Goal: Use online tool/utility: Utilize a website feature to perform a specific function

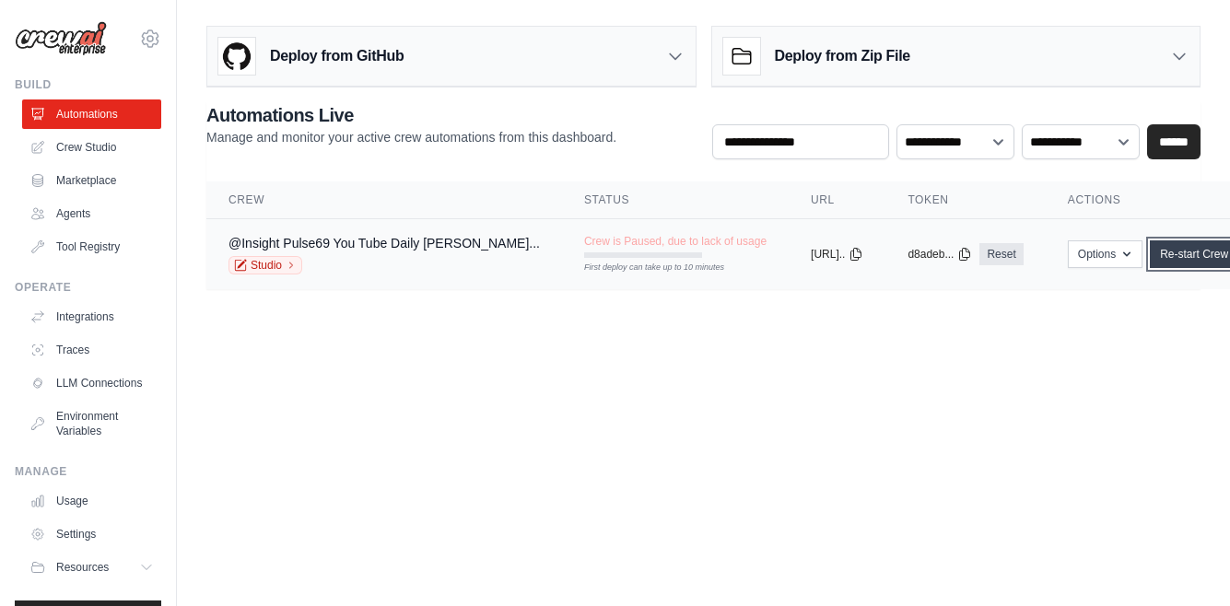
click at [1165, 253] on link "Re-start Crew" at bounding box center [1194, 254] width 88 height 28
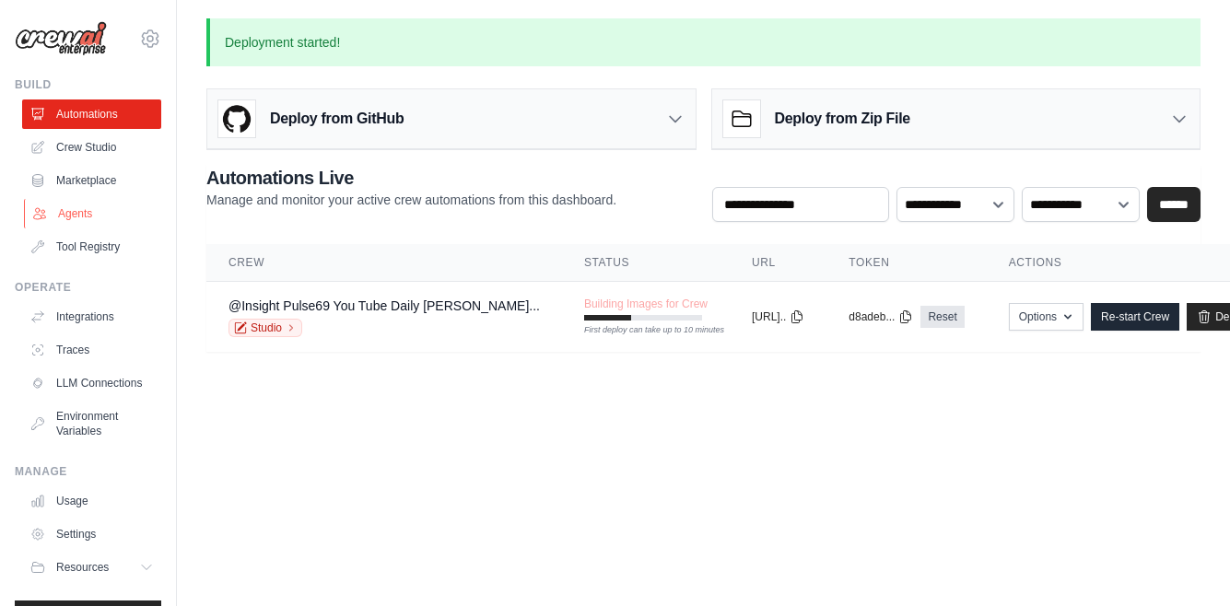
click at [79, 215] on link "Agents" at bounding box center [93, 213] width 139 height 29
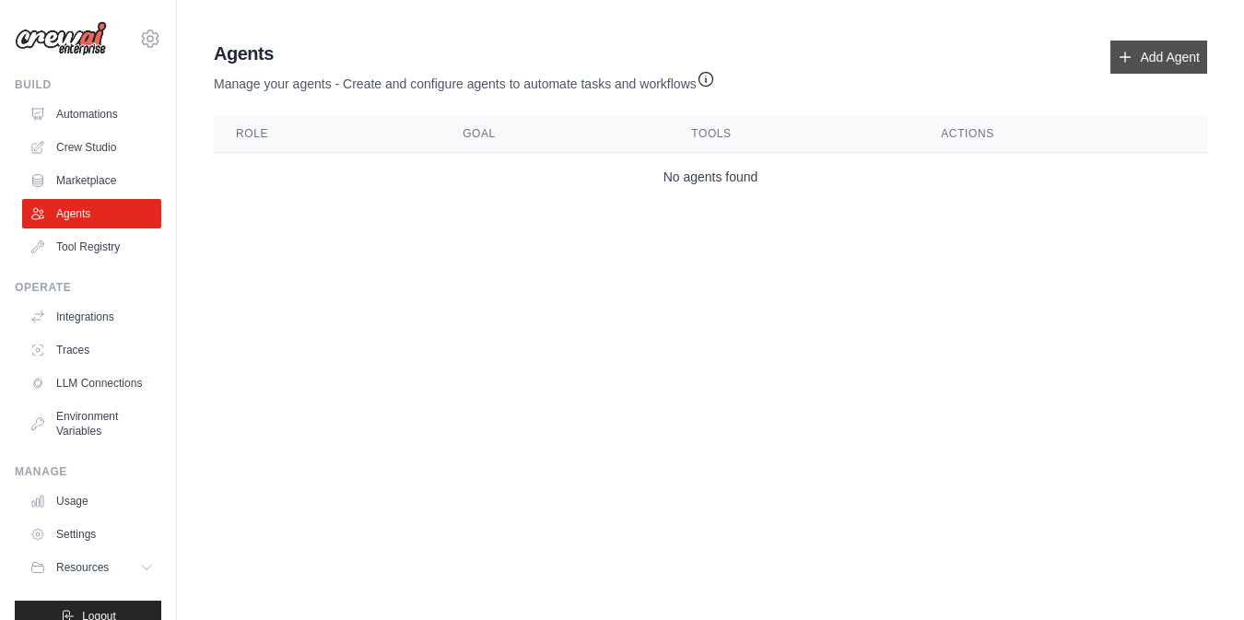
click at [1139, 58] on link "Add Agent" at bounding box center [1158, 57] width 97 height 33
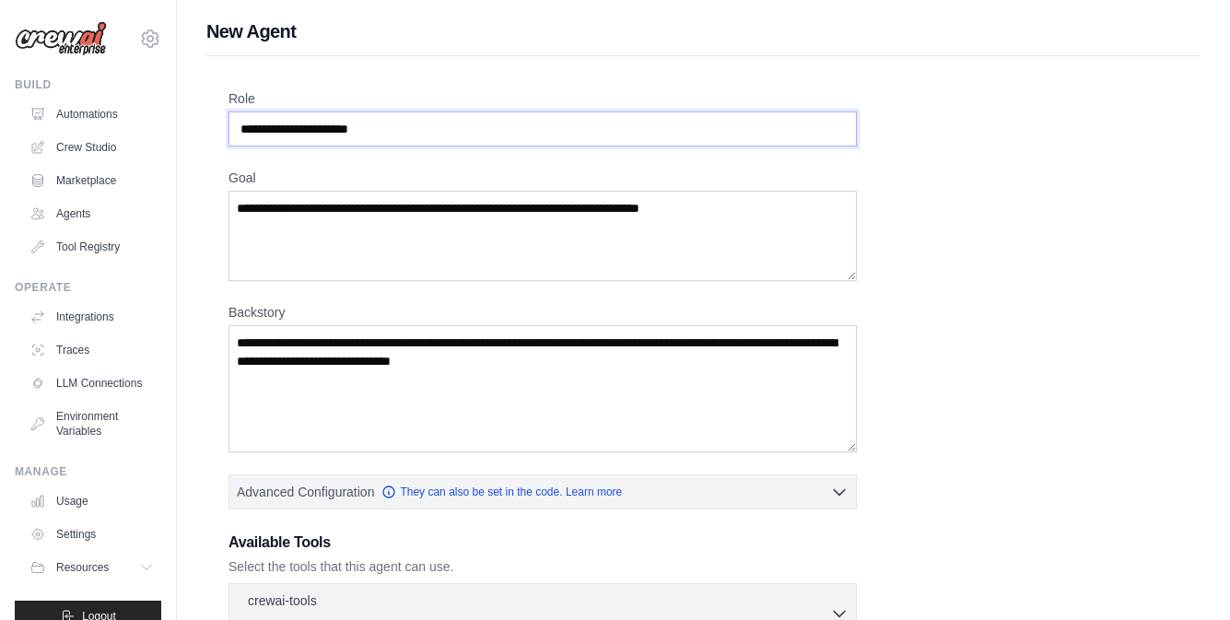
click at [627, 136] on input "Role" at bounding box center [543, 128] width 628 height 35
click at [357, 230] on textarea "Goal" at bounding box center [543, 236] width 628 height 90
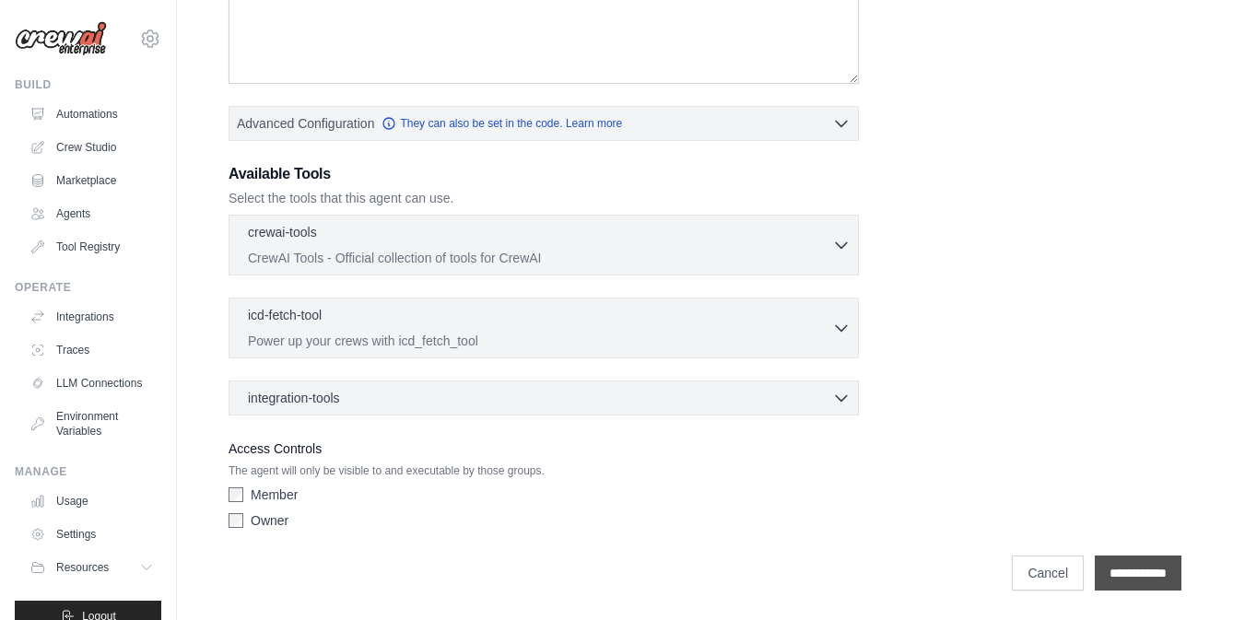
click at [1123, 568] on input "**********" at bounding box center [1138, 573] width 87 height 35
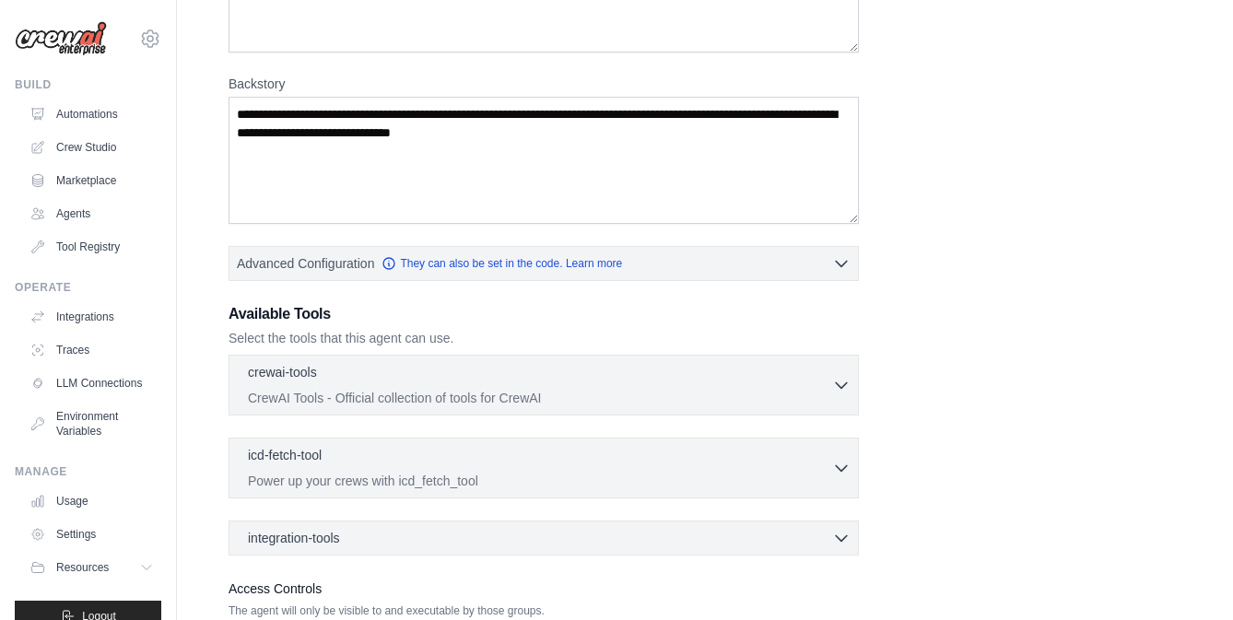
scroll to position [0, 0]
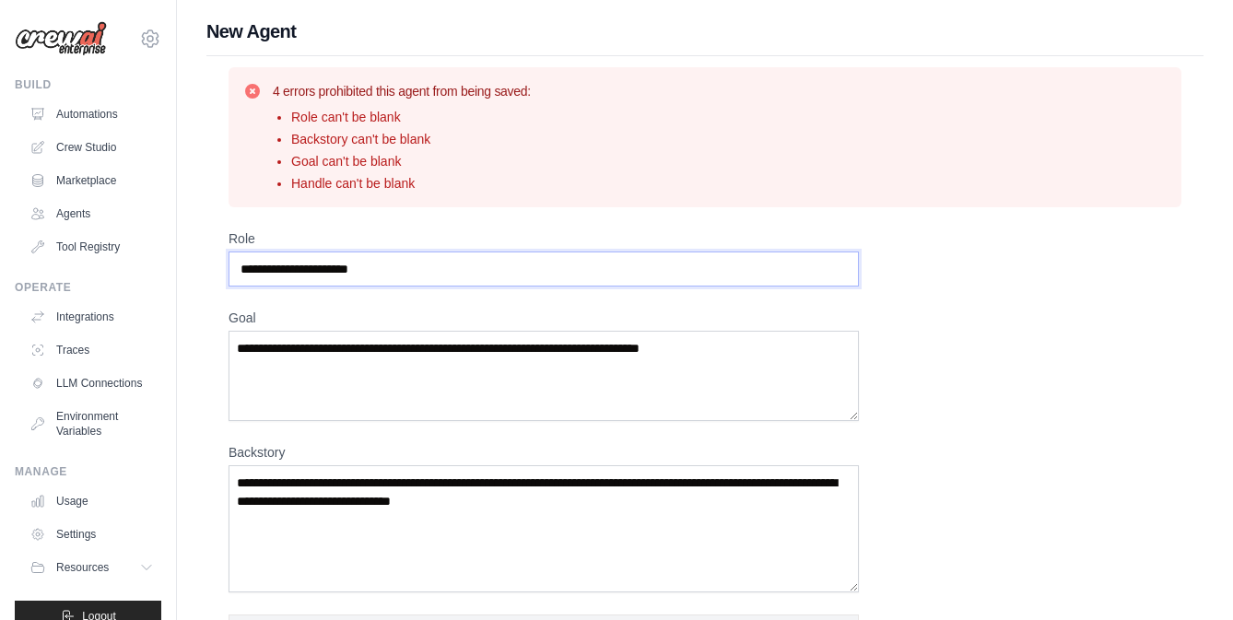
click at [380, 266] on input "Role" at bounding box center [544, 269] width 630 height 35
click at [90, 145] on link "Crew Studio" at bounding box center [93, 147] width 139 height 29
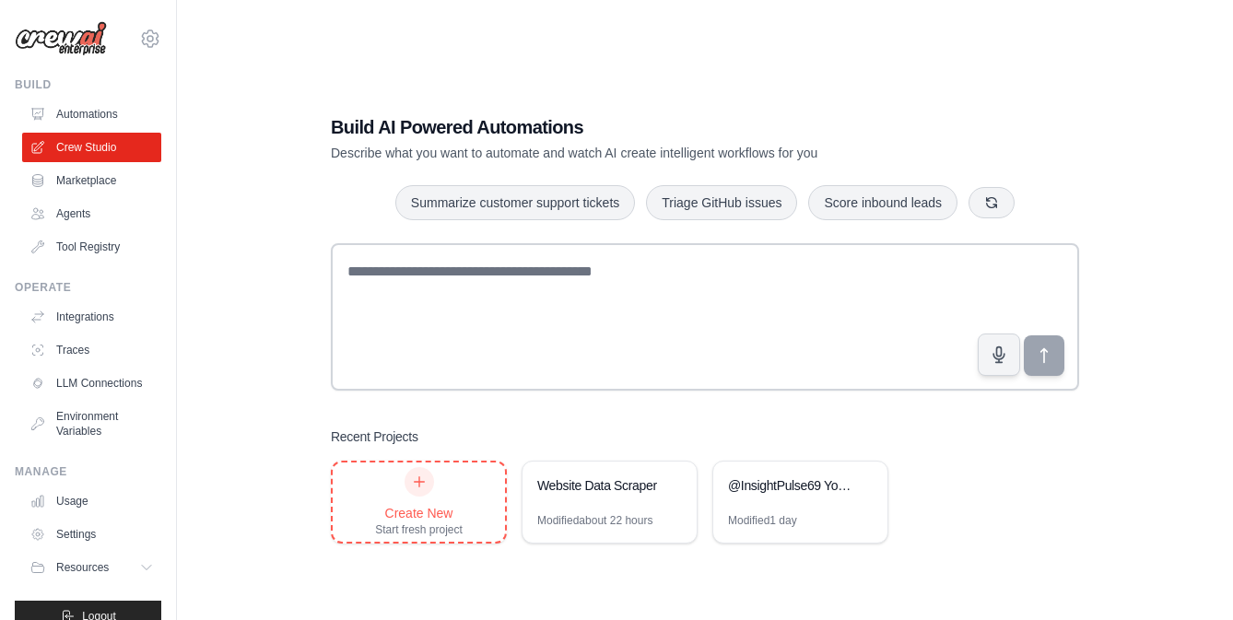
click at [446, 490] on div "Create New Start fresh project" at bounding box center [419, 502] width 88 height 70
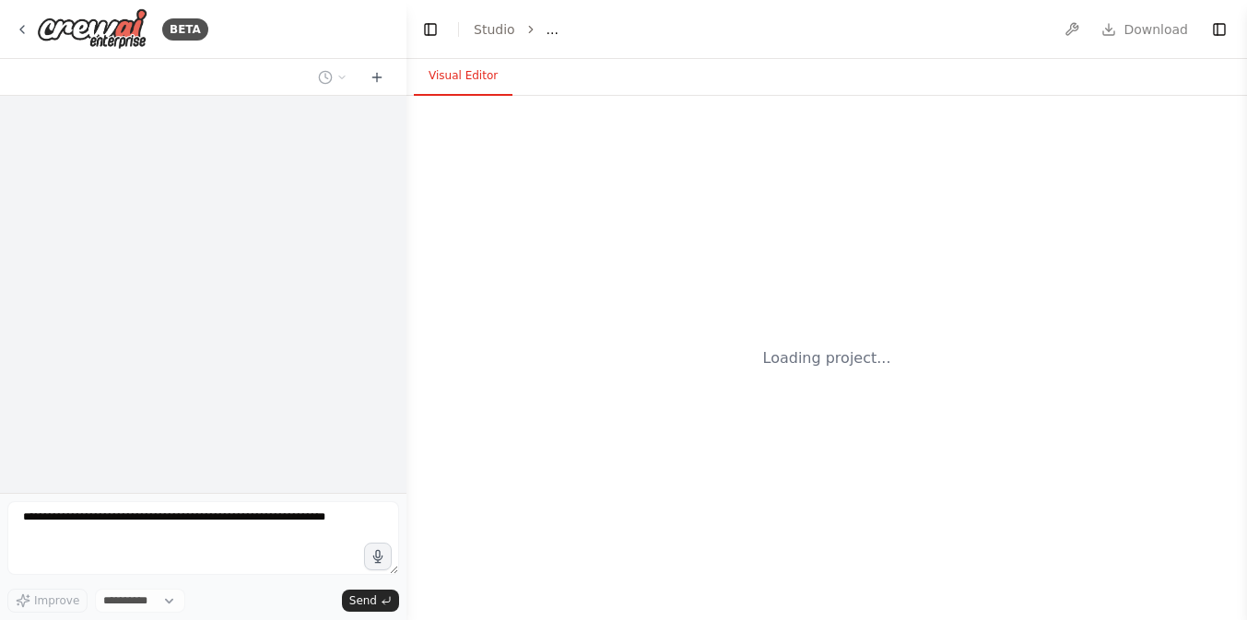
select select "****"
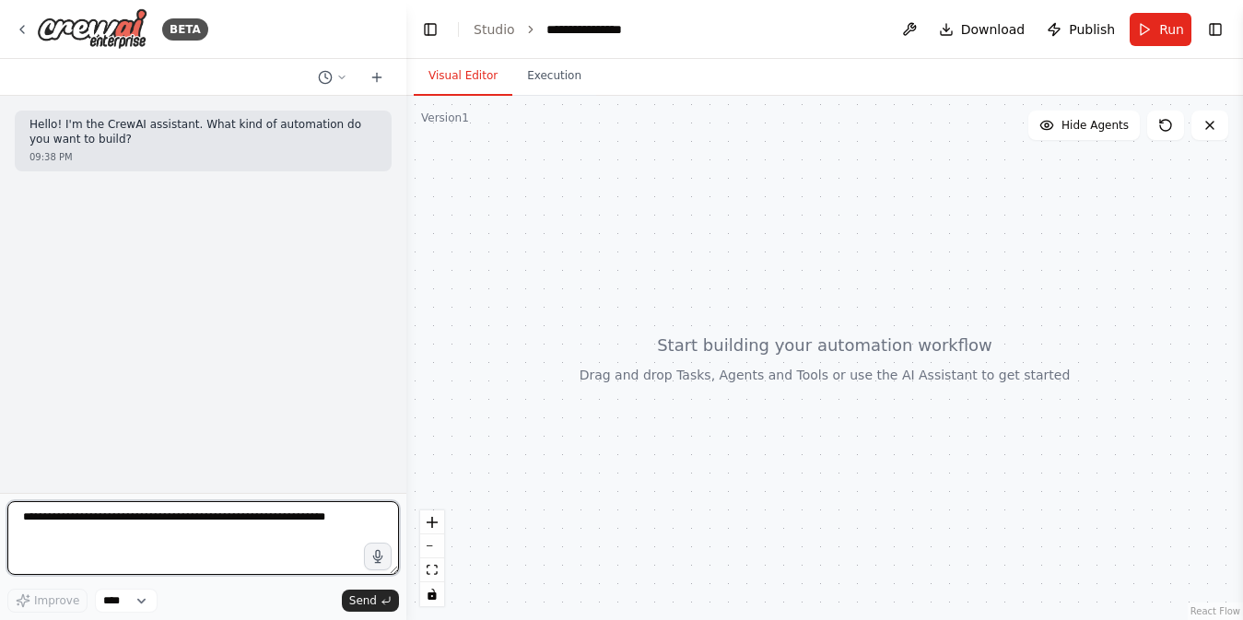
click at [65, 532] on textarea at bounding box center [203, 538] width 392 height 74
paste textarea "**********"
type textarea "**********"
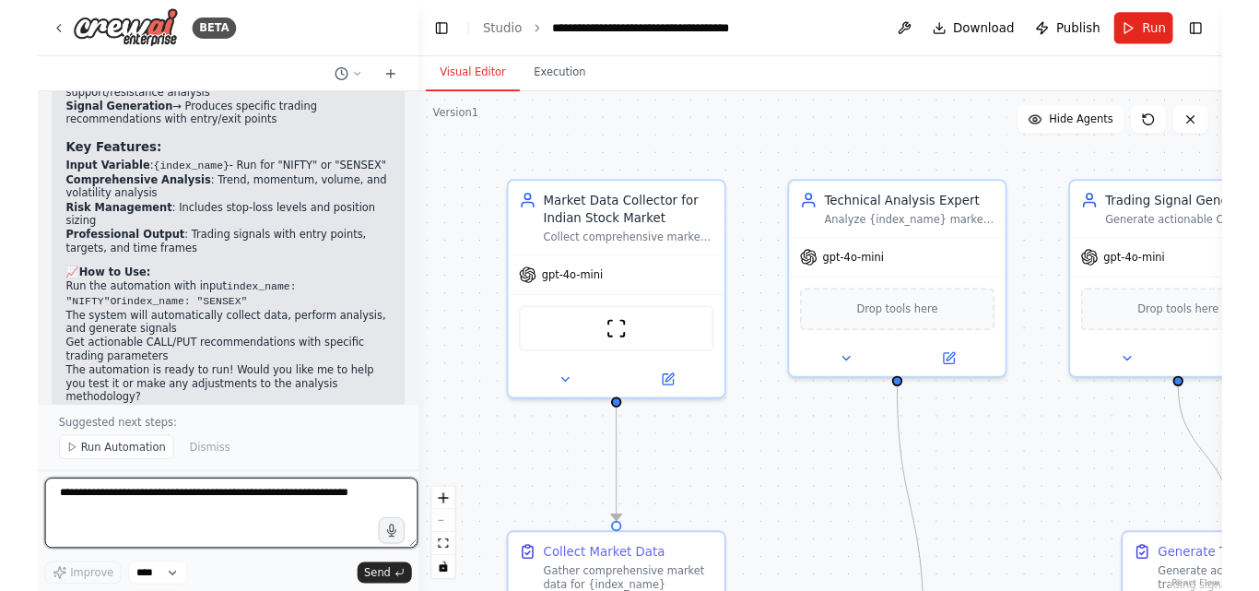
scroll to position [1584, 0]
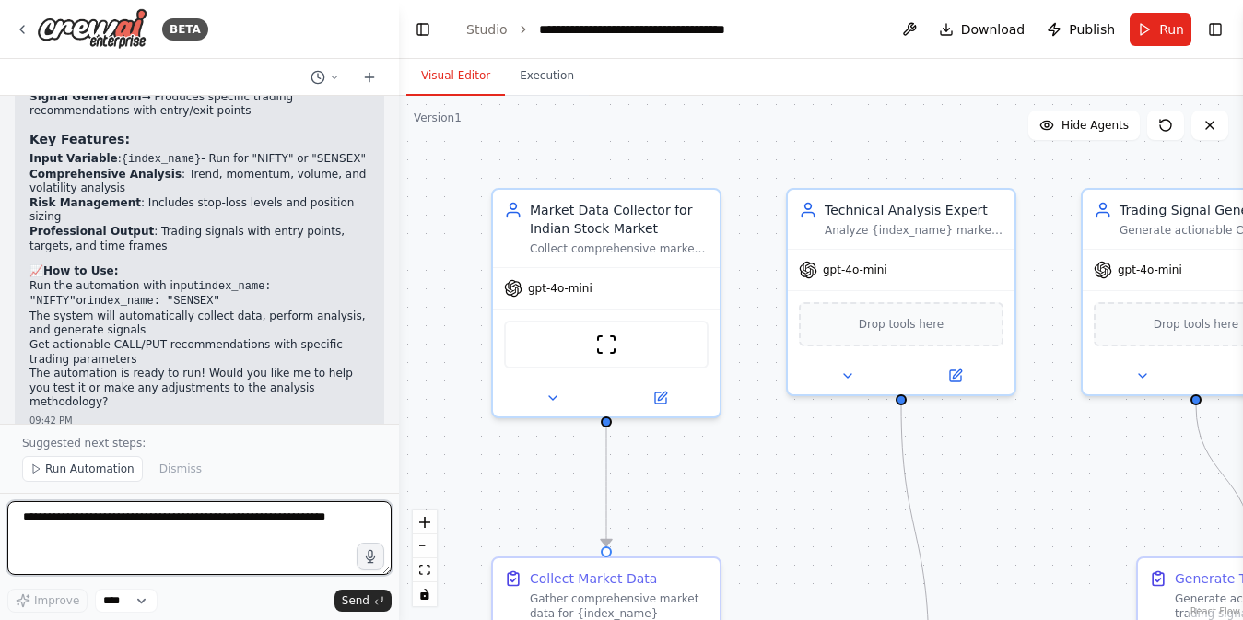
drag, startPoint x: 401, startPoint y: 392, endPoint x: 399, endPoint y: 418, distance: 26.8
click at [399, 418] on div "BETA Hello! I'm the CrewAI assistant. What kind of automation do you want to bu…" at bounding box center [621, 310] width 1243 height 620
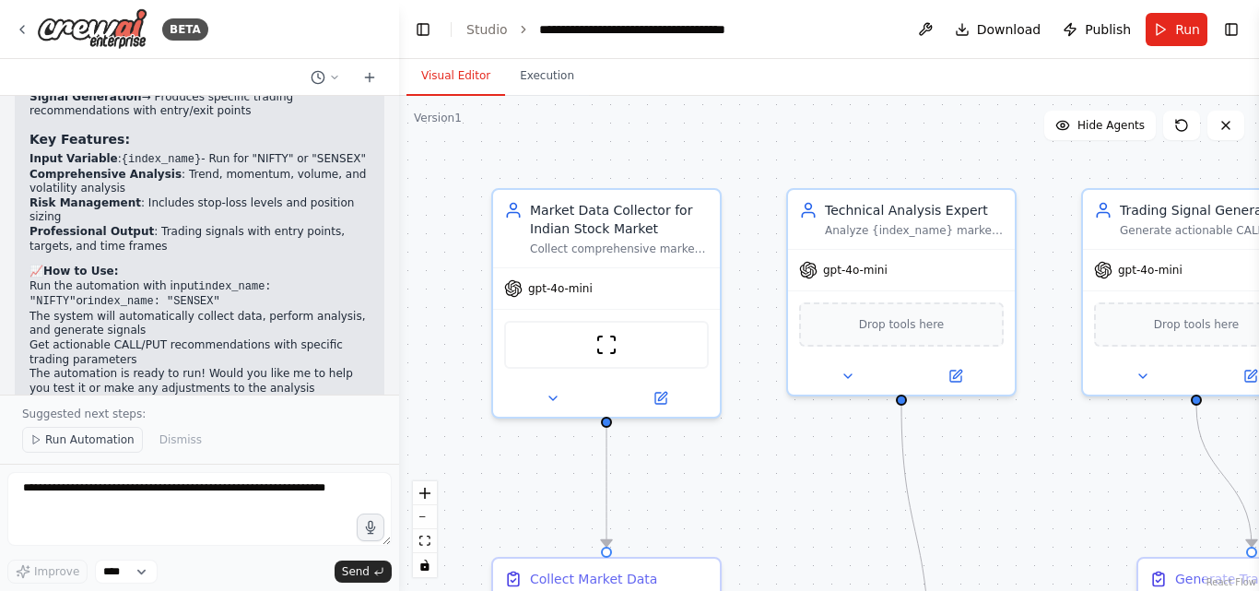
click at [39, 439] on icon at bounding box center [35, 439] width 11 height 11
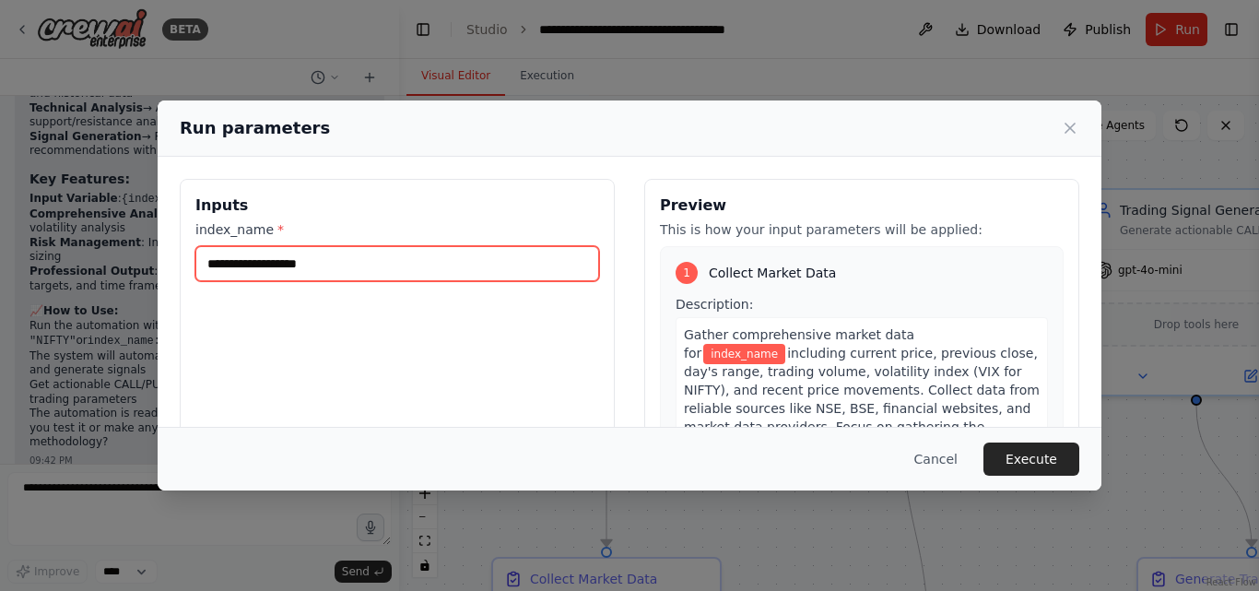
click at [303, 267] on input "index_name *" at bounding box center [397, 263] width 404 height 35
type input "******"
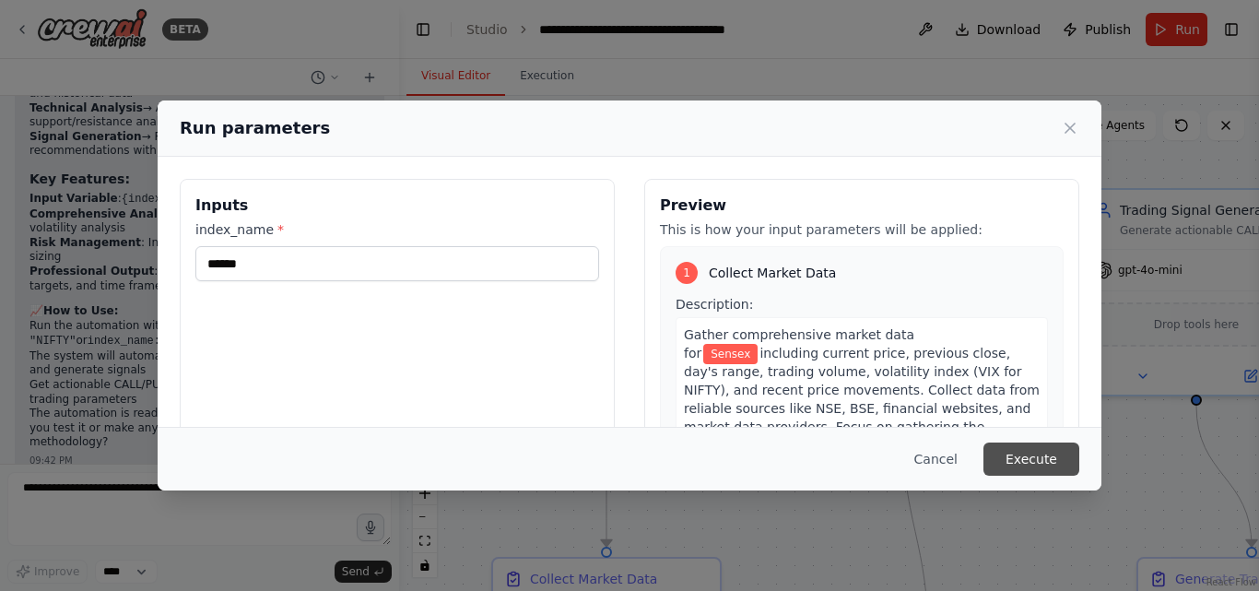
click at [1028, 456] on button "Execute" at bounding box center [1031, 458] width 96 height 33
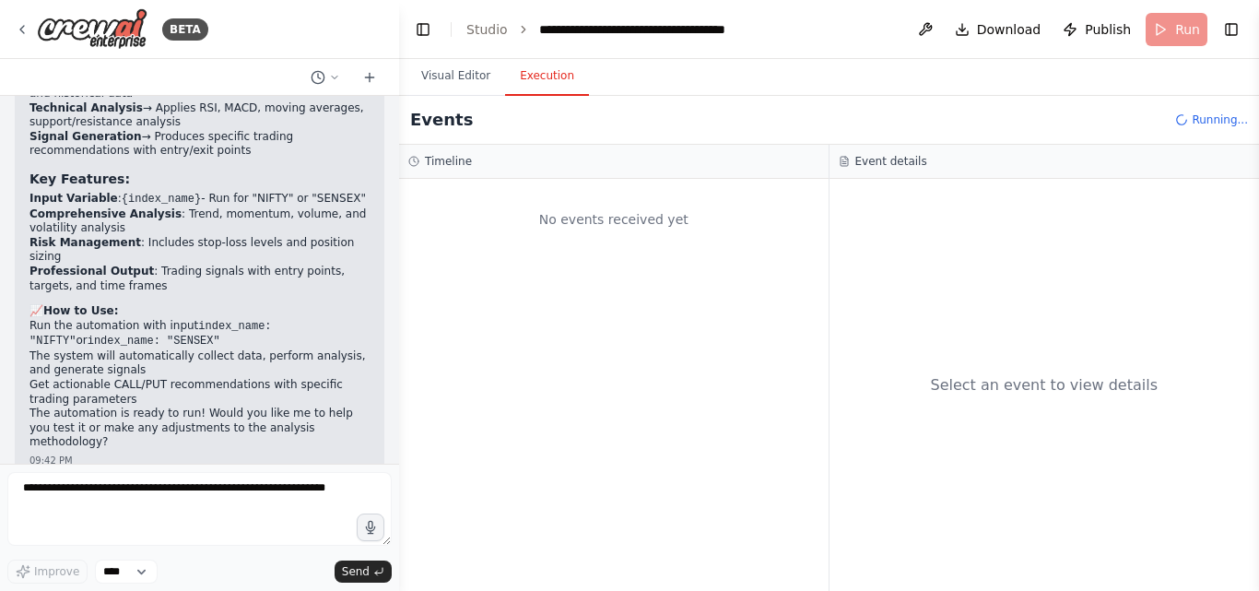
click at [546, 74] on button "Execution" at bounding box center [547, 76] width 84 height 39
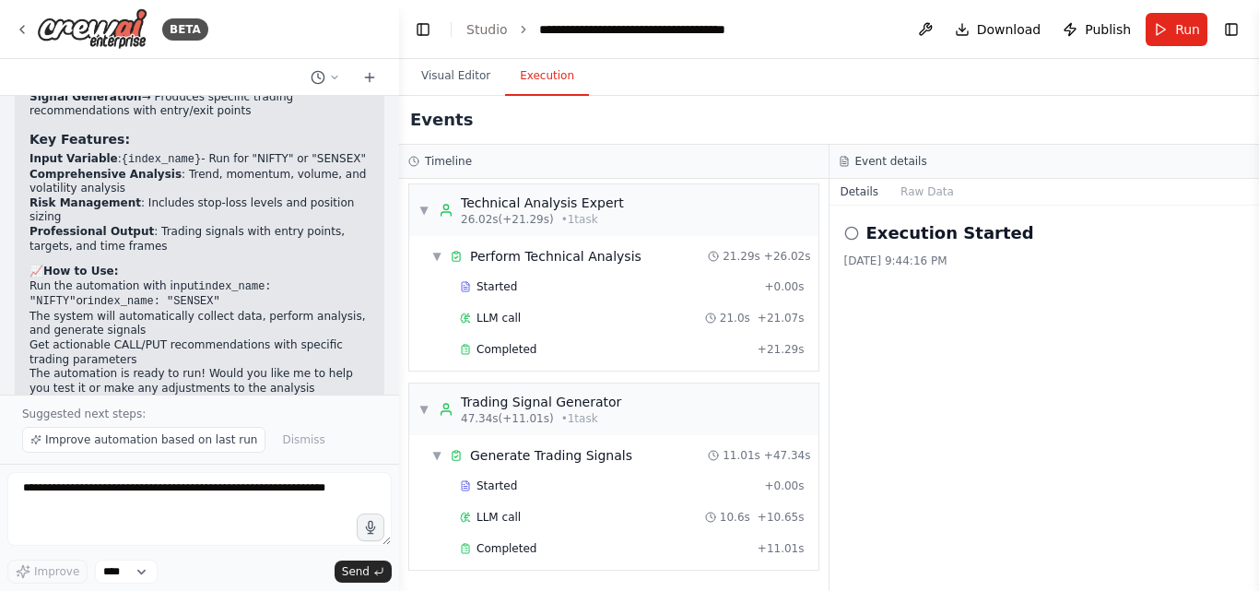
scroll to position [1613, 0]
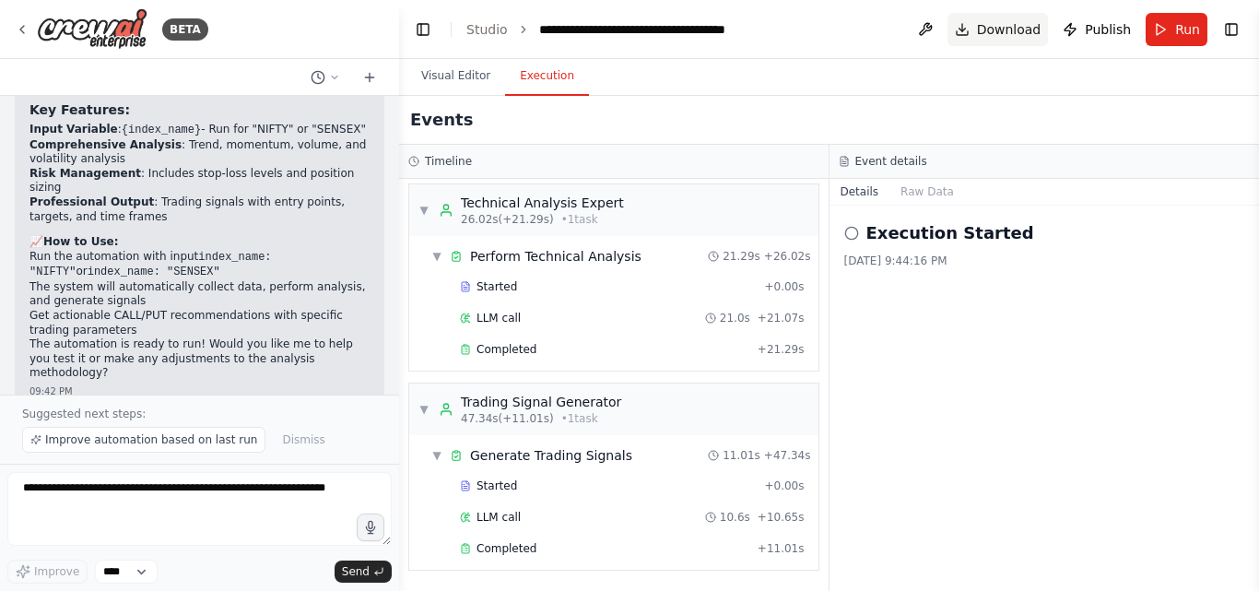
click at [1015, 28] on span "Download" at bounding box center [1009, 29] width 65 height 18
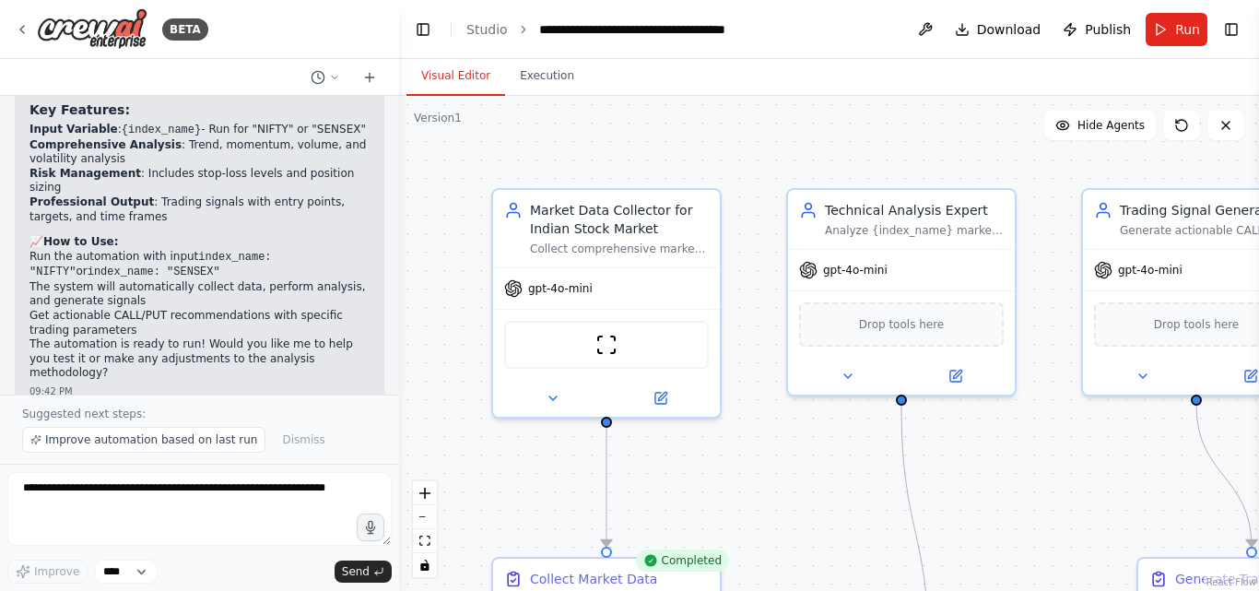
click at [471, 76] on button "Visual Editor" at bounding box center [455, 76] width 99 height 39
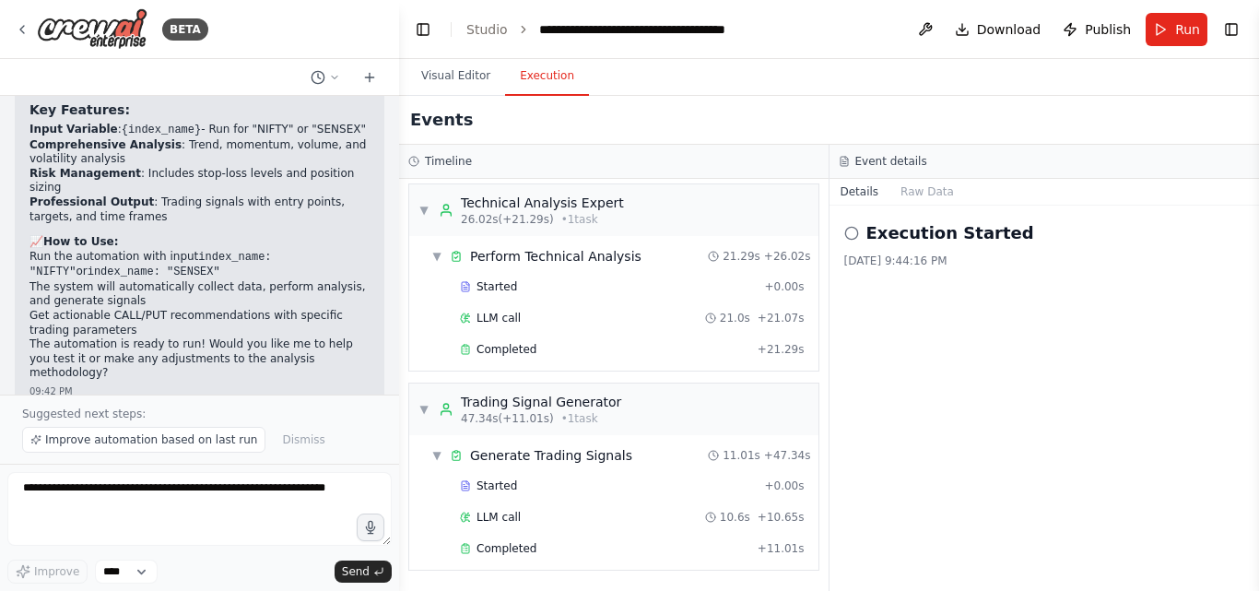
click at [542, 79] on button "Execution" at bounding box center [547, 76] width 84 height 39
click at [916, 192] on button "Raw Data" at bounding box center [927, 192] width 76 height 26
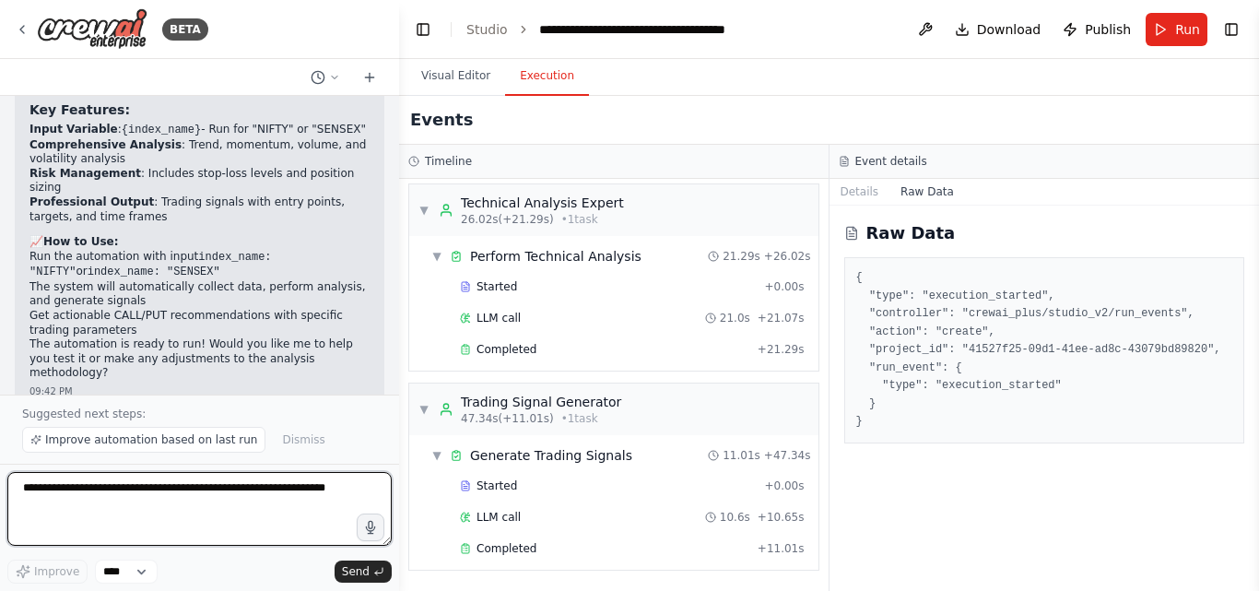
click at [178, 496] on textarea at bounding box center [199, 509] width 384 height 74
type textarea "**********"
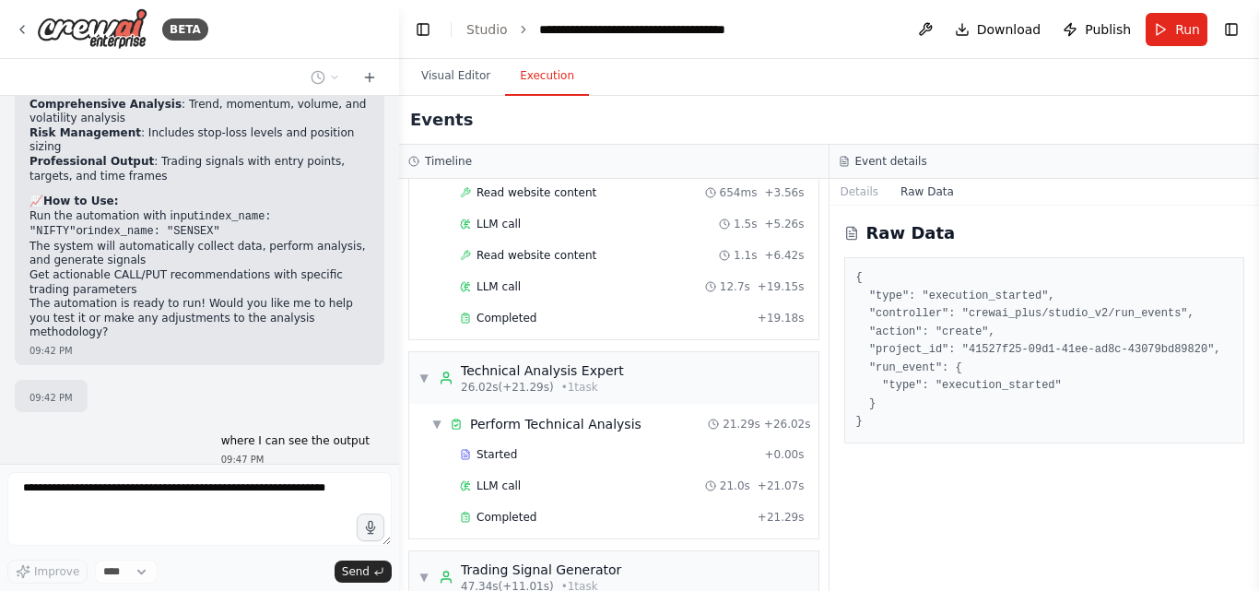
scroll to position [0, 0]
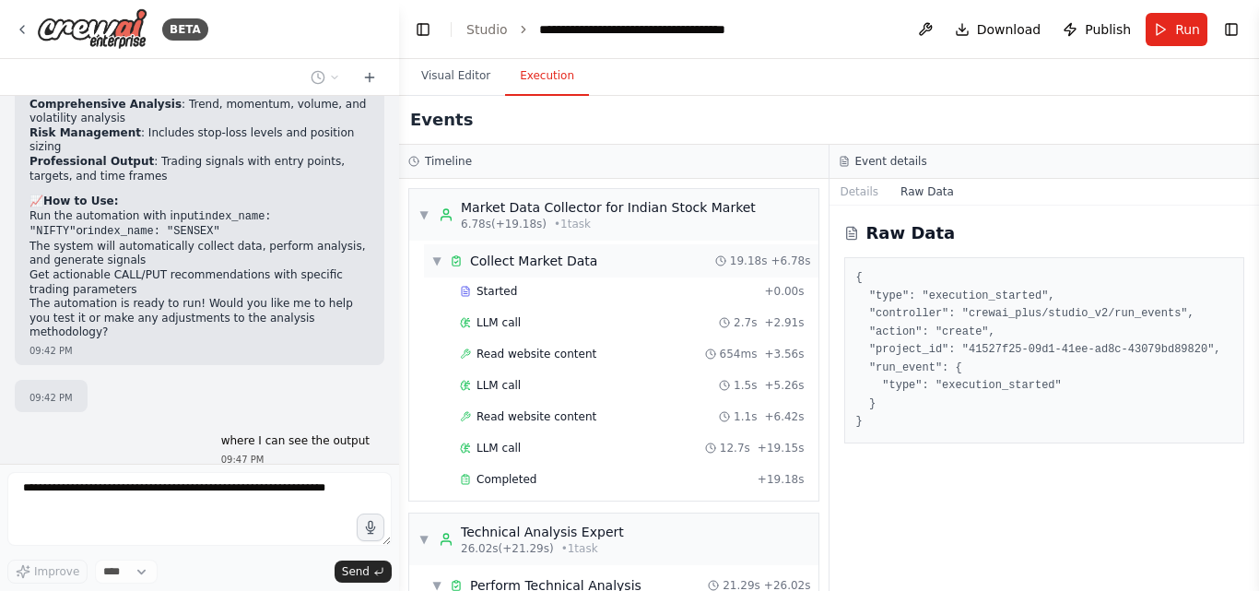
click at [435, 257] on span "▼" at bounding box center [436, 260] width 11 height 15
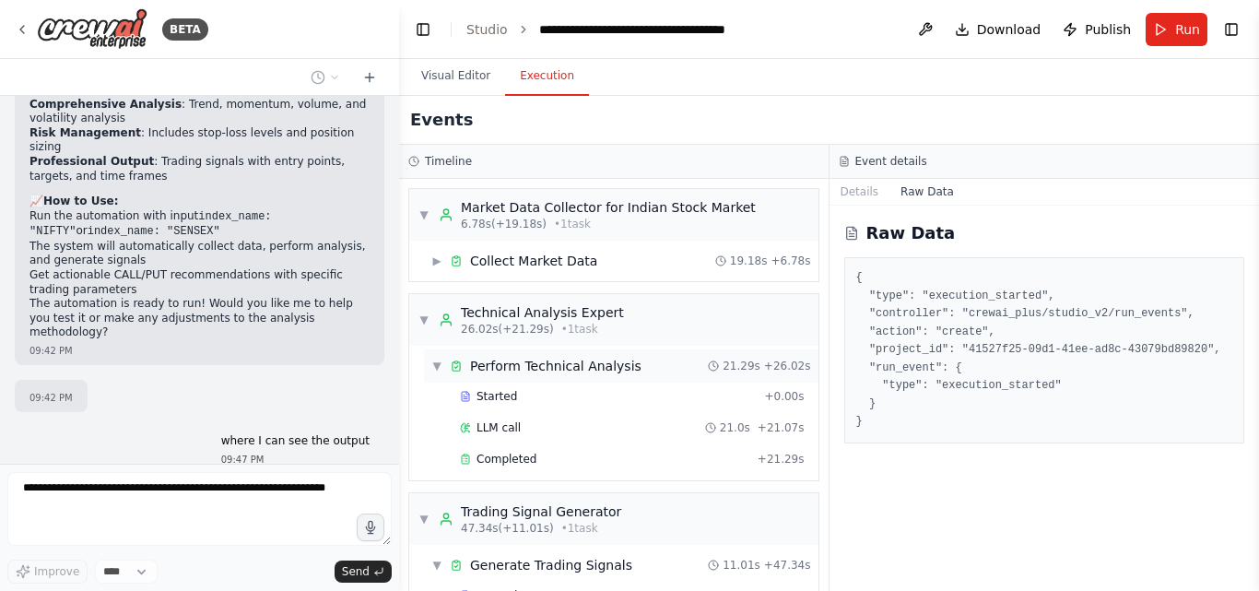
click at [433, 358] on div "▼ Perform Technical Analysis" at bounding box center [536, 366] width 210 height 18
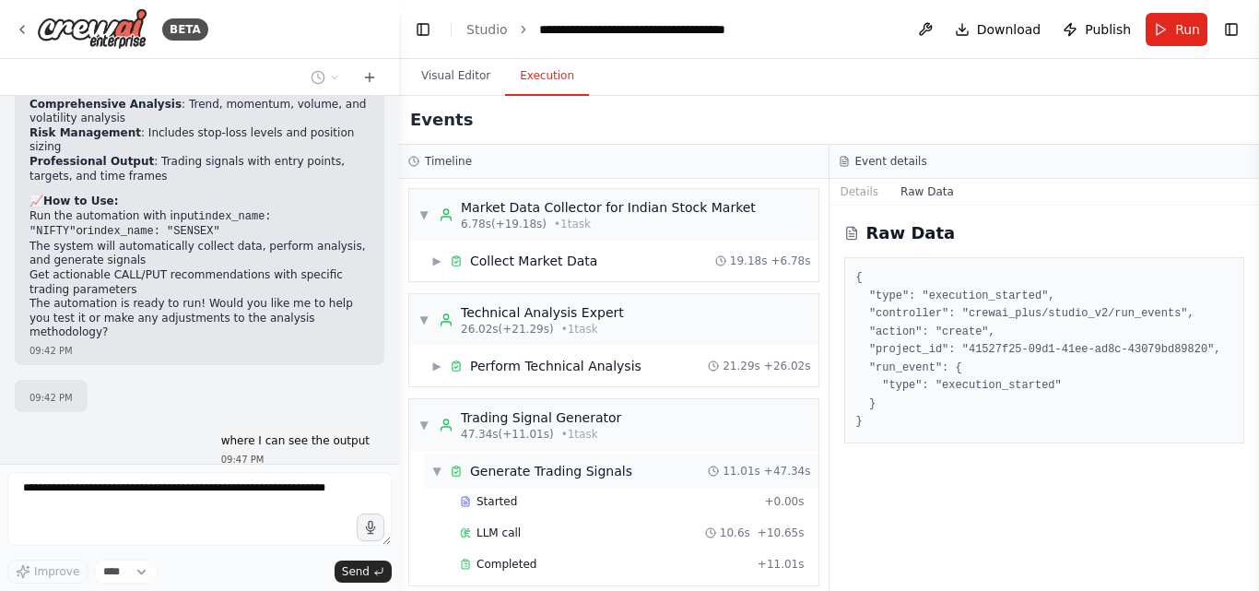
click at [439, 475] on span "▼" at bounding box center [436, 470] width 11 height 15
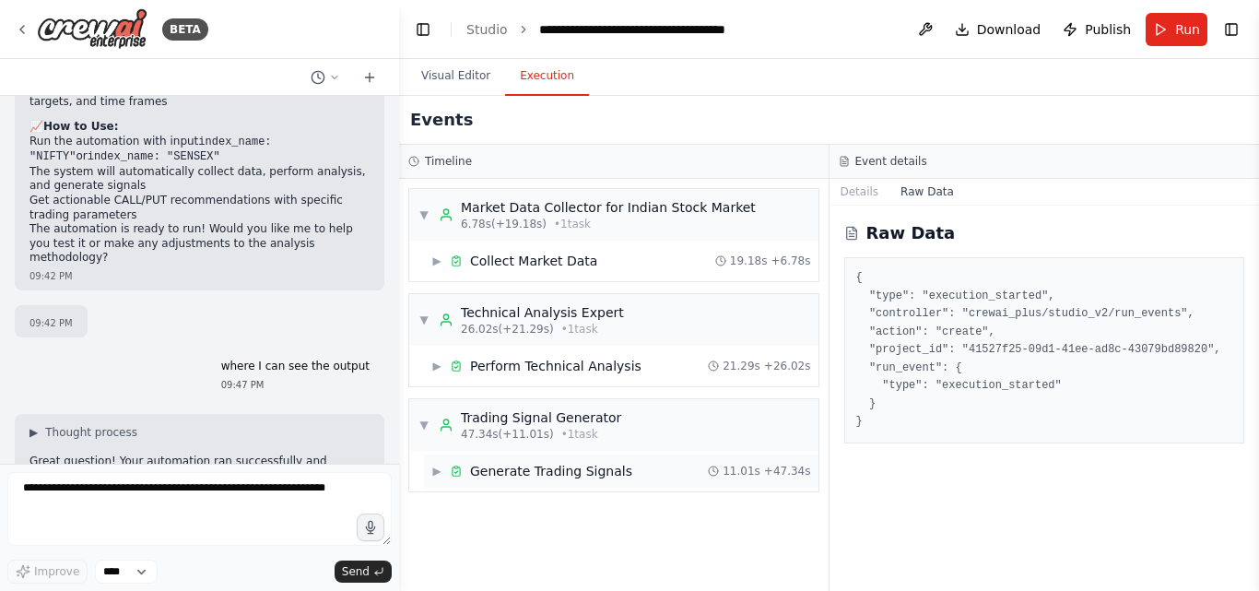
click at [441, 476] on span "▶" at bounding box center [436, 470] width 11 height 15
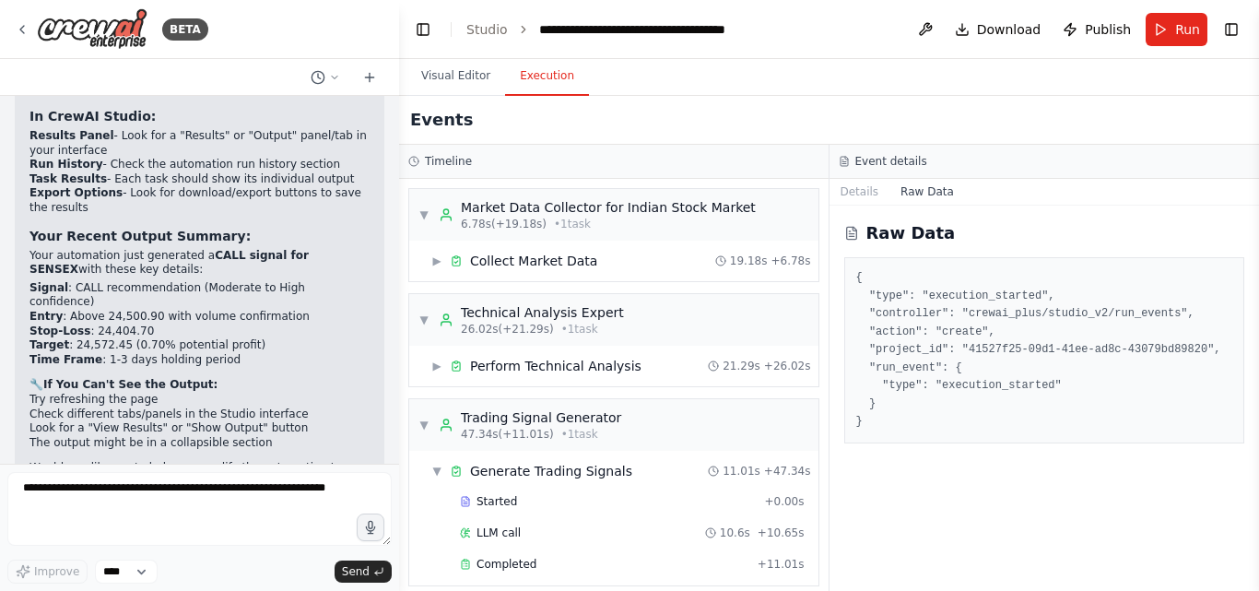
scroll to position [2155, 0]
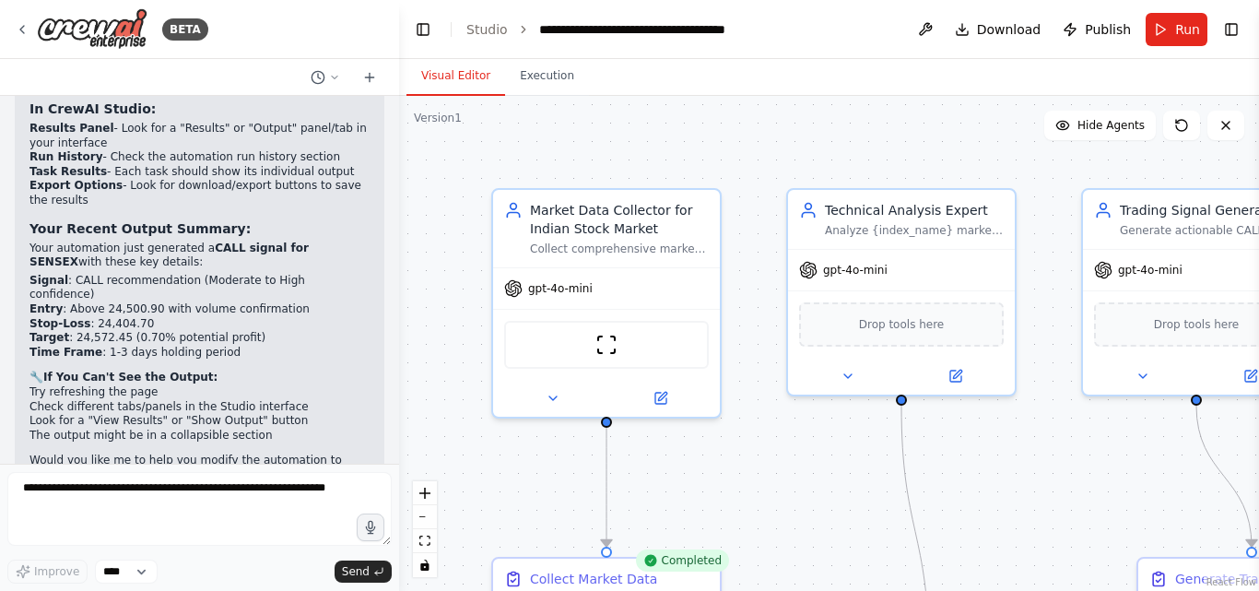
click at [454, 76] on button "Visual Editor" at bounding box center [455, 76] width 99 height 39
click at [520, 73] on button "Execution" at bounding box center [547, 76] width 84 height 39
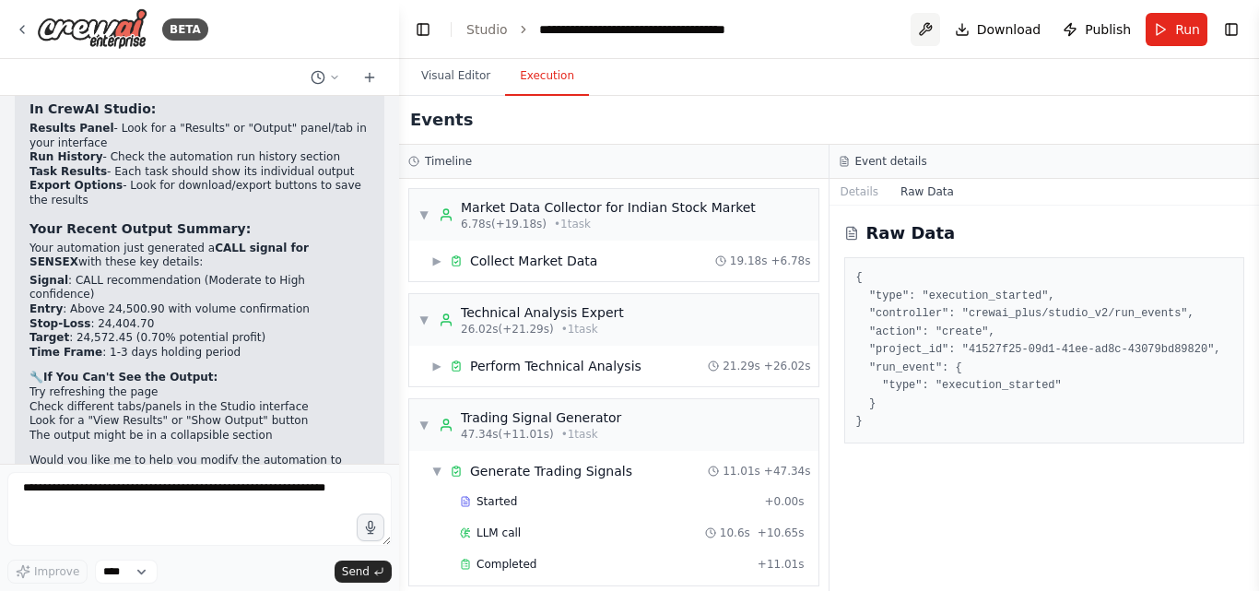
click at [933, 30] on button at bounding box center [924, 29] width 29 height 33
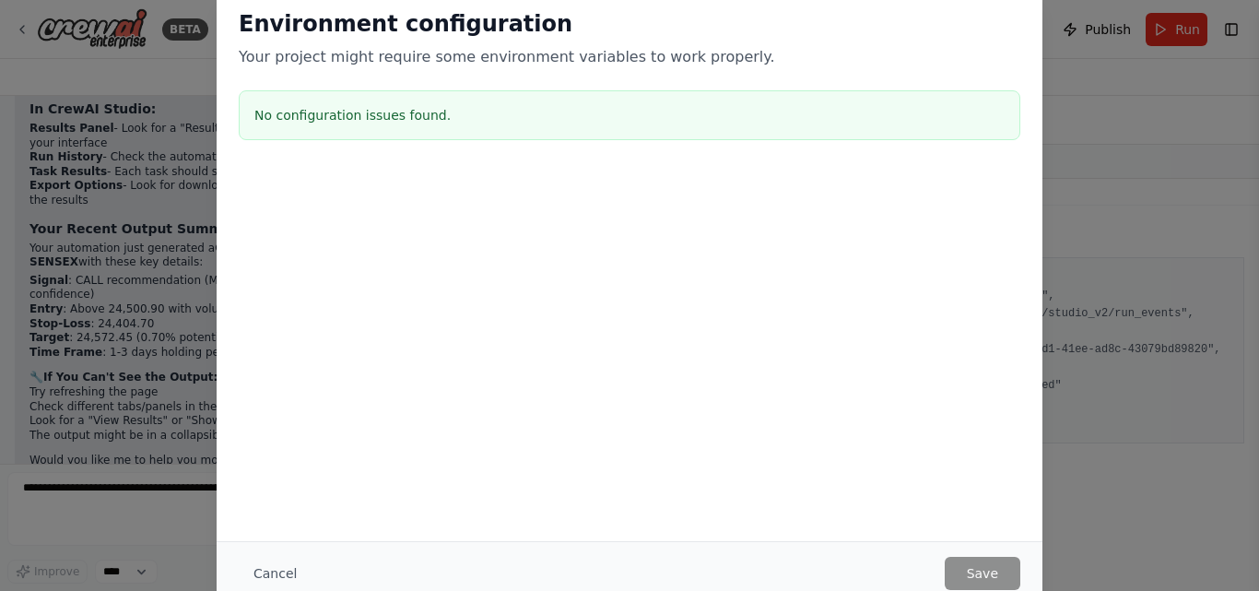
click at [1170, 98] on div "Environment configuration Your project might require some environment variables…" at bounding box center [629, 295] width 1259 height 591
drag, startPoint x: 1258, startPoint y: 150, endPoint x: 1258, endPoint y: 462, distance: 311.4
click at [1246, 462] on div "Environment configuration Your project might require some environment variables…" at bounding box center [629, 295] width 1259 height 591
click at [271, 575] on button "Cancel" at bounding box center [275, 573] width 73 height 33
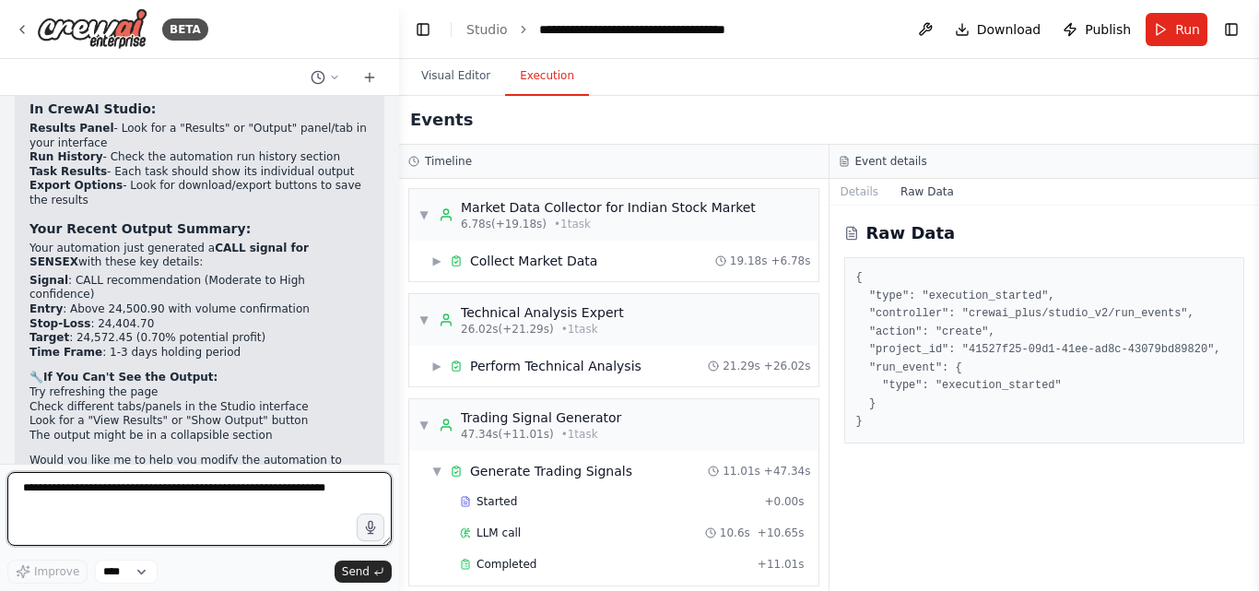
click at [82, 493] on textarea at bounding box center [199, 509] width 384 height 74
type textarea "**********"
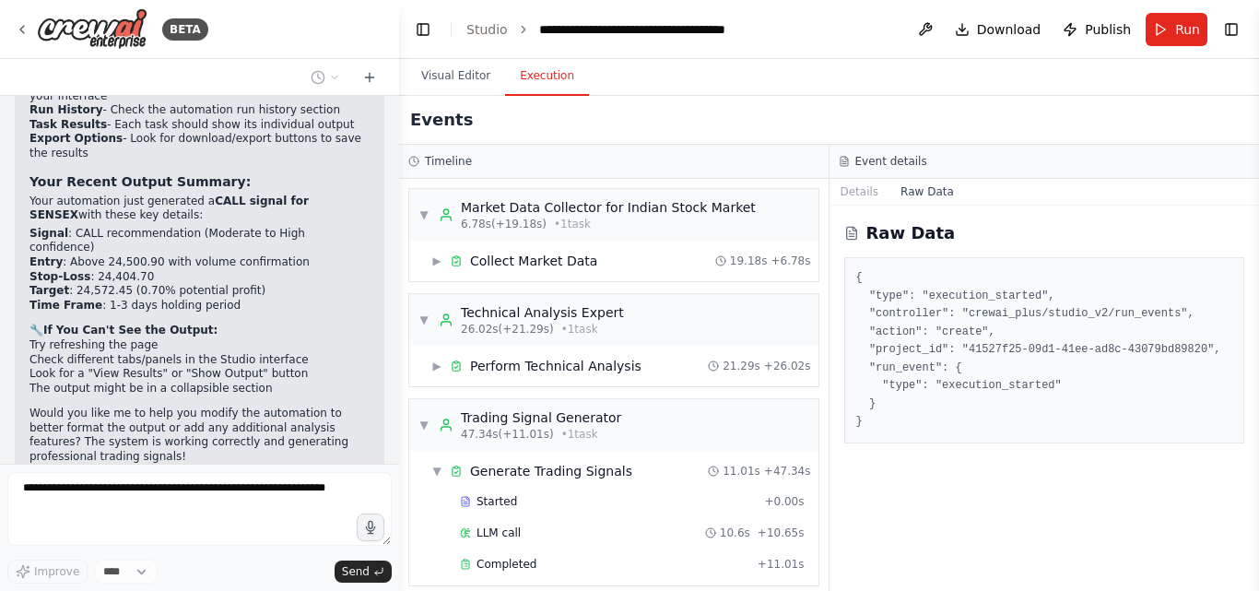
scroll to position [2279, 0]
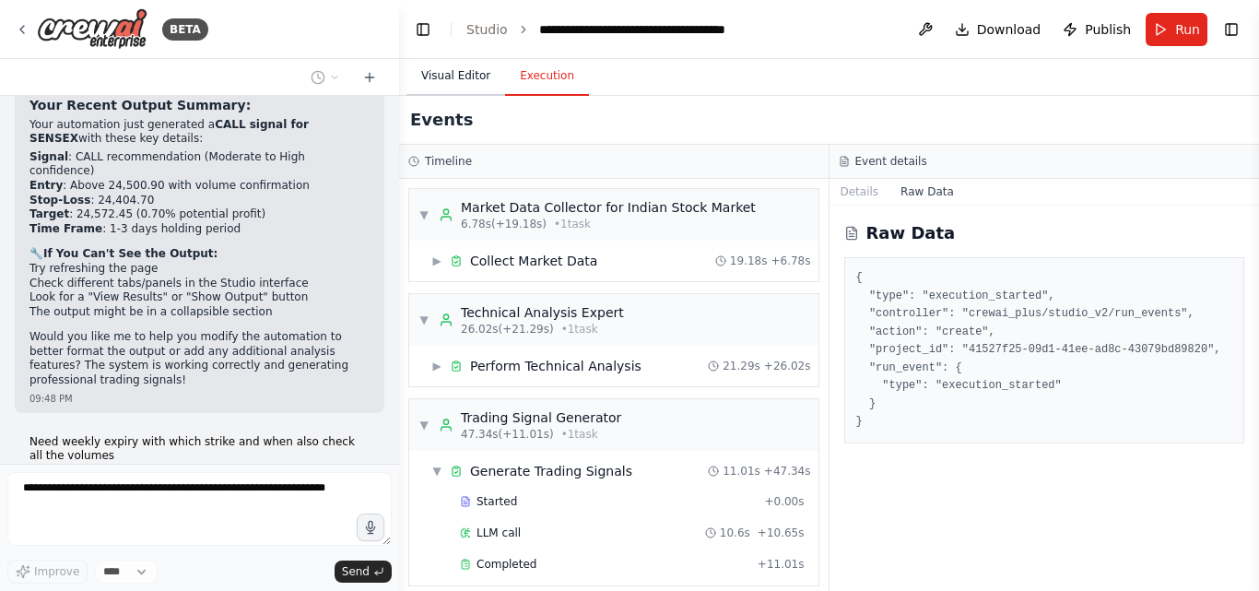
click at [452, 80] on button "Visual Editor" at bounding box center [455, 76] width 99 height 39
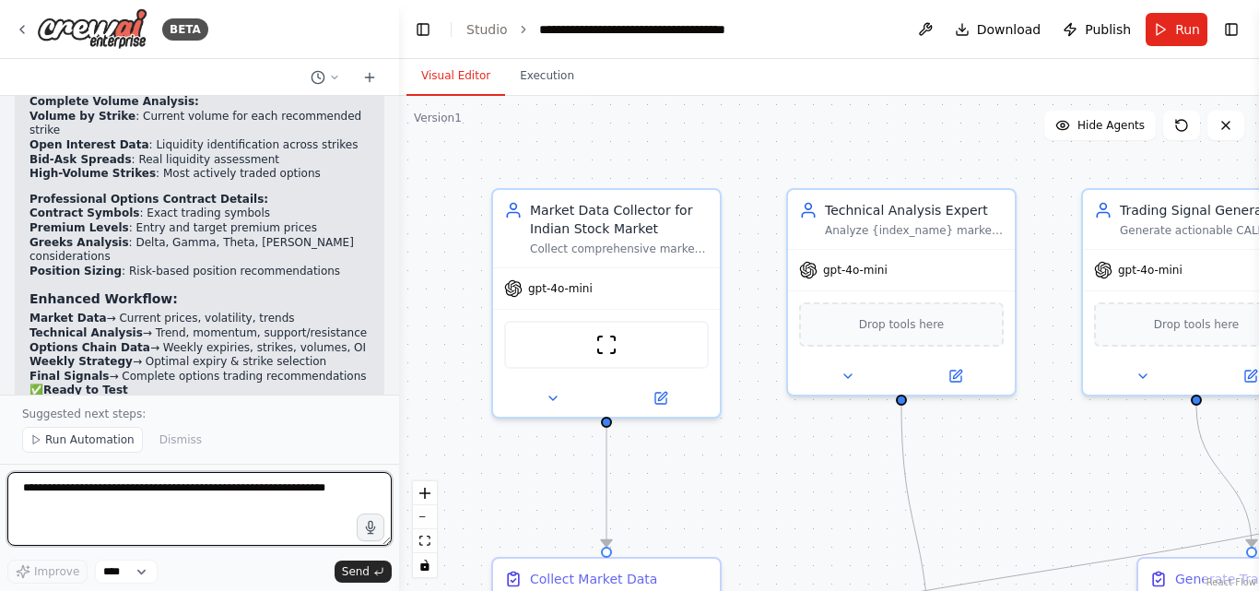
scroll to position [3991, 0]
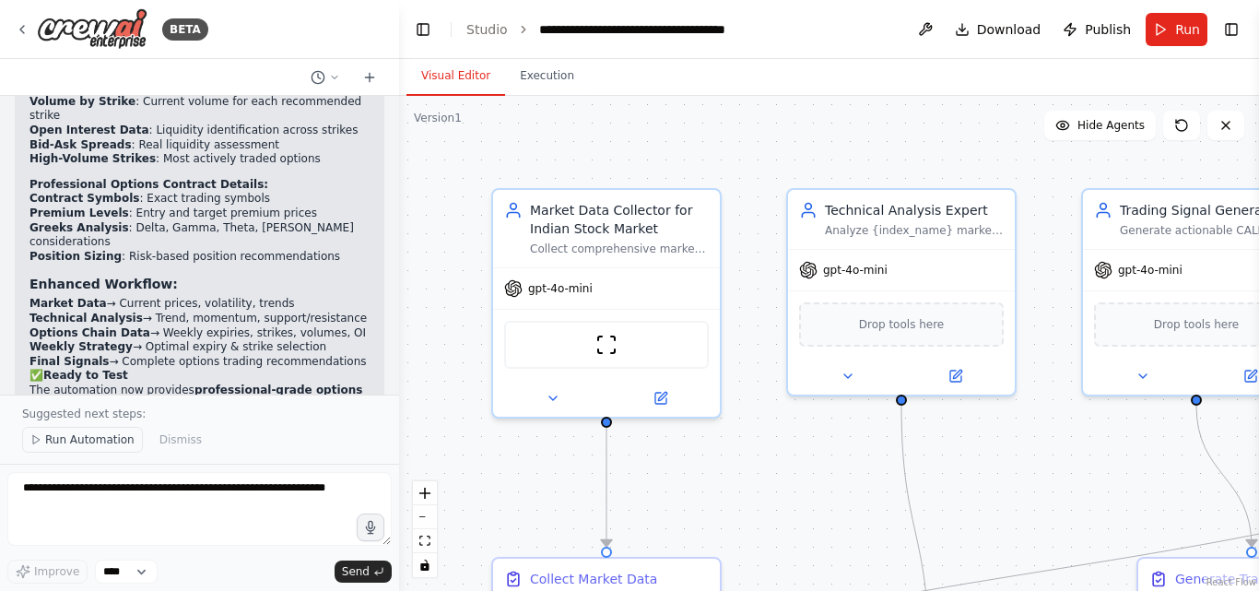
click at [41, 436] on icon at bounding box center [35, 439] width 11 height 11
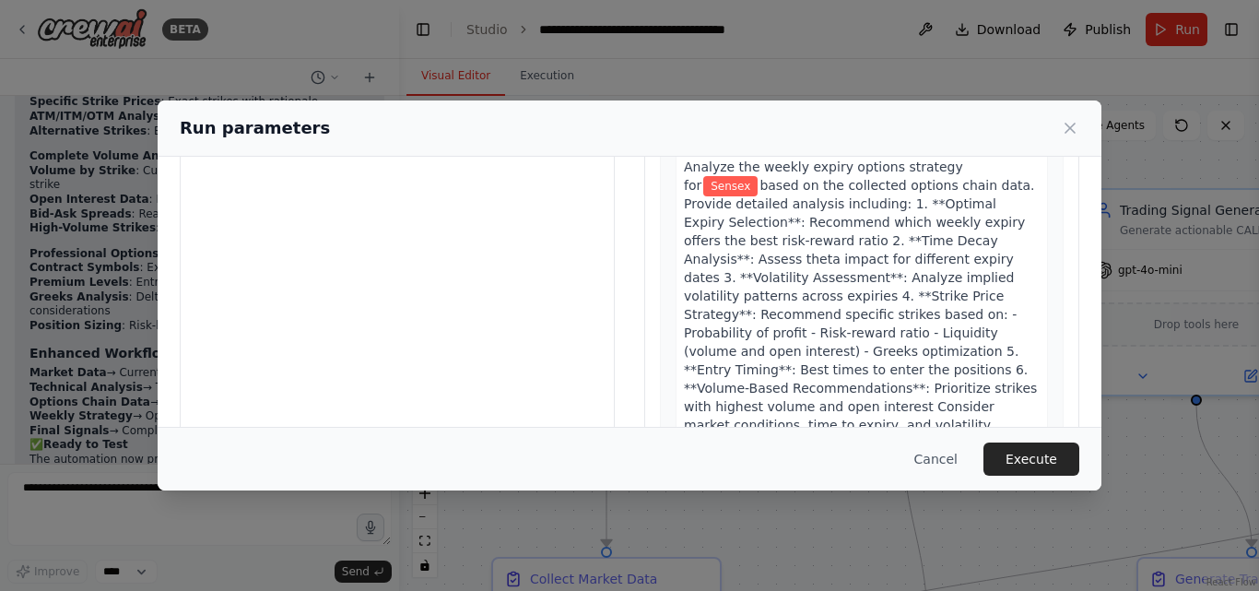
scroll to position [211, 0]
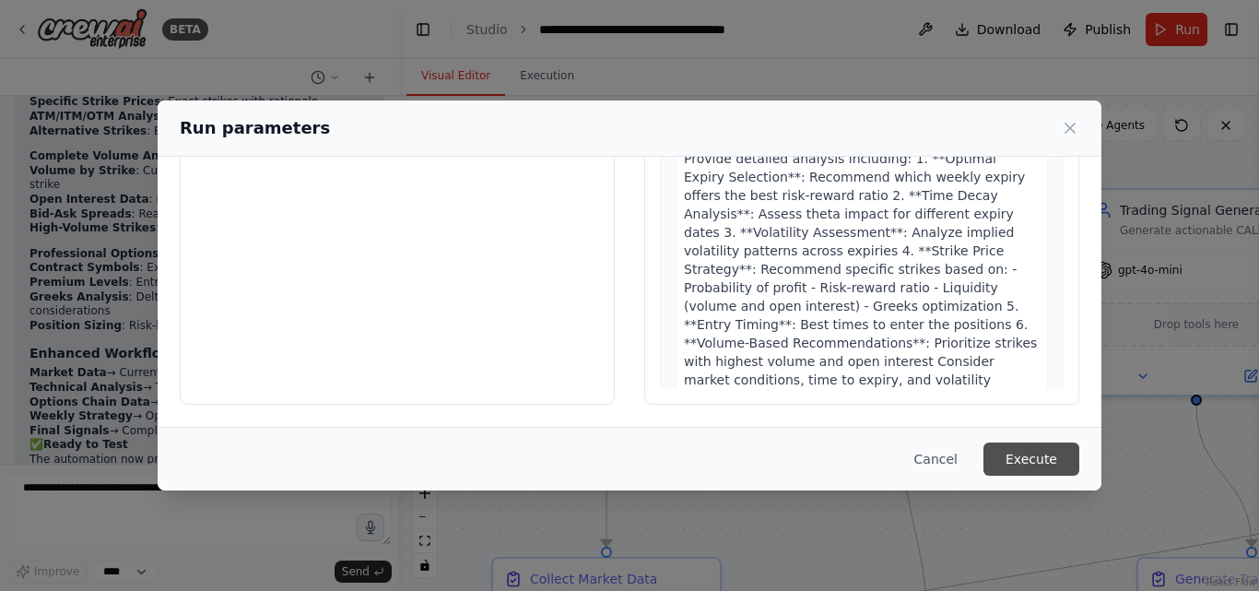
click at [1020, 458] on button "Execute" at bounding box center [1031, 458] width 96 height 33
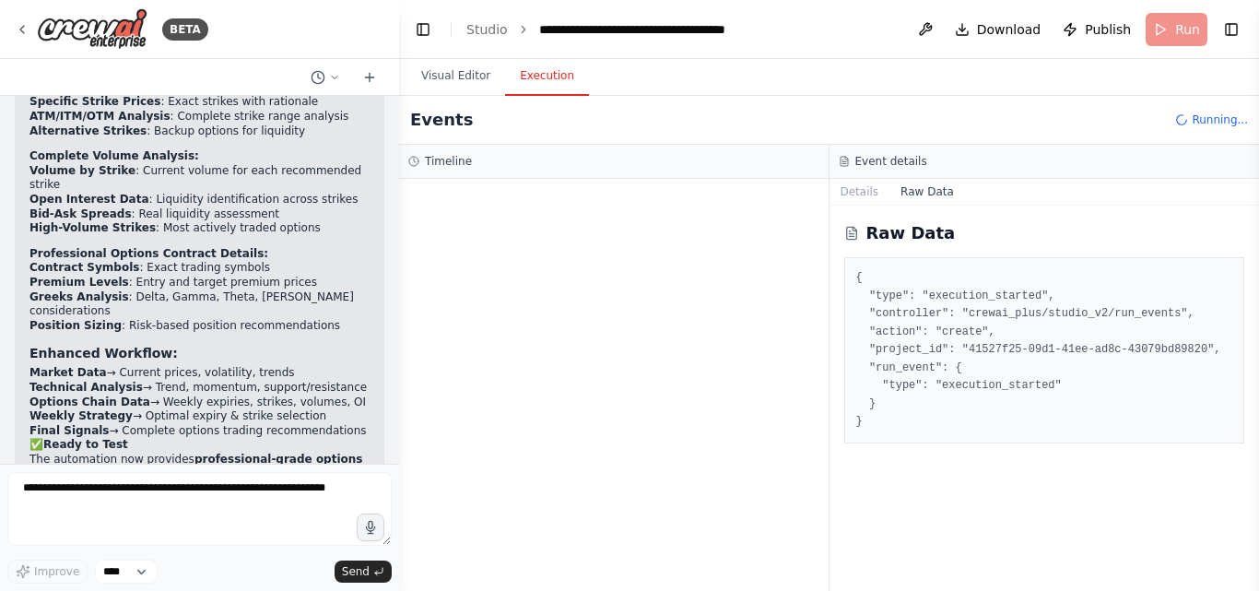
click at [533, 74] on button "Execution" at bounding box center [547, 76] width 84 height 39
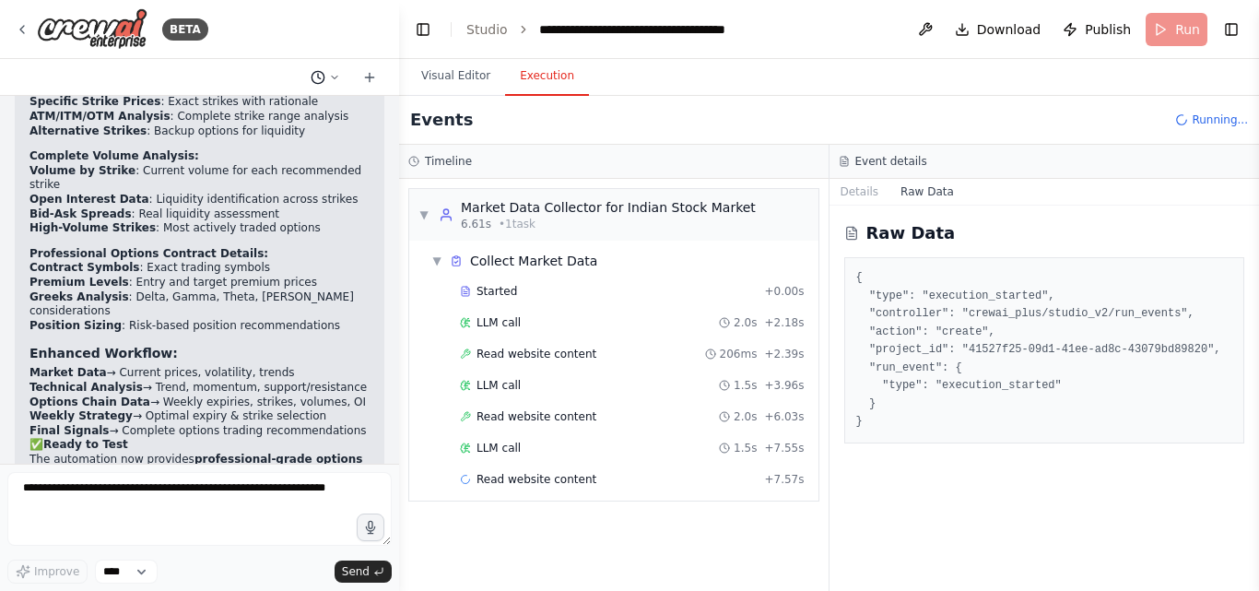
click at [332, 80] on icon at bounding box center [334, 77] width 11 height 11
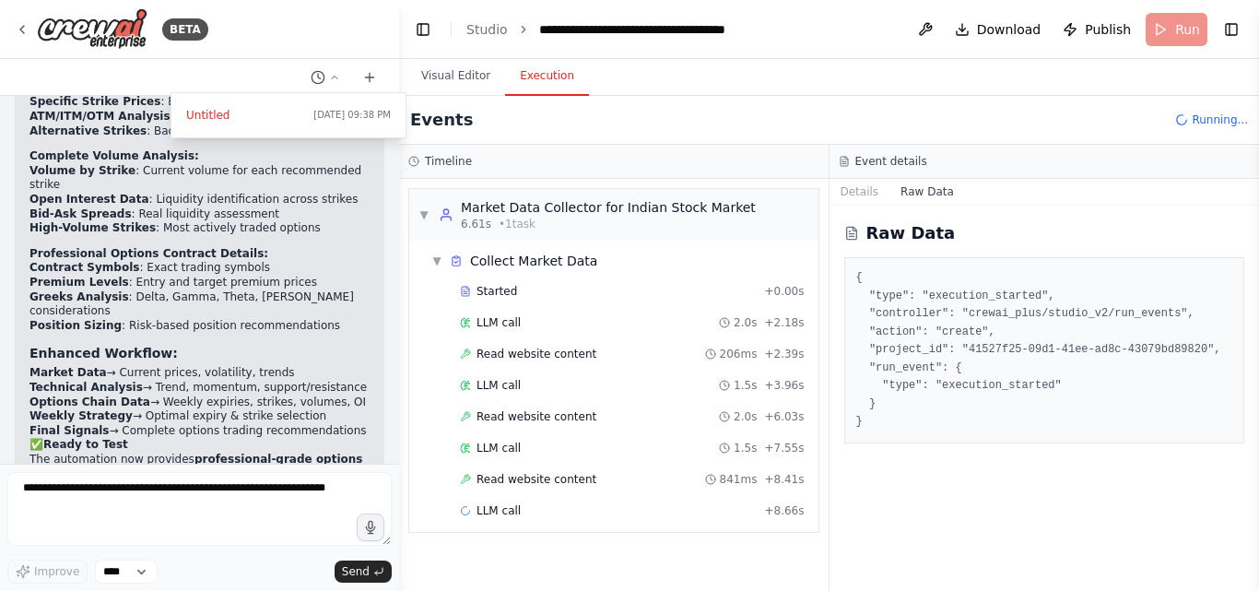
click at [544, 77] on button "Execution" at bounding box center [547, 76] width 84 height 39
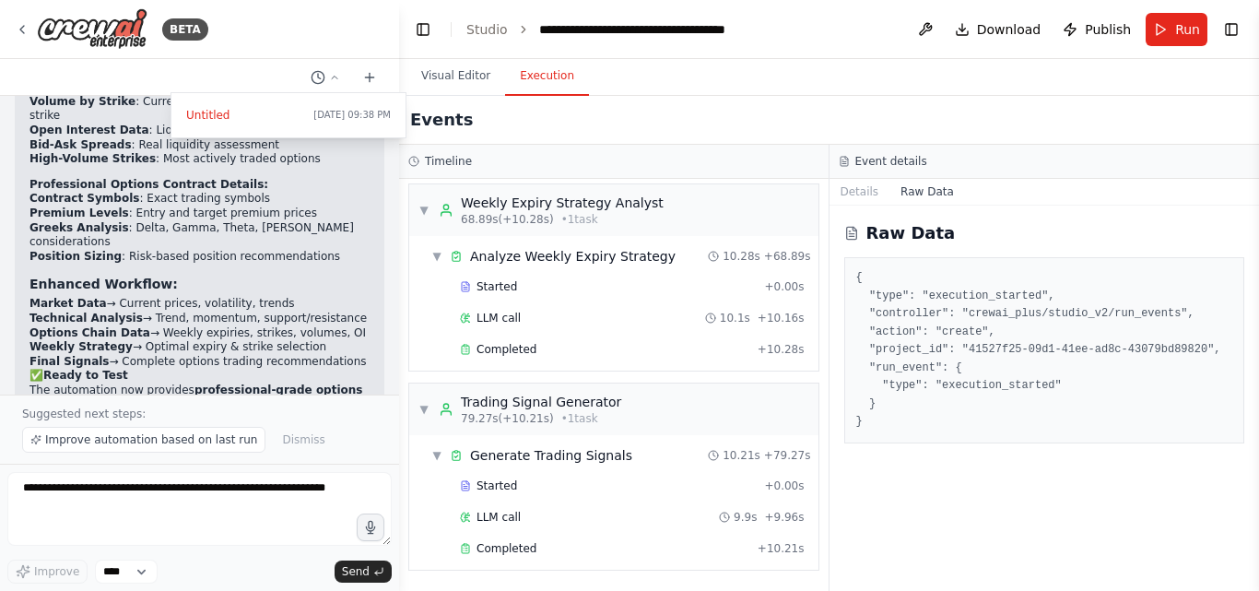
scroll to position [0, 0]
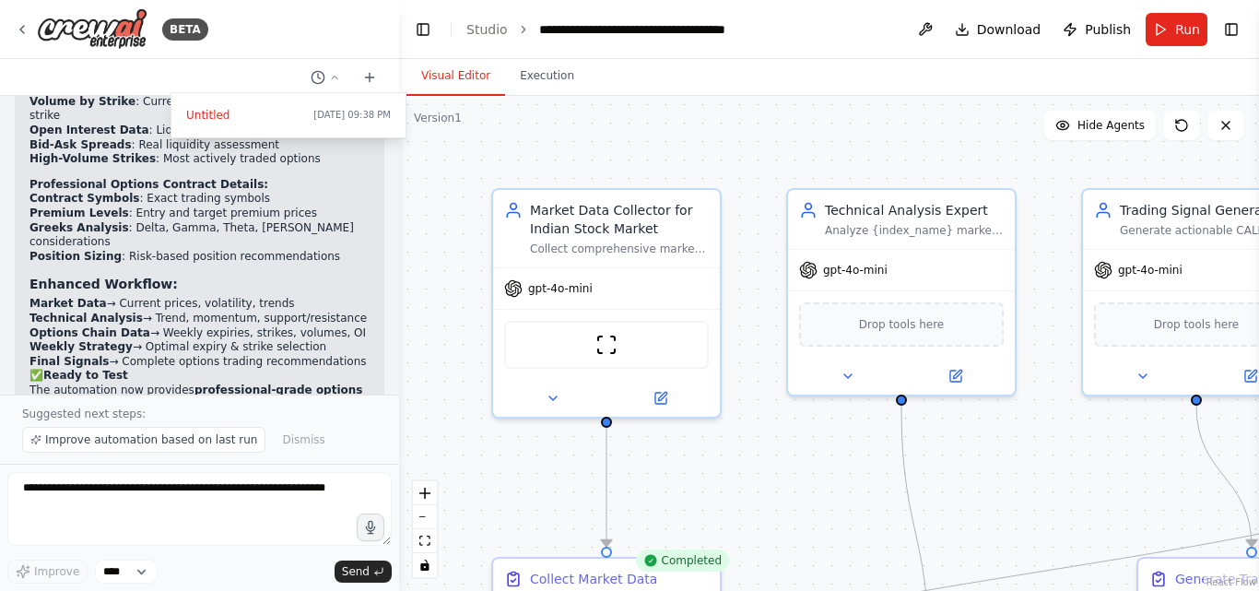
click at [453, 72] on button "Visual Editor" at bounding box center [455, 76] width 99 height 39
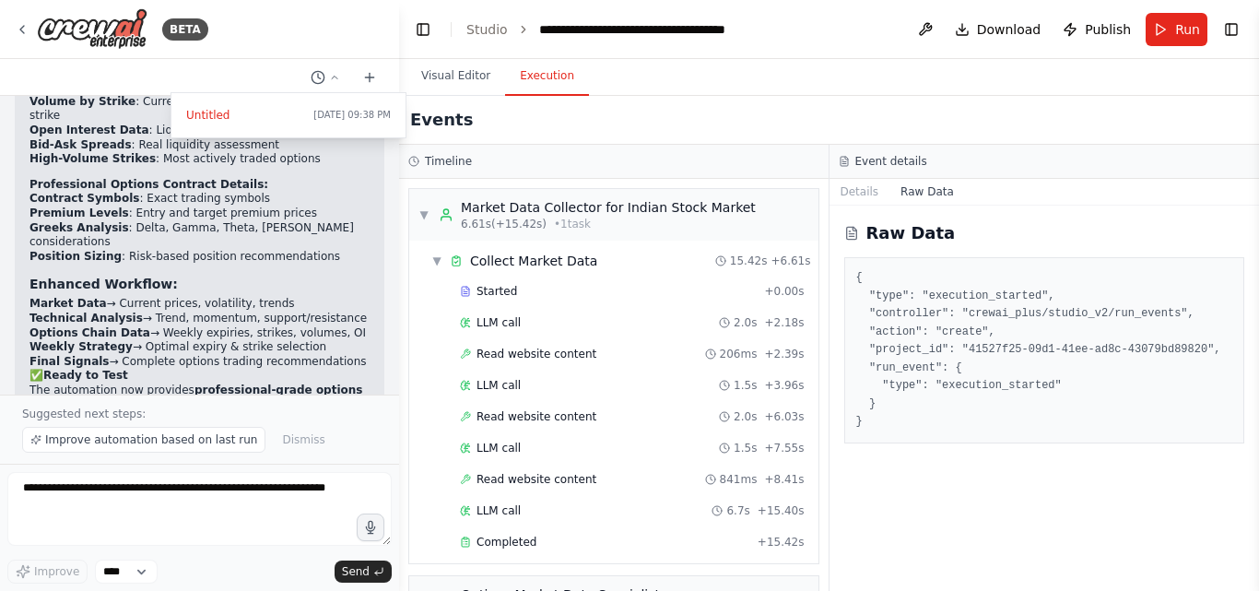
click at [531, 73] on button "Execution" at bounding box center [547, 76] width 84 height 39
click at [1016, 27] on span "Download" at bounding box center [1009, 29] width 65 height 18
click at [715, 86] on div "Visual Editor Execution" at bounding box center [829, 77] width 860 height 37
click at [429, 27] on button "Toggle Left Sidebar" at bounding box center [423, 30] width 26 height 26
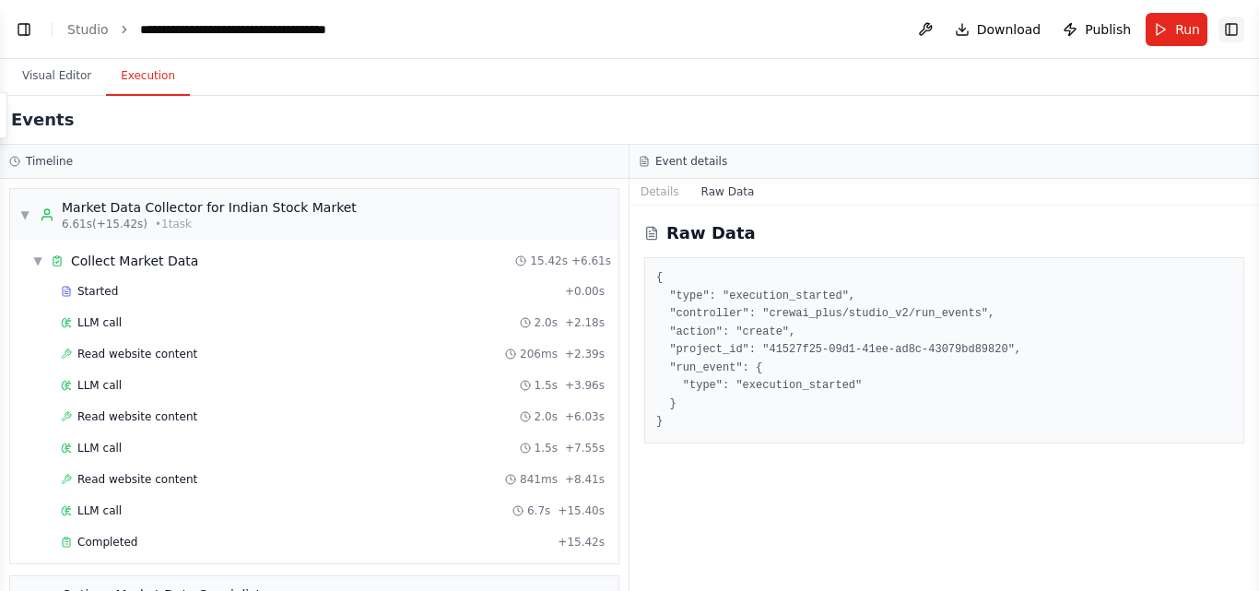
click at [1235, 32] on button "Toggle Right Sidebar" at bounding box center [1231, 30] width 26 height 26
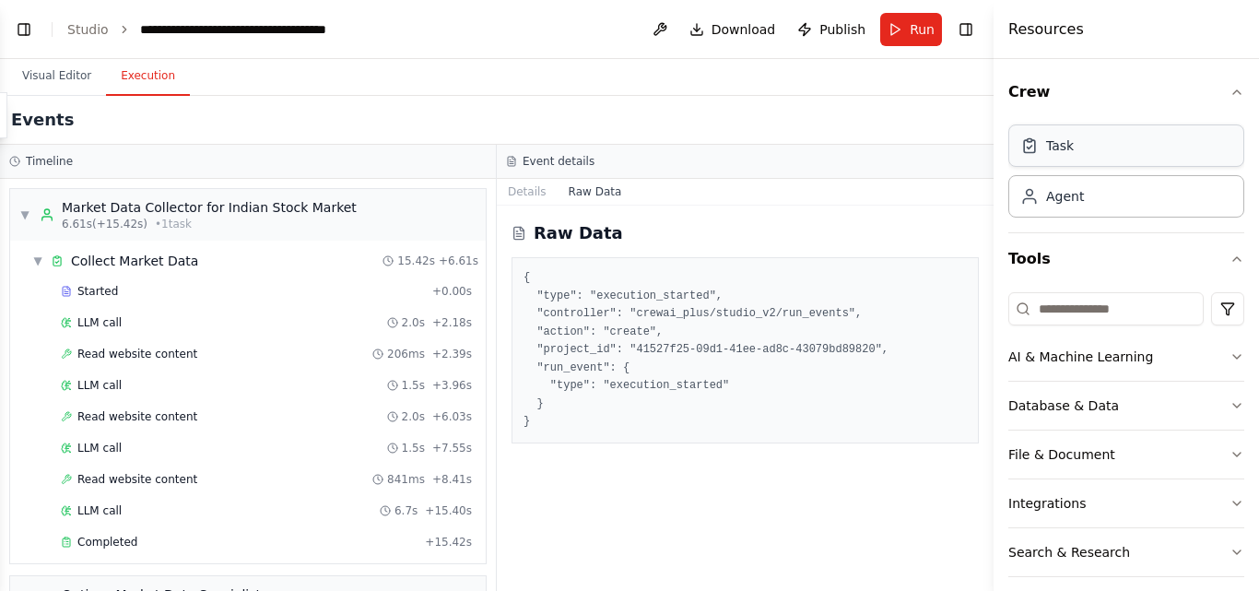
click at [1141, 142] on div "Task" at bounding box center [1126, 145] width 236 height 42
click at [972, 28] on button "Toggle Right Sidebar" at bounding box center [966, 30] width 26 height 26
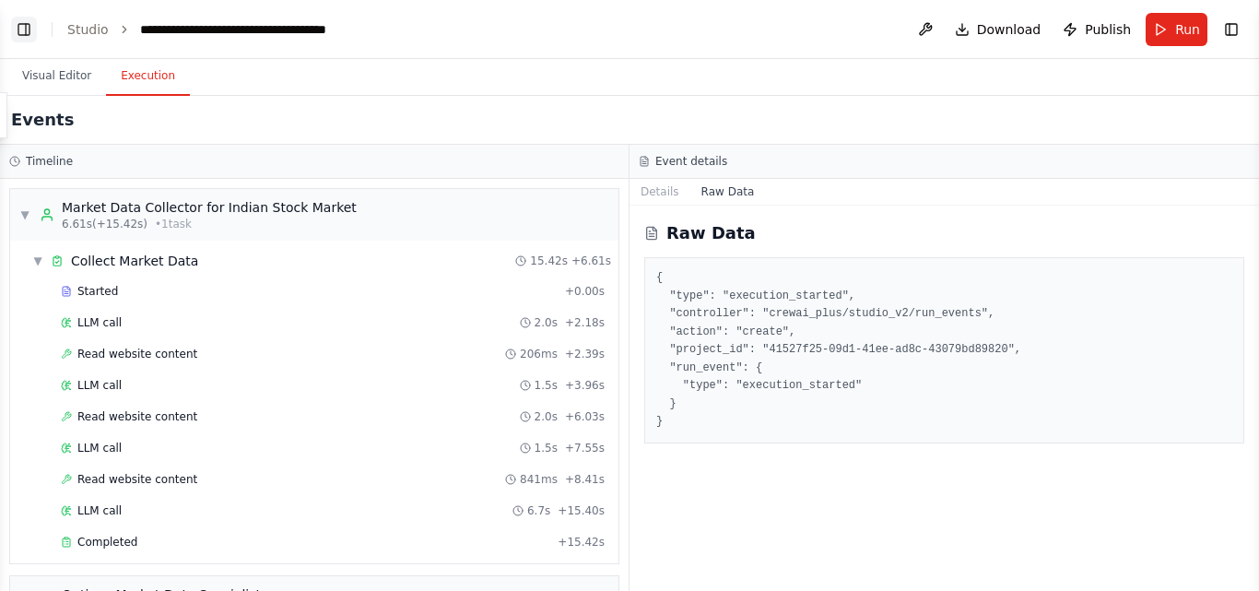
click at [19, 22] on button "Toggle Left Sidebar" at bounding box center [24, 30] width 26 height 26
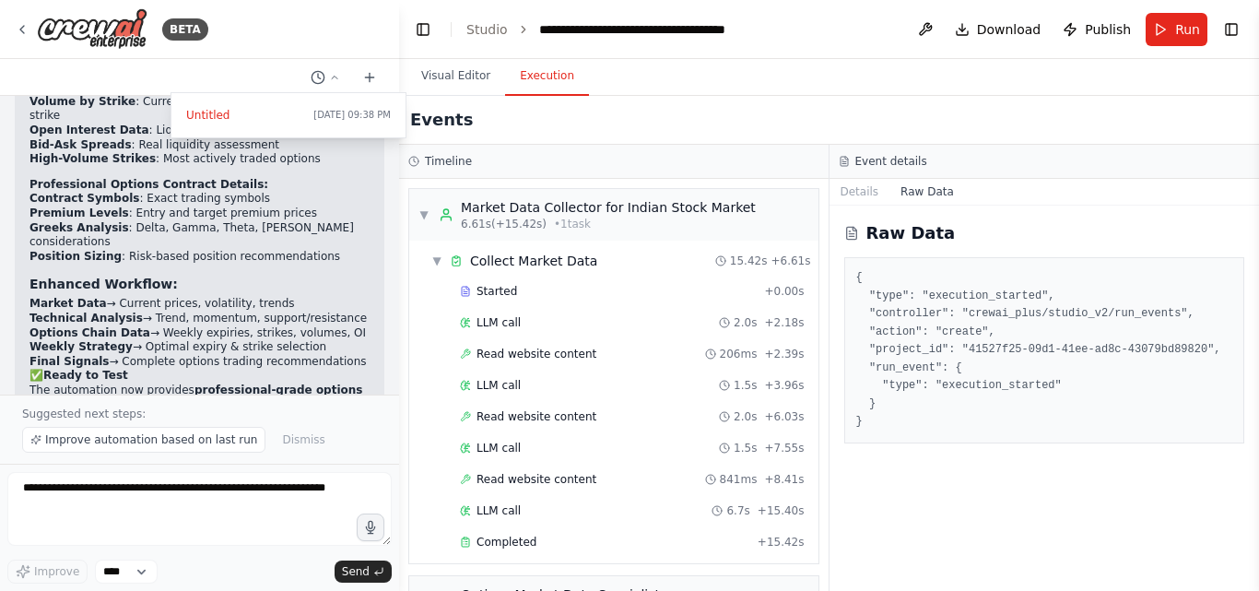
click at [374, 78] on div at bounding box center [199, 295] width 399 height 591
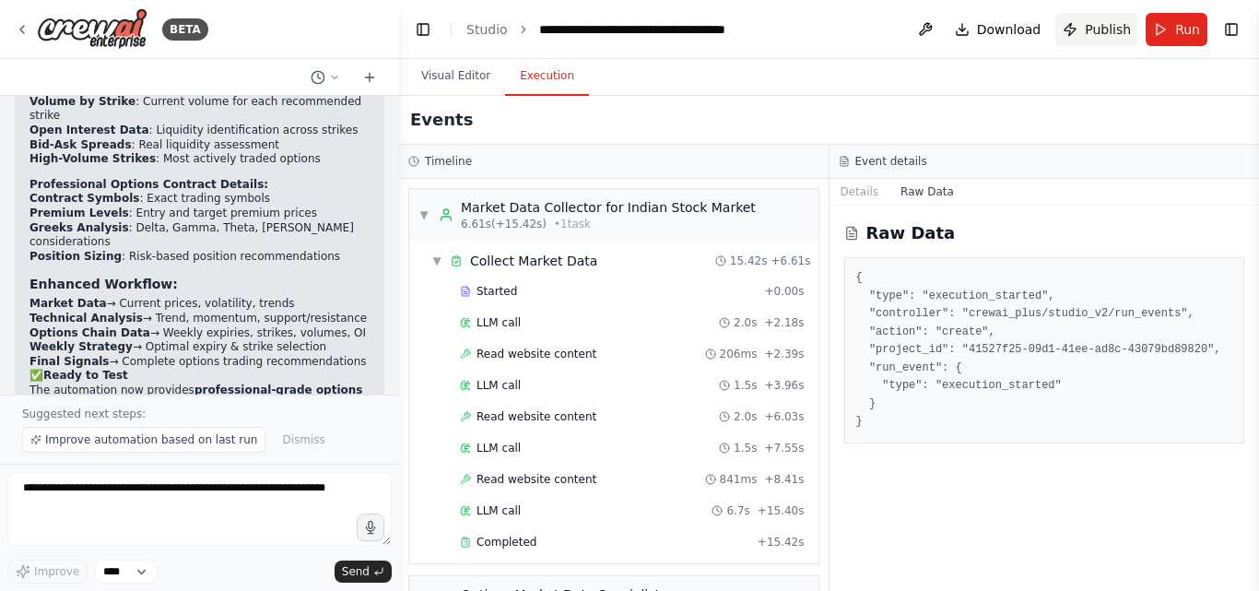
click at [1107, 26] on span "Publish" at bounding box center [1108, 29] width 46 height 18
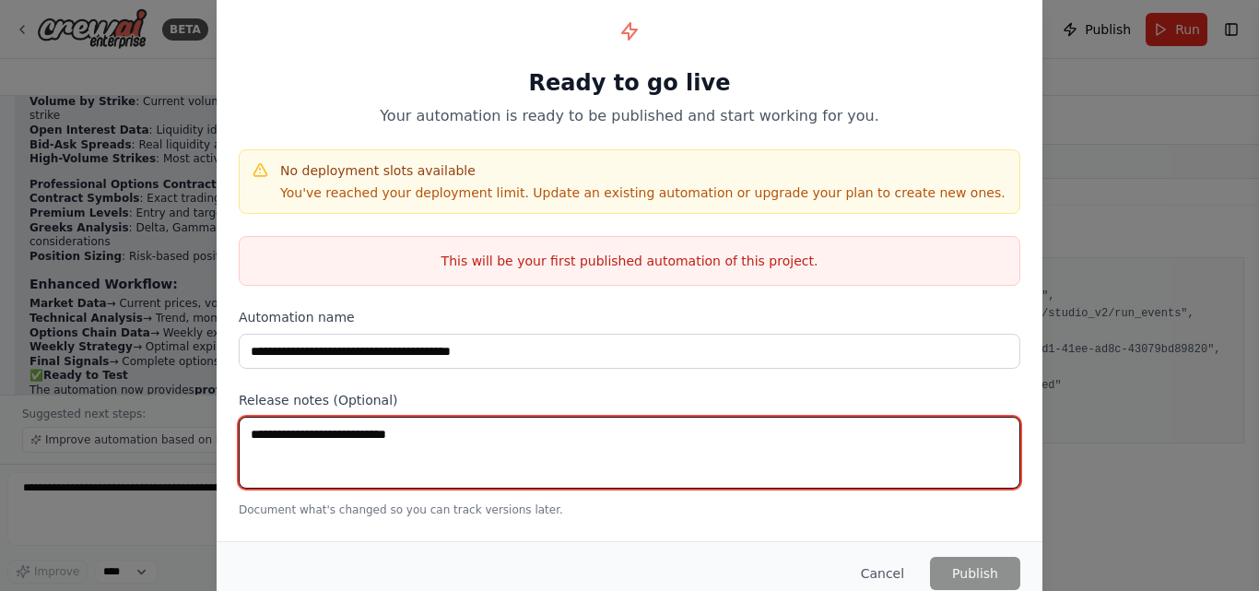
click at [327, 445] on textarea at bounding box center [629, 452] width 781 height 72
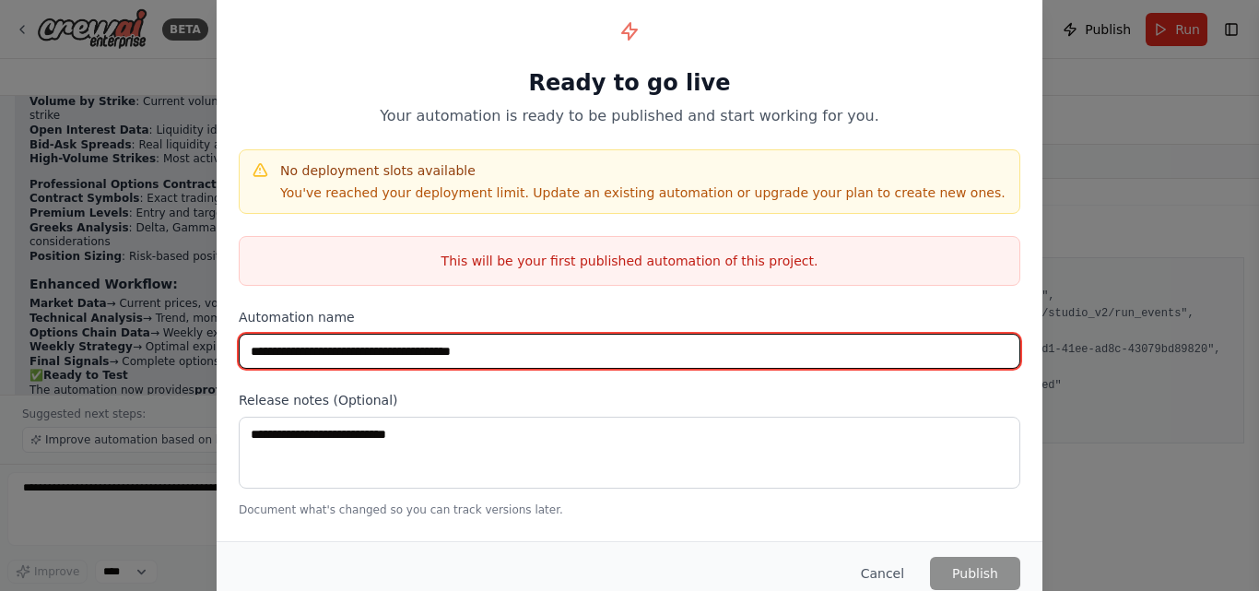
click at [428, 347] on input "**********" at bounding box center [629, 351] width 781 height 35
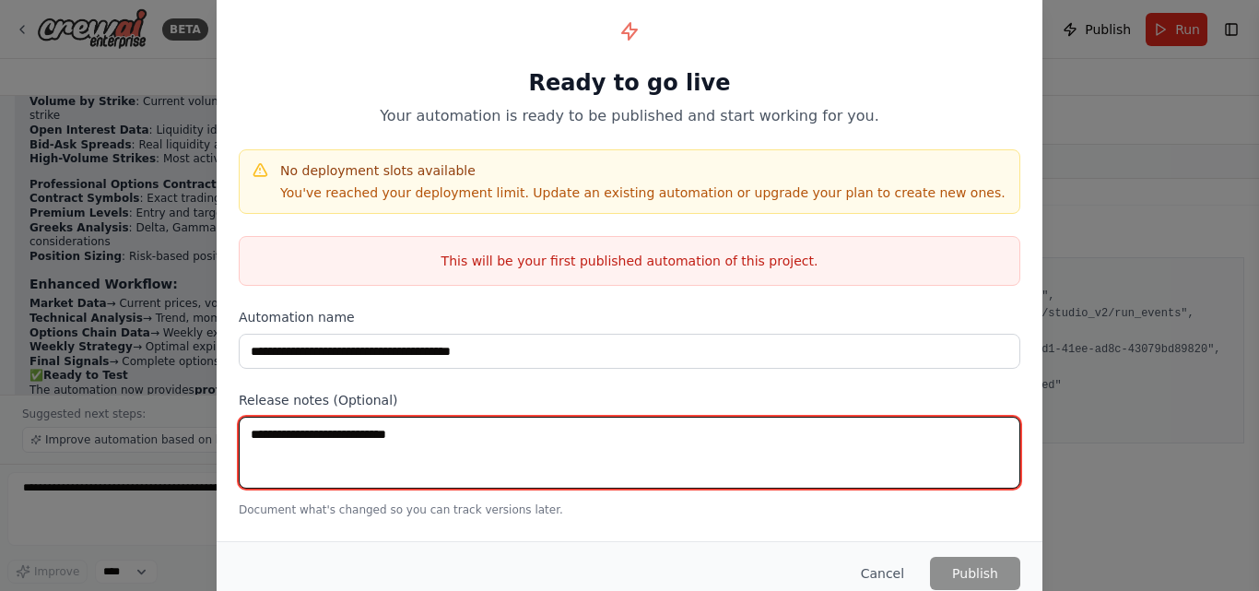
click at [338, 425] on textarea at bounding box center [629, 452] width 781 height 72
paste textarea "**********"
type textarea "**********"
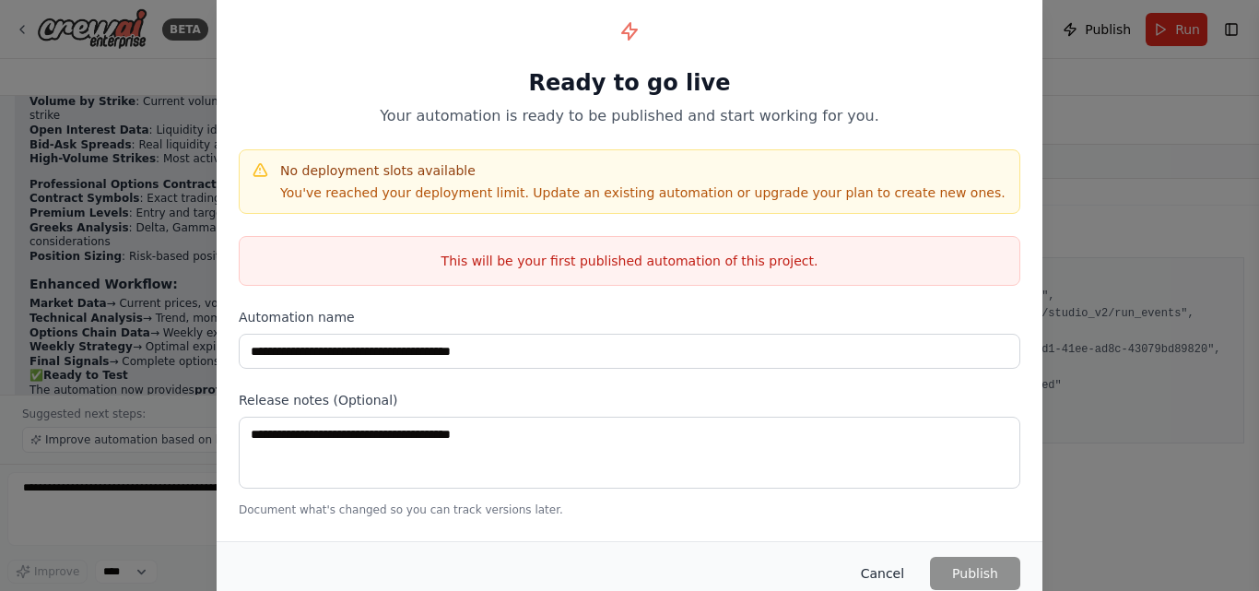
click at [886, 572] on button "Cancel" at bounding box center [882, 573] width 73 height 33
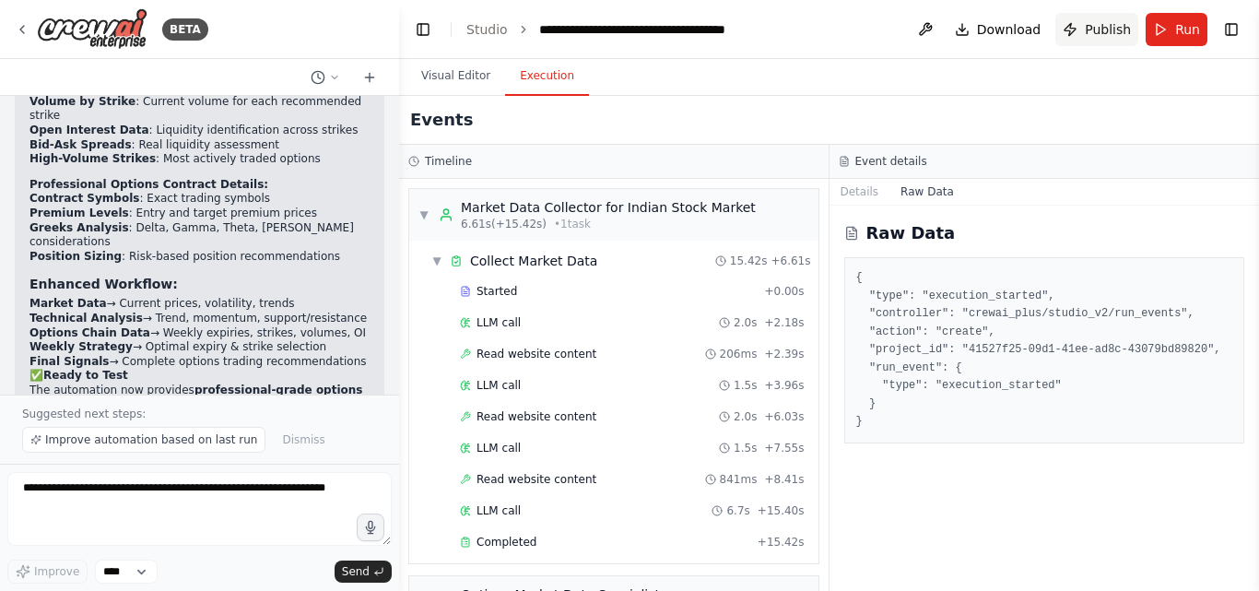
click at [1112, 26] on span "Publish" at bounding box center [1108, 29] width 46 height 18
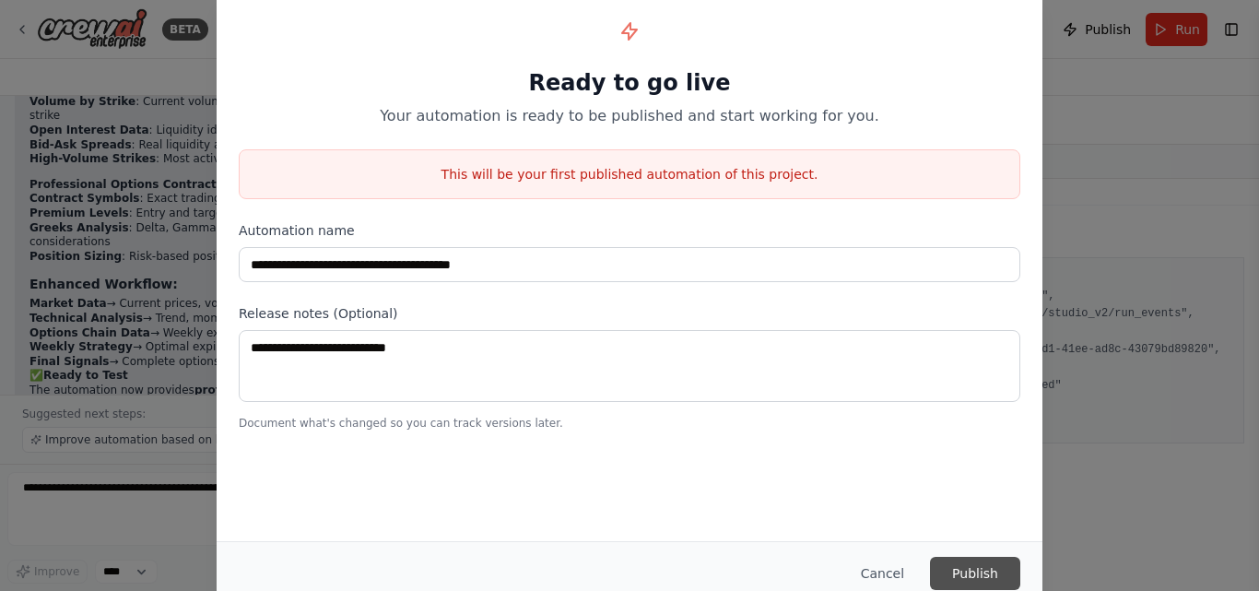
click at [1003, 570] on button "Publish" at bounding box center [975, 573] width 90 height 33
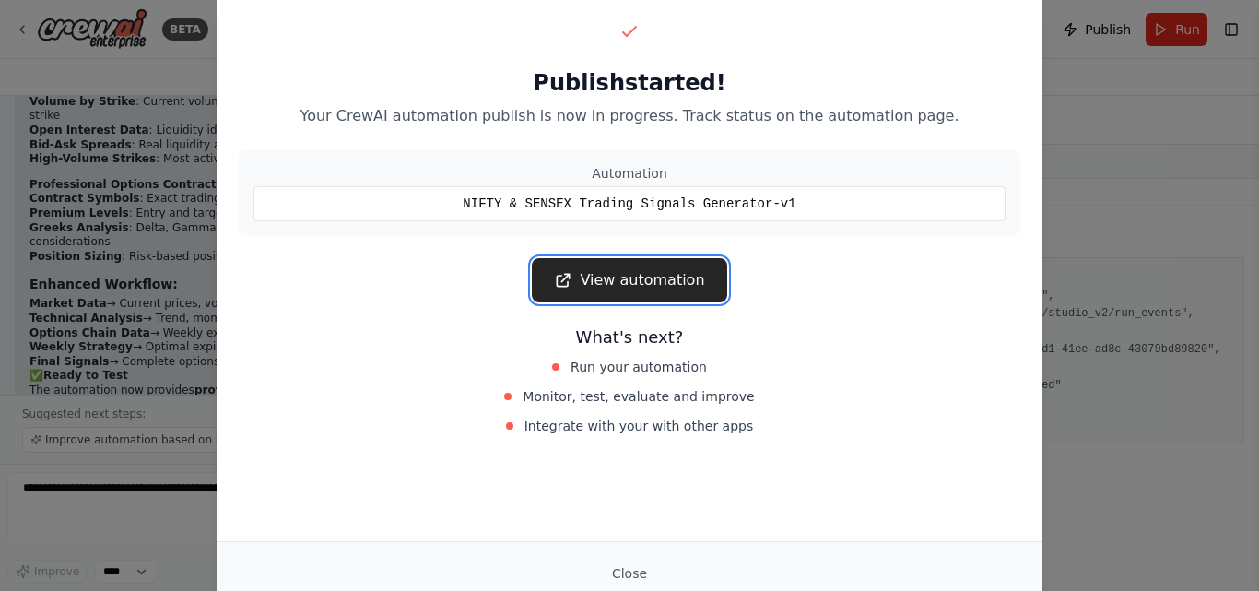
click at [659, 282] on link "View automation" at bounding box center [629, 280] width 194 height 44
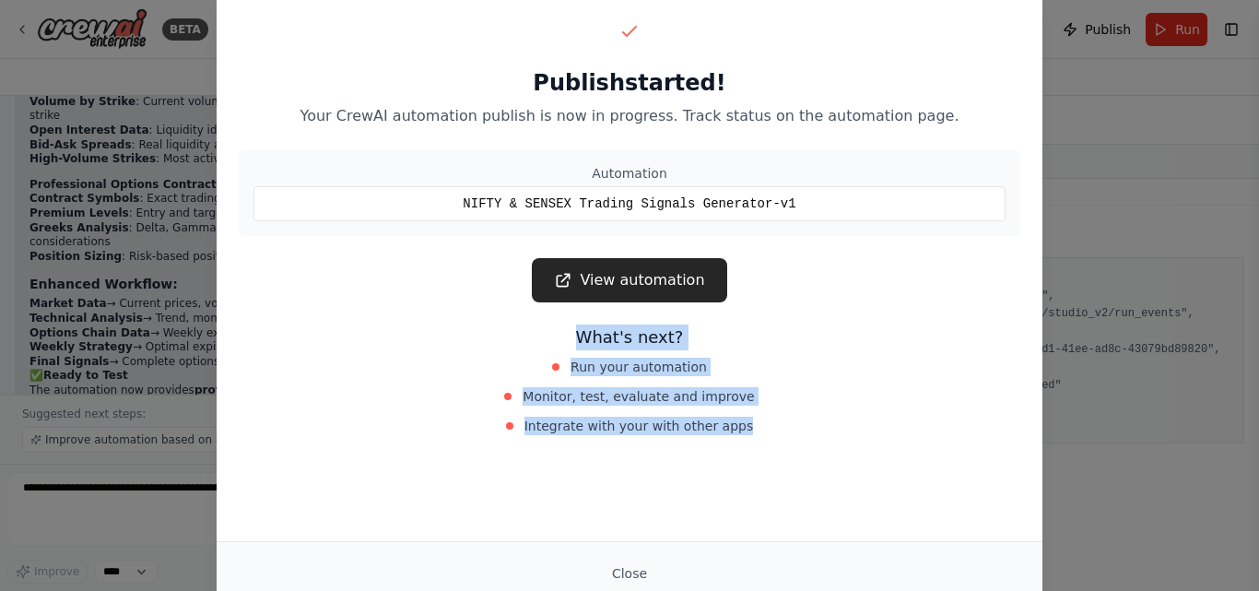
drag, startPoint x: 1258, startPoint y: 300, endPoint x: 1258, endPoint y: 468, distance: 167.7
click at [1246, 468] on div "Publish started! Your CrewAI automation publish is now in progress. Track statu…" at bounding box center [629, 295] width 1259 height 591
click at [900, 402] on div "What's next? Run your automation Monitor, test, evaluate and improve Integrate …" at bounding box center [629, 381] width 781 height 114
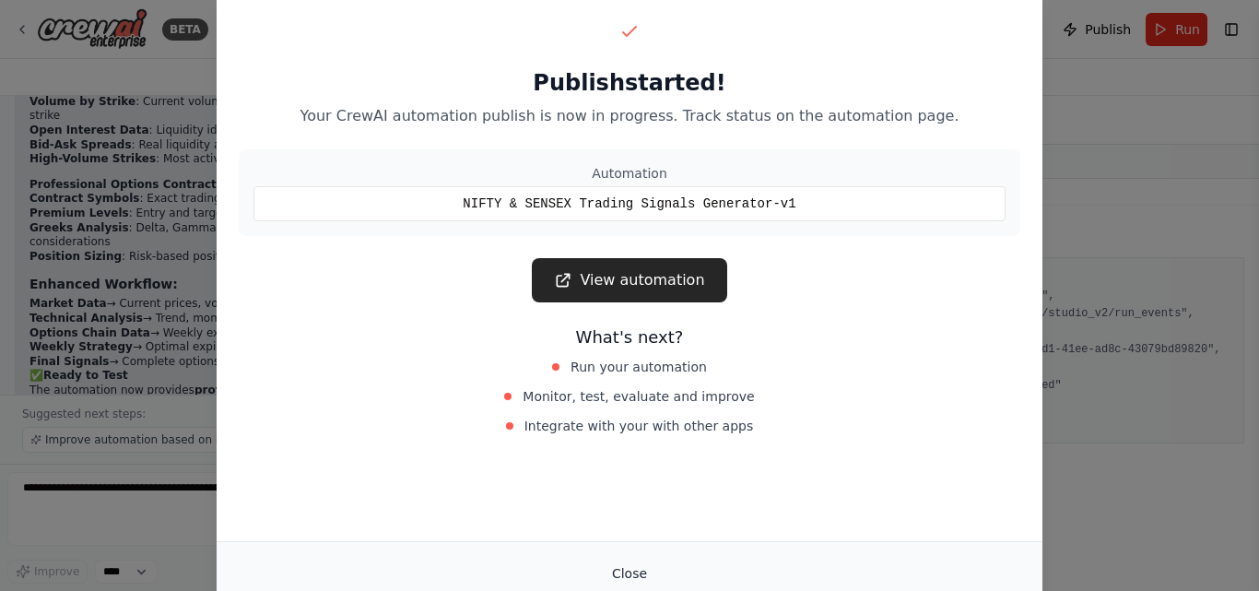
click at [624, 569] on button "Close" at bounding box center [629, 573] width 65 height 33
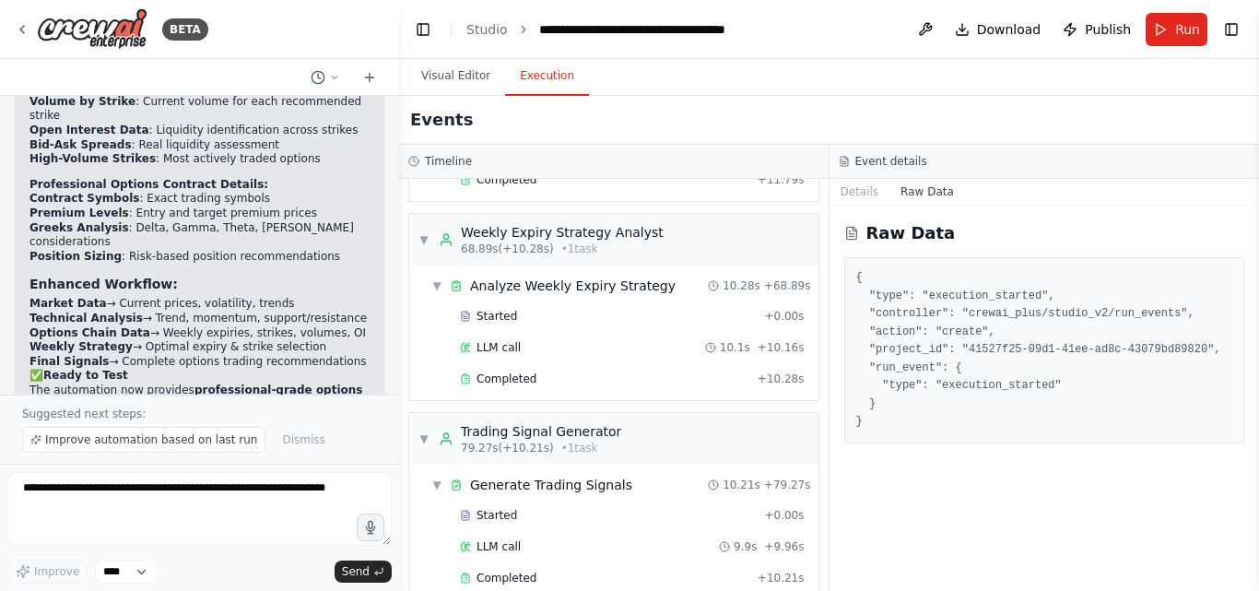
scroll to position [1636, 0]
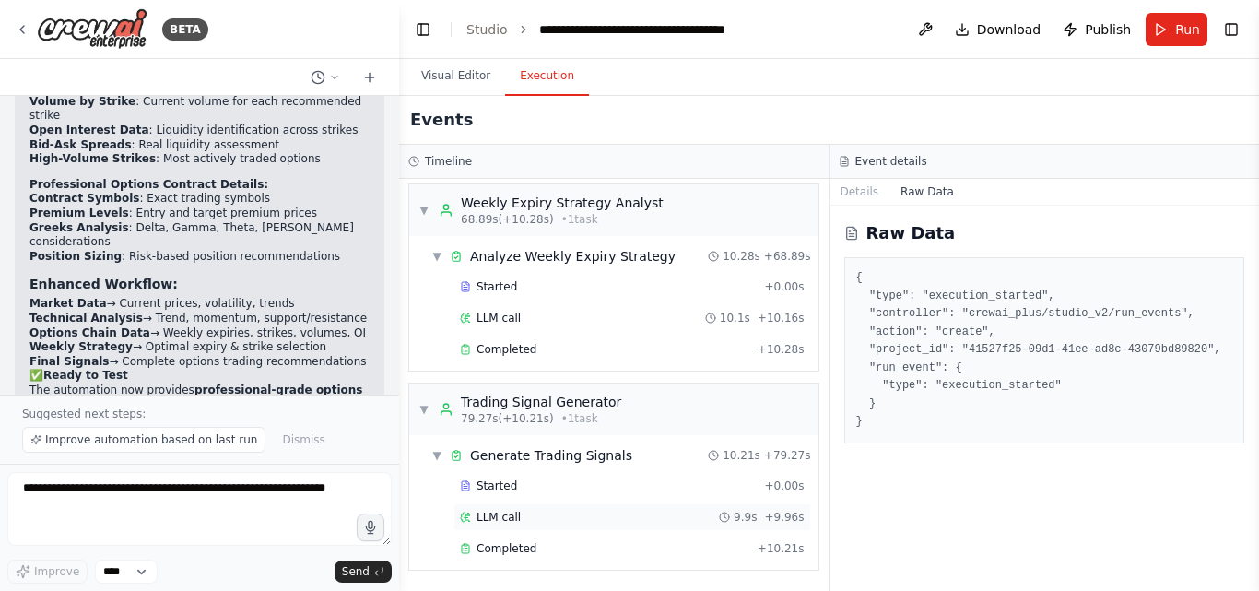
click at [552, 517] on div "LLM call 9.9s + 9.96s" at bounding box center [632, 517] width 345 height 15
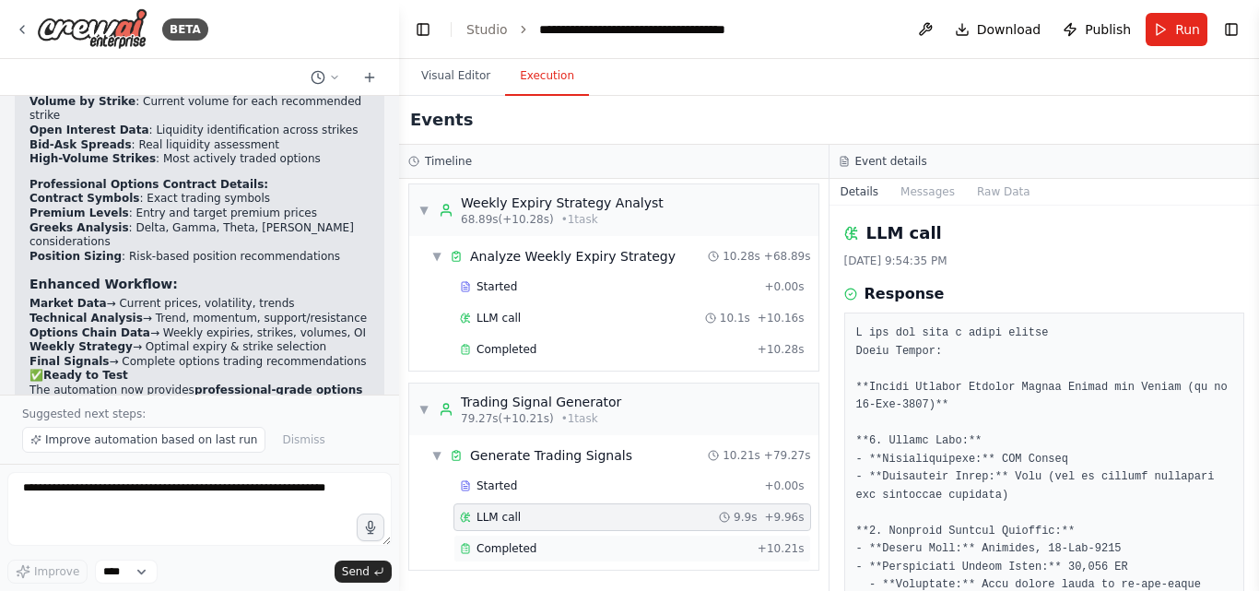
click at [534, 554] on div "Completed" at bounding box center [605, 548] width 290 height 15
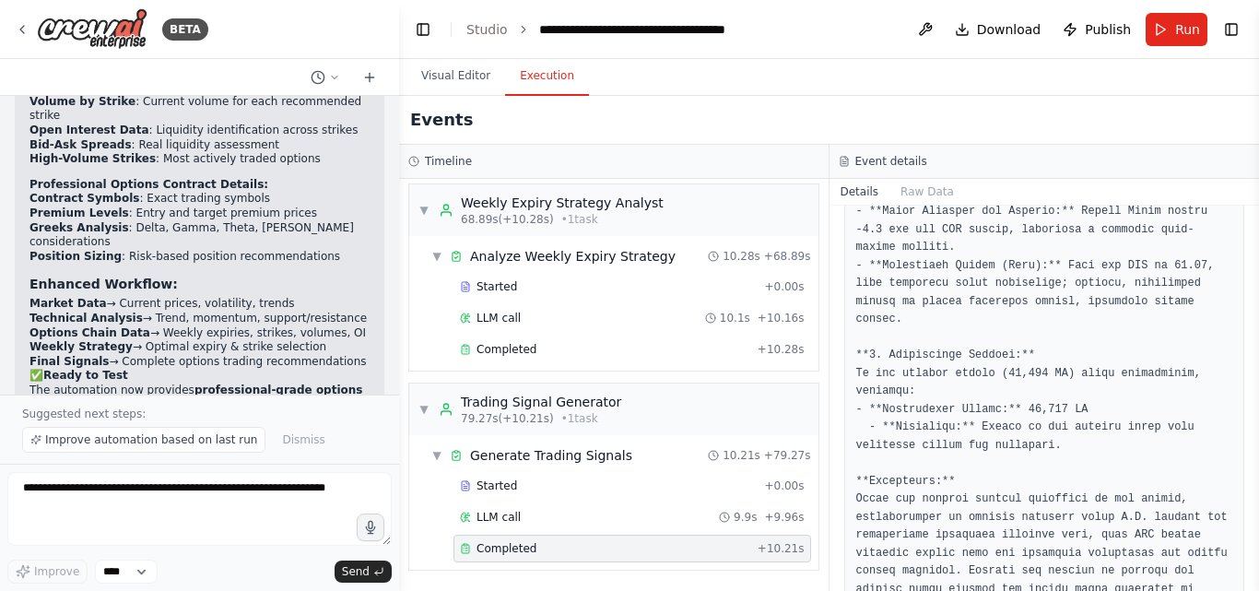
scroll to position [1960, 0]
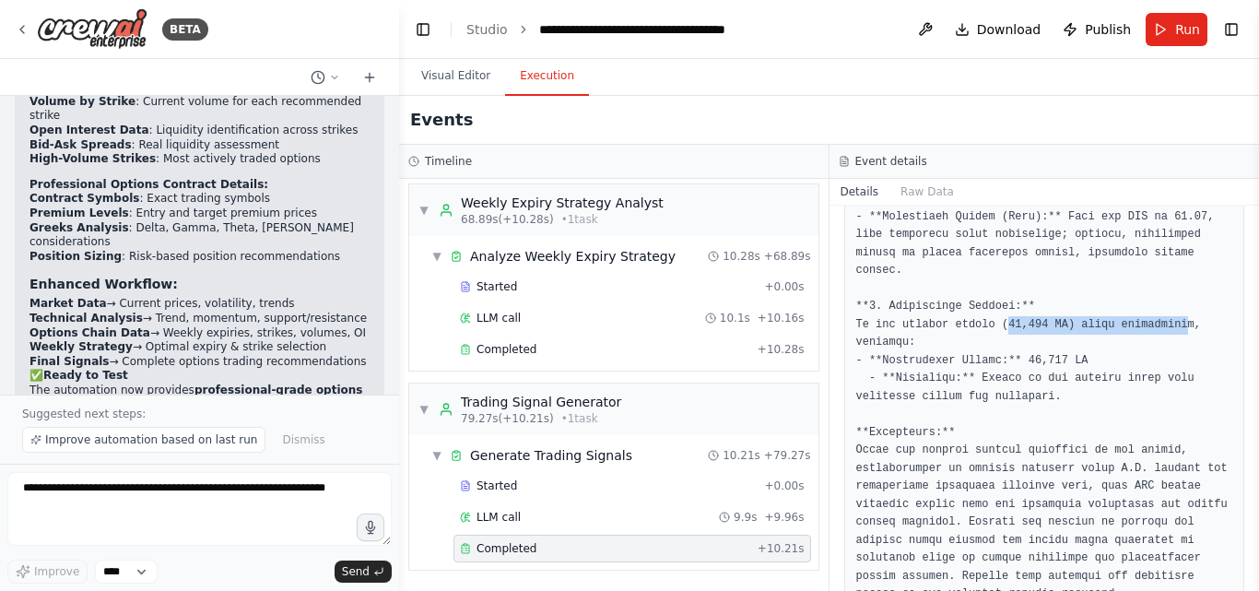
drag, startPoint x: 998, startPoint y: 271, endPoint x: 1160, endPoint y: 272, distance: 162.2
drag, startPoint x: 1010, startPoint y: 311, endPoint x: 1059, endPoint y: 311, distance: 48.8
click at [518, 522] on div "LLM call 9.9s + 9.96s" at bounding box center [632, 517] width 345 height 15
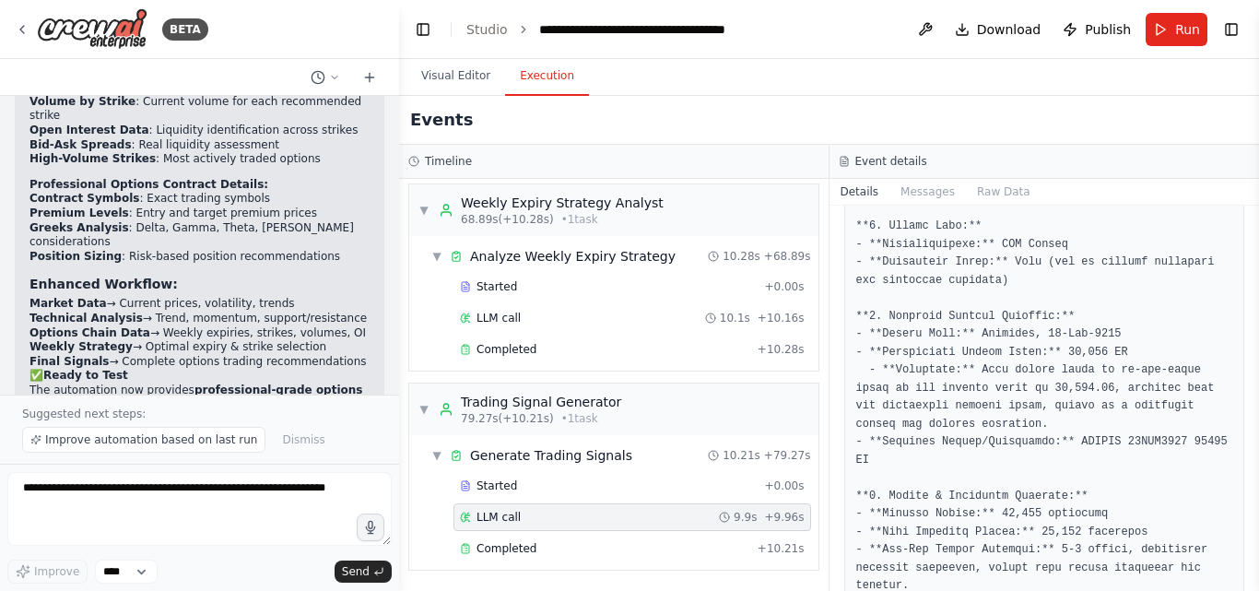
scroll to position [219, 0]
drag, startPoint x: 1253, startPoint y: 315, endPoint x: 1247, endPoint y: 348, distance: 33.8
click at [1246, 348] on div "BETA Hello! I'm the CrewAI assistant. What kind of automation do you want to bu…" at bounding box center [629, 295] width 1259 height 591
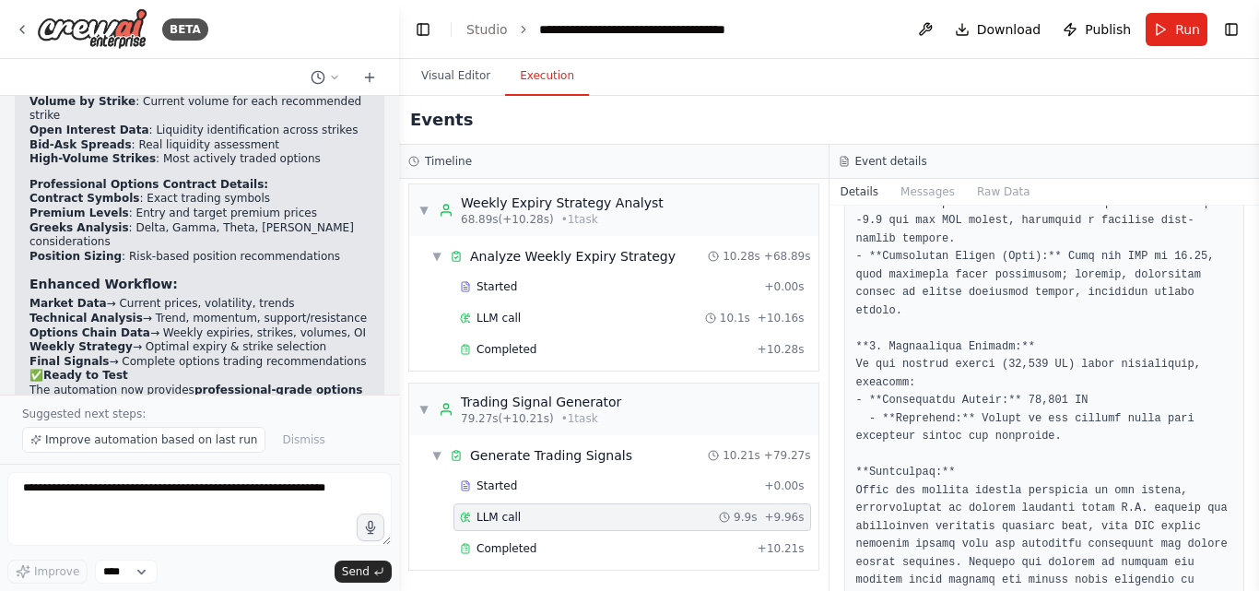
scroll to position [1325, 0]
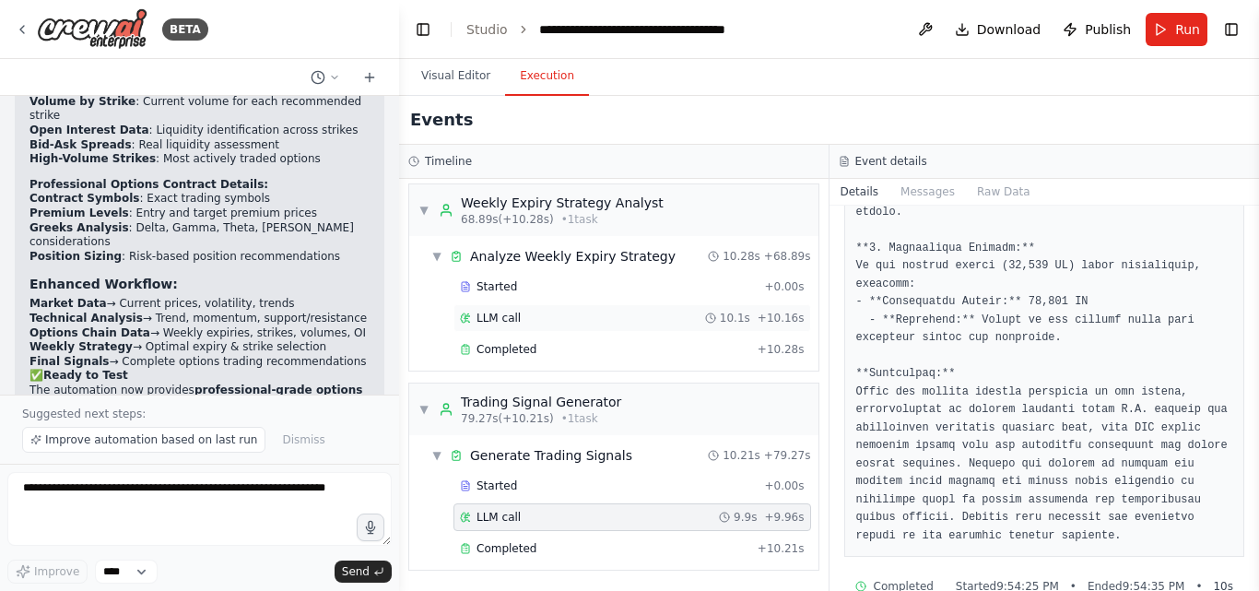
click at [498, 315] on span "LLM call" at bounding box center [498, 318] width 44 height 15
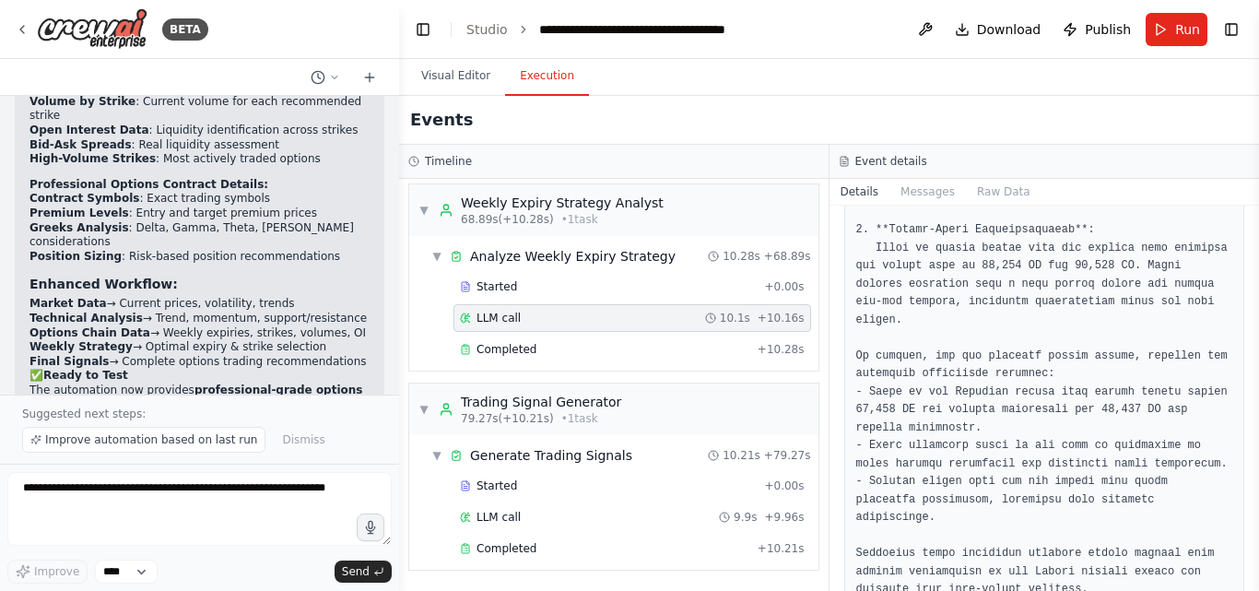
drag, startPoint x: 1256, startPoint y: 503, endPoint x: 1241, endPoint y: 378, distance: 126.2
click at [1241, 378] on div "BETA Hello! I'm the CrewAI assistant. What kind of automation do you want to bu…" at bounding box center [629, 295] width 1259 height 591
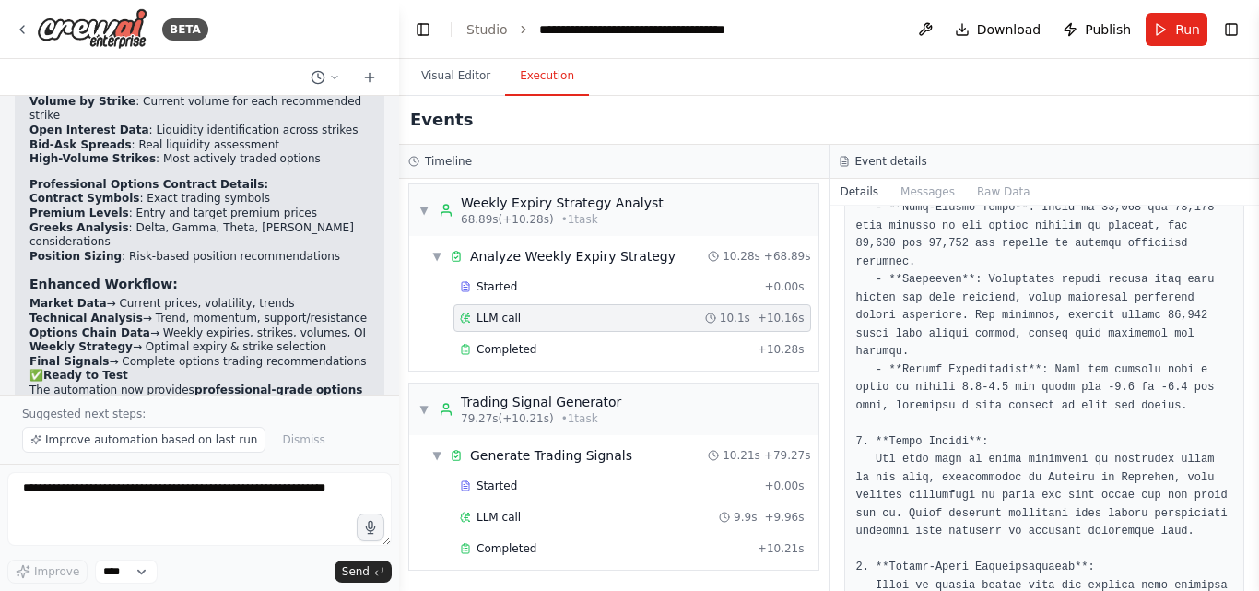
scroll to position [135, 0]
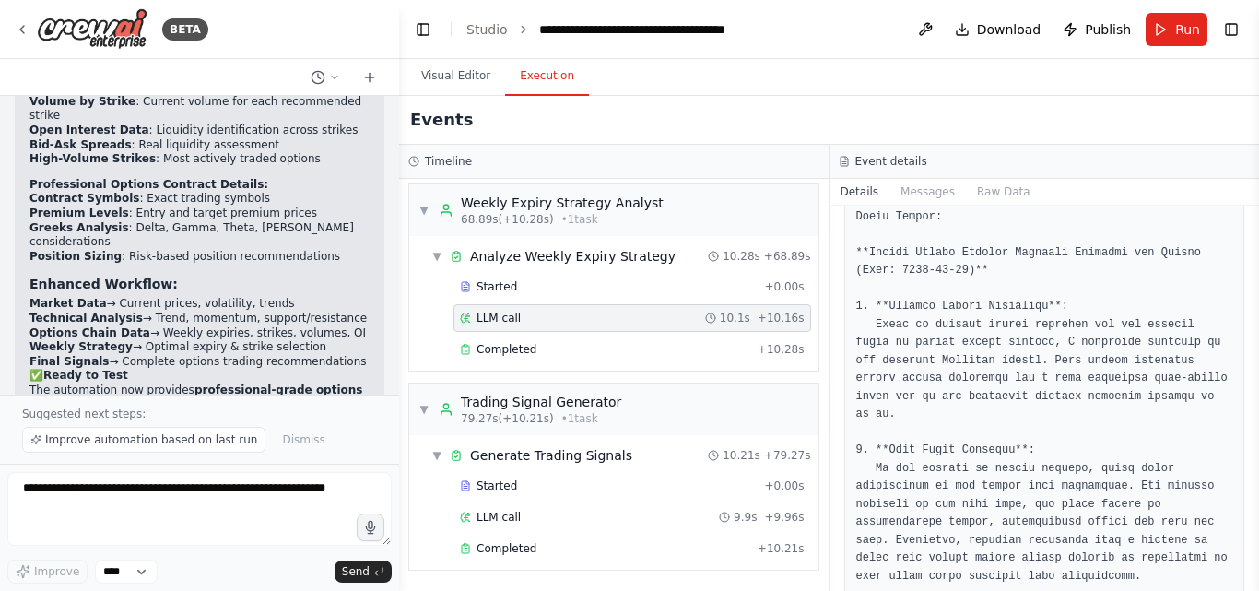
drag, startPoint x: 1256, startPoint y: 298, endPoint x: 1250, endPoint y: 241, distance: 56.5
click at [1246, 241] on div "BETA Hello! I'm the CrewAI assistant. What kind of automation do you want to bu…" at bounding box center [629, 295] width 1259 height 591
drag, startPoint x: 1251, startPoint y: 280, endPoint x: 1246, endPoint y: 334, distance: 53.7
click at [1246, 334] on div "BETA Hello! I'm the CrewAI assistant. What kind of automation do you want to bu…" at bounding box center [629, 295] width 1259 height 591
click at [1246, 390] on button "Toggle Sidebar" at bounding box center [1258, 295] width 15 height 591
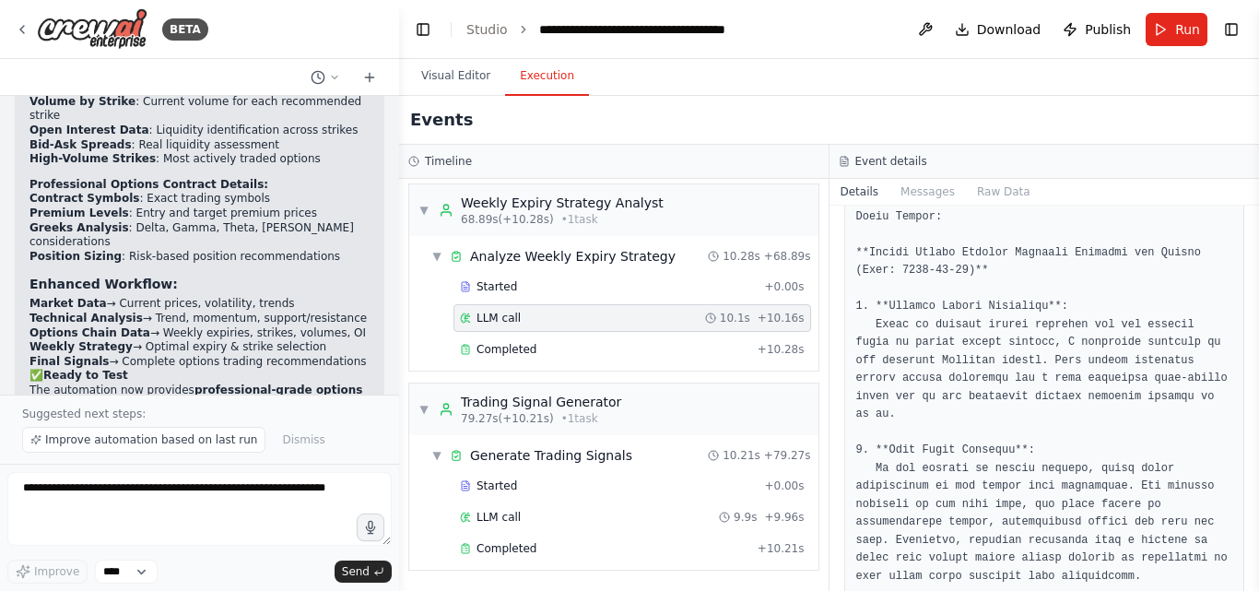
scroll to position [354, 0]
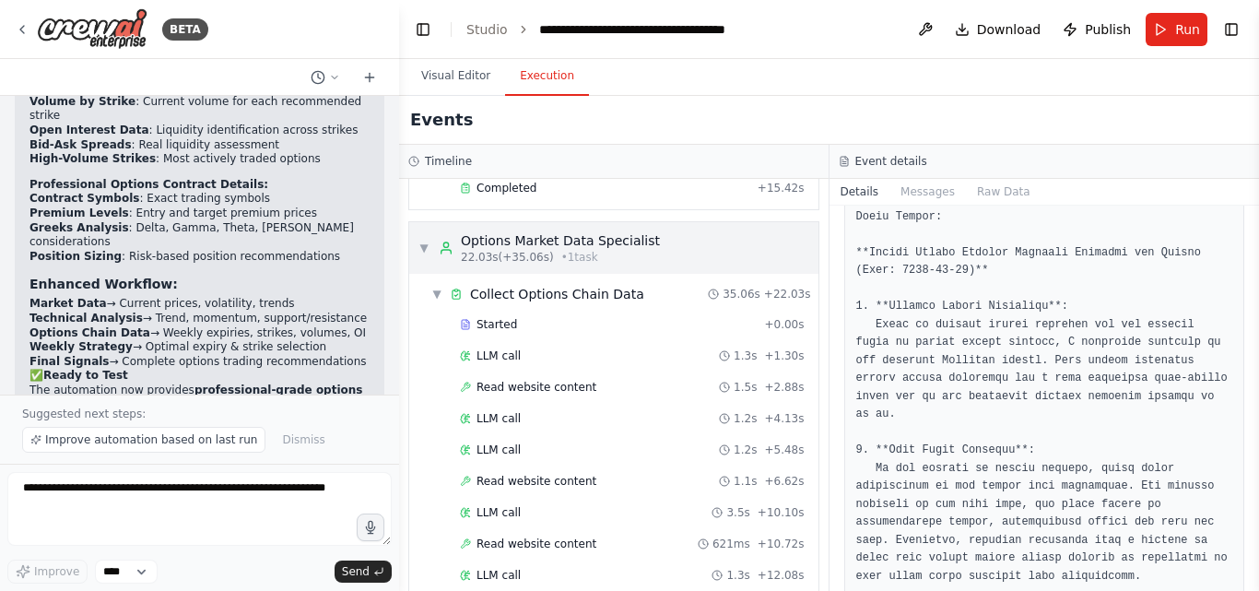
click at [429, 256] on div "▼ Options Market Data Specialist 22.03s (+35.06s) • 1 task" at bounding box center [538, 247] width 241 height 33
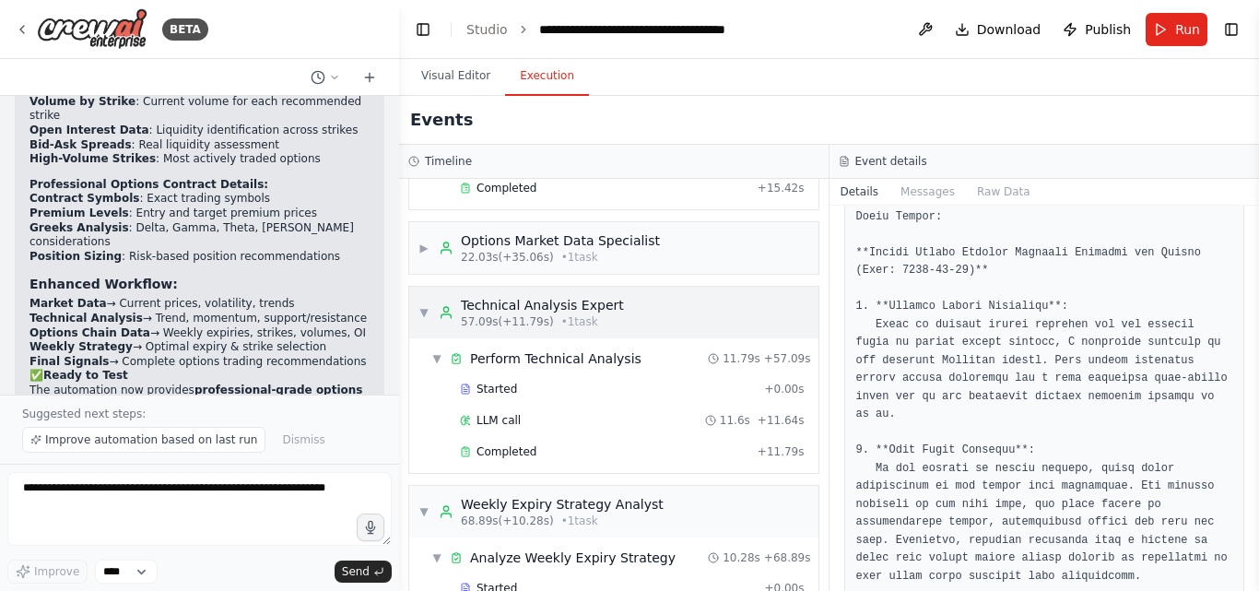
click at [425, 316] on span "▼" at bounding box center [423, 312] width 11 height 15
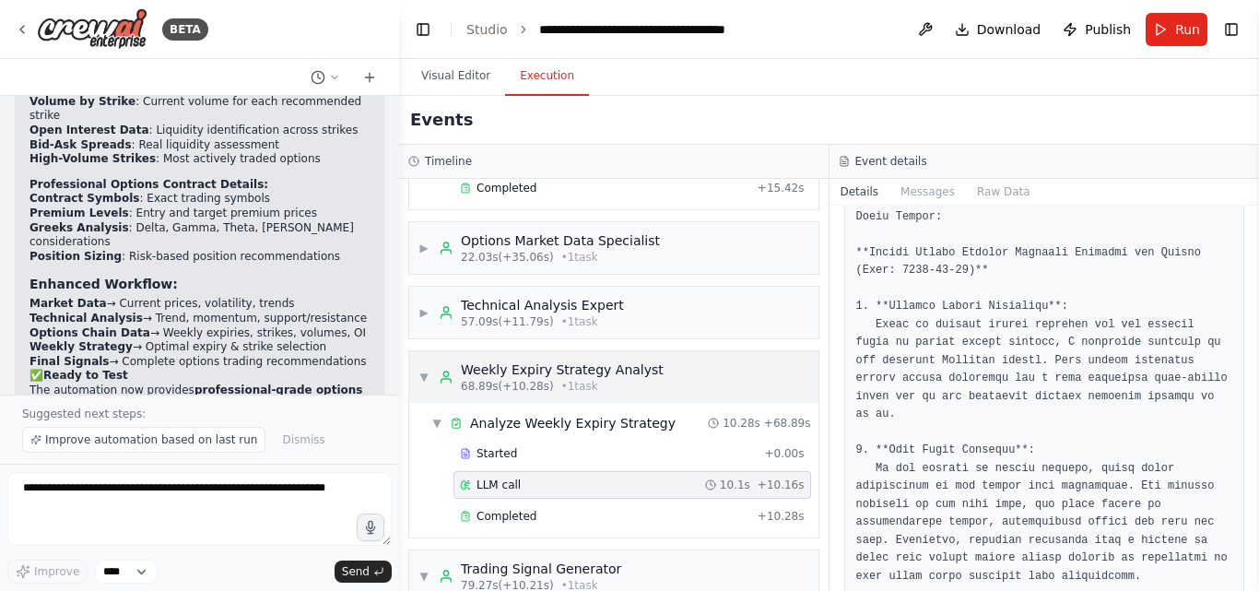
click at [430, 383] on div "▼ Weekly Expiry Strategy Analyst 68.89s (+10.28s) • 1 task" at bounding box center [540, 376] width 245 height 33
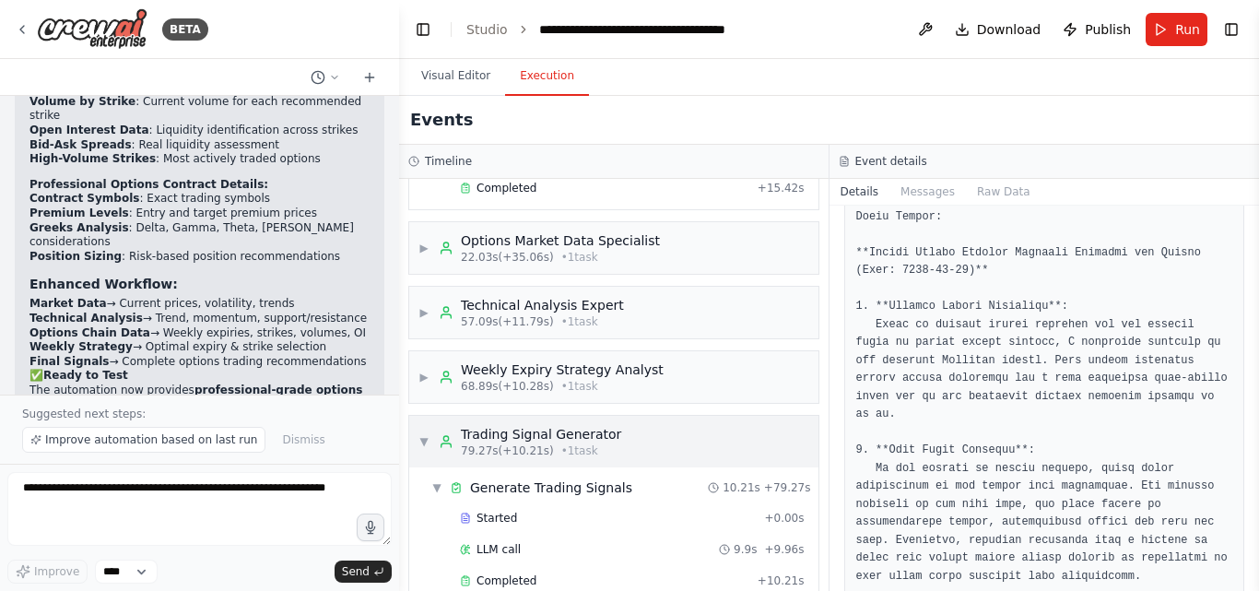
click at [418, 436] on span "▼" at bounding box center [423, 441] width 11 height 15
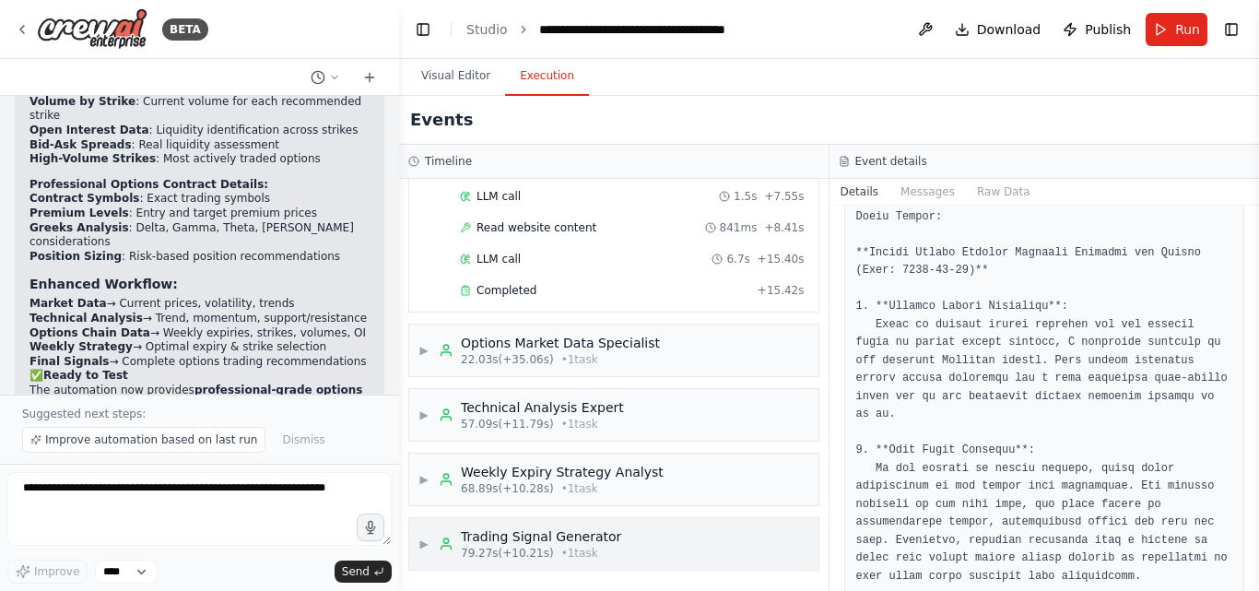
scroll to position [252, 0]
click at [415, 538] on div "▶ Trading Signal Generator 79.27s (+10.21s) • 1 task" at bounding box center [613, 544] width 409 height 52
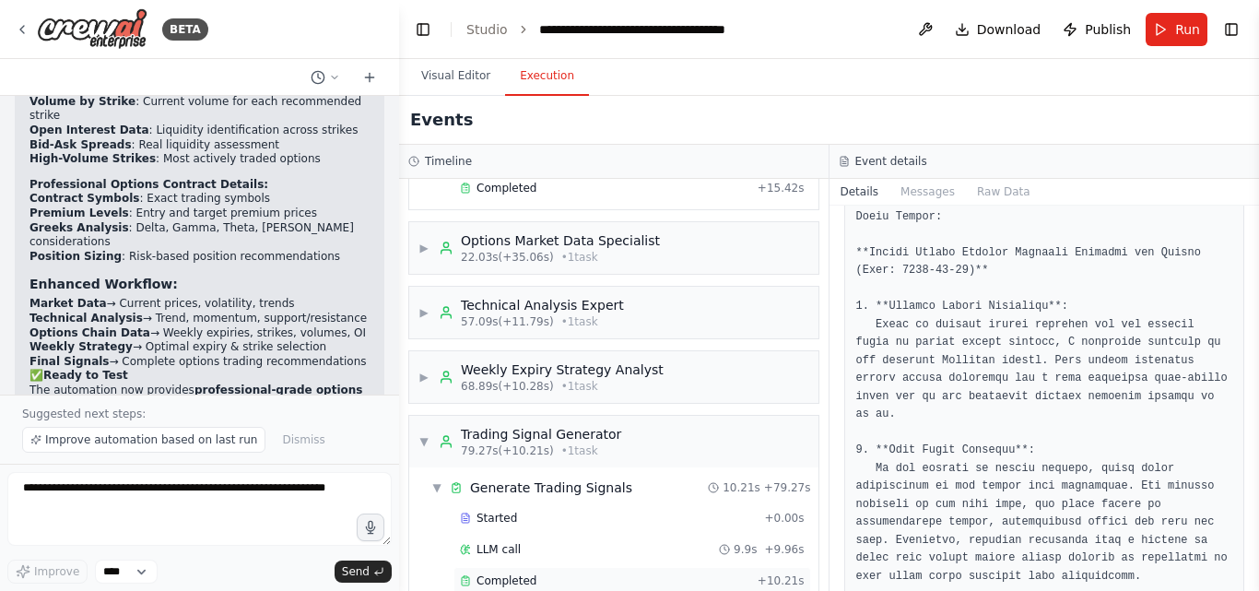
click at [537, 579] on div "Completed" at bounding box center [605, 580] width 290 height 15
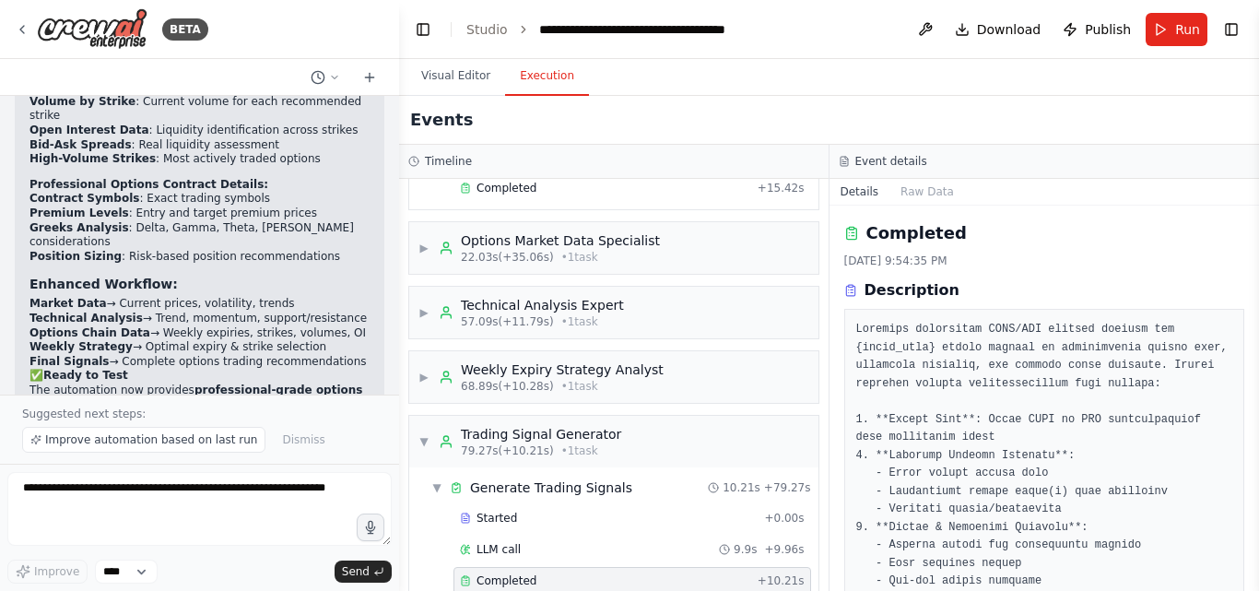
drag, startPoint x: 1253, startPoint y: 252, endPoint x: 1258, endPoint y: 295, distance: 42.6
click at [1246, 295] on button "Toggle Sidebar" at bounding box center [1258, 295] width 15 height 591
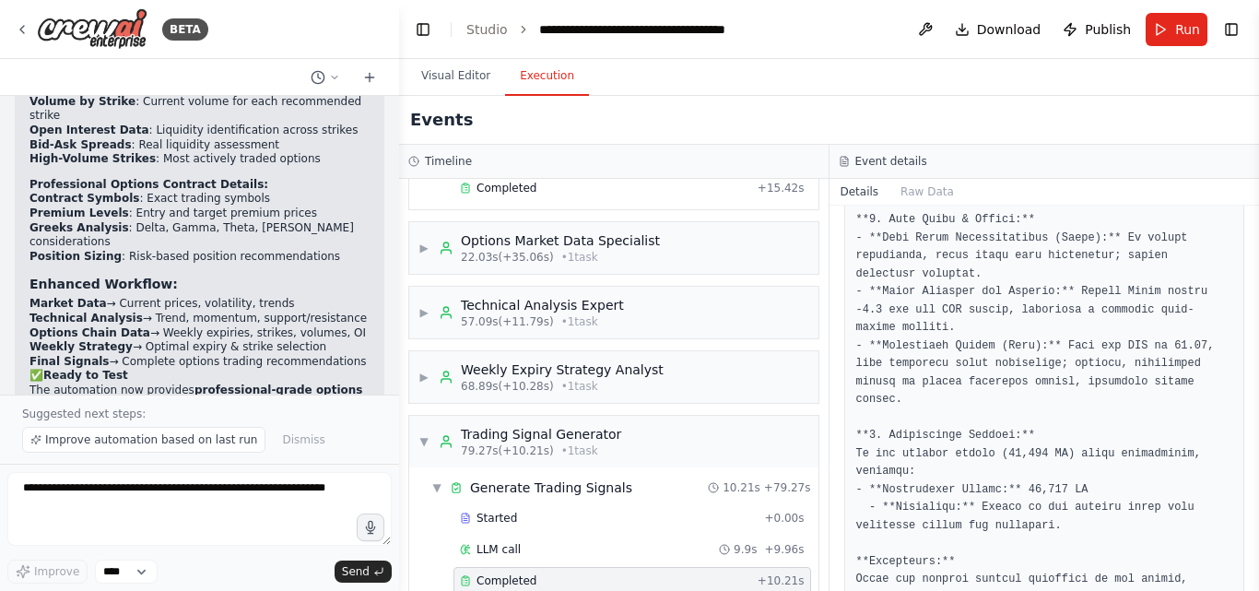
scroll to position [1818, 0]
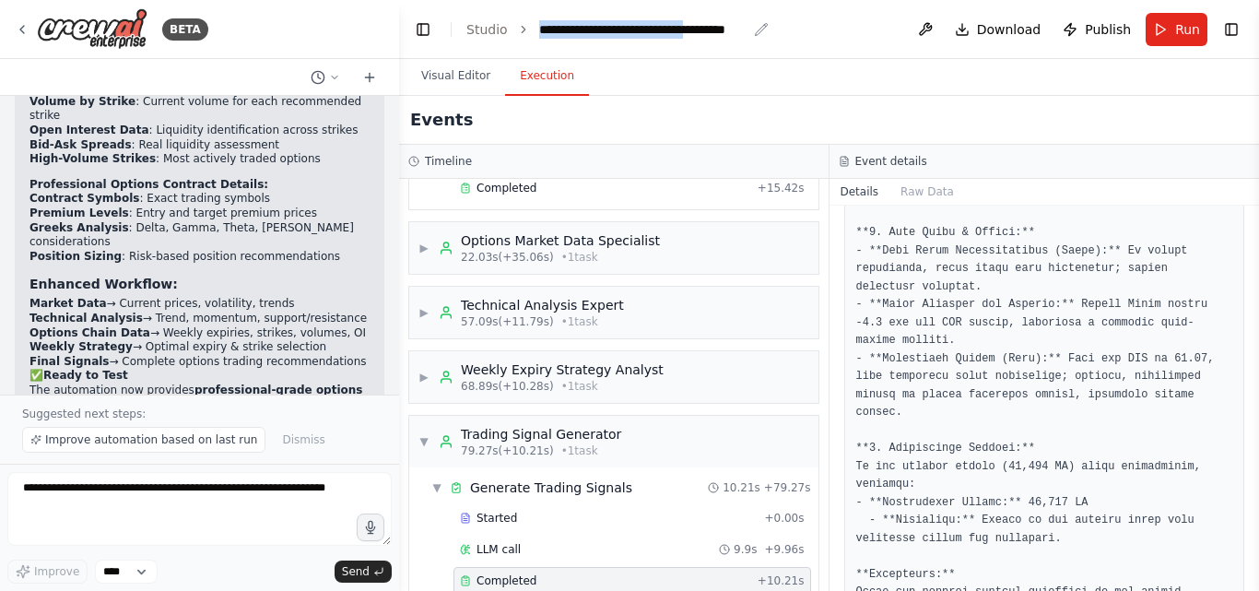
drag, startPoint x: 531, startPoint y: 11, endPoint x: 731, endPoint y: 30, distance: 200.9
click at [731, 30] on header "**********" at bounding box center [829, 29] width 860 height 59
copy div "**********"
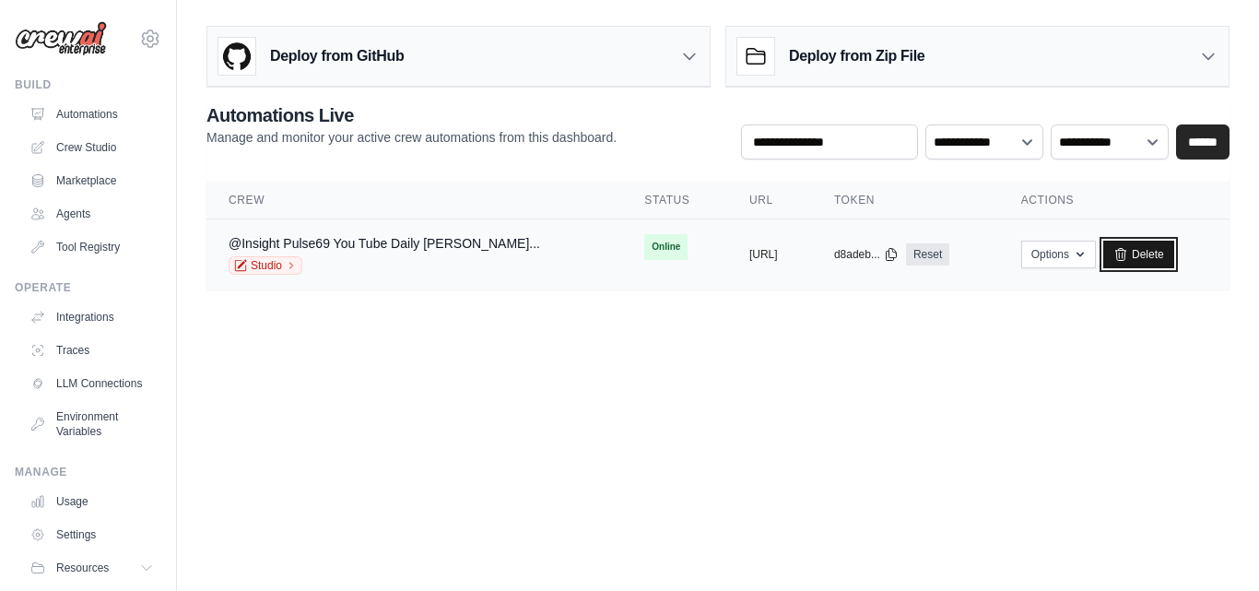
click at [1164, 256] on link "Delete" at bounding box center [1138, 254] width 71 height 28
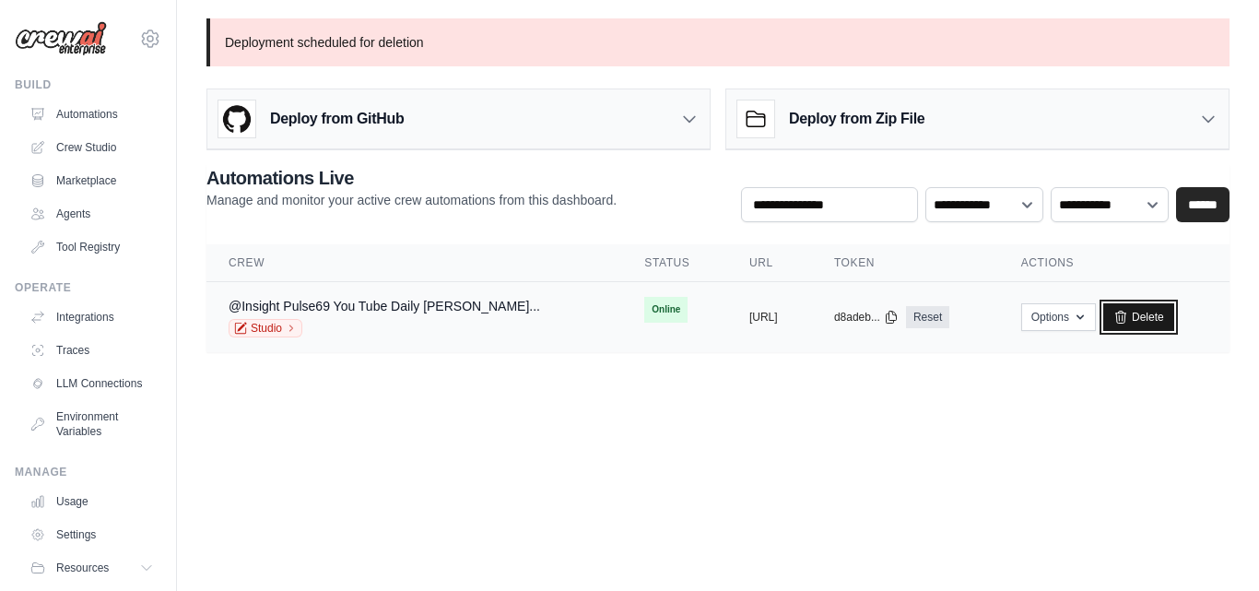
click at [1146, 312] on link "Delete" at bounding box center [1138, 317] width 71 height 28
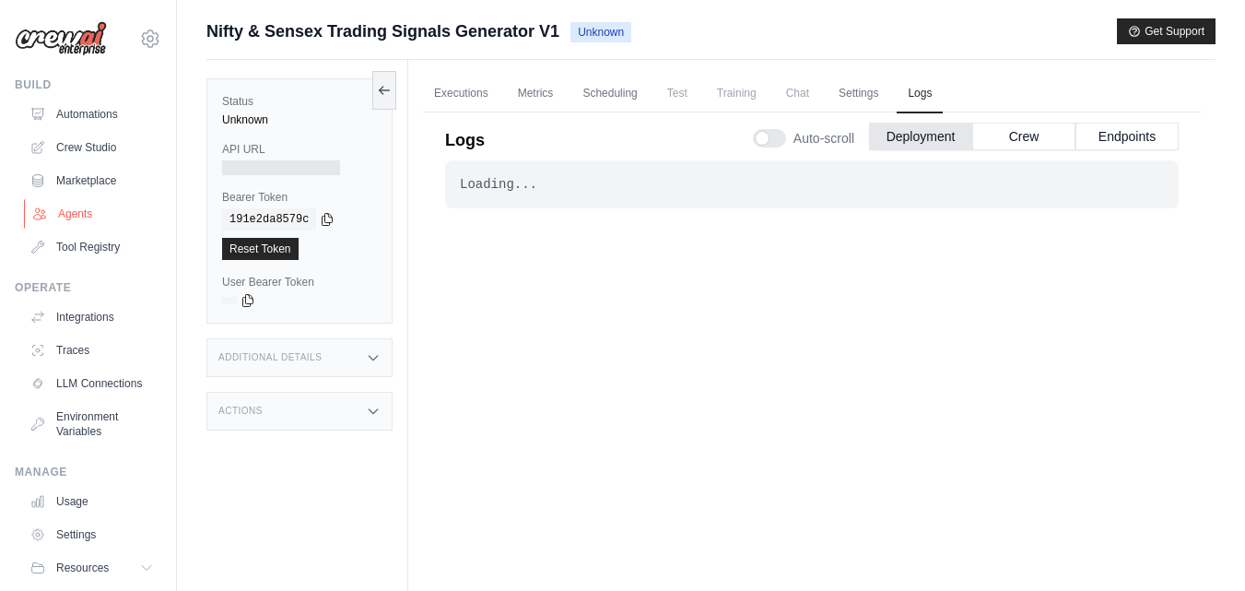
click at [79, 205] on link "Agents" at bounding box center [93, 213] width 139 height 29
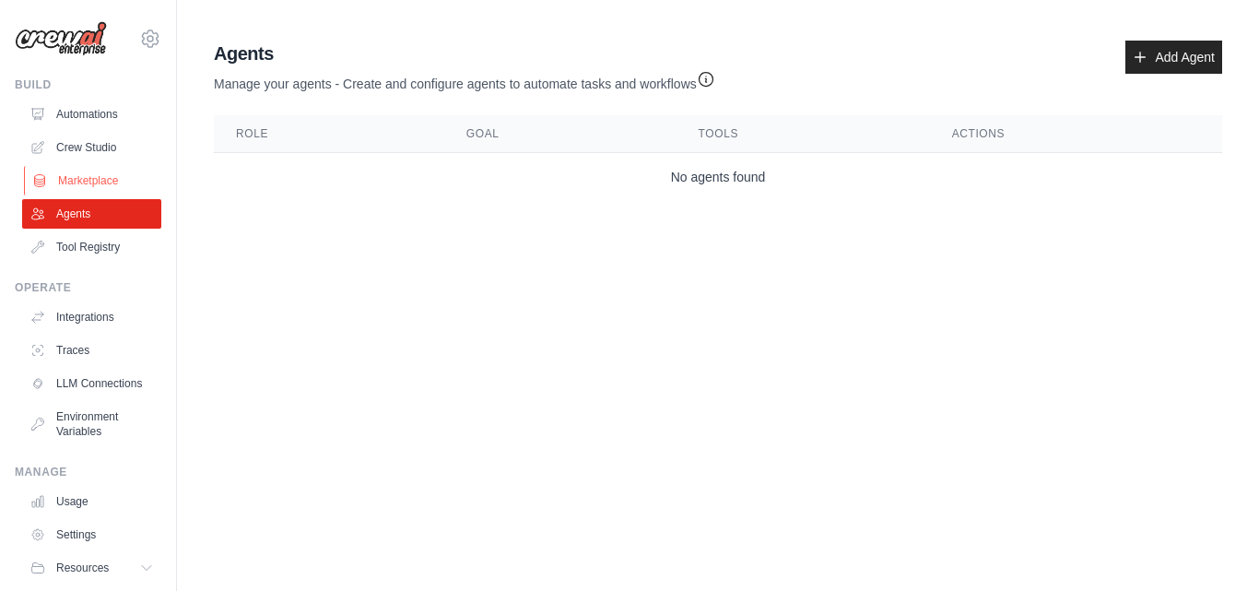
click at [89, 187] on link "Marketplace" at bounding box center [93, 180] width 139 height 29
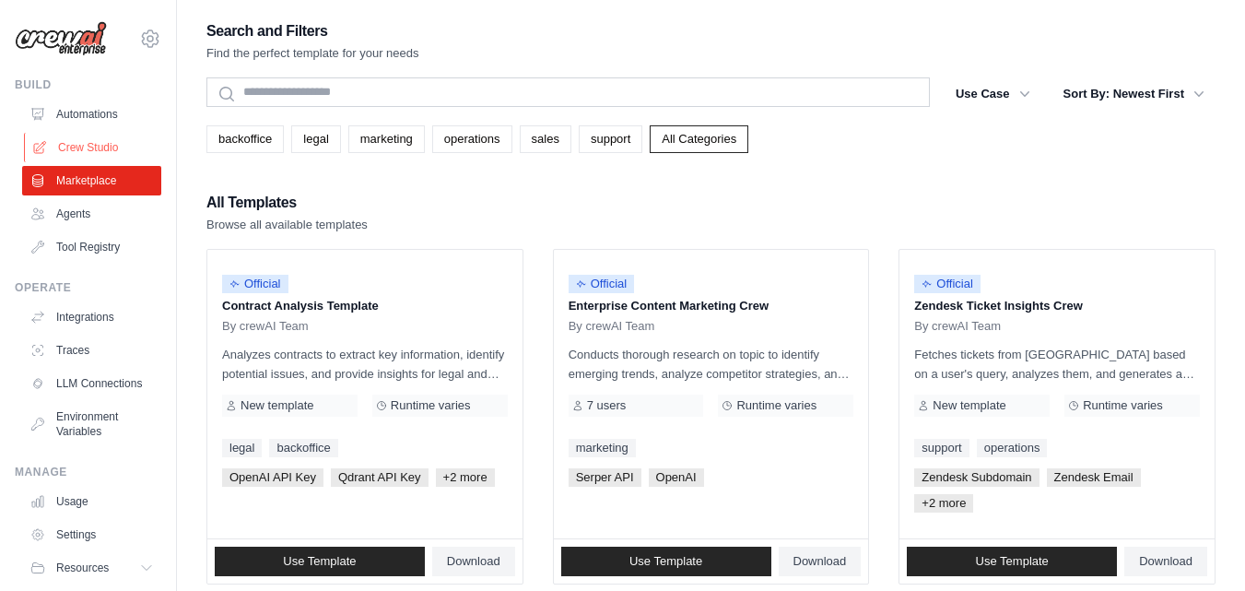
click at [67, 142] on link "Crew Studio" at bounding box center [93, 147] width 139 height 29
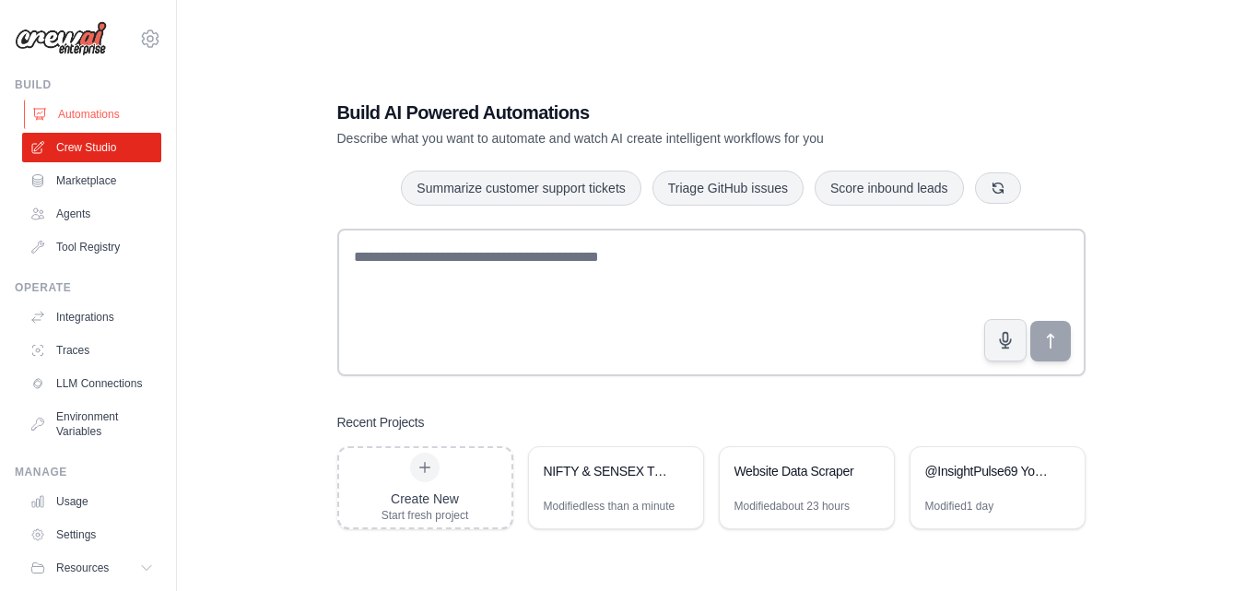
click at [99, 116] on link "Automations" at bounding box center [93, 114] width 139 height 29
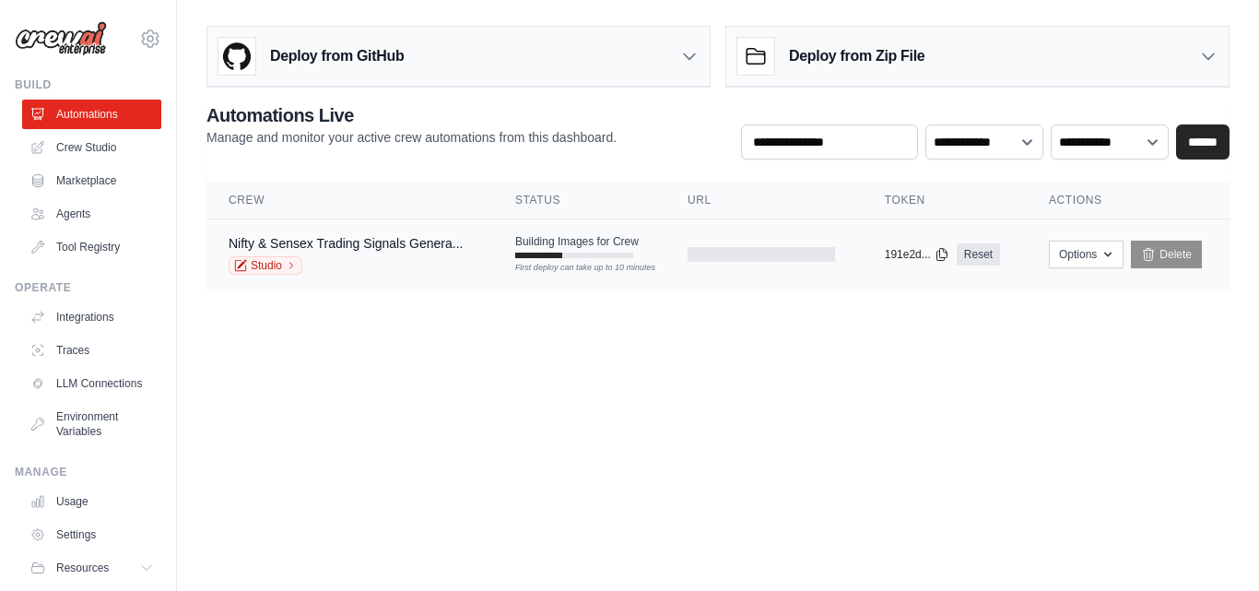
click at [642, 240] on td "Building Images for Crew First deploy can take up to 10 minutes" at bounding box center [579, 245] width 172 height 53
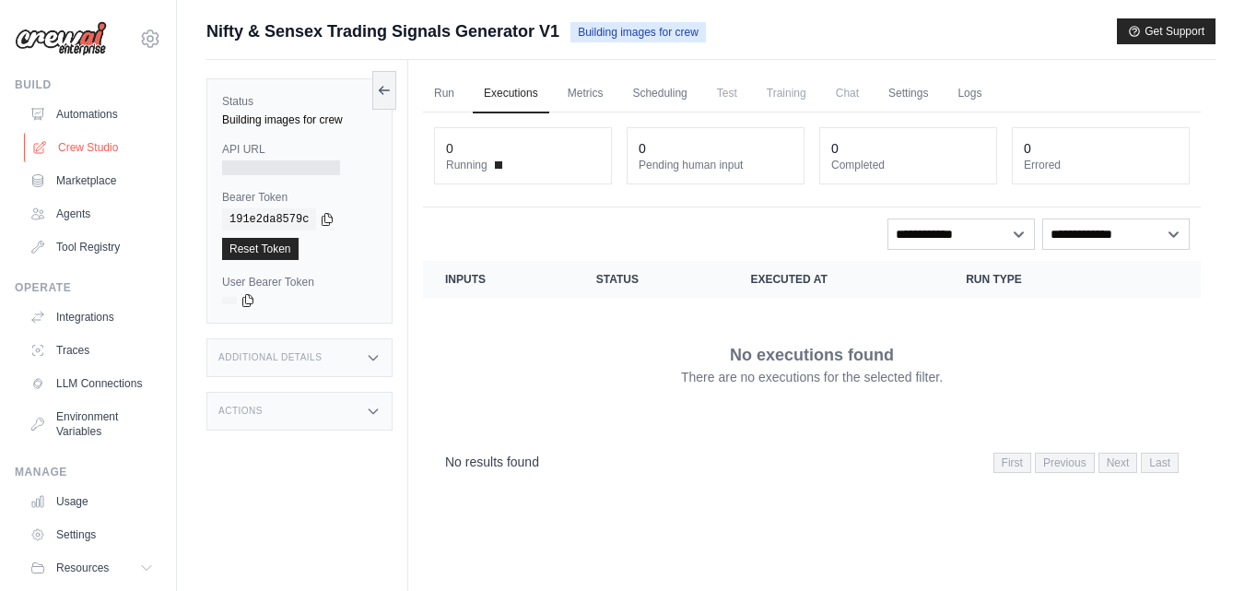
click at [70, 145] on link "Crew Studio" at bounding box center [93, 147] width 139 height 29
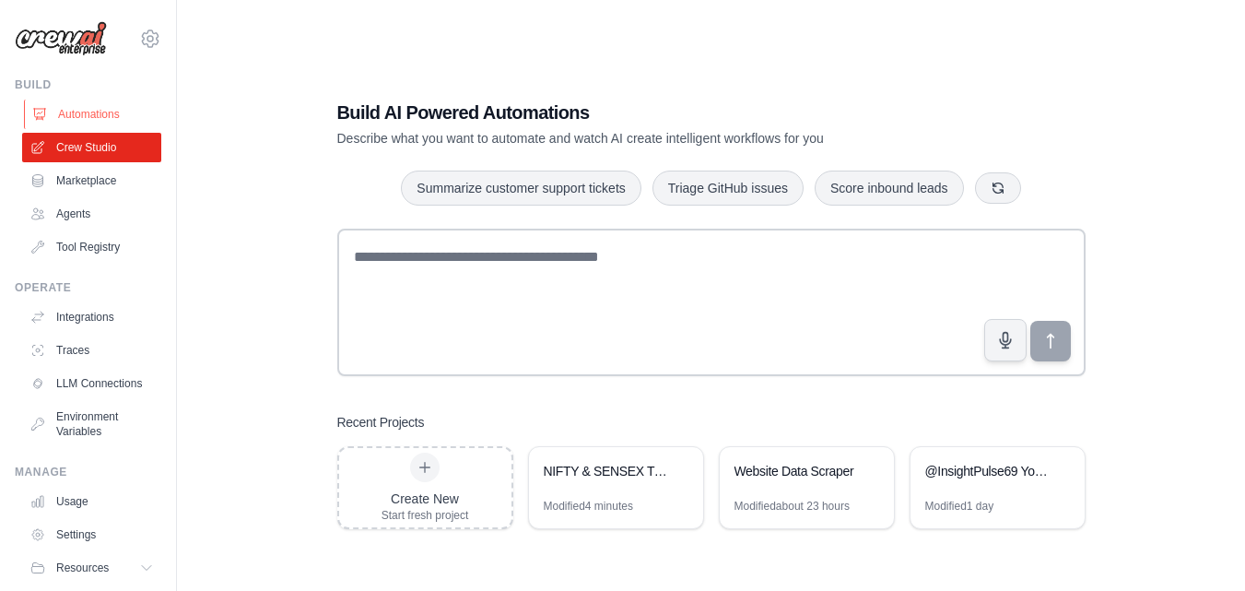
click at [80, 117] on link "Automations" at bounding box center [93, 114] width 139 height 29
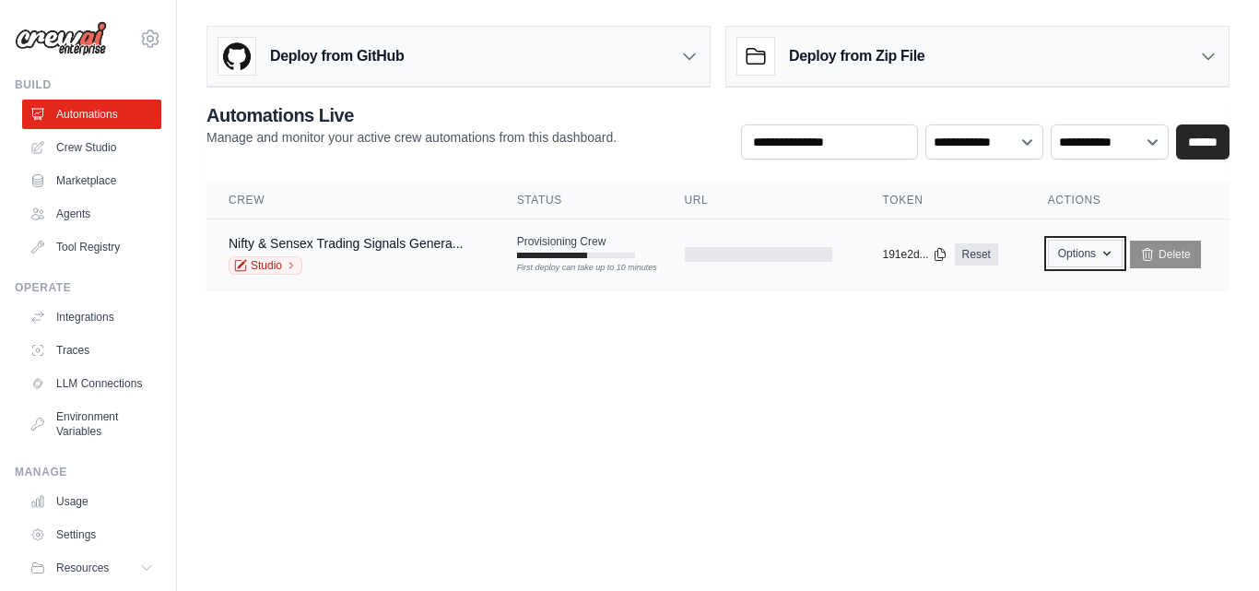
click at [1102, 253] on icon "button" at bounding box center [1106, 253] width 15 height 15
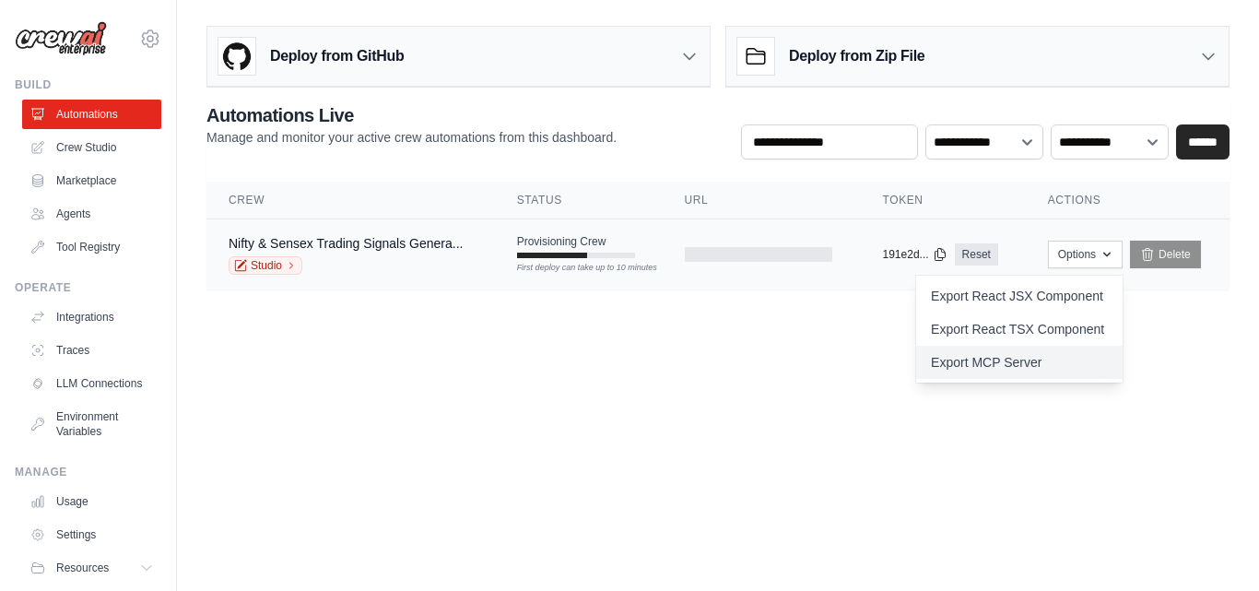
click at [997, 364] on link "Export MCP Server" at bounding box center [1019, 362] width 206 height 33
click at [741, 416] on body "nitin.sunfra@gmail.com Settings Build Automations Crew Studio" at bounding box center [629, 295] width 1259 height 591
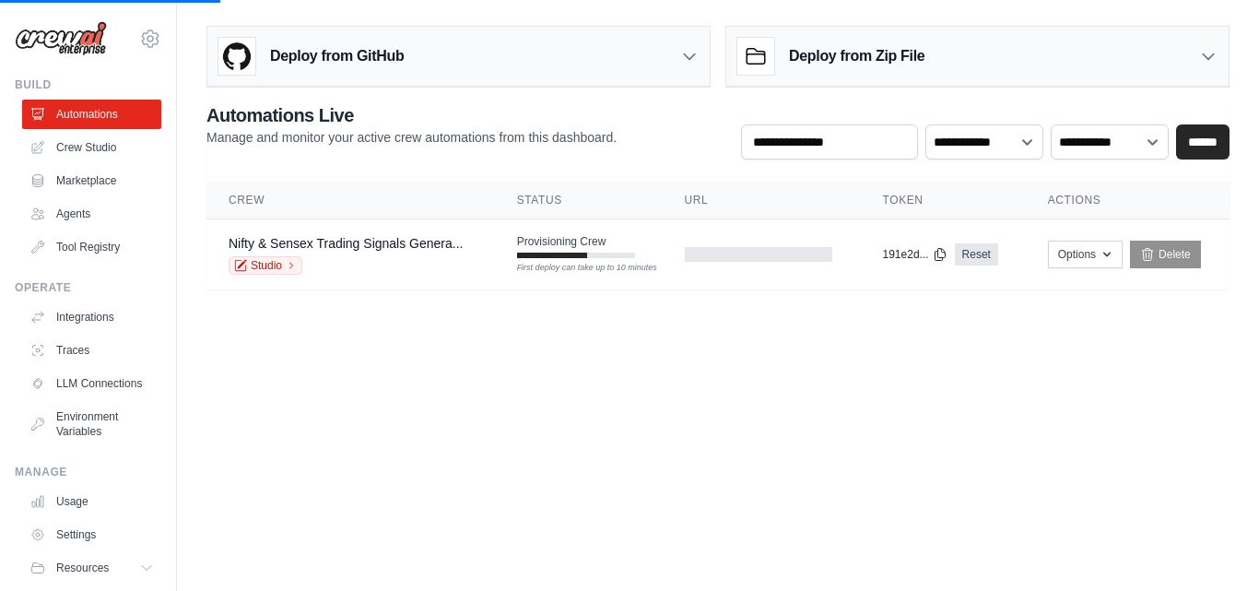
click at [1207, 57] on icon at bounding box center [1208, 56] width 18 height 18
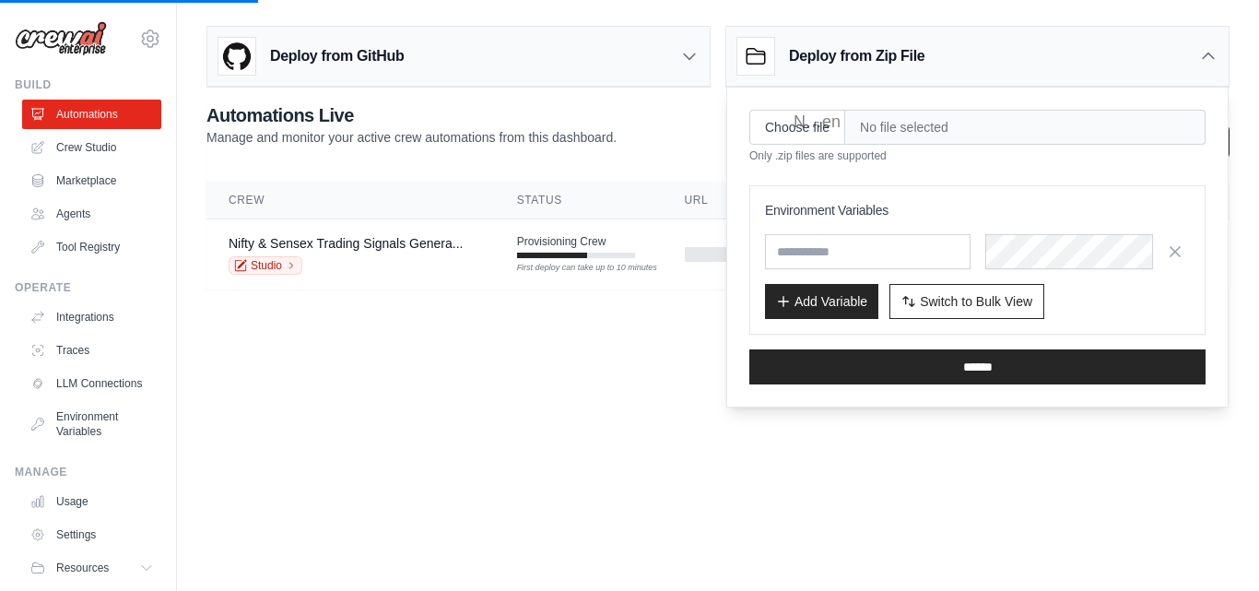
click at [435, 428] on body "nitin.sunfra@gmail.com Settings Build Automations Crew Studio" at bounding box center [629, 295] width 1259 height 591
click at [78, 394] on link "LLM Connections" at bounding box center [93, 383] width 139 height 29
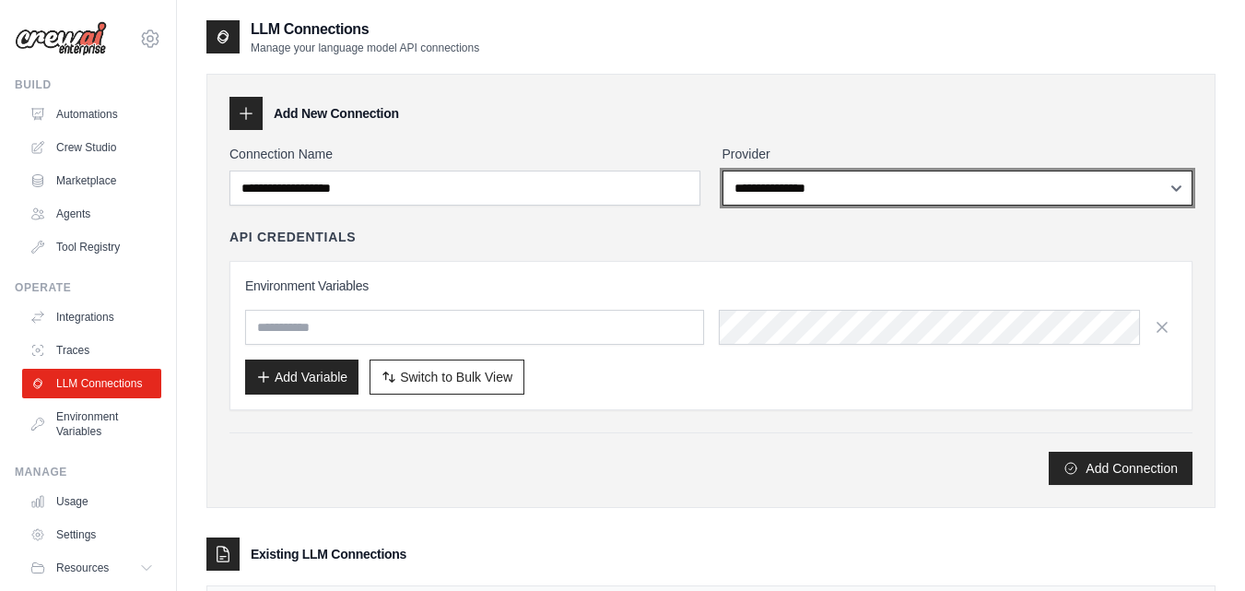
click at [863, 181] on select "**********" at bounding box center [957, 187] width 471 height 35
select select "******"
click at [722, 170] on select "**********" at bounding box center [957, 187] width 471 height 35
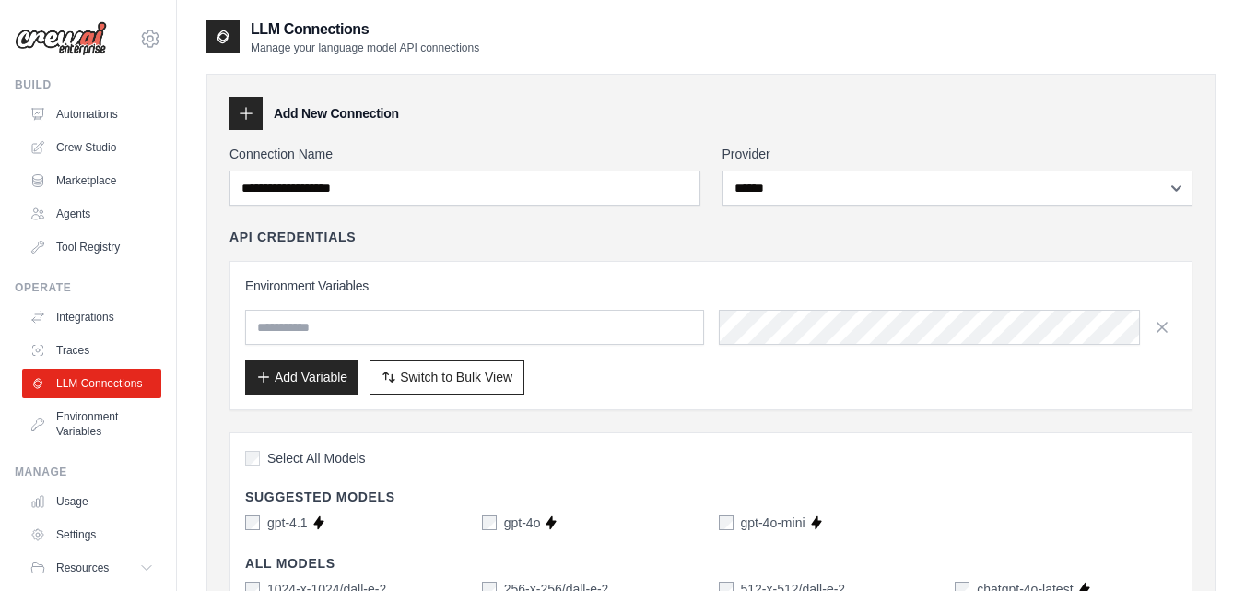
click at [595, 252] on div "API Credentials Environment Variables Add Variable Switch to Bulk View Switch t…" at bounding box center [710, 319] width 963 height 182
click at [461, 370] on span "Switch to Bulk View" at bounding box center [456, 376] width 112 height 18
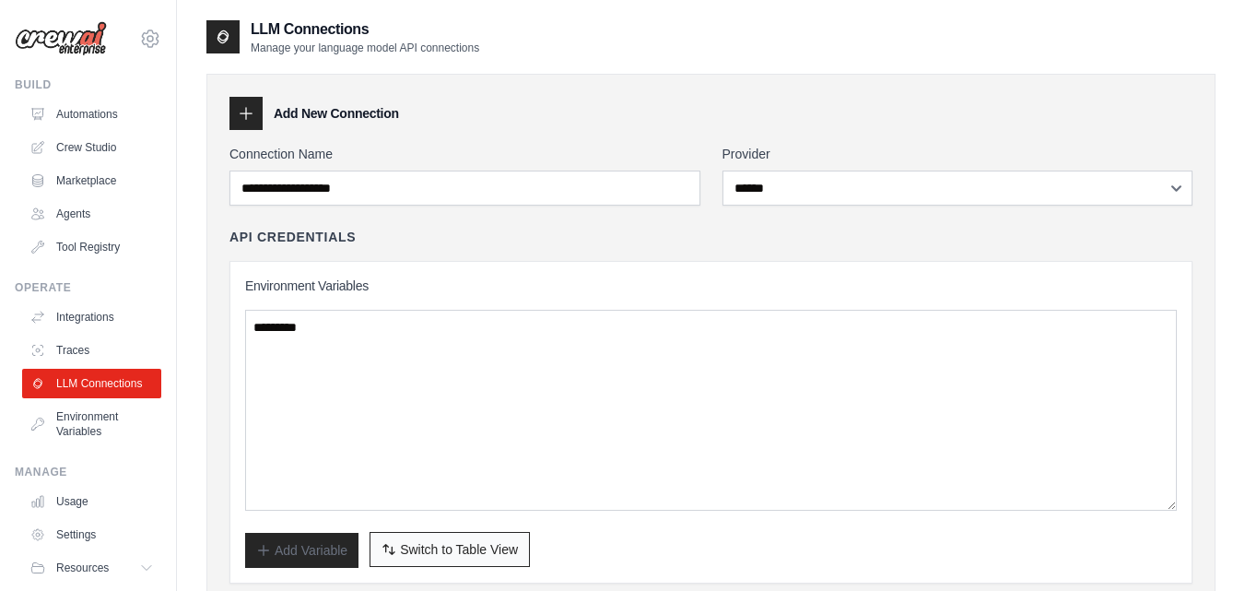
click at [475, 553] on span "Switch to Table View" at bounding box center [459, 549] width 118 height 18
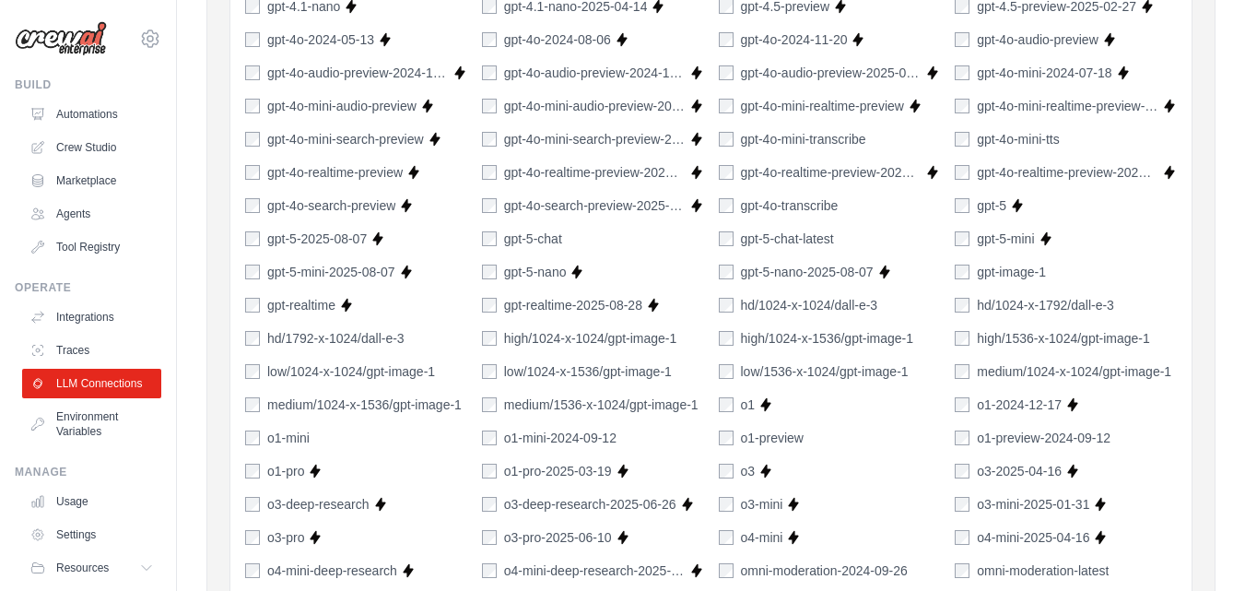
scroll to position [1373, 0]
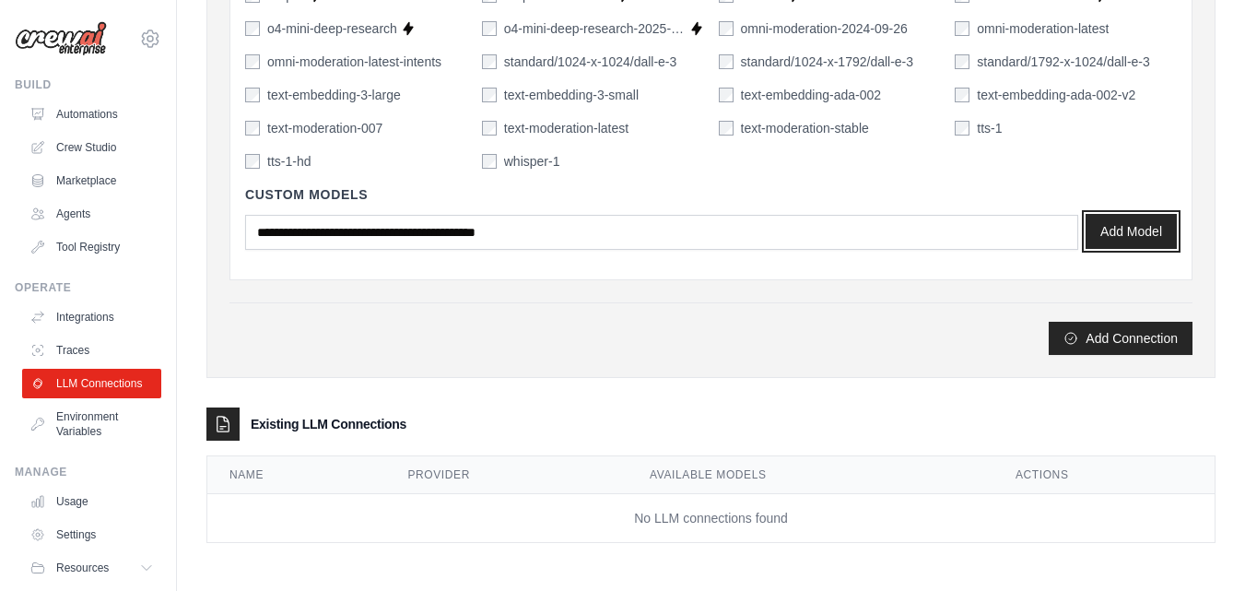
click at [1132, 230] on button "Add Model" at bounding box center [1130, 231] width 91 height 35
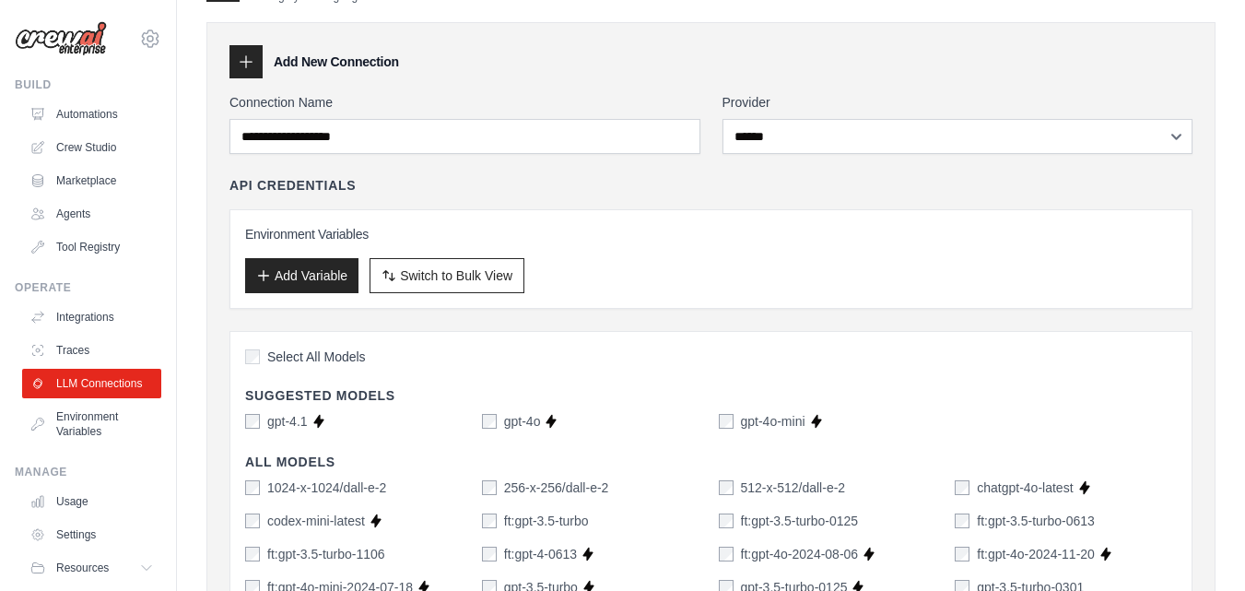
scroll to position [0, 0]
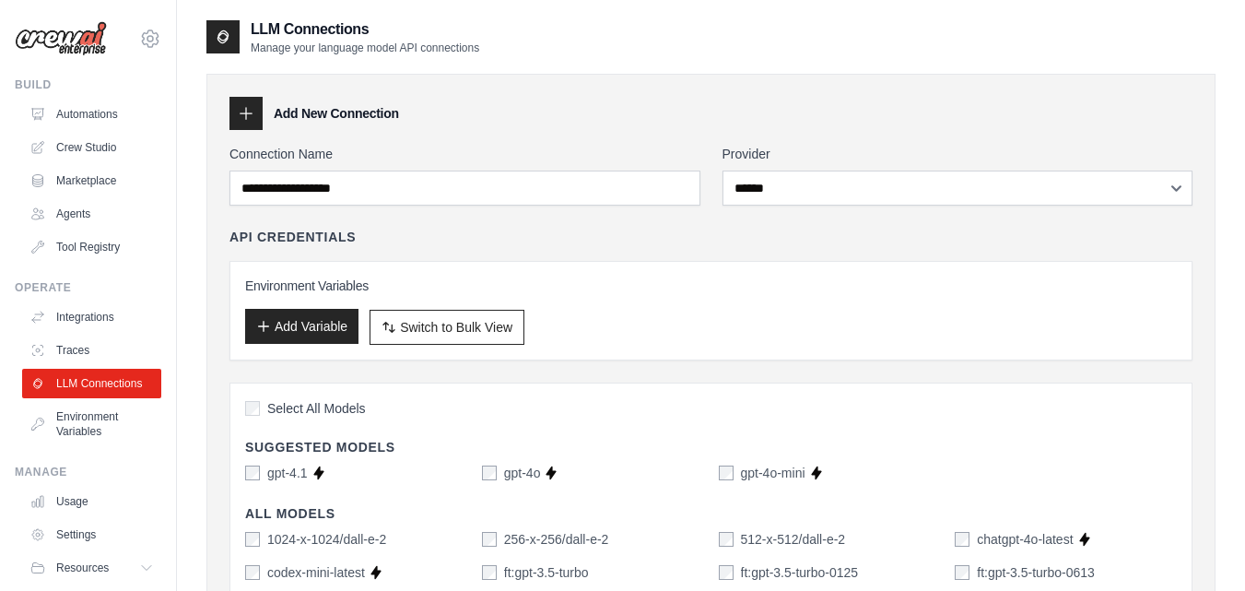
click at [281, 317] on button "Add Variable" at bounding box center [301, 326] width 113 height 35
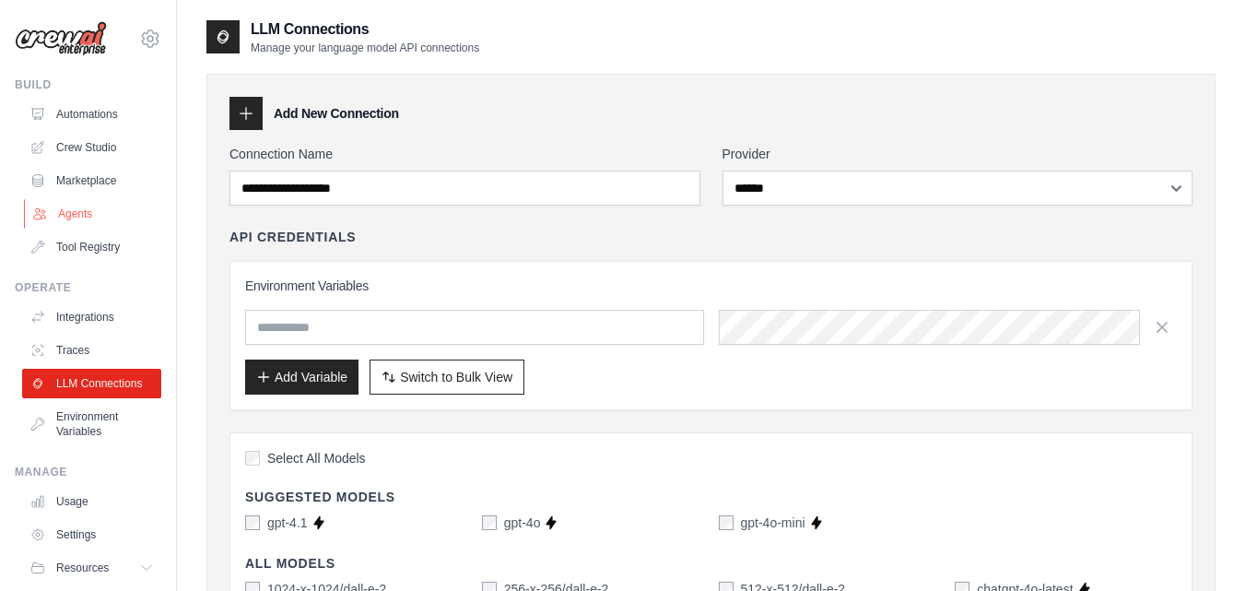
click at [79, 214] on link "Agents" at bounding box center [93, 213] width 139 height 29
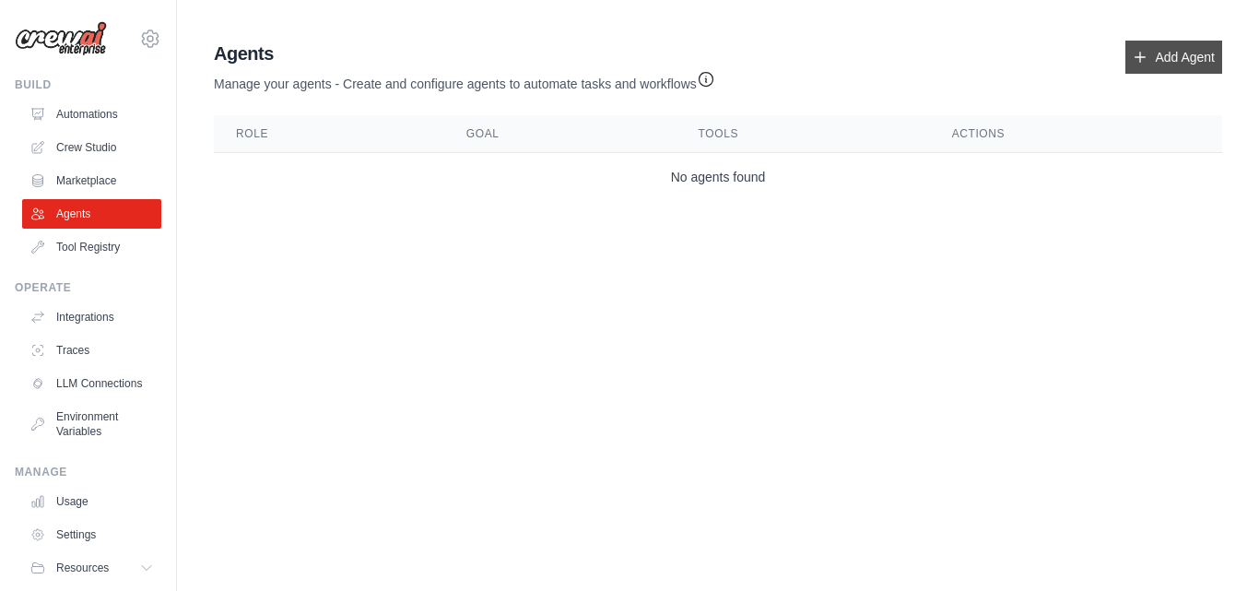
click at [1157, 54] on link "Add Agent" at bounding box center [1173, 57] width 97 height 33
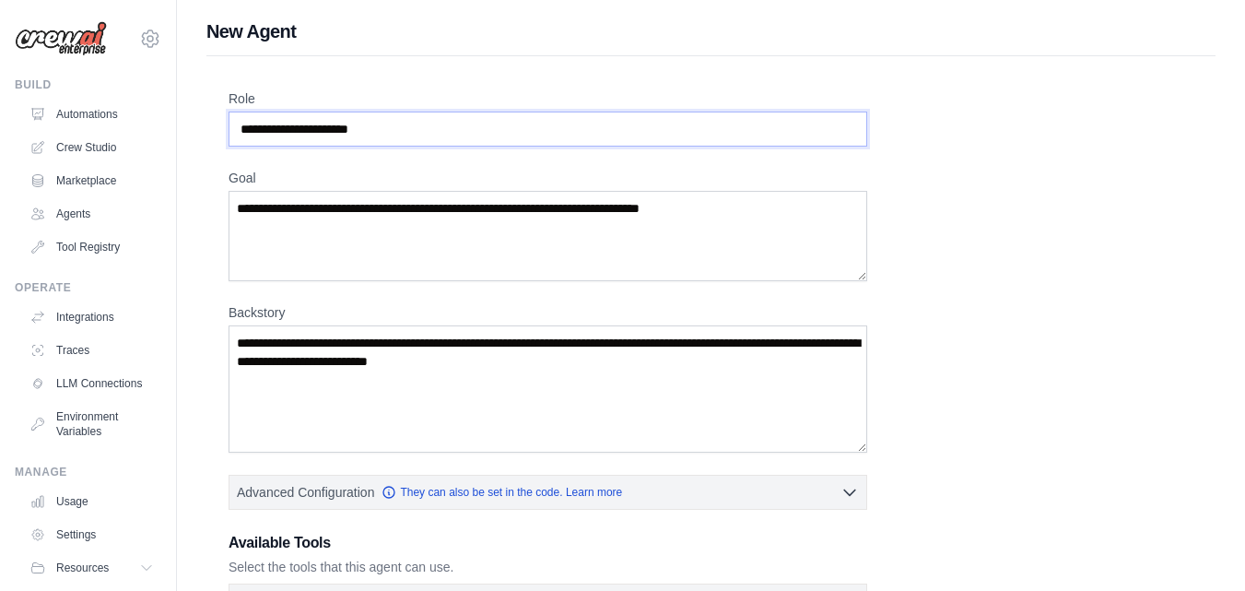
click at [346, 124] on input "Role" at bounding box center [548, 128] width 639 height 35
type input "**********"
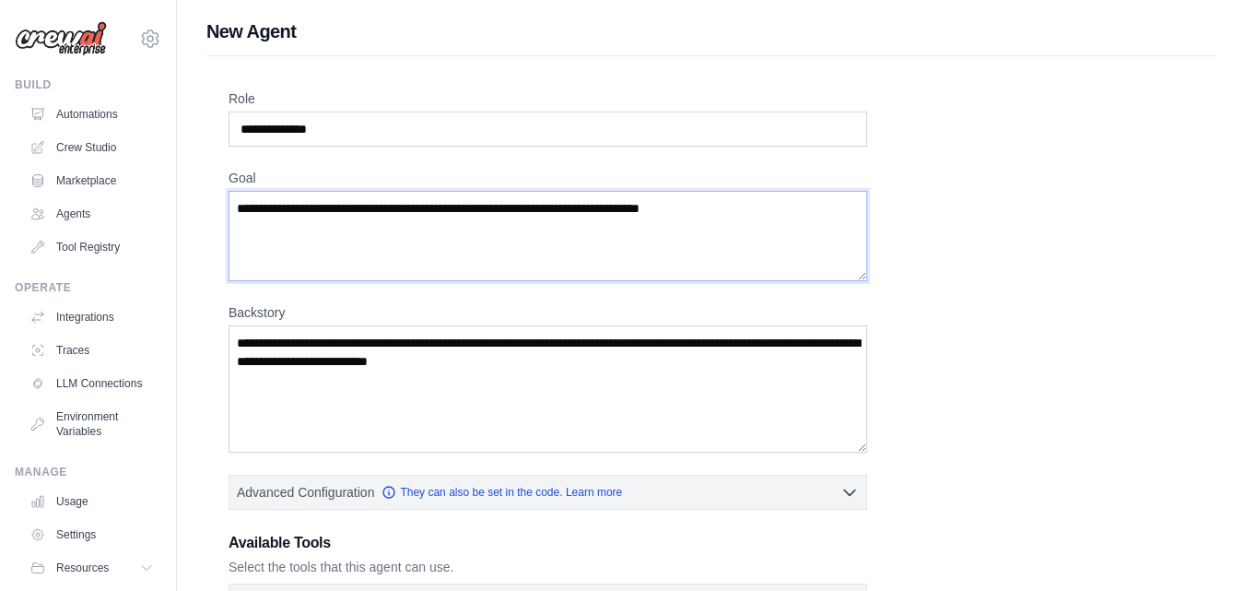
click at [334, 209] on textarea "Goal" at bounding box center [548, 236] width 639 height 90
paste textarea "**********"
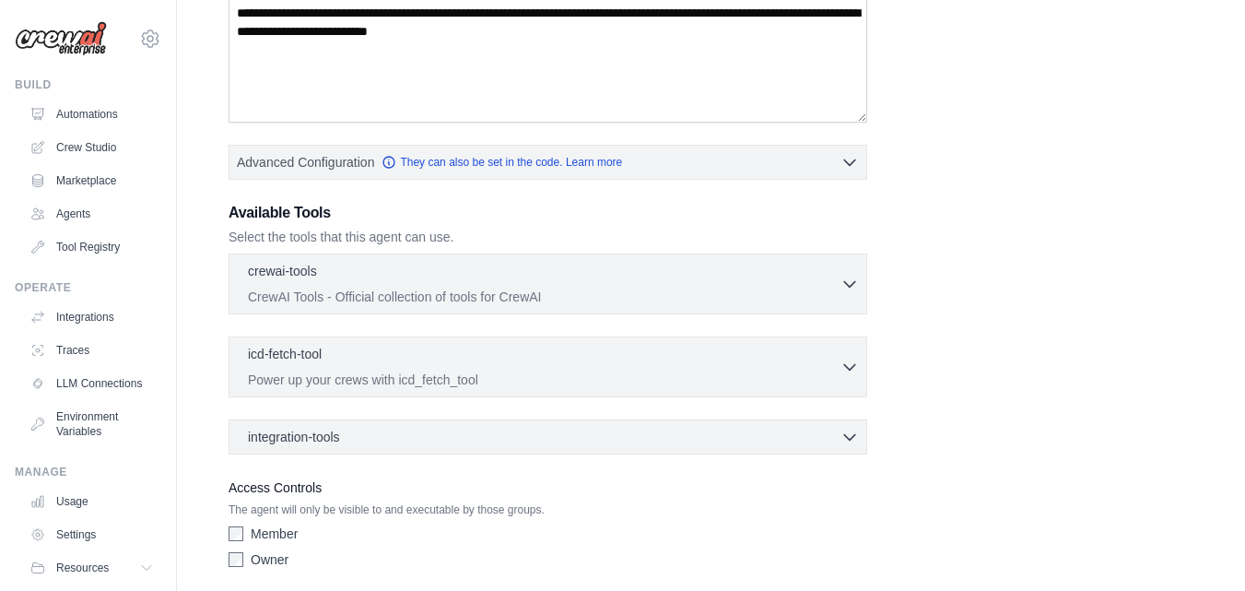
scroll to position [398, 0]
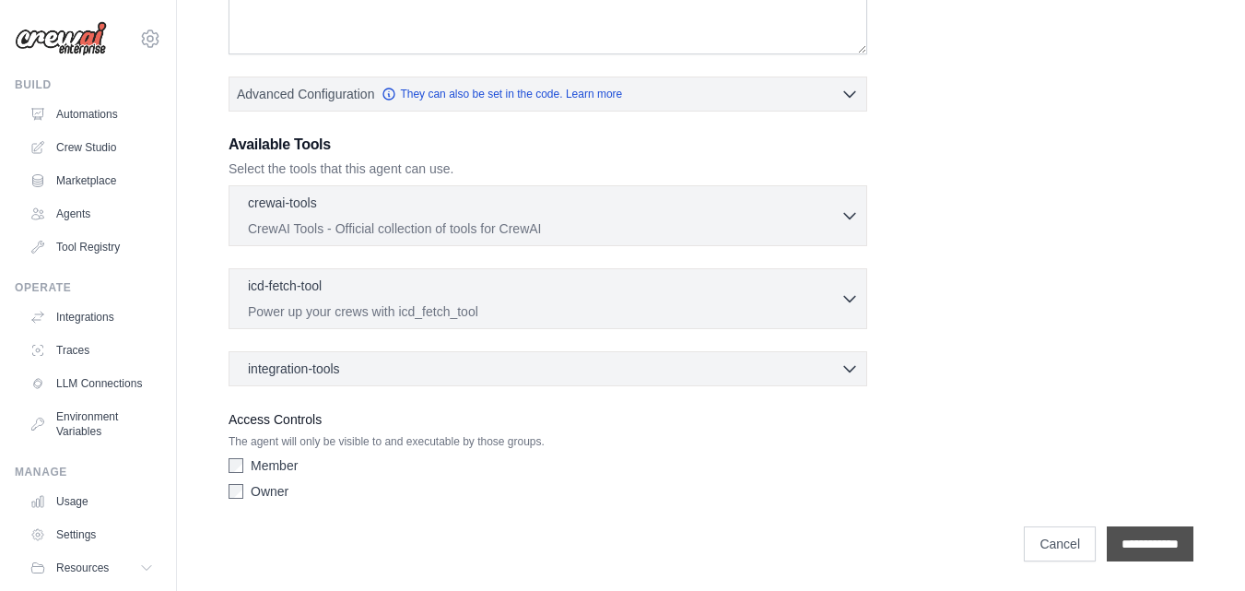
type textarea "**********"
click at [1141, 545] on input "**********" at bounding box center [1150, 543] width 87 height 35
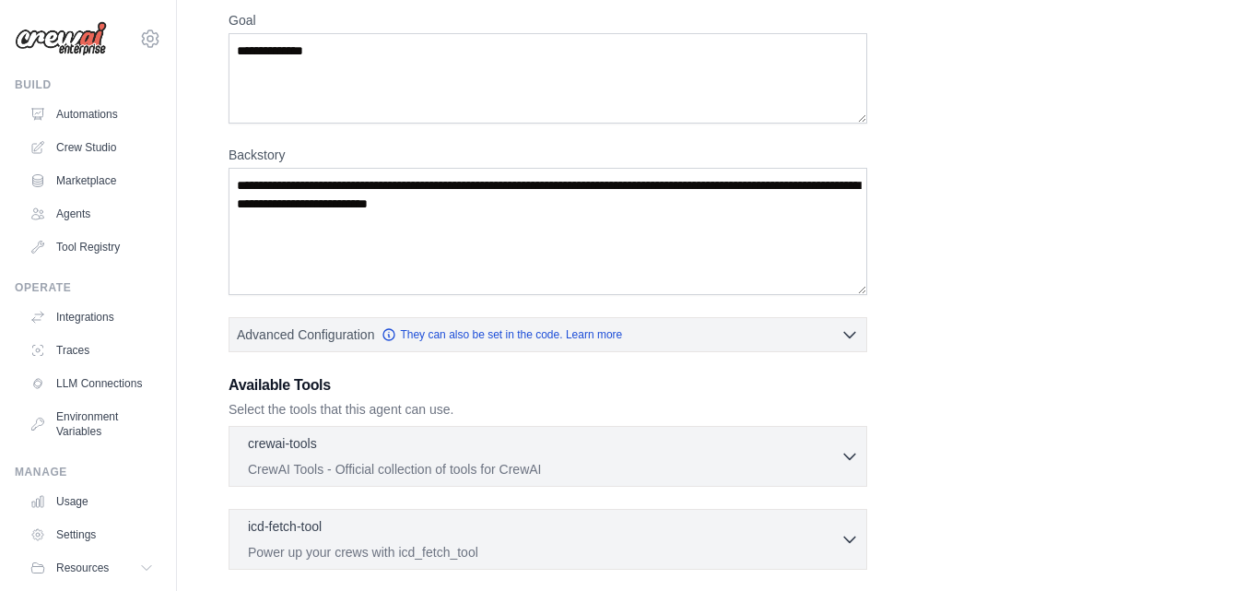
scroll to position [251, 0]
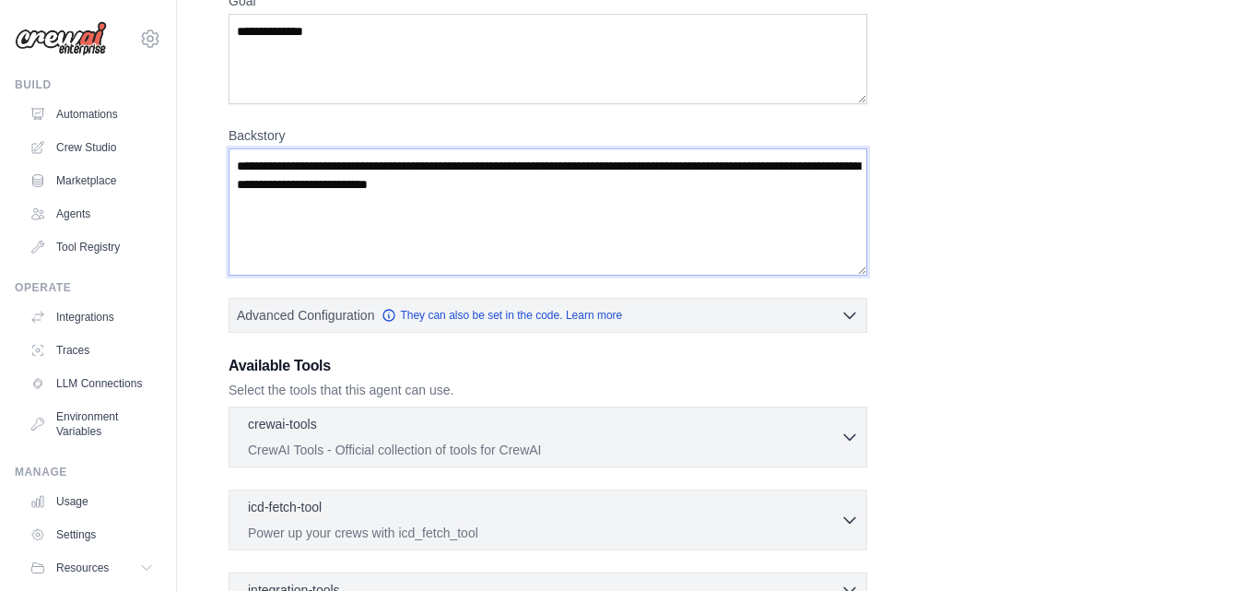
click at [557, 151] on textarea "Backstory" at bounding box center [548, 211] width 639 height 127
paste textarea "**********"
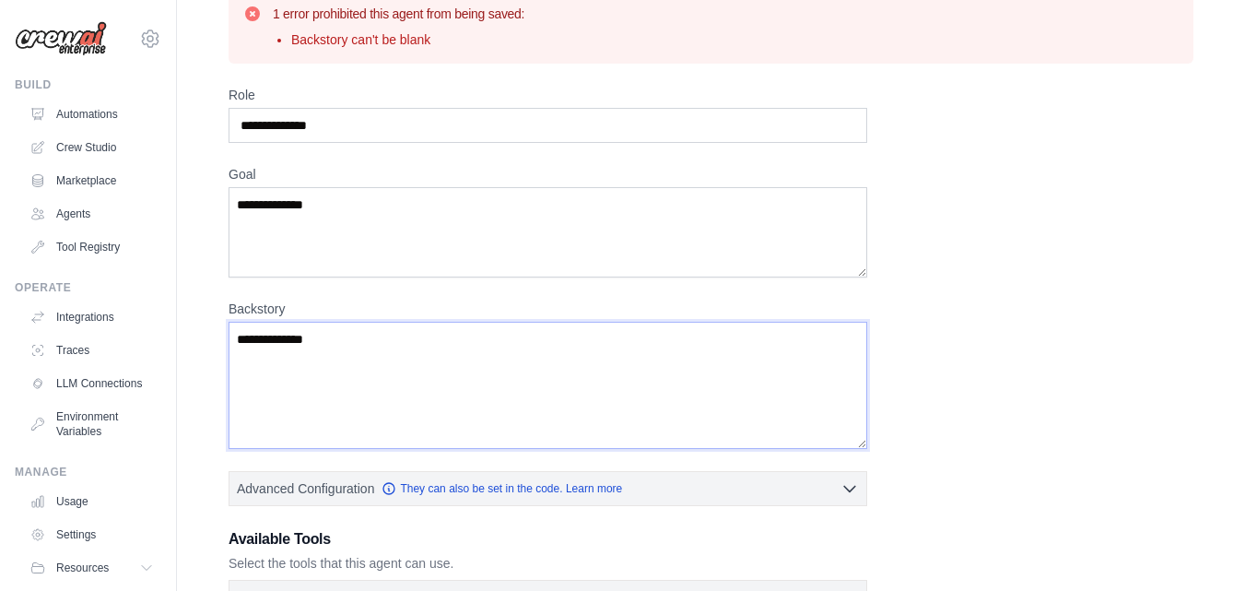
scroll to position [79, 0]
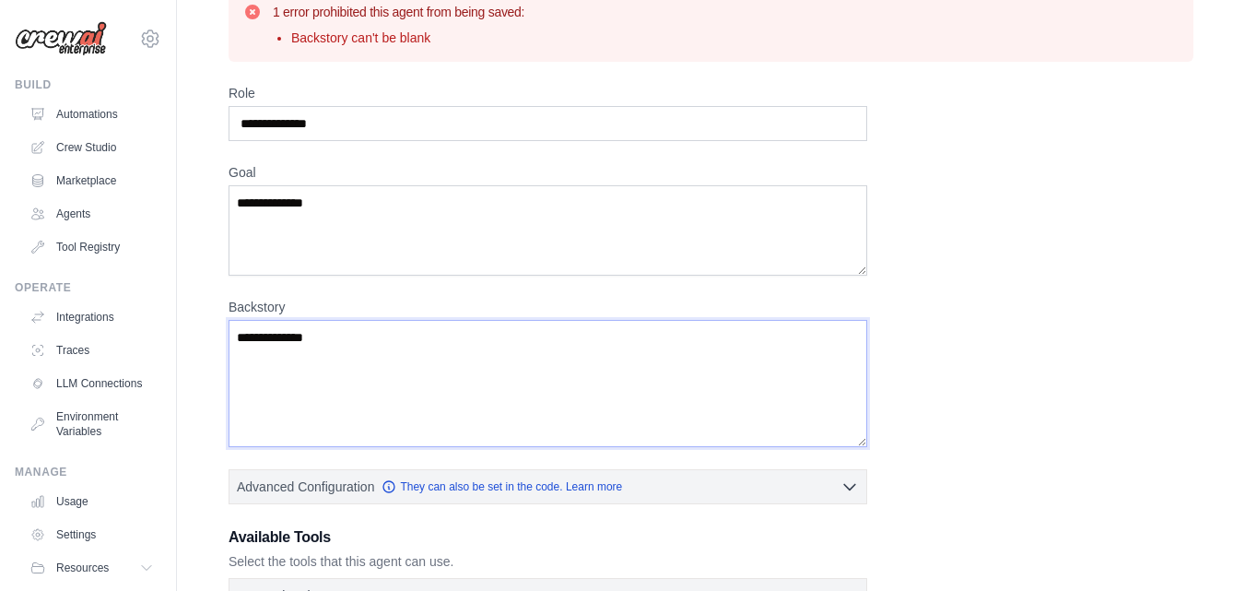
type textarea "**********"
click at [299, 203] on textarea "**********" at bounding box center [548, 230] width 639 height 90
click at [290, 335] on textarea "**********" at bounding box center [548, 383] width 639 height 127
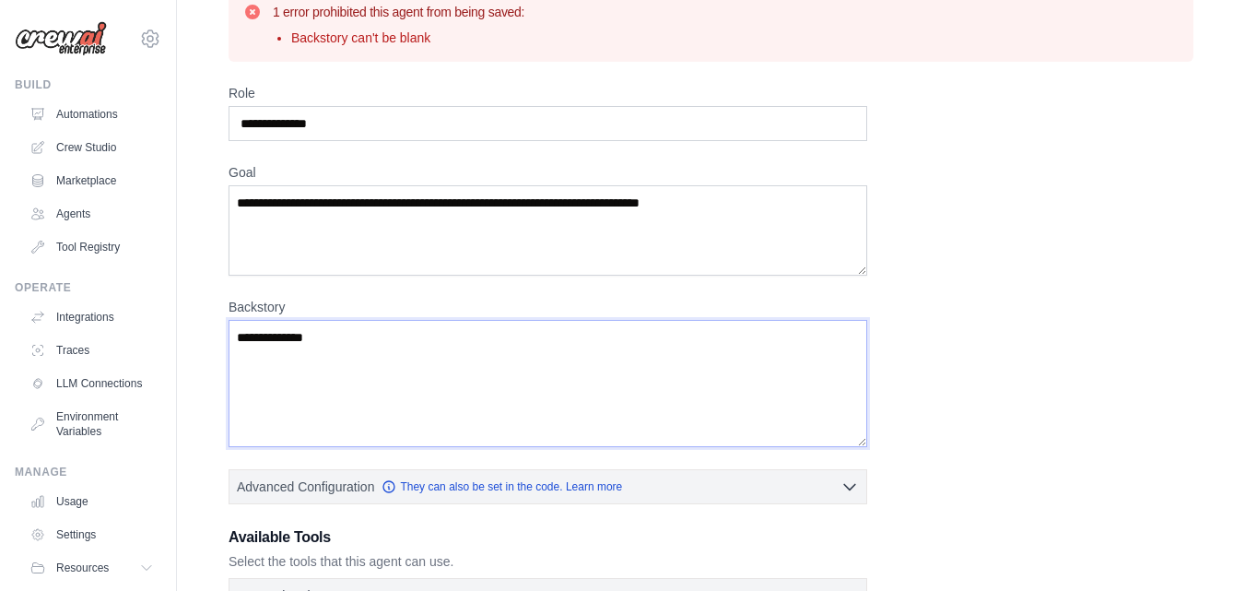
click at [290, 335] on textarea "**********" at bounding box center [548, 383] width 639 height 127
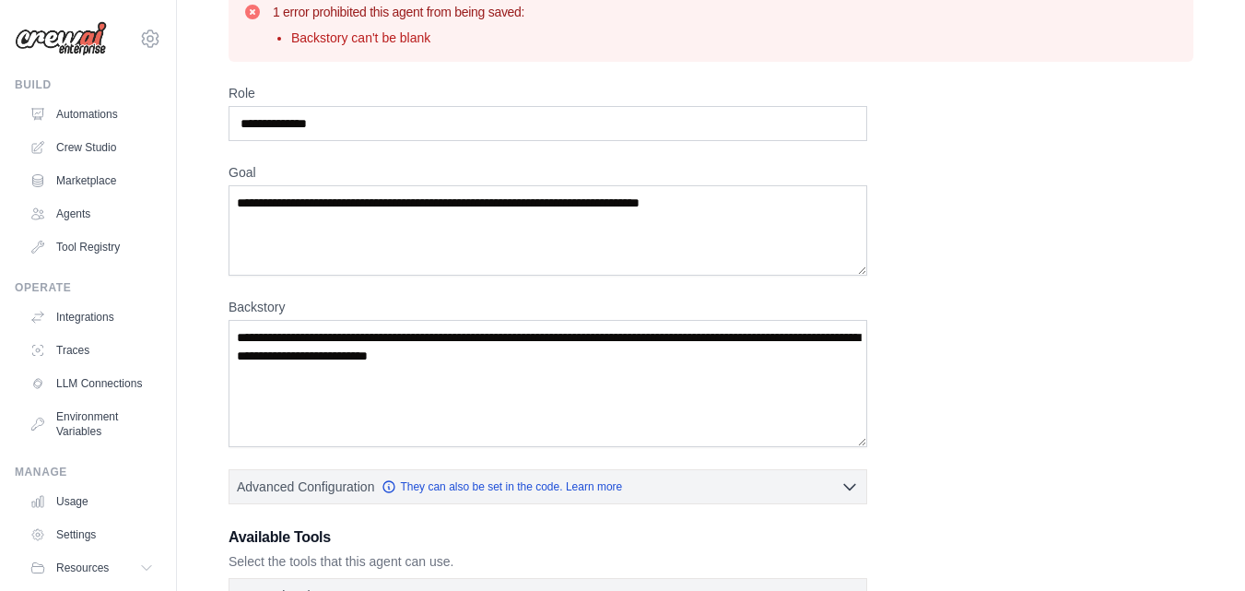
click at [998, 285] on div "**********" at bounding box center [711, 492] width 965 height 816
click at [311, 118] on input "**********" at bounding box center [548, 123] width 639 height 35
paste input "**********"
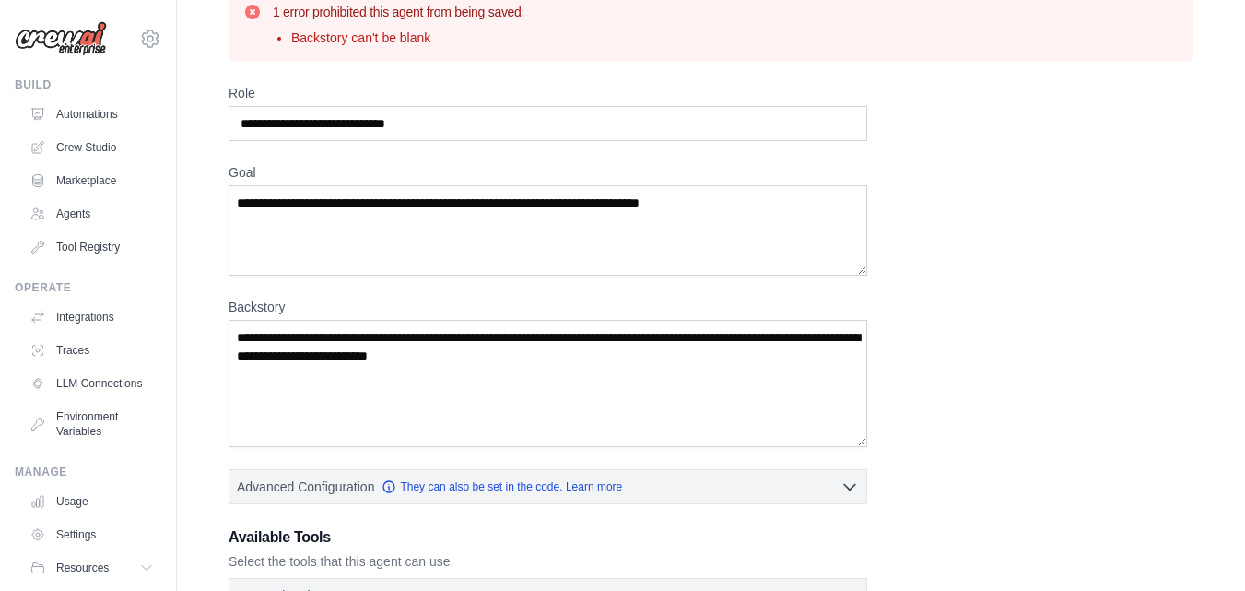
click at [1091, 155] on div "**********" at bounding box center [711, 492] width 965 height 816
click at [369, 129] on input "**********" at bounding box center [548, 123] width 639 height 35
paste input "******"
type input "**********"
click at [342, 205] on textarea "**********" at bounding box center [548, 230] width 639 height 90
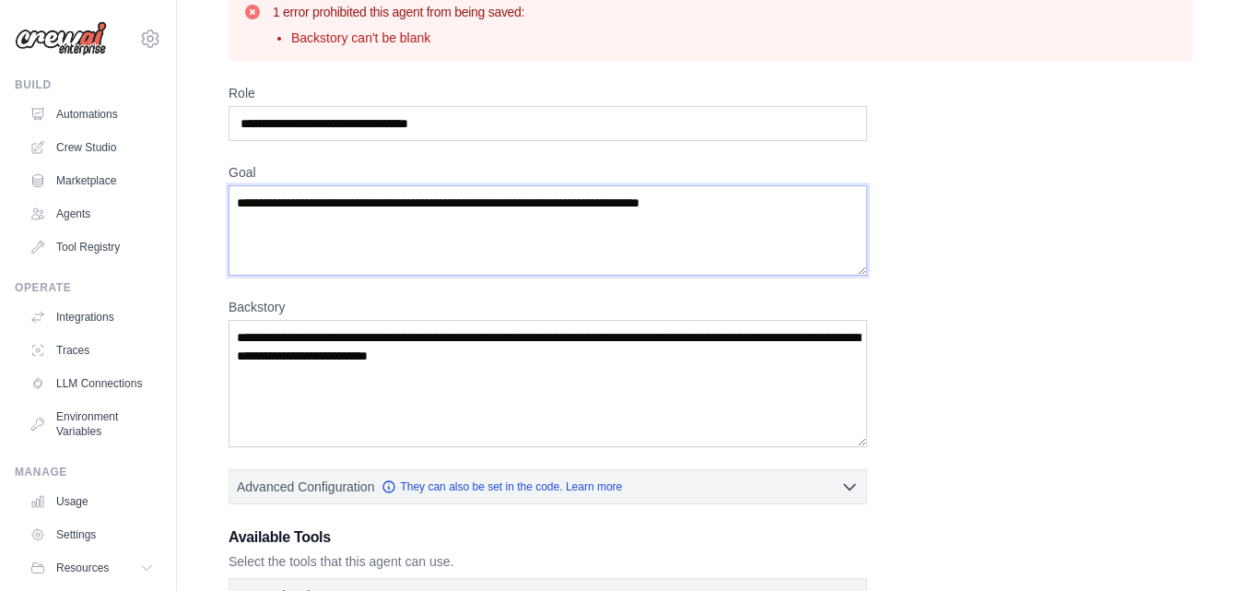
paste textarea "**********"
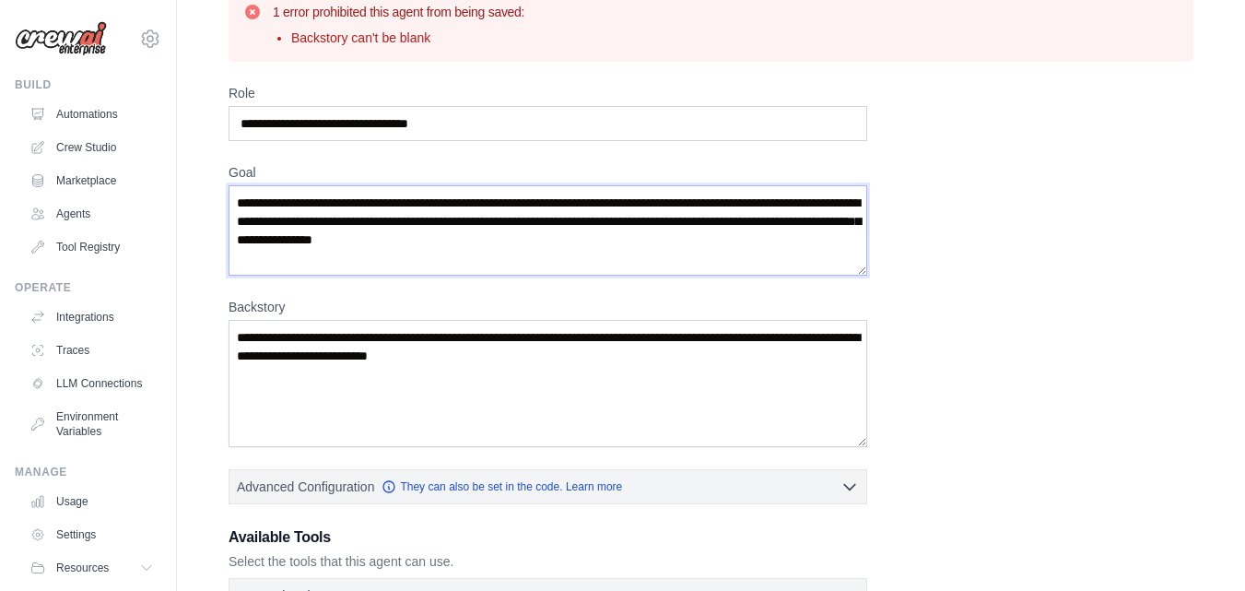
type textarea "**********"
click at [421, 365] on textarea "Backstory" at bounding box center [548, 383] width 639 height 127
paste textarea "**********"
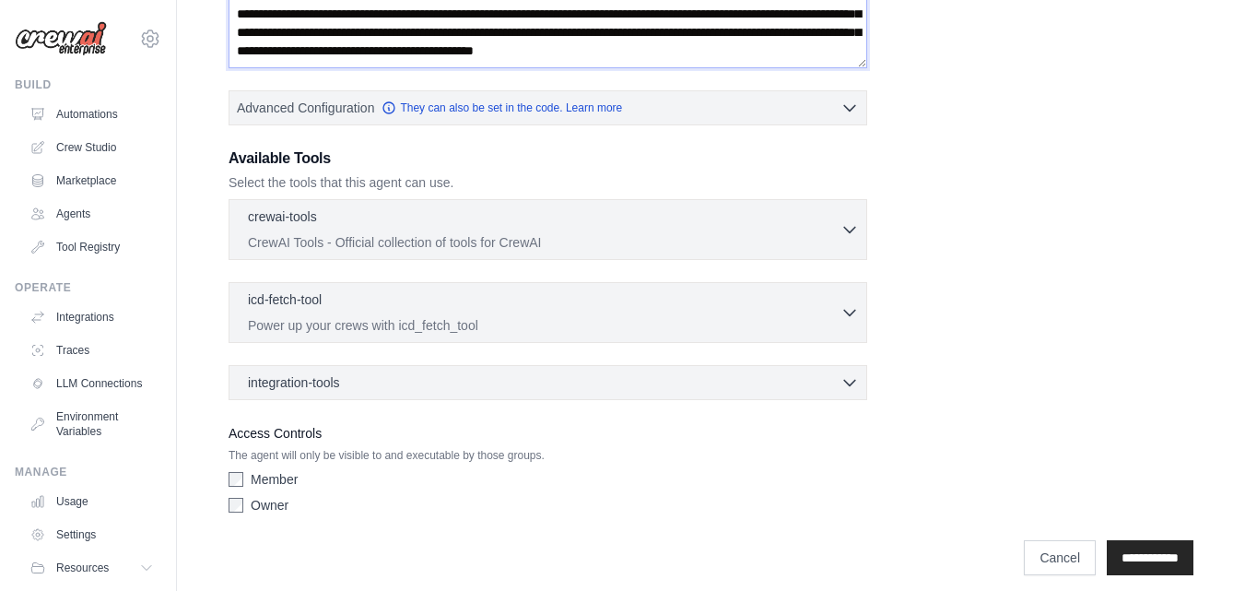
scroll to position [472, 0]
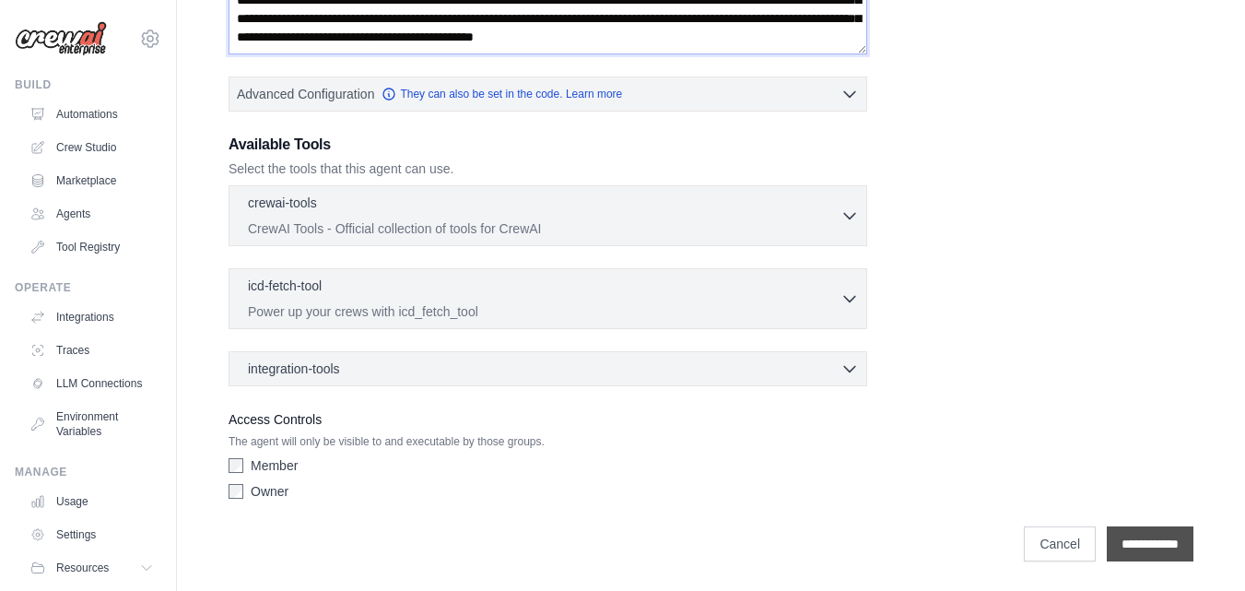
type textarea "**********"
click at [1162, 538] on input "**********" at bounding box center [1150, 543] width 87 height 35
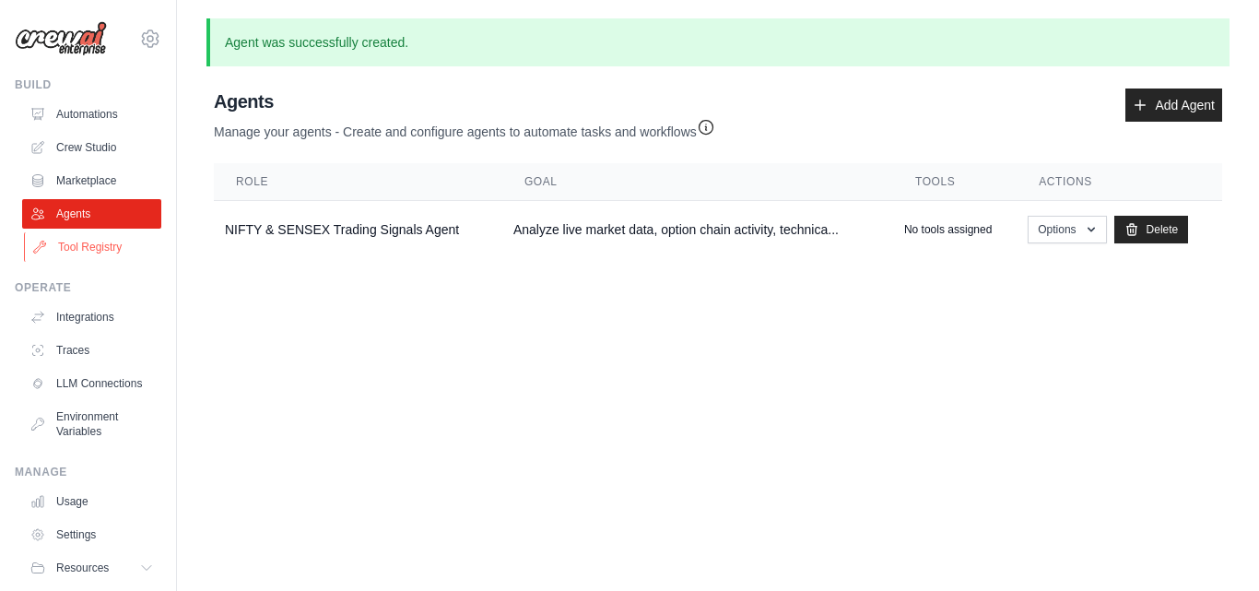
click at [97, 246] on link "Tool Registry" at bounding box center [93, 246] width 139 height 29
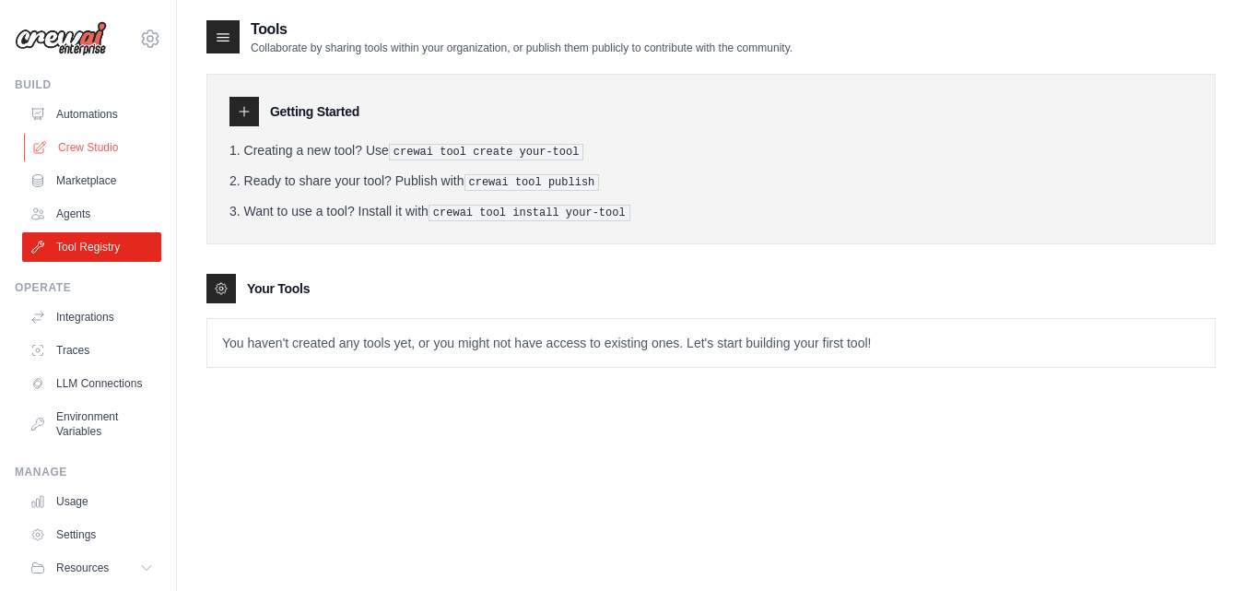
click at [92, 140] on link "Crew Studio" at bounding box center [93, 147] width 139 height 29
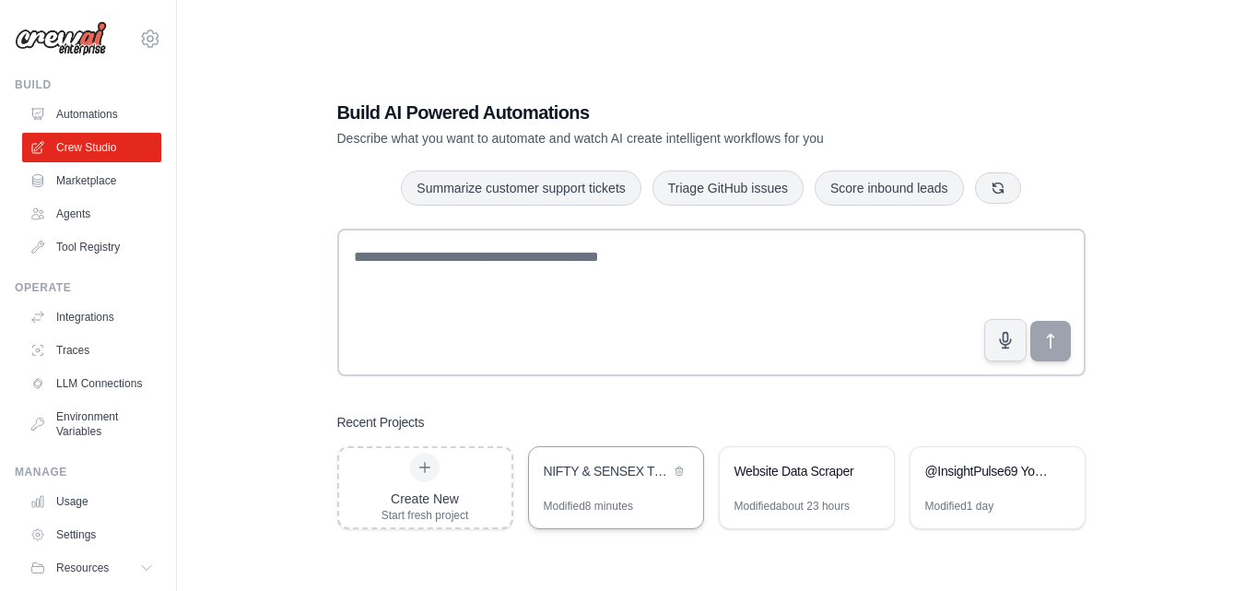
click at [629, 487] on div "NIFTY & SENSEX Trading Signals Generator" at bounding box center [616, 473] width 174 height 52
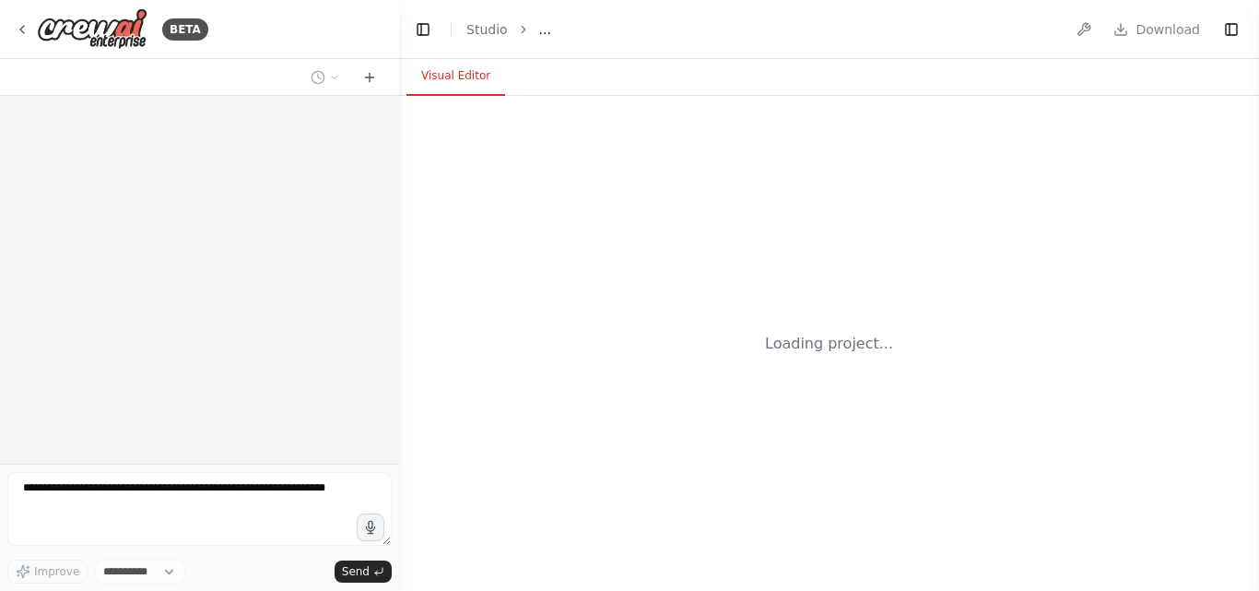
select select "****"
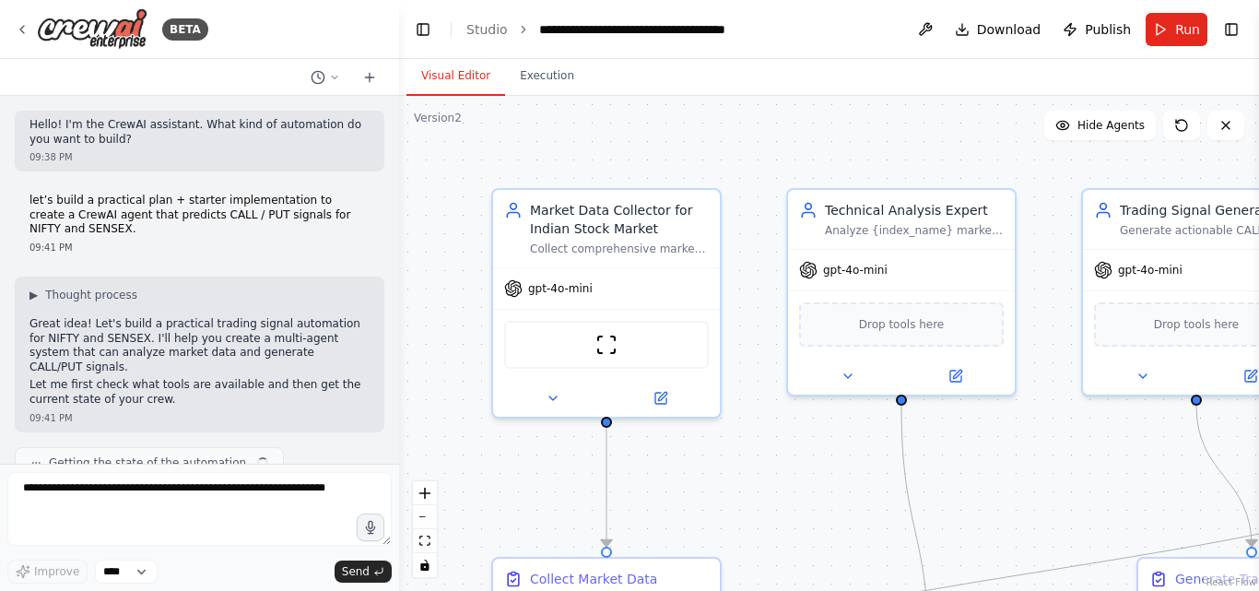
scroll to position [3078, 0]
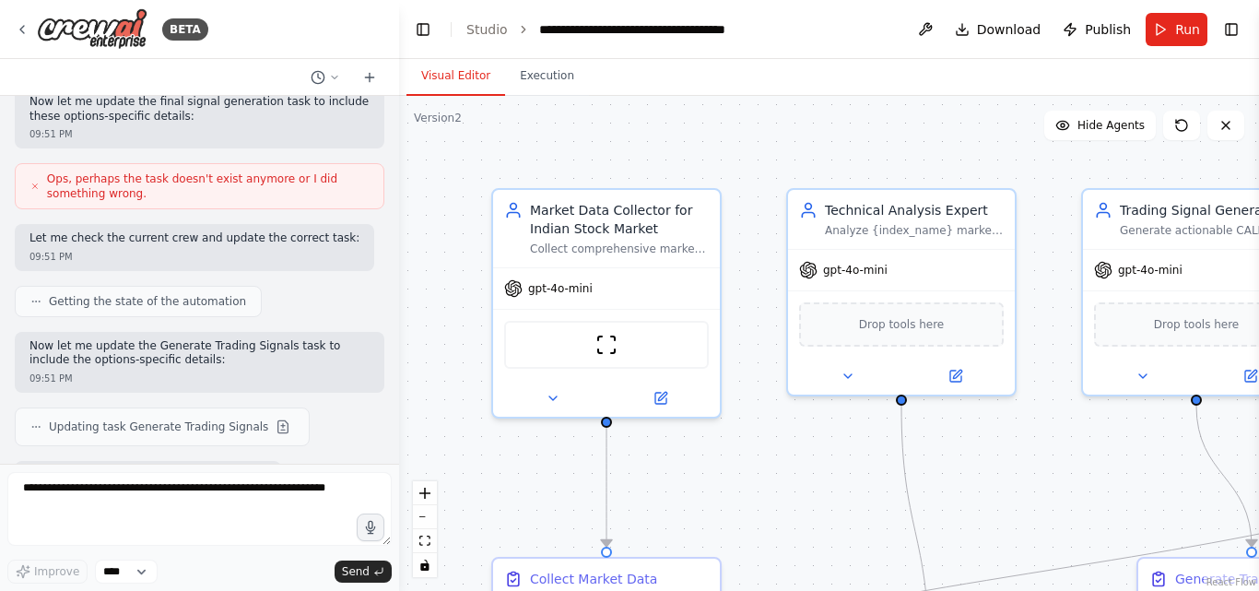
click at [396, 377] on div at bounding box center [395, 295] width 7 height 591
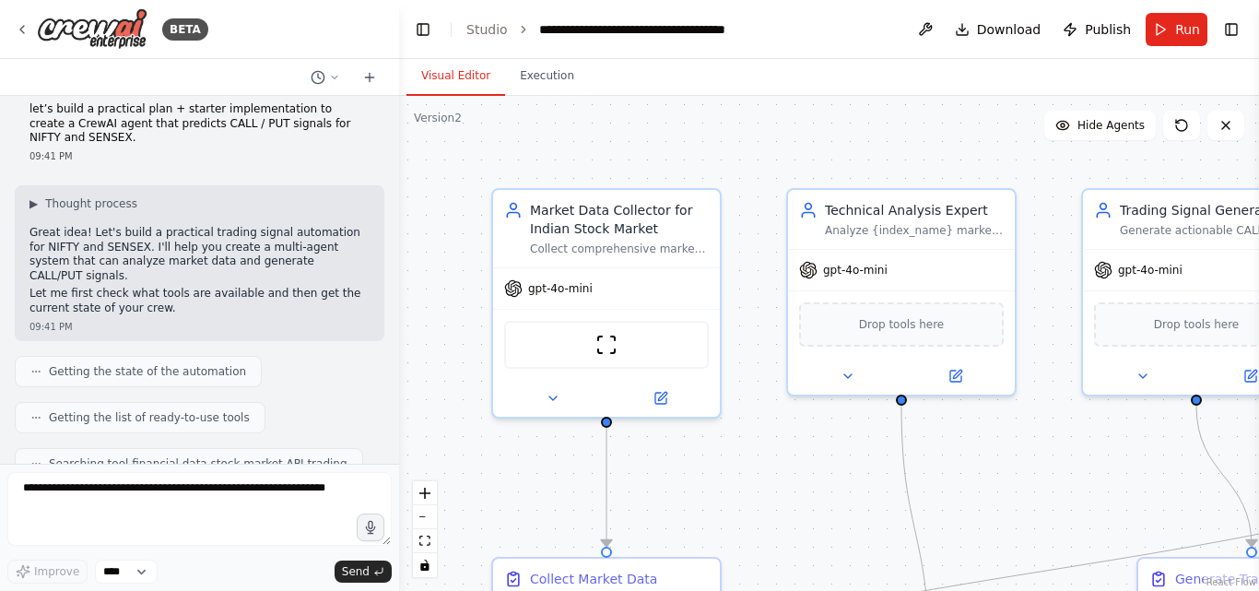
scroll to position [0, 0]
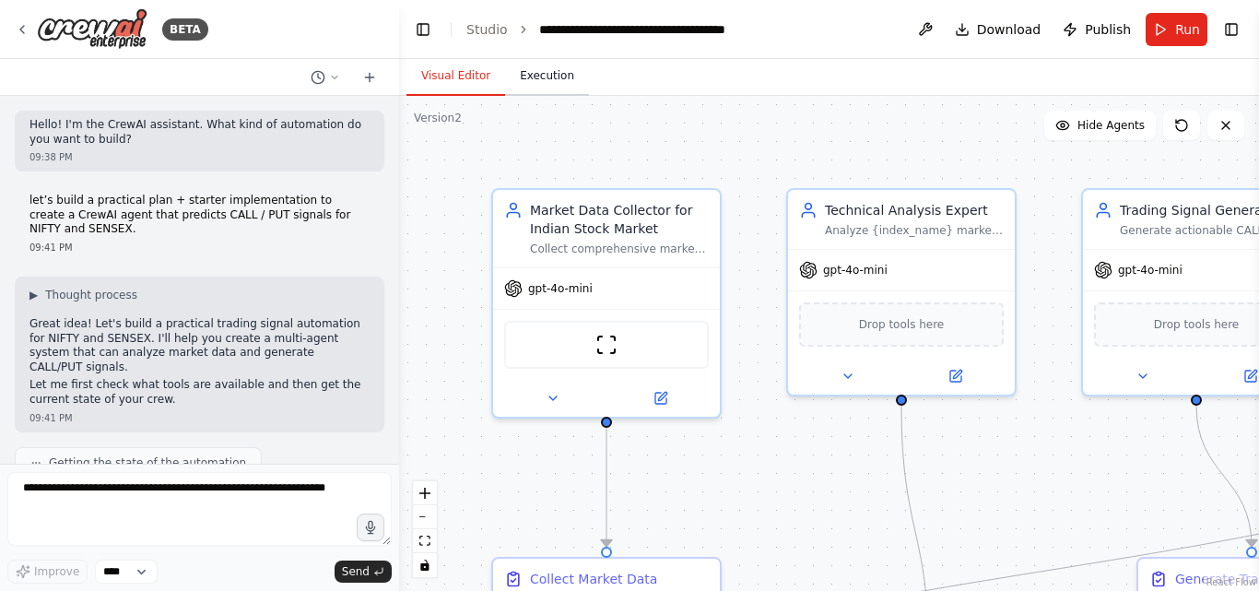
click at [560, 79] on button "Execution" at bounding box center [547, 76] width 84 height 39
click at [443, 89] on button "Visual Editor" at bounding box center [455, 76] width 99 height 39
click at [1172, 26] on button "Run" at bounding box center [1176, 29] width 62 height 33
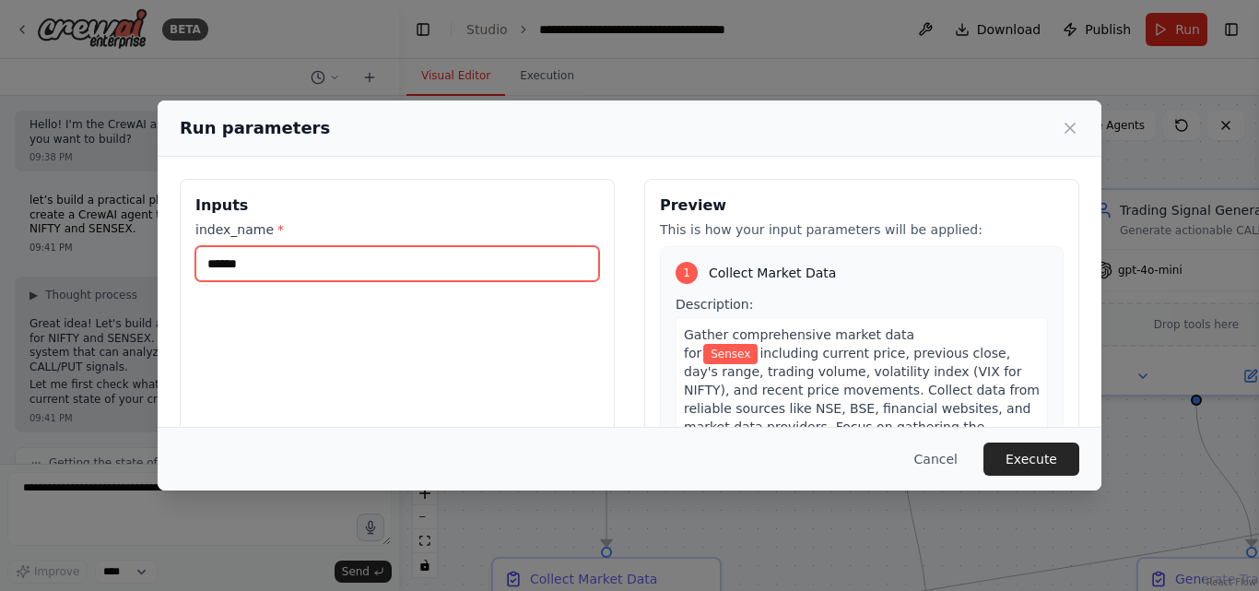
click at [369, 262] on input "******" at bounding box center [397, 263] width 404 height 35
type input "*******"
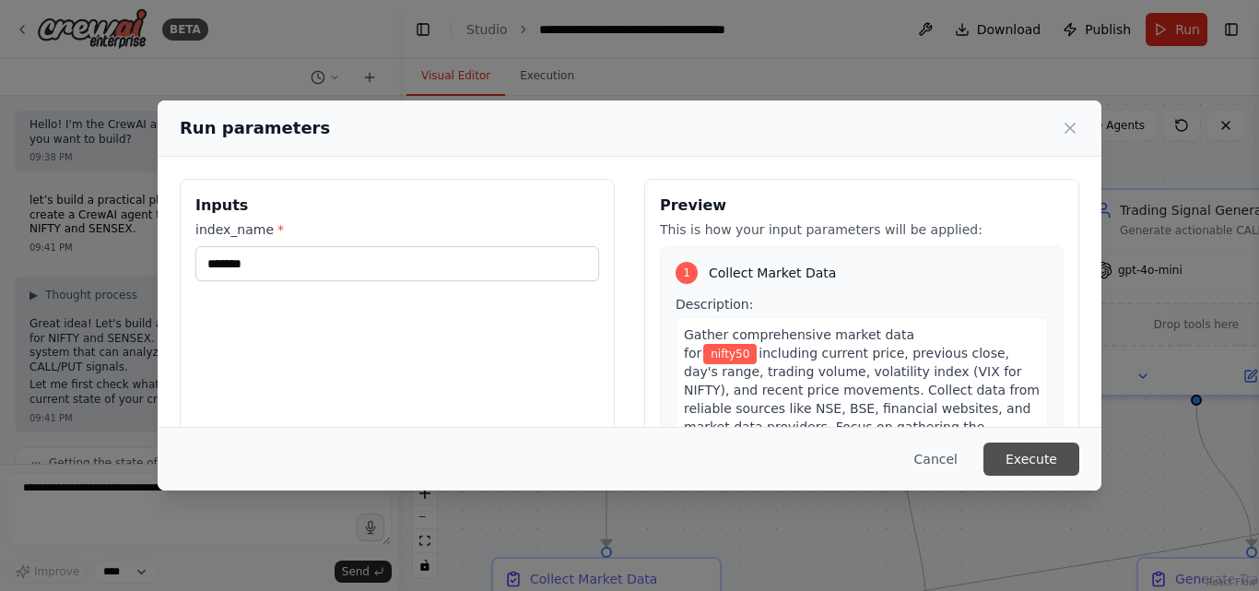
click at [1032, 449] on button "Execute" at bounding box center [1031, 458] width 96 height 33
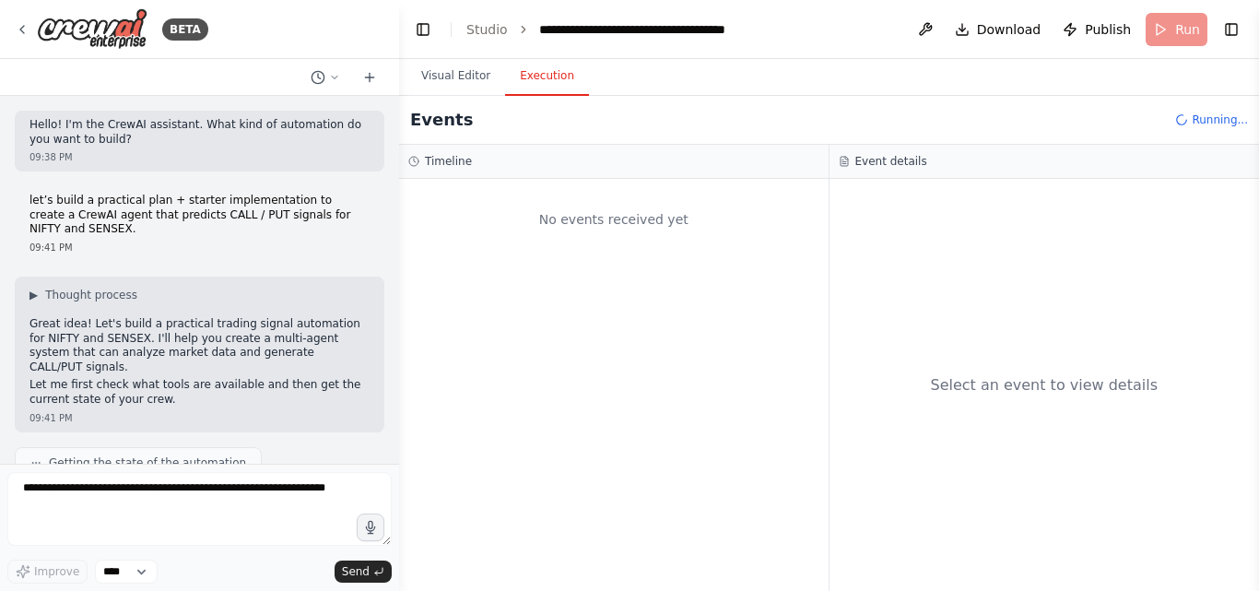
click at [540, 80] on button "Execution" at bounding box center [547, 76] width 84 height 39
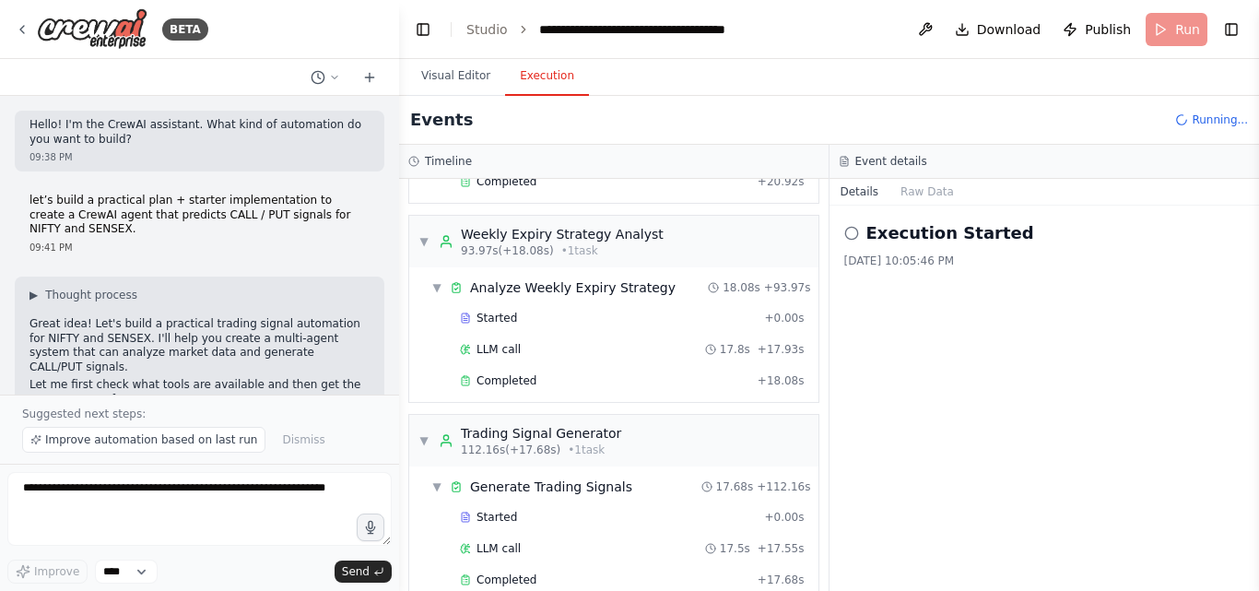
scroll to position [1448, 0]
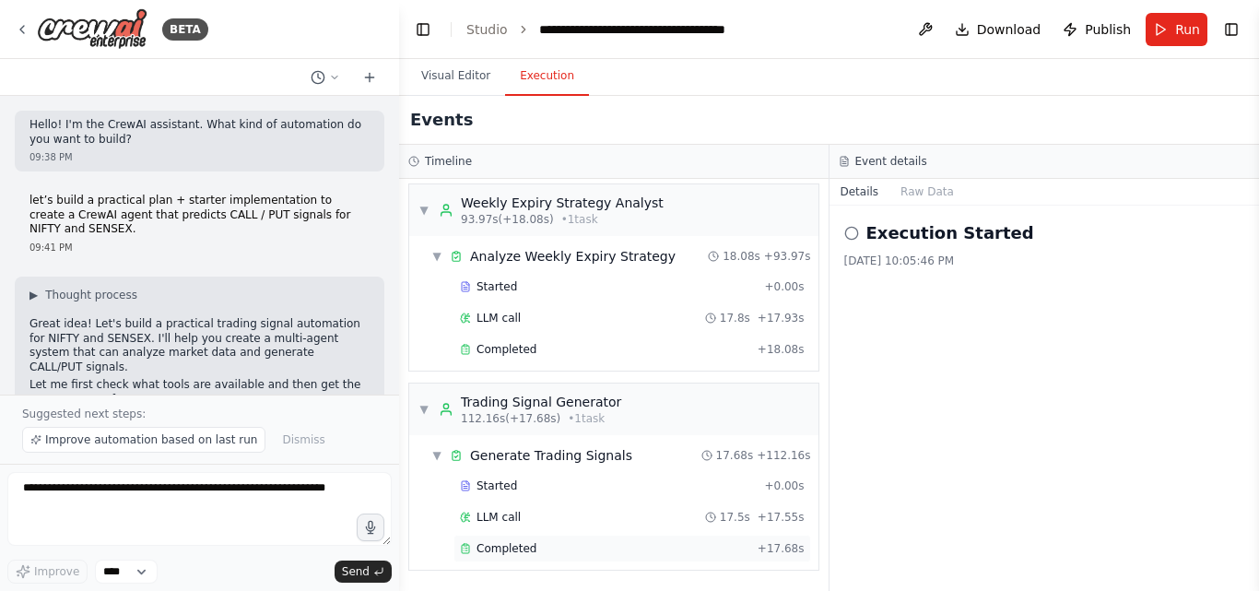
click at [528, 553] on span "Completed" at bounding box center [506, 548] width 60 height 15
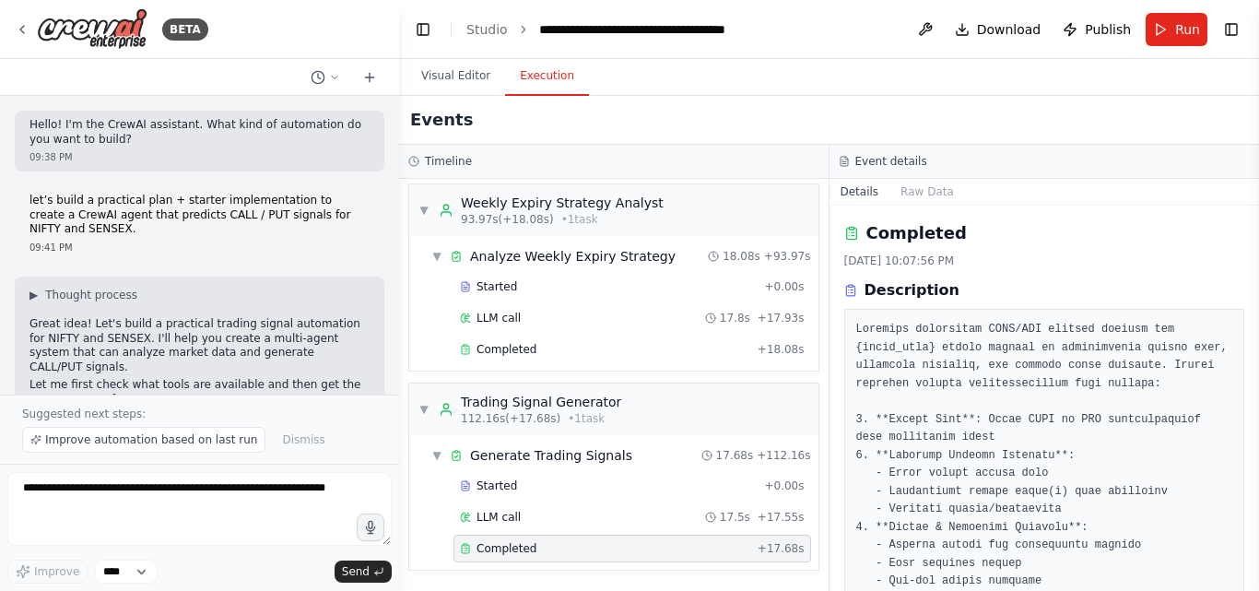
drag, startPoint x: 1252, startPoint y: 242, endPoint x: 1253, endPoint y: 256, distance: 13.9
click at [1253, 256] on button "Toggle Sidebar" at bounding box center [1258, 295] width 15 height 591
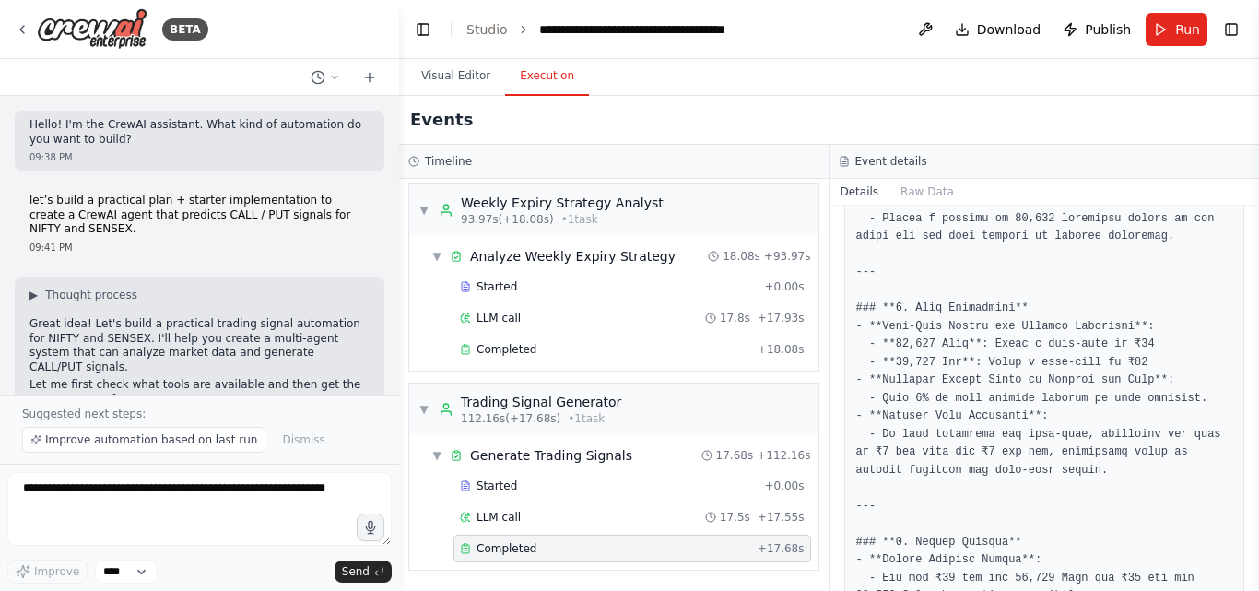
scroll to position [2589, 0]
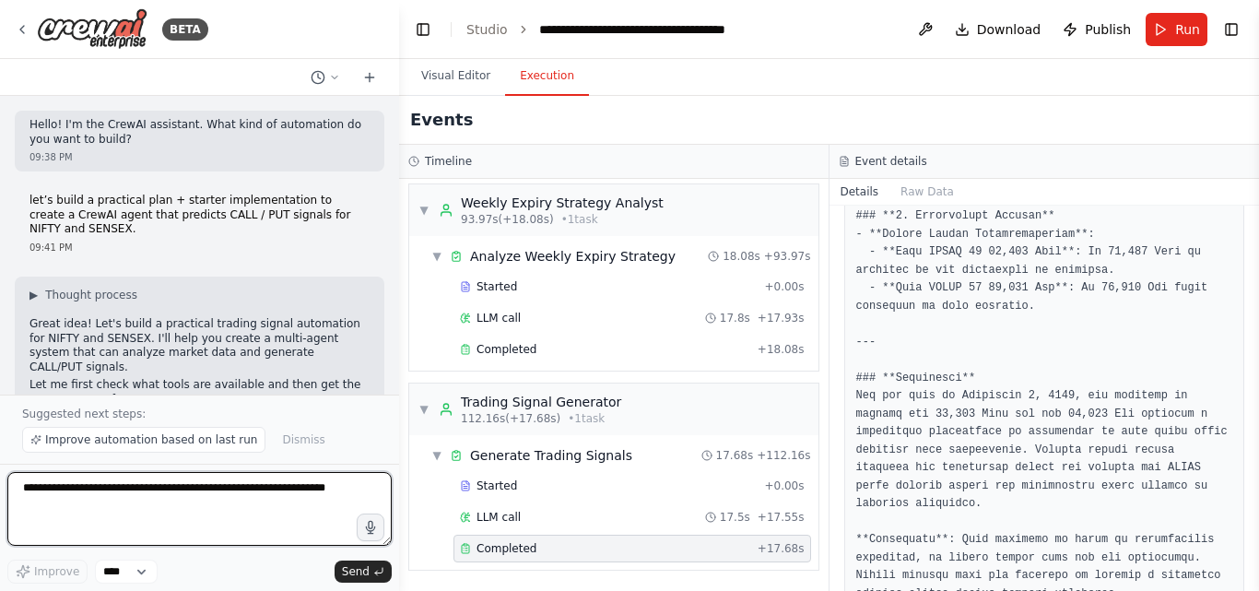
click at [132, 486] on textarea at bounding box center [199, 509] width 384 height 74
type textarea "**********"
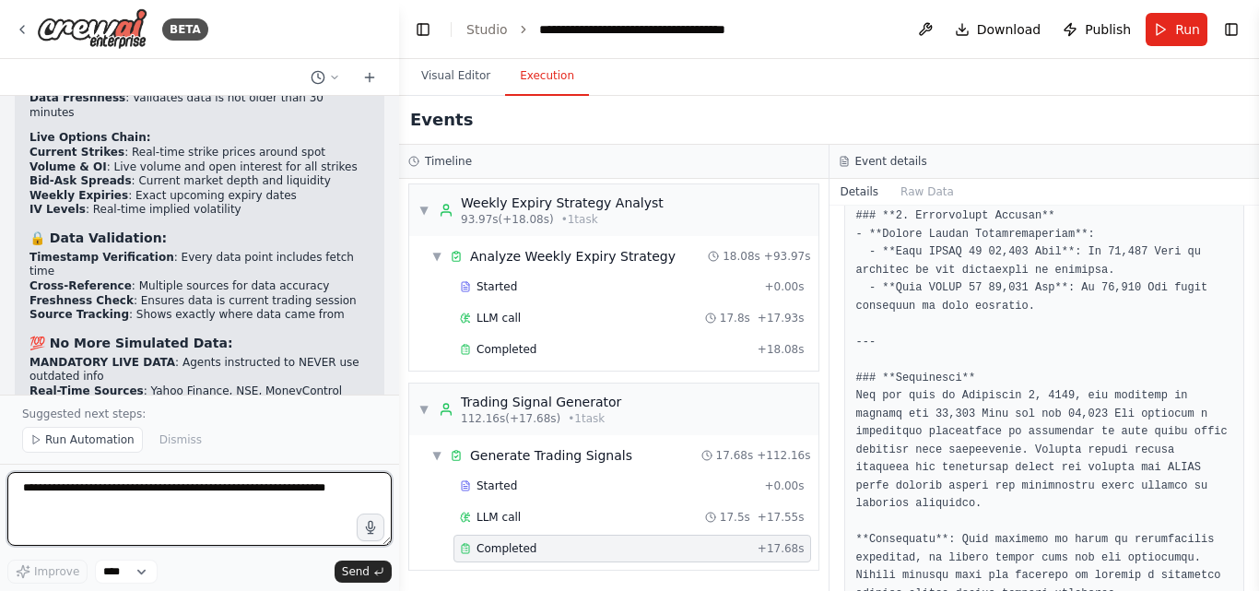
scroll to position [6827, 0]
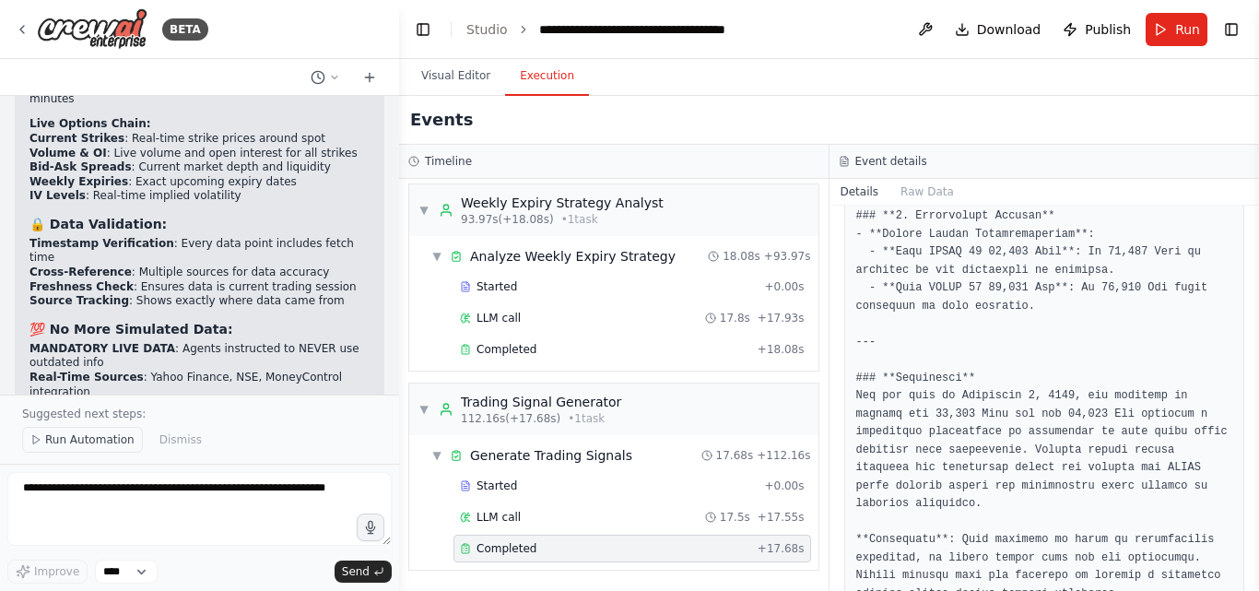
click at [33, 435] on icon at bounding box center [35, 439] width 11 height 11
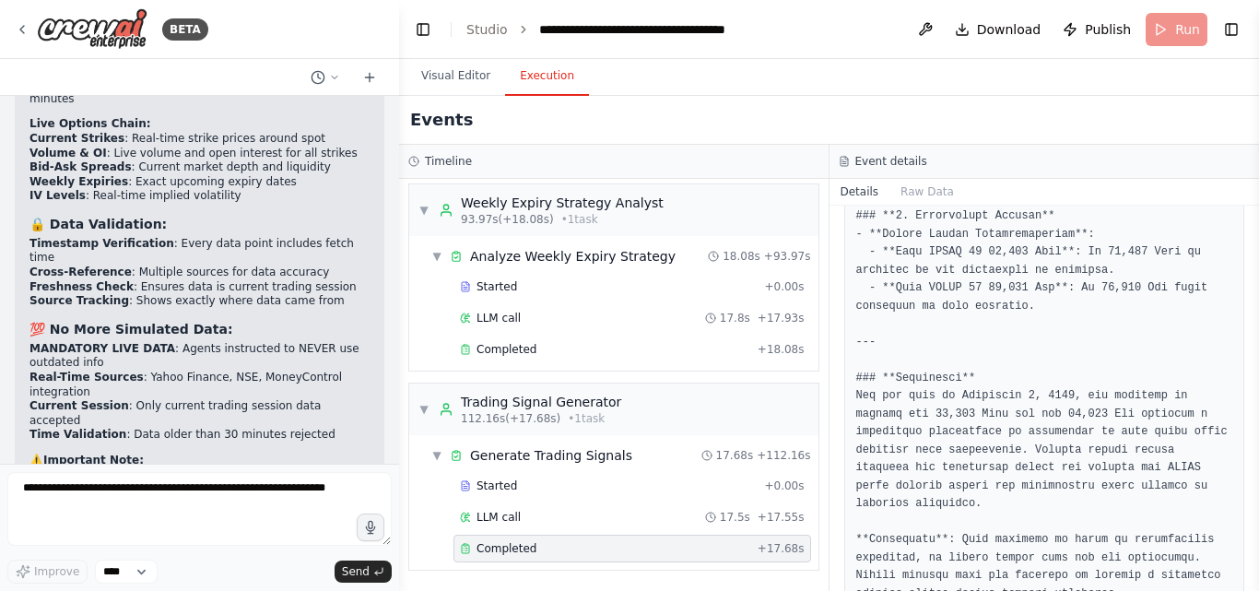
scroll to position [6758, 0]
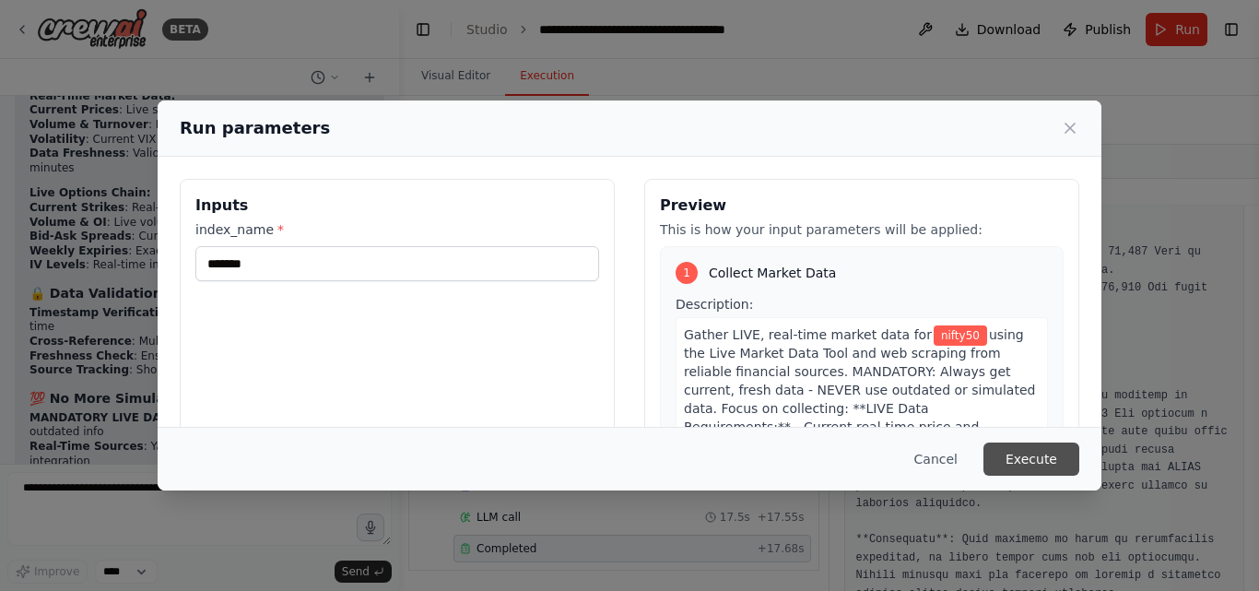
click at [1029, 458] on button "Execute" at bounding box center [1031, 458] width 96 height 33
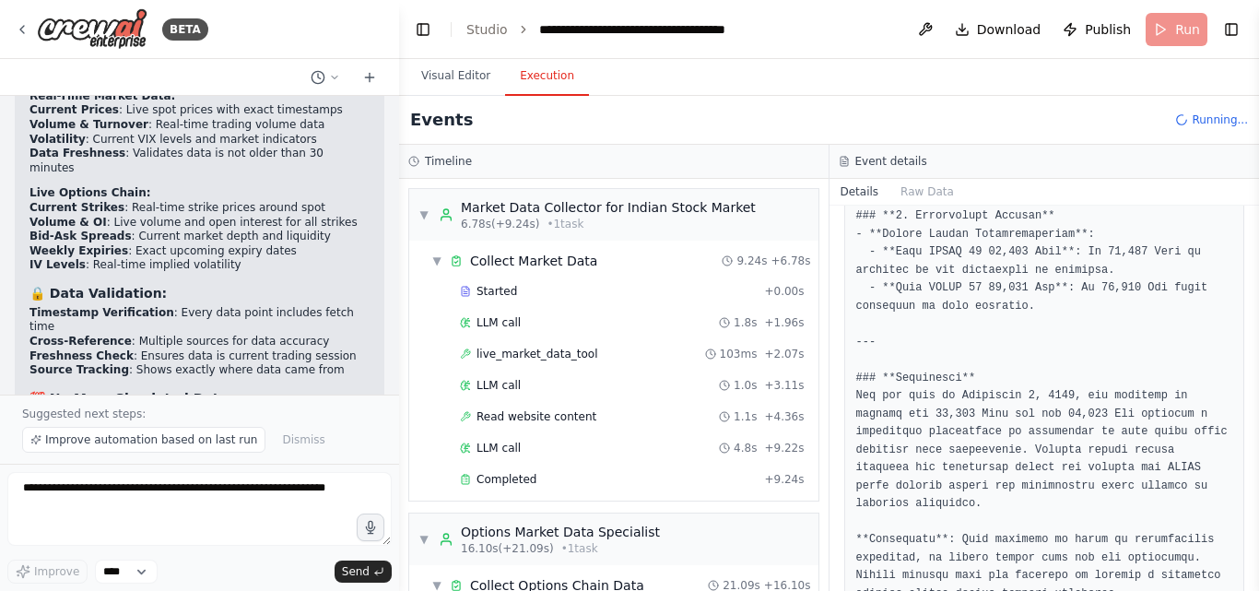
scroll to position [6827, 0]
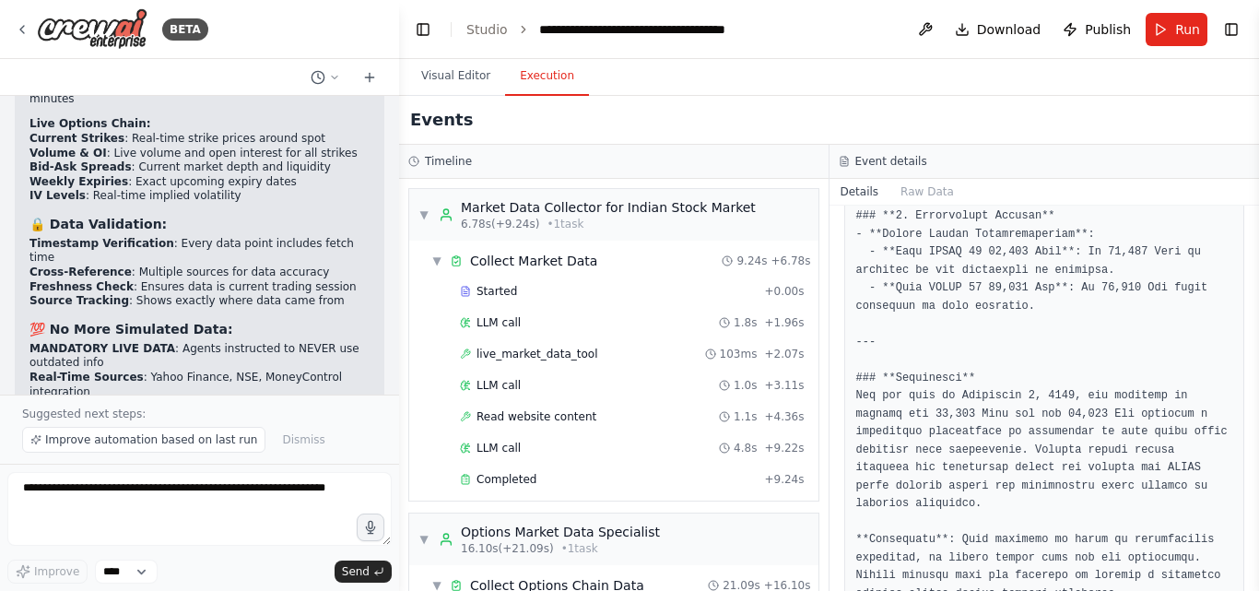
click at [393, 371] on div at bounding box center [395, 295] width 7 height 591
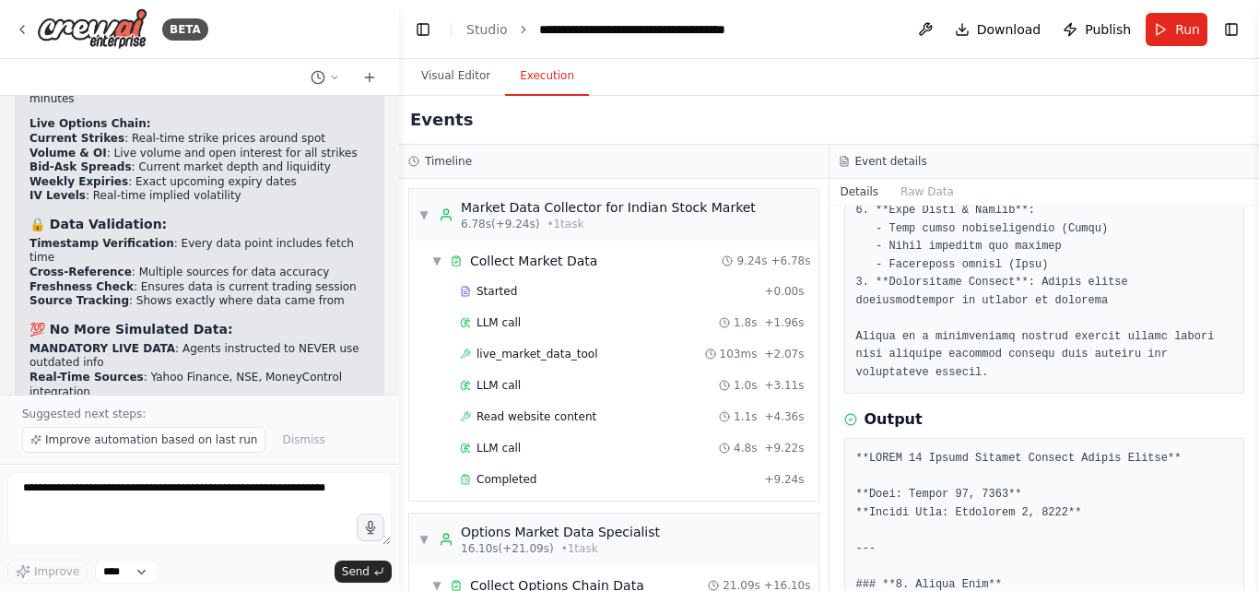
scroll to position [778, 0]
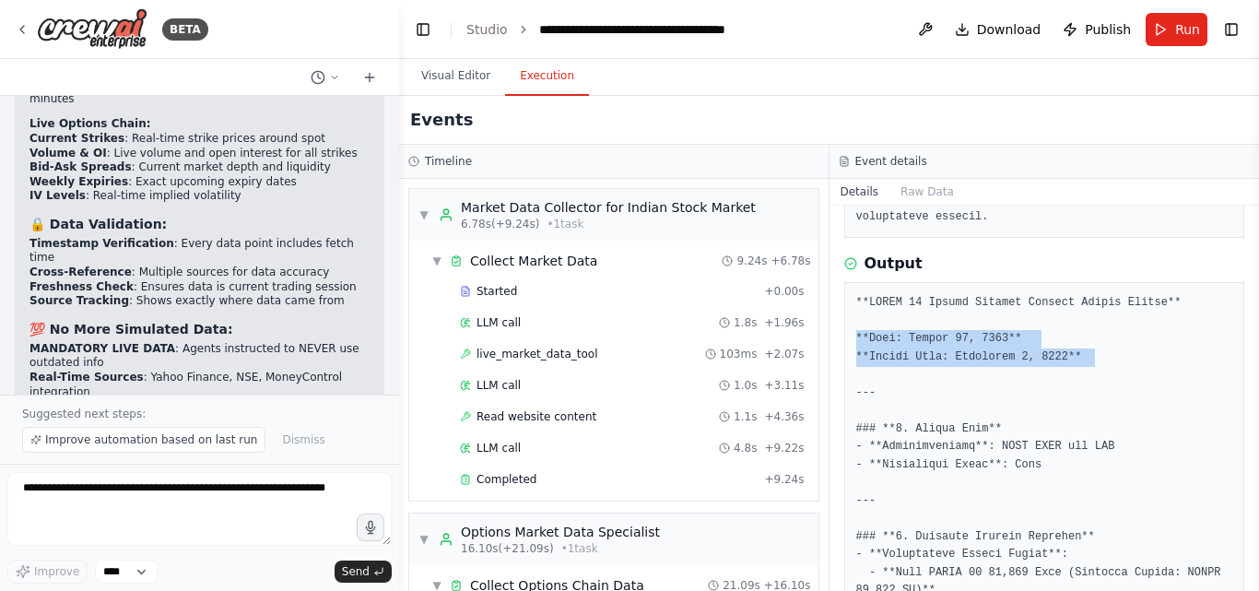
drag, startPoint x: 1089, startPoint y: 331, endPoint x: 846, endPoint y: 317, distance: 243.7
copy pre "**Date: August 31, 2025** **Expiry Date: September 4, 2025**"
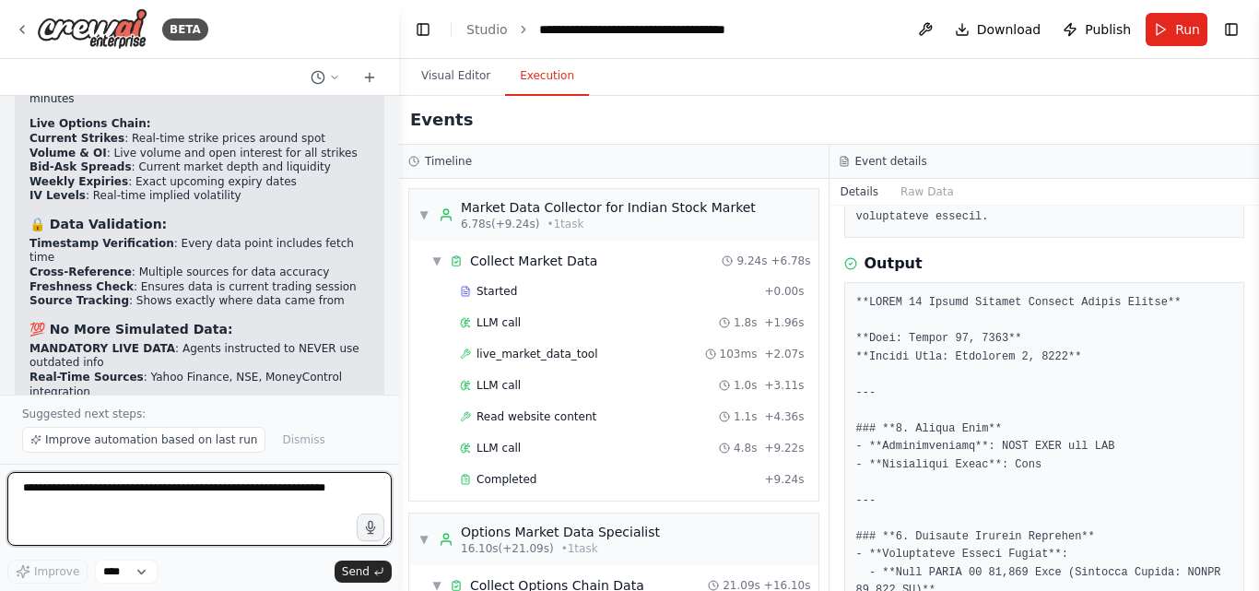
click at [105, 500] on textarea at bounding box center [199, 509] width 384 height 74
paste textarea "**********"
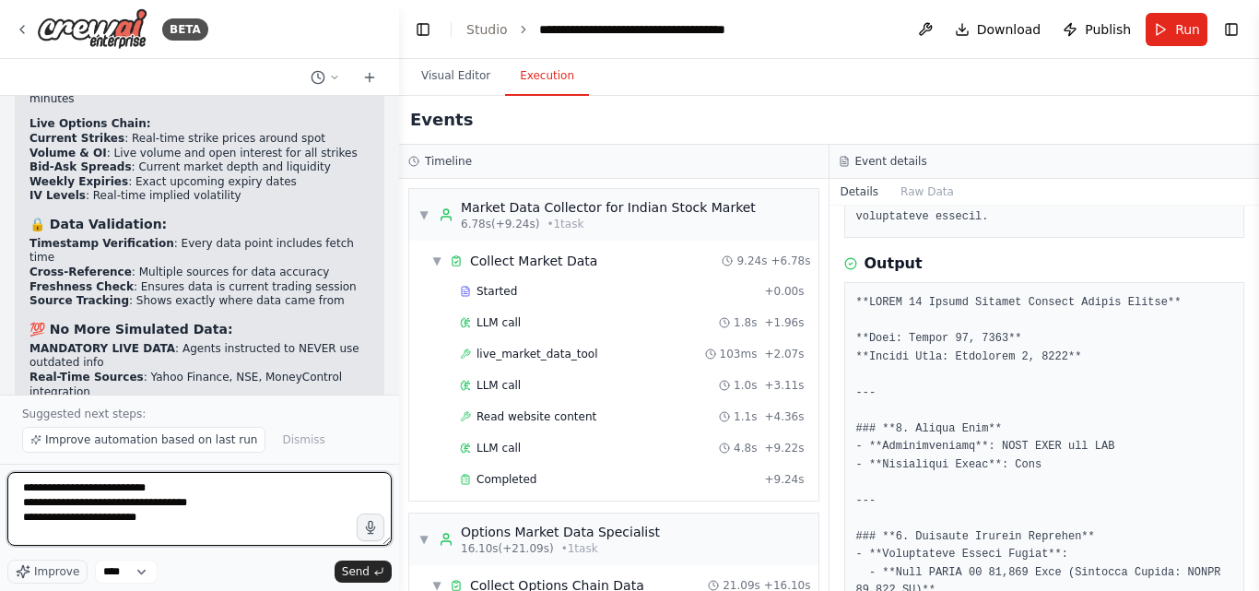
type textarea "**********"
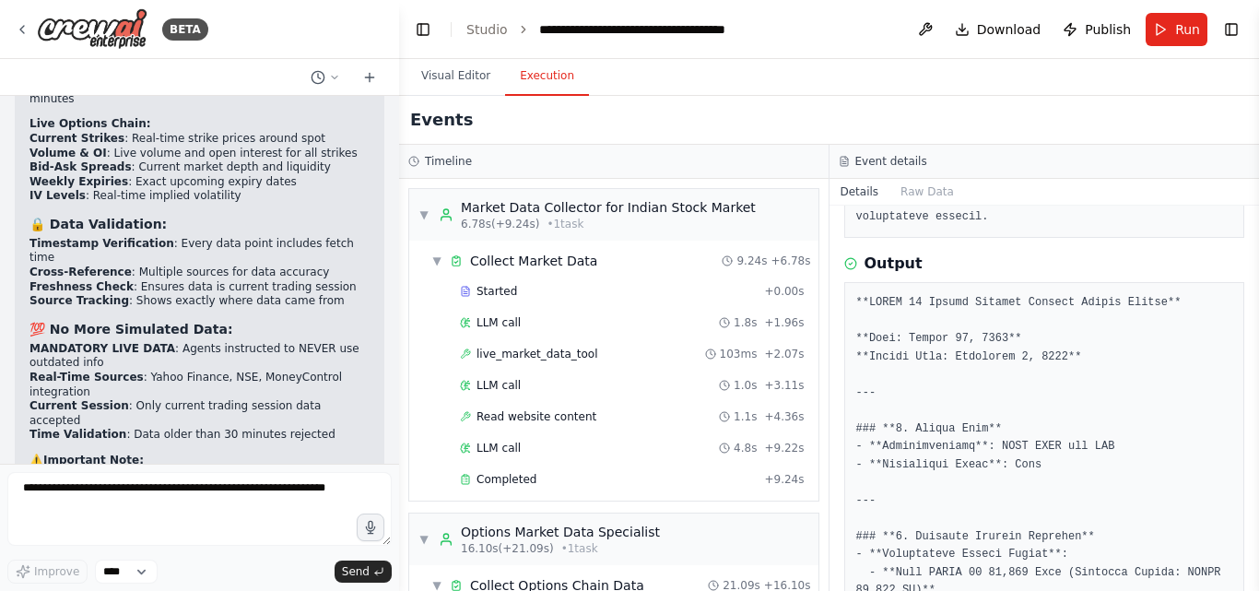
scroll to position [6896, 0]
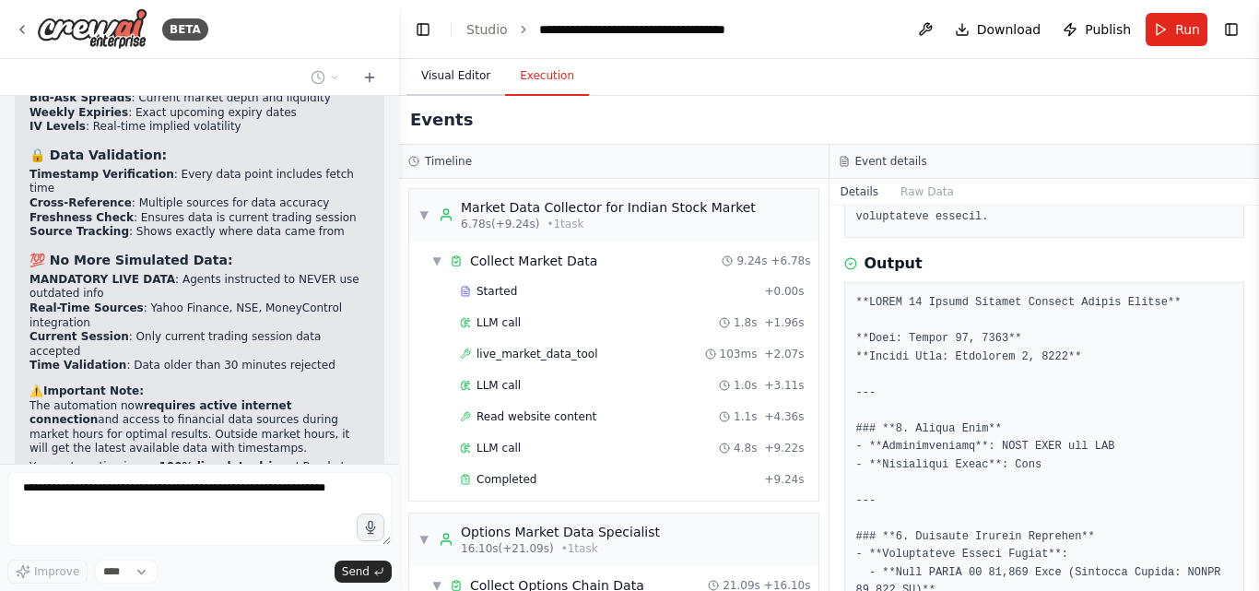
click at [447, 63] on button "Visual Editor" at bounding box center [455, 76] width 99 height 39
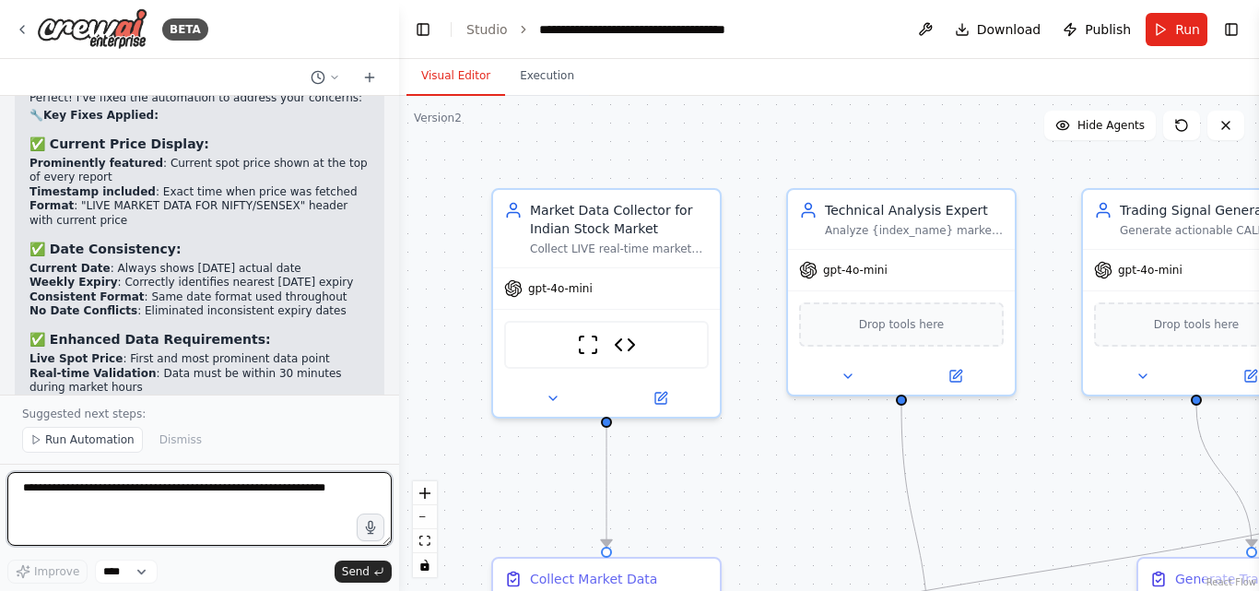
scroll to position [7813, 0]
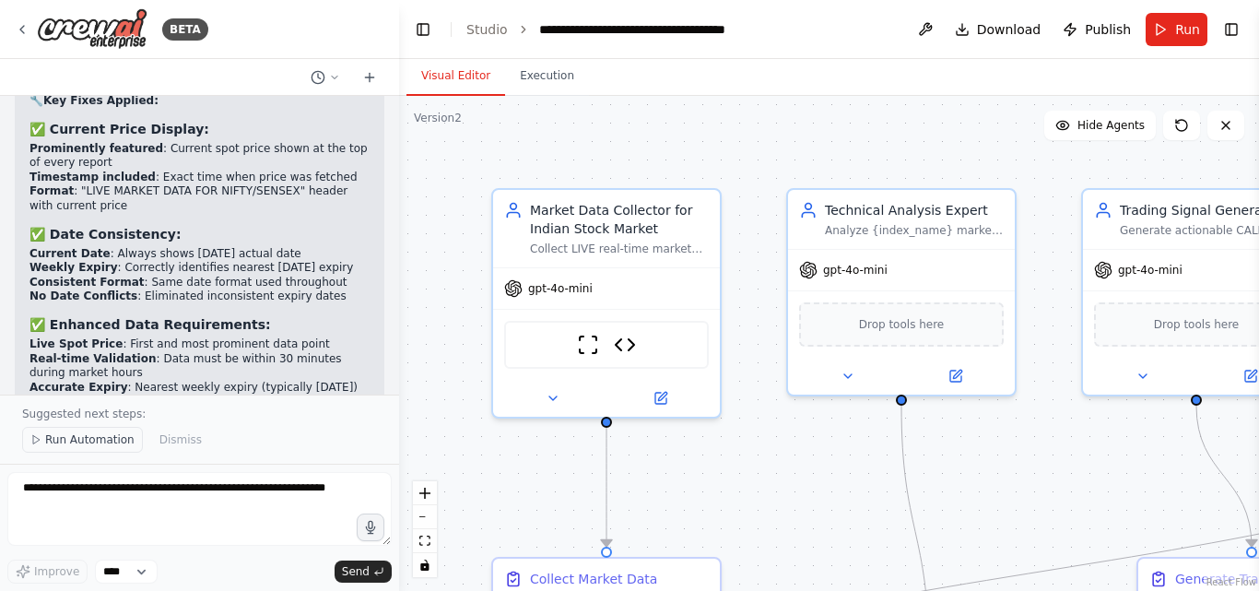
click at [74, 441] on span "Run Automation" at bounding box center [89, 439] width 89 height 15
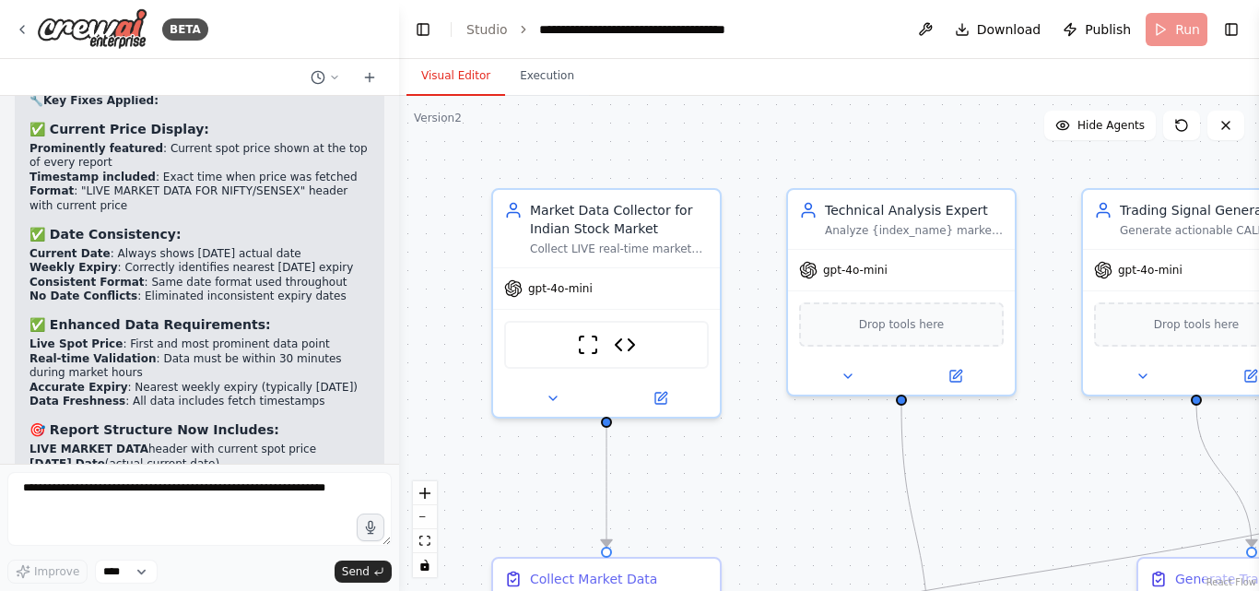
scroll to position [7744, 0]
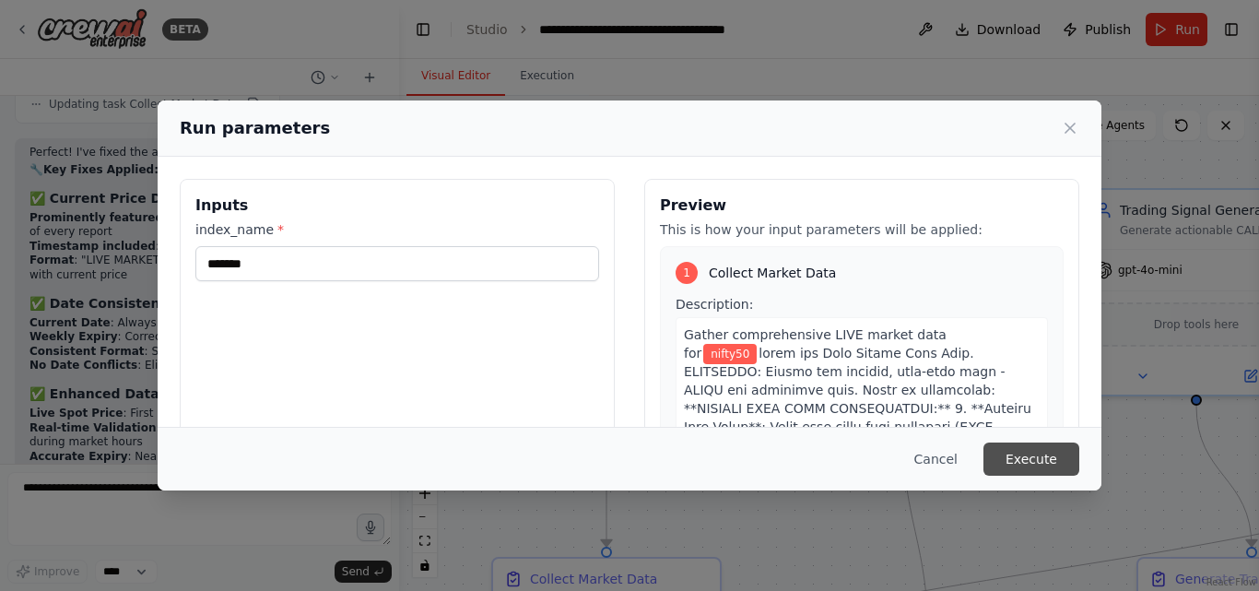
click at [1035, 455] on button "Execute" at bounding box center [1031, 458] width 96 height 33
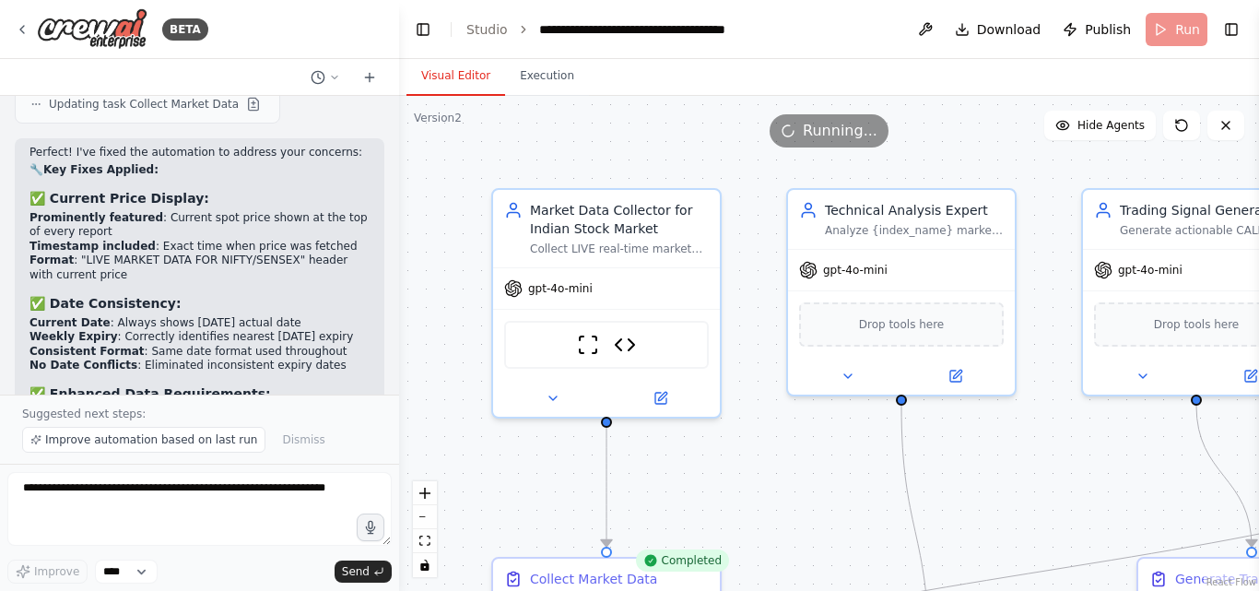
scroll to position [7813, 0]
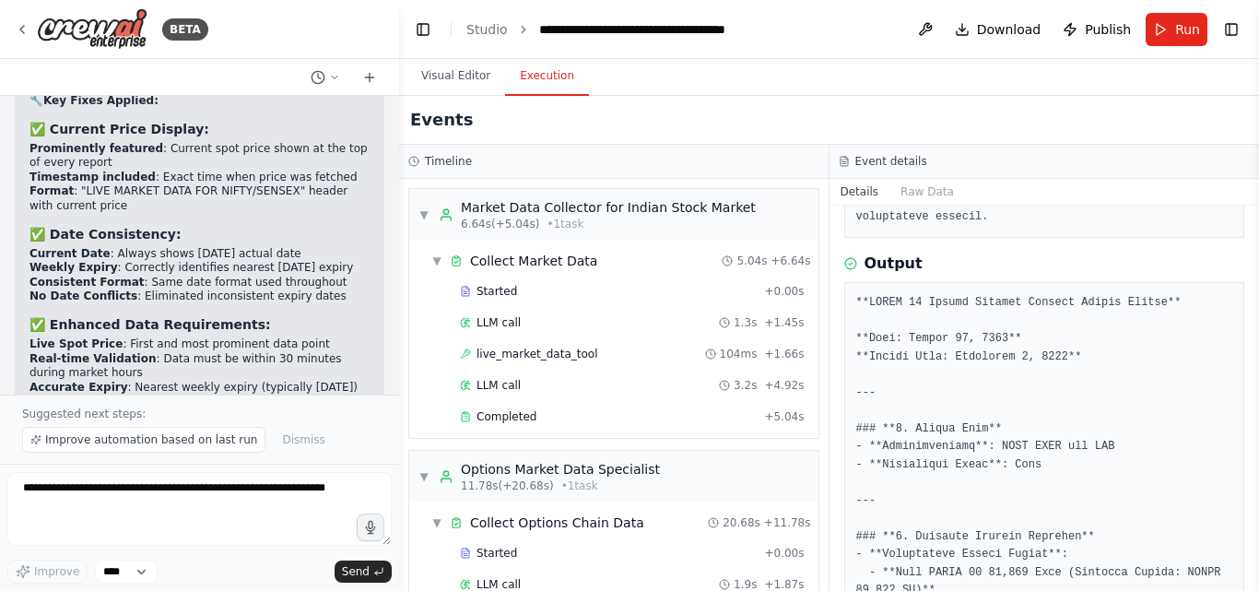
click at [549, 70] on button "Execution" at bounding box center [547, 76] width 84 height 39
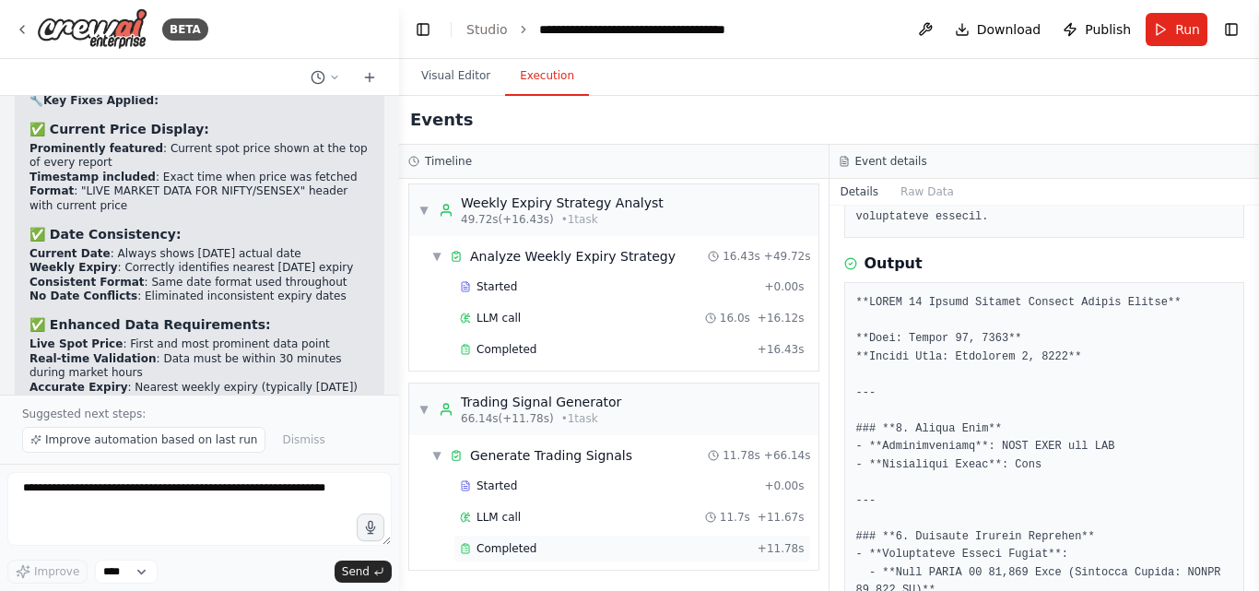
click at [524, 549] on span "Completed" at bounding box center [506, 548] width 60 height 15
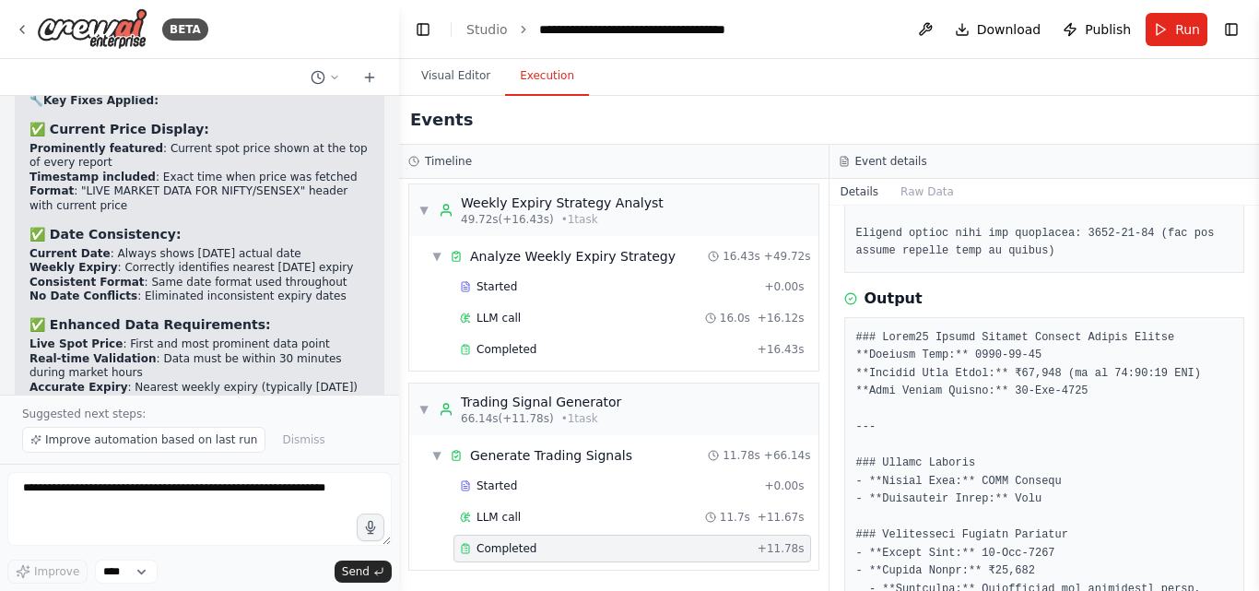
scroll to position [1019, 0]
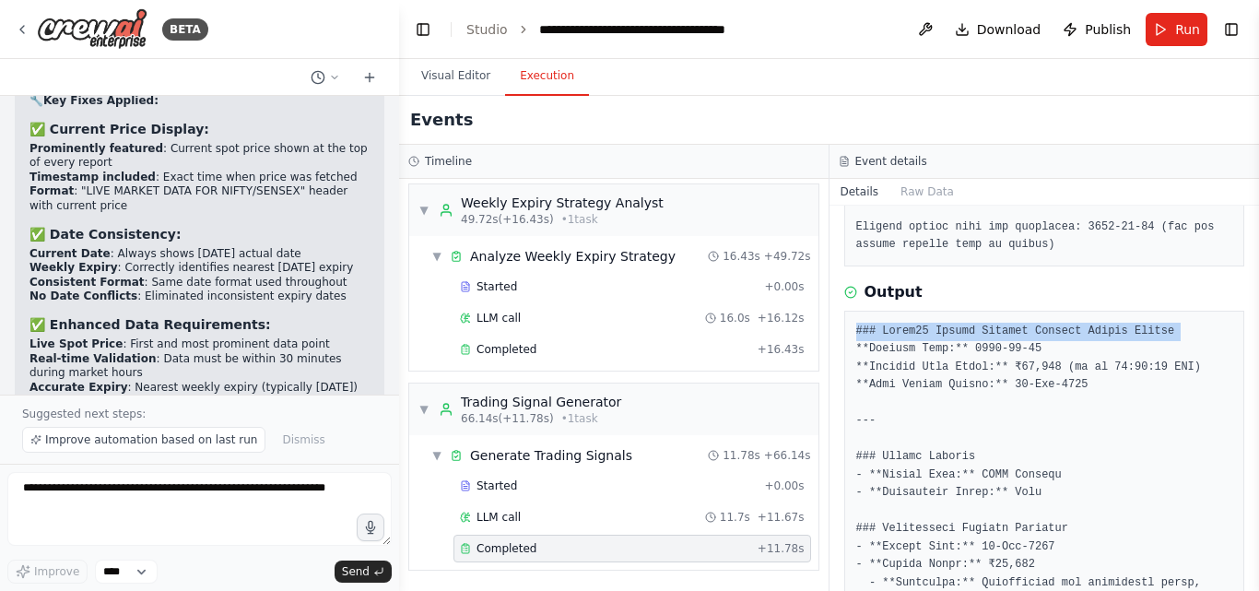
copy pre "### Nifty50 Weekly Options Trading Signal Report"
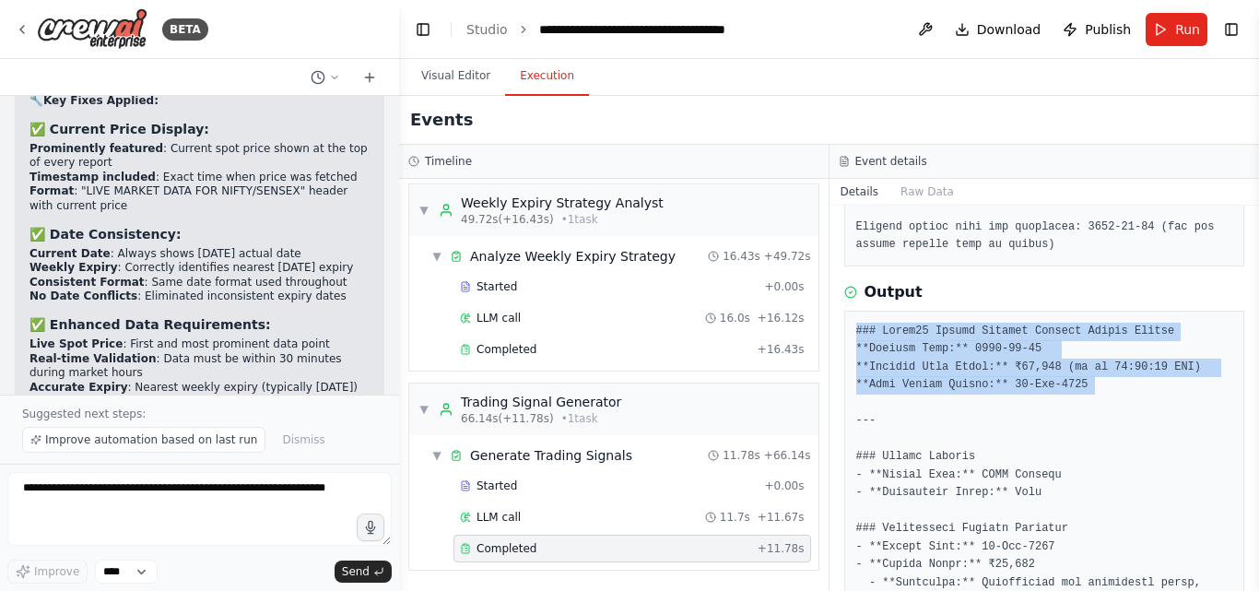
drag, startPoint x: 1073, startPoint y: 362, endPoint x: 846, endPoint y: 299, distance: 236.3
copy pre "### Nifty50 Weekly Options Trading Signal Report **Current Date:** 2025-08-31 *…"
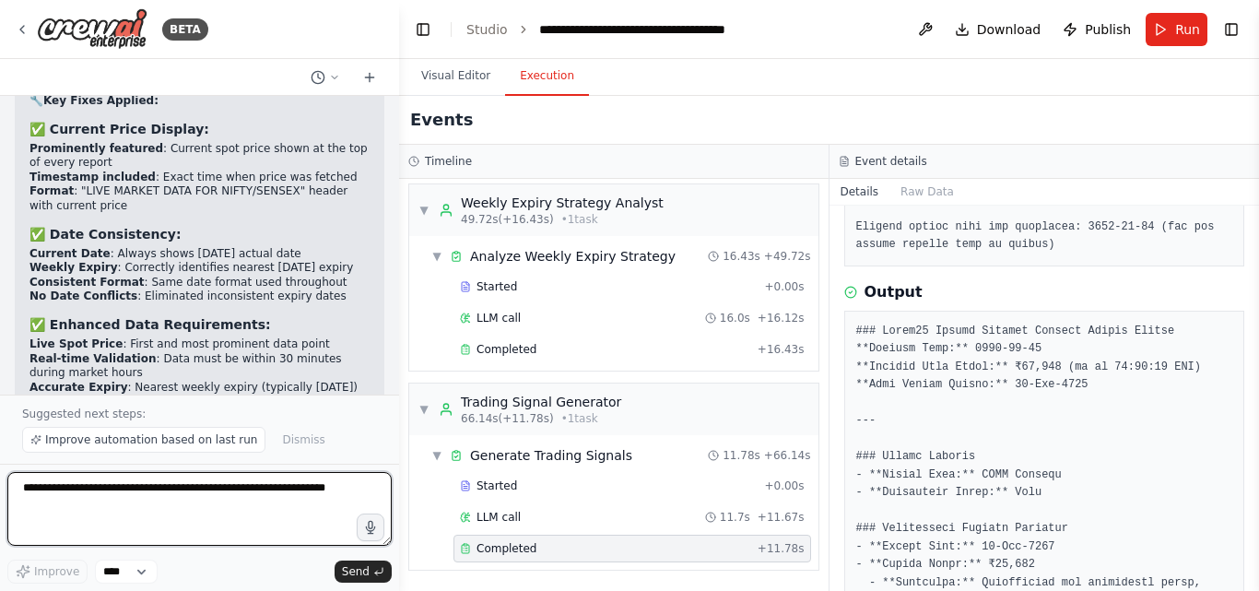
click at [61, 513] on textarea at bounding box center [199, 509] width 384 height 74
paste textarea "**********"
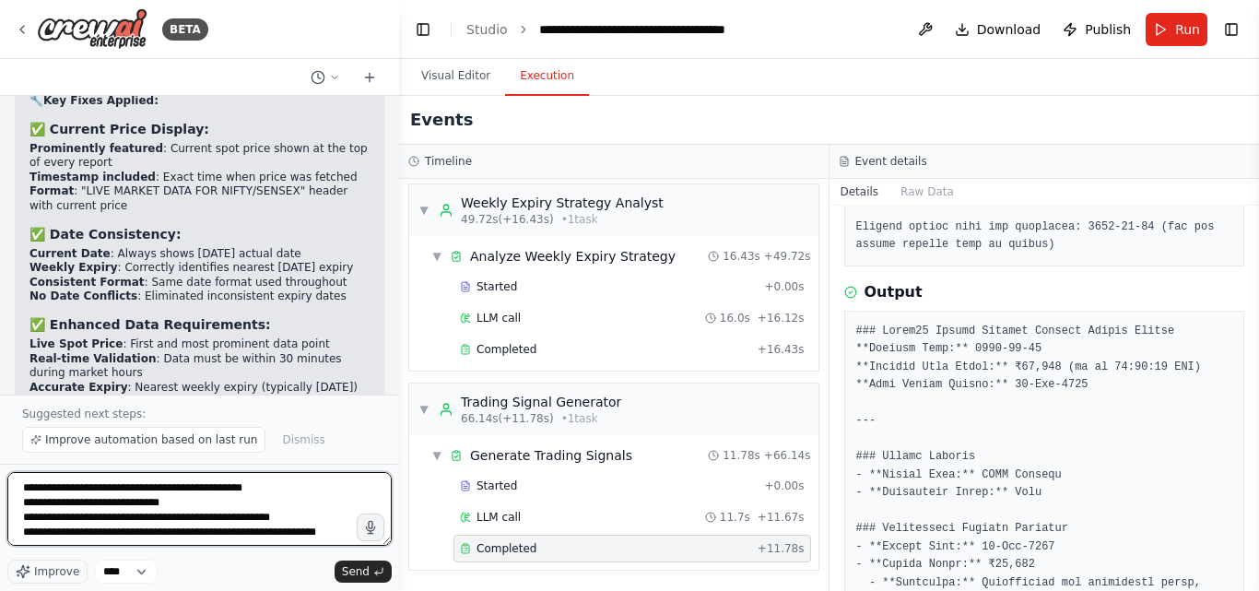
scroll to position [9, 0]
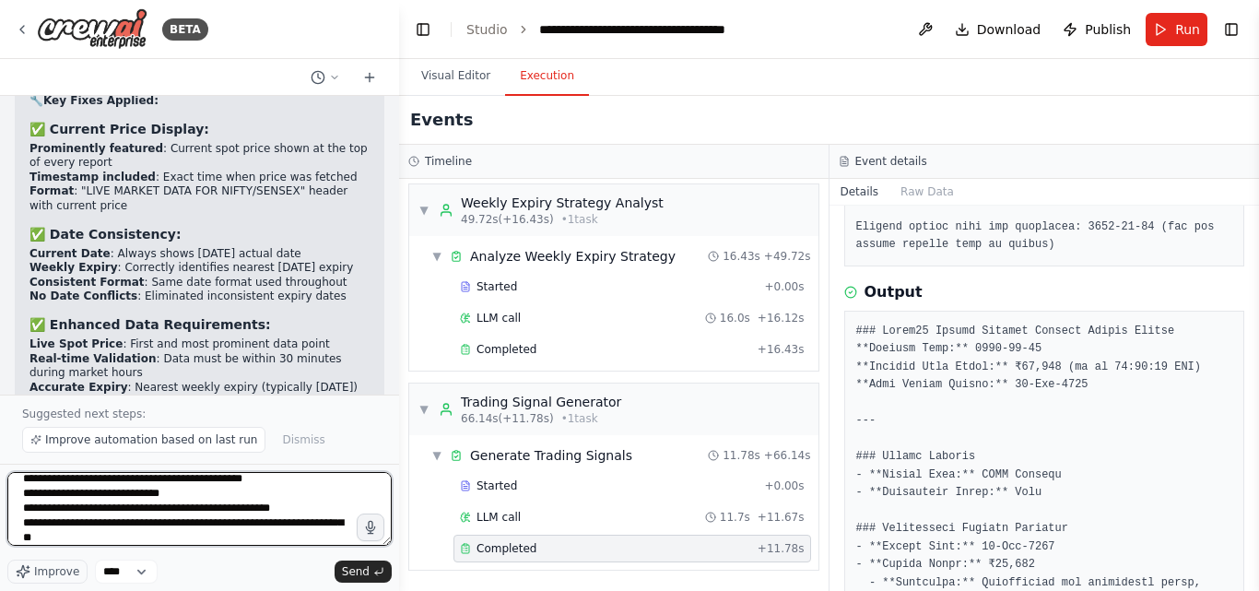
paste textarea "**********"
type textarea "**********"
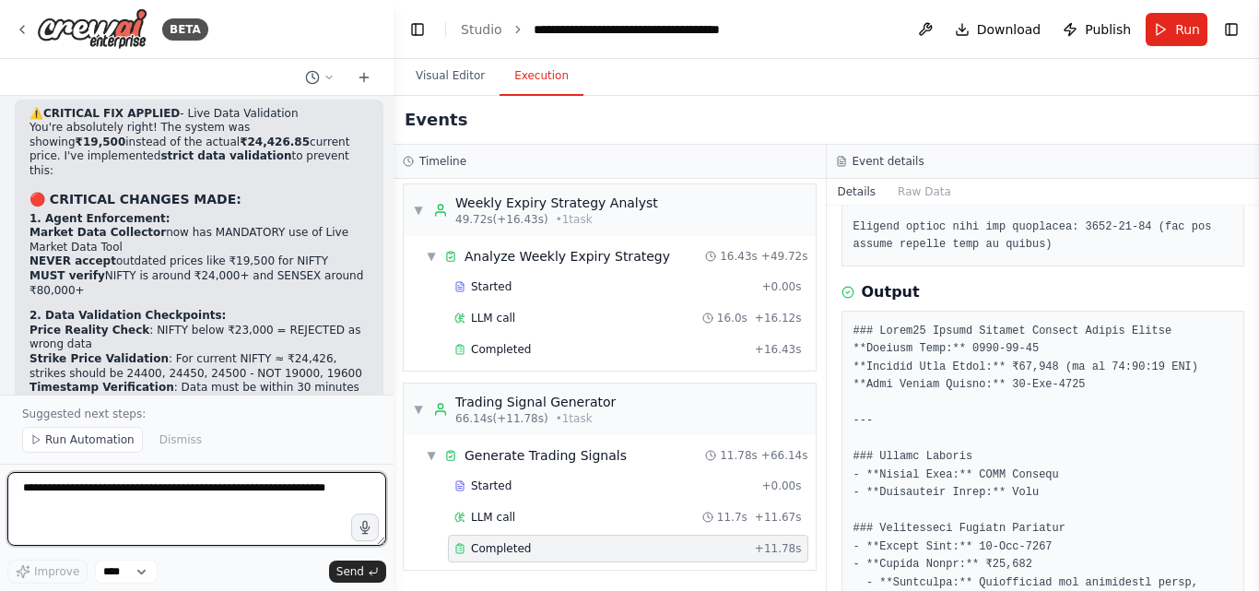
scroll to position [9014, 0]
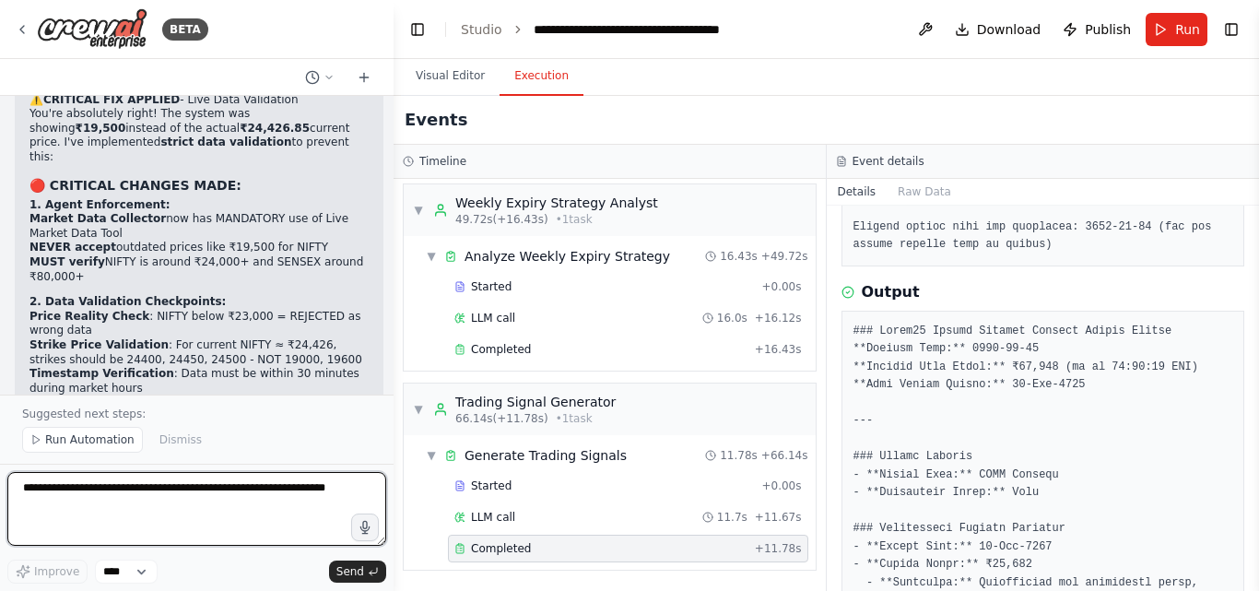
drag, startPoint x: 393, startPoint y: 366, endPoint x: 393, endPoint y: 344, distance: 22.1
click at [393, 344] on div "BETA Hello! I'm the CrewAI assistant. What kind of automation do you want to bu…" at bounding box center [629, 295] width 1259 height 591
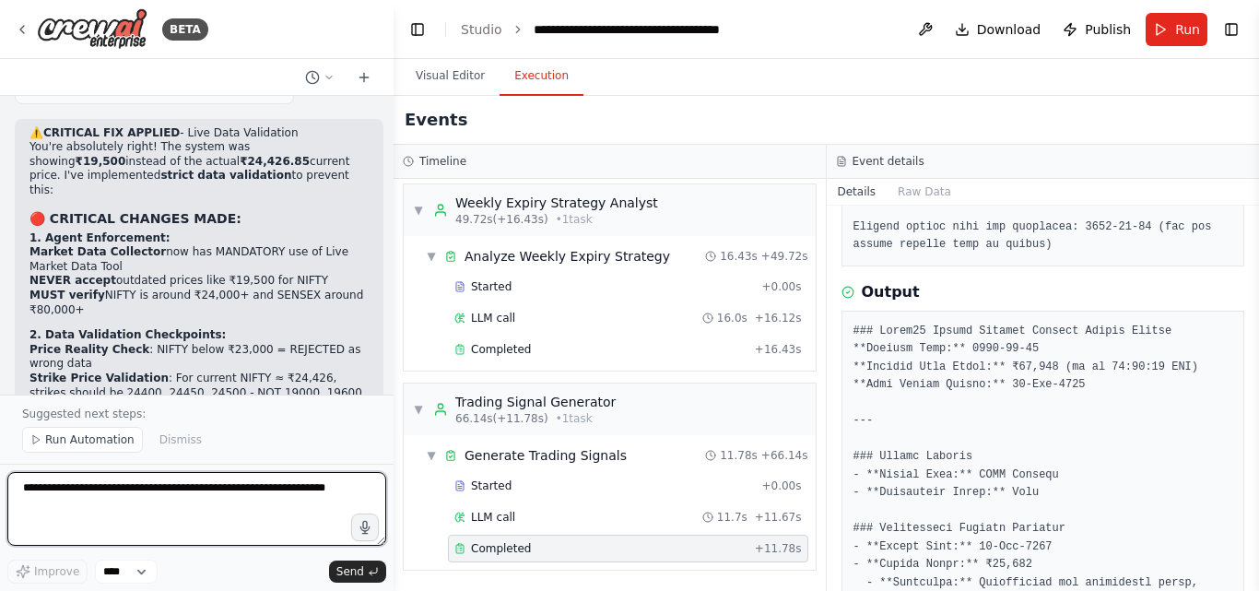
scroll to position [9015, 0]
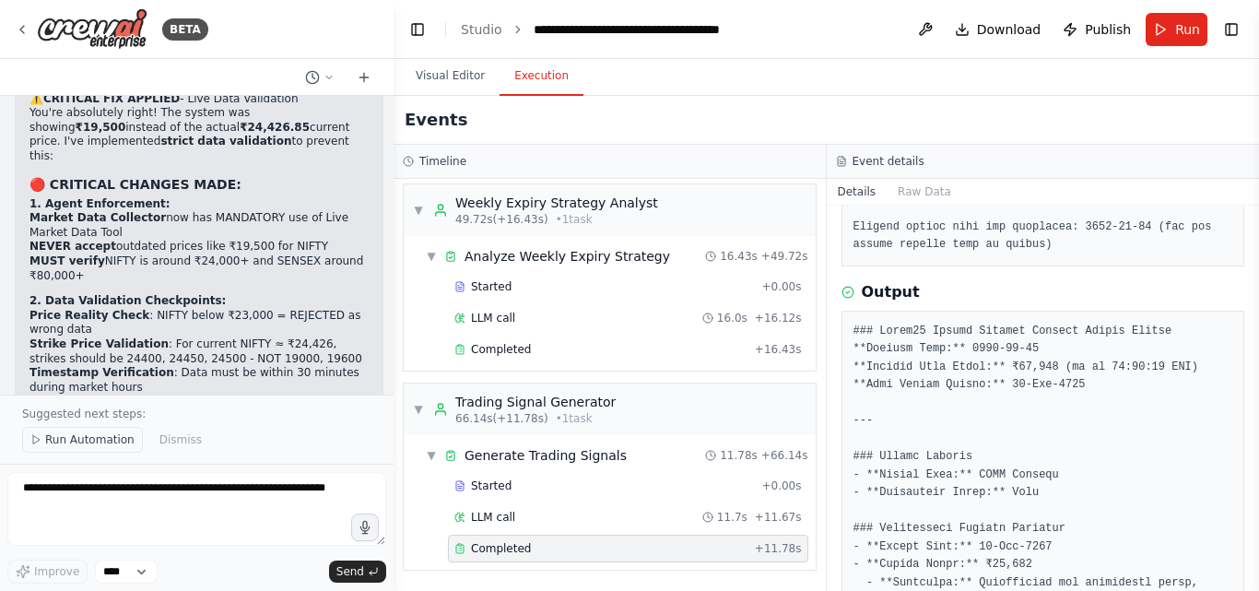
click at [34, 447] on button "Run Automation" at bounding box center [82, 440] width 121 height 26
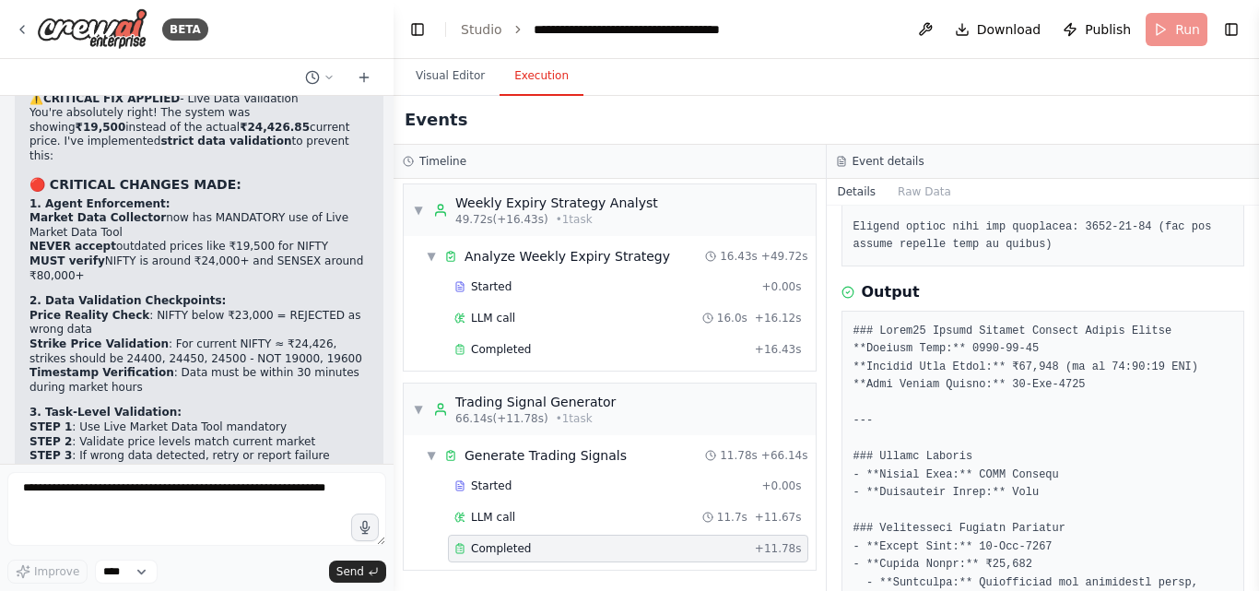
scroll to position [8946, 0]
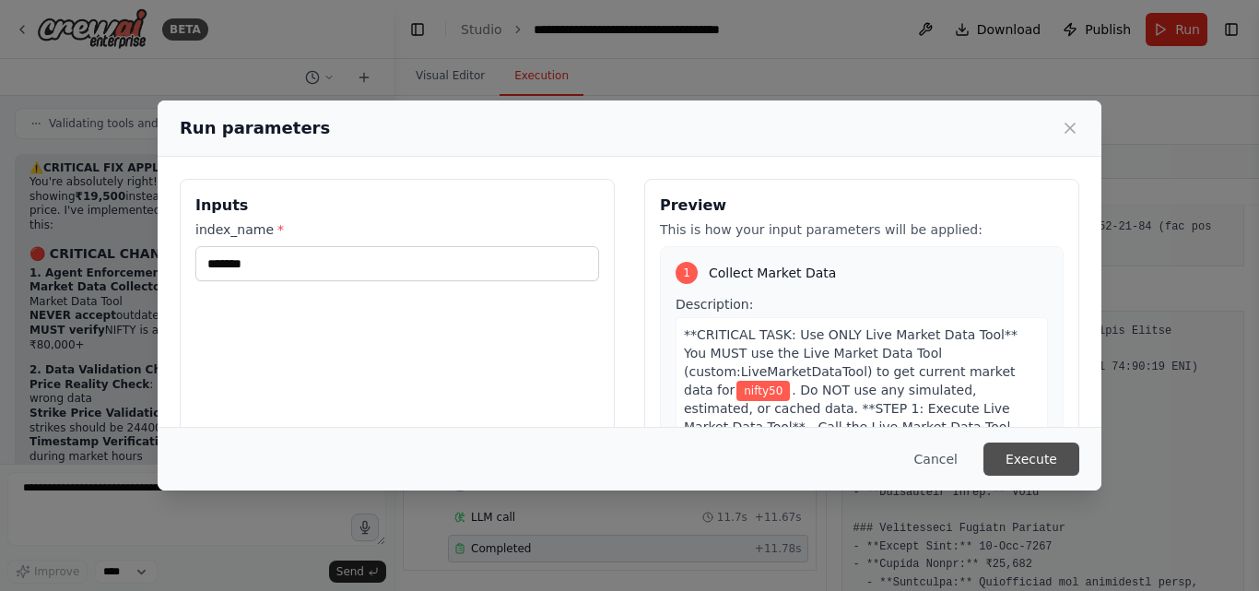
click at [1018, 462] on button "Execute" at bounding box center [1031, 458] width 96 height 33
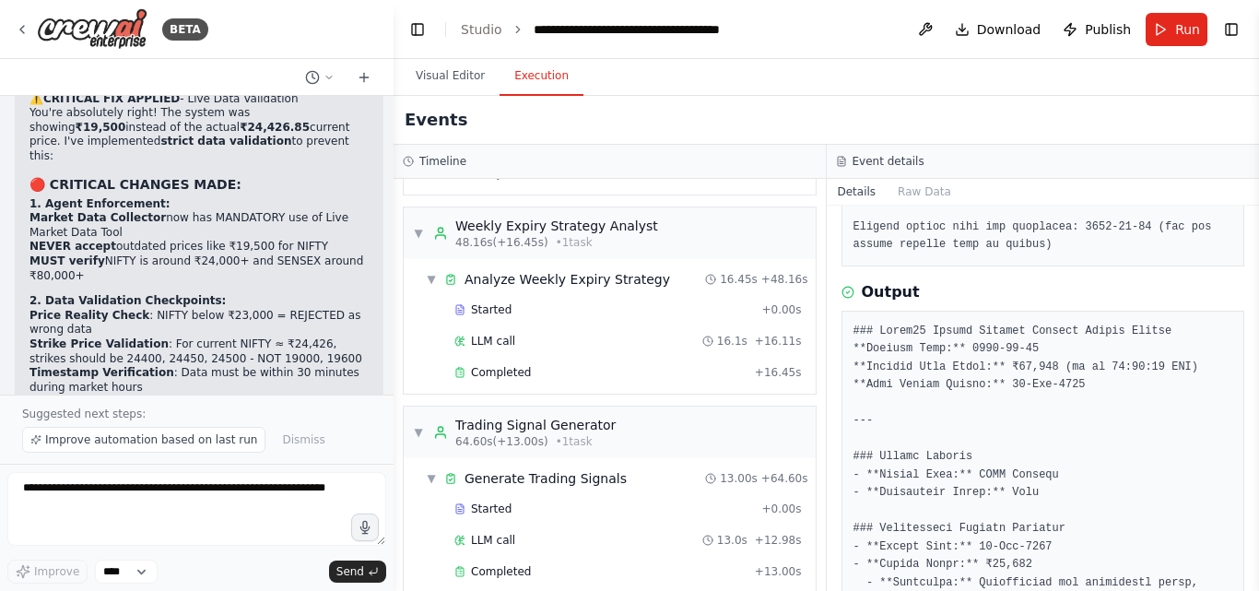
scroll to position [790, 0]
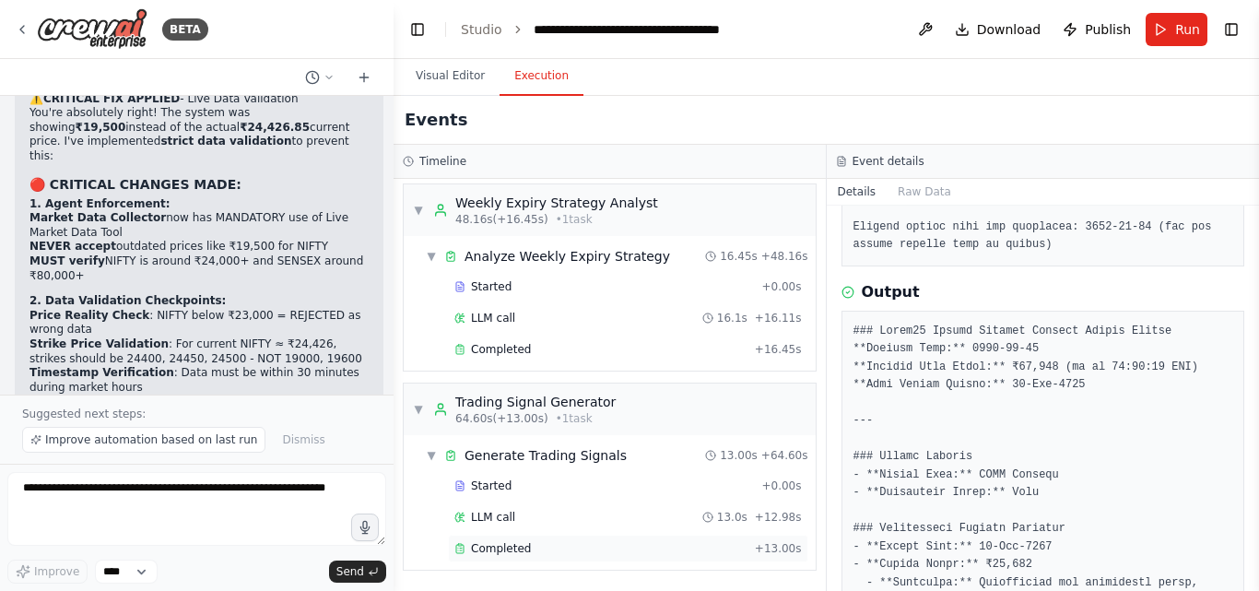
click at [492, 545] on span "Completed" at bounding box center [501, 548] width 60 height 15
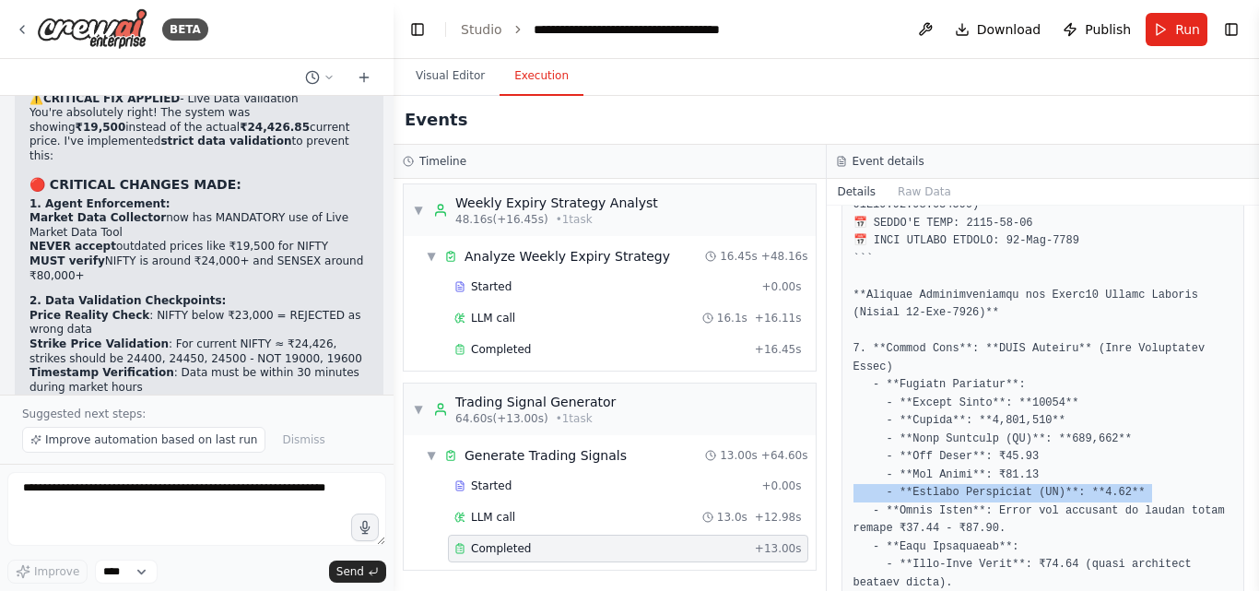
drag, startPoint x: 1252, startPoint y: 405, endPoint x: 1252, endPoint y: 424, distance: 18.4
click at [1252, 424] on button "Toggle Sidebar" at bounding box center [1258, 295] width 15 height 591
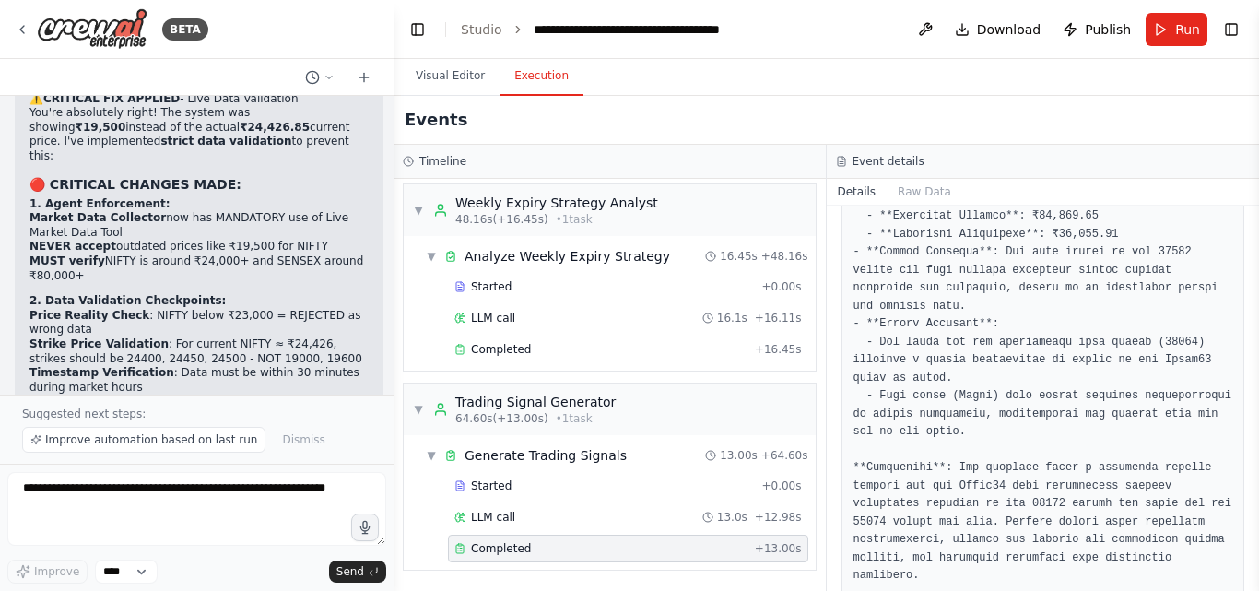
scroll to position [0, 0]
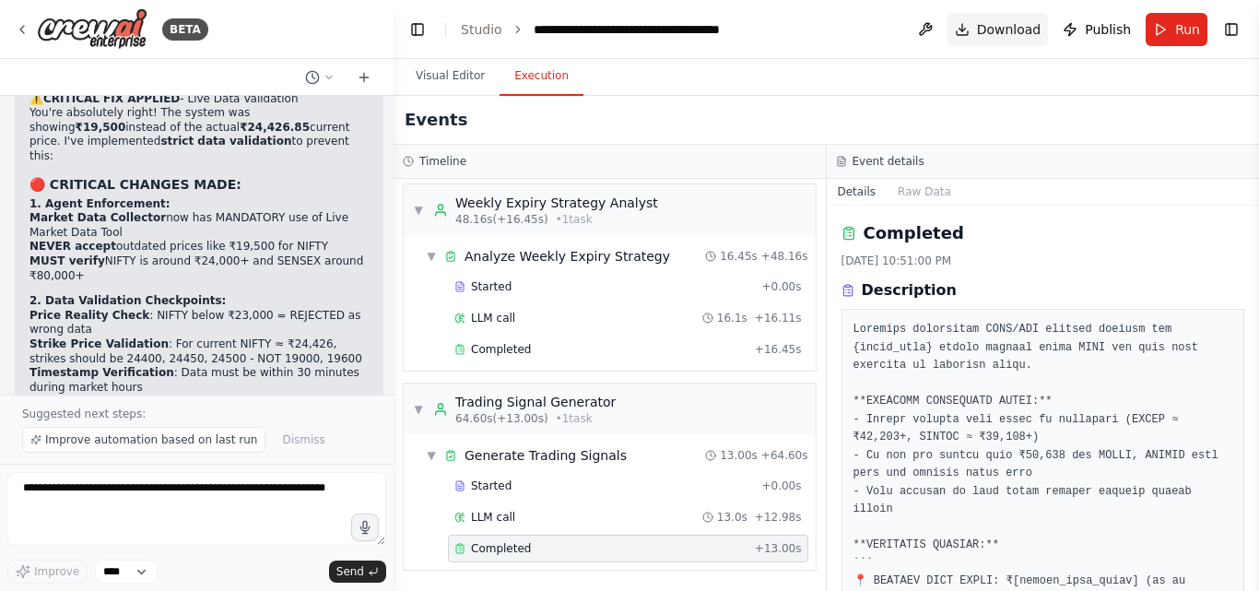
click at [1014, 31] on span "Download" at bounding box center [1009, 29] width 65 height 18
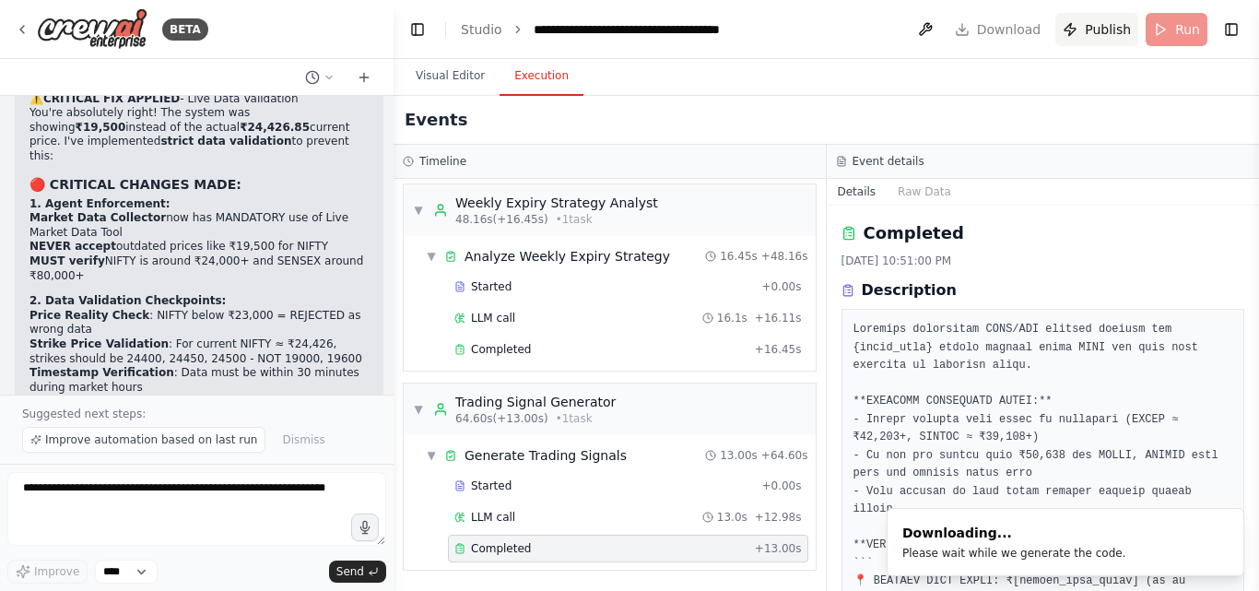
click at [1097, 31] on span "Publish" at bounding box center [1108, 29] width 46 height 18
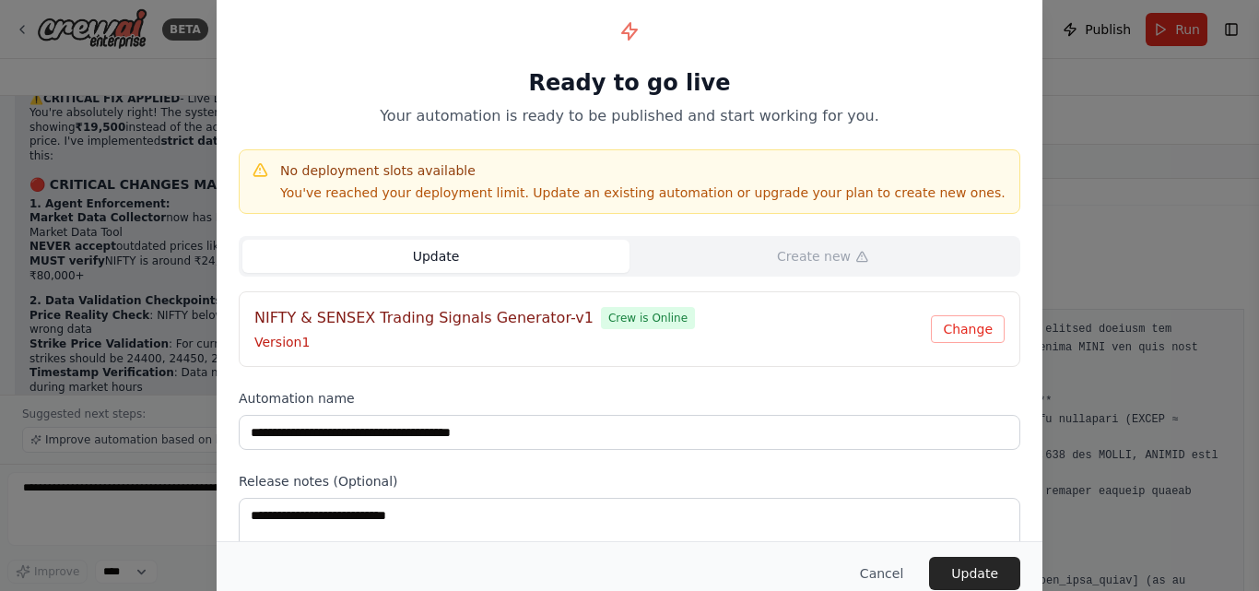
click at [420, 262] on button "Update" at bounding box center [435, 256] width 387 height 33
click at [455, 251] on button "Update" at bounding box center [435, 256] width 387 height 33
click at [968, 553] on div "Cancel Update" at bounding box center [630, 573] width 826 height 64
click at [971, 569] on button "Update" at bounding box center [974, 573] width 91 height 33
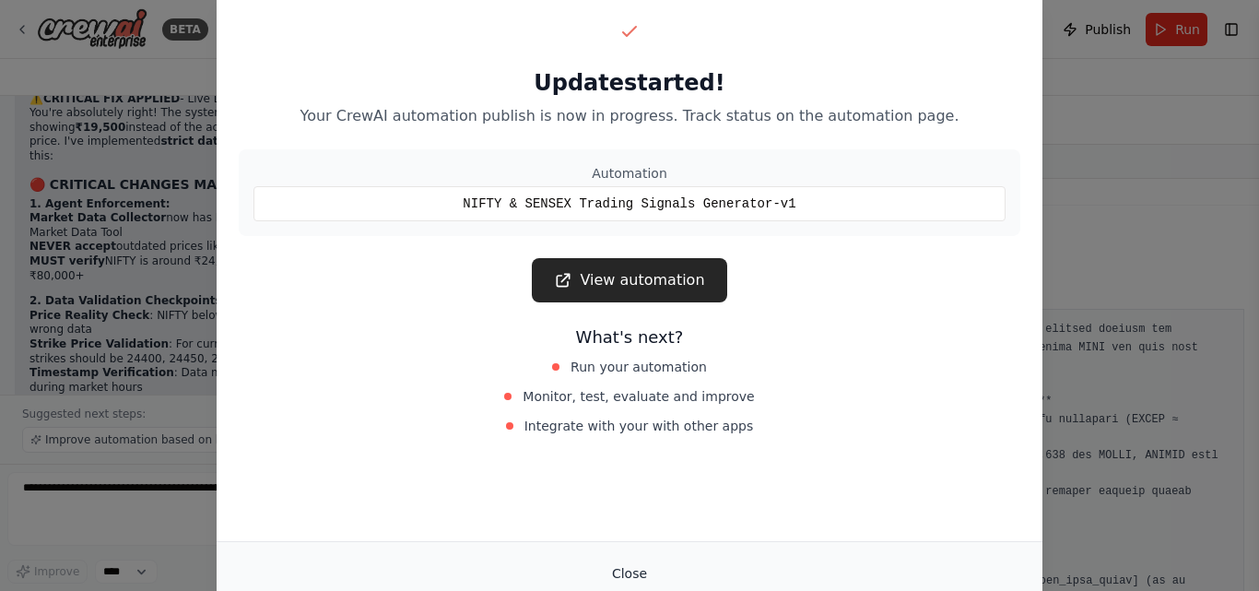
click at [621, 569] on button "Close" at bounding box center [629, 573] width 65 height 33
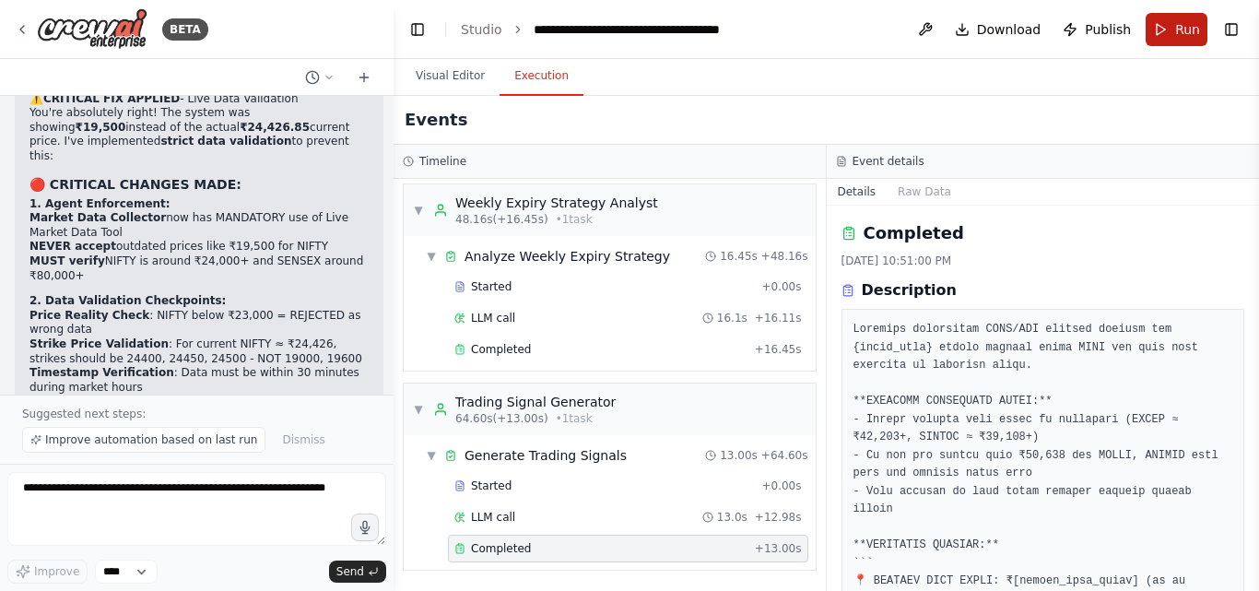
click at [1169, 29] on button "Run" at bounding box center [1176, 29] width 62 height 33
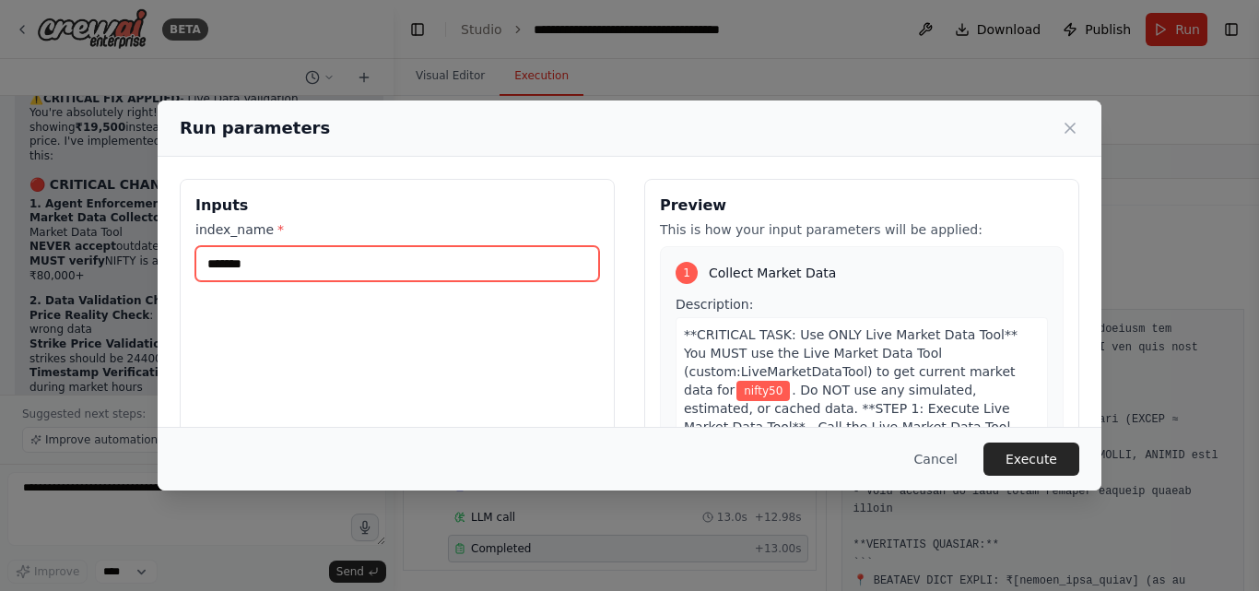
click at [299, 257] on input "*******" at bounding box center [397, 263] width 404 height 35
type input "******"
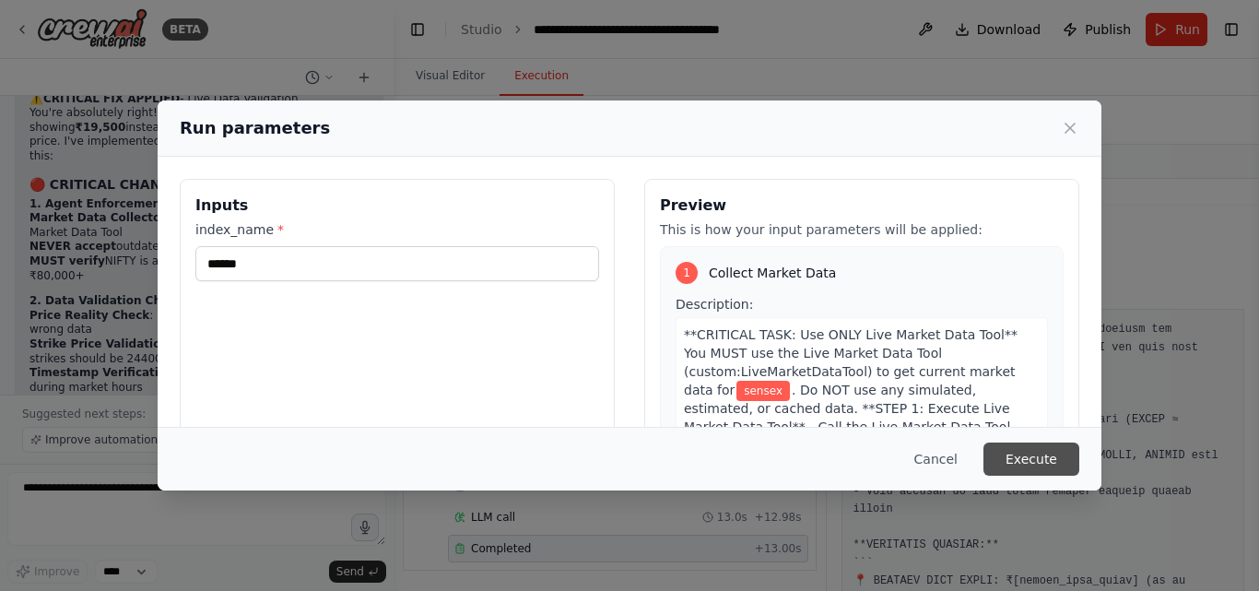
click at [1028, 468] on button "Execute" at bounding box center [1031, 458] width 96 height 33
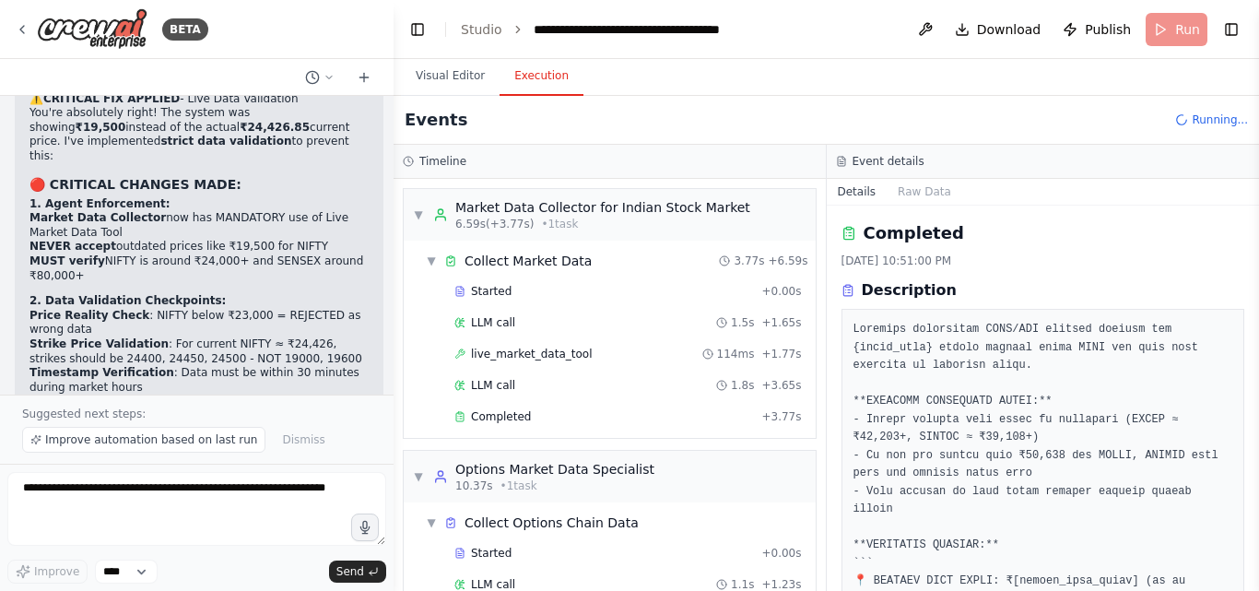
scroll to position [99, 0]
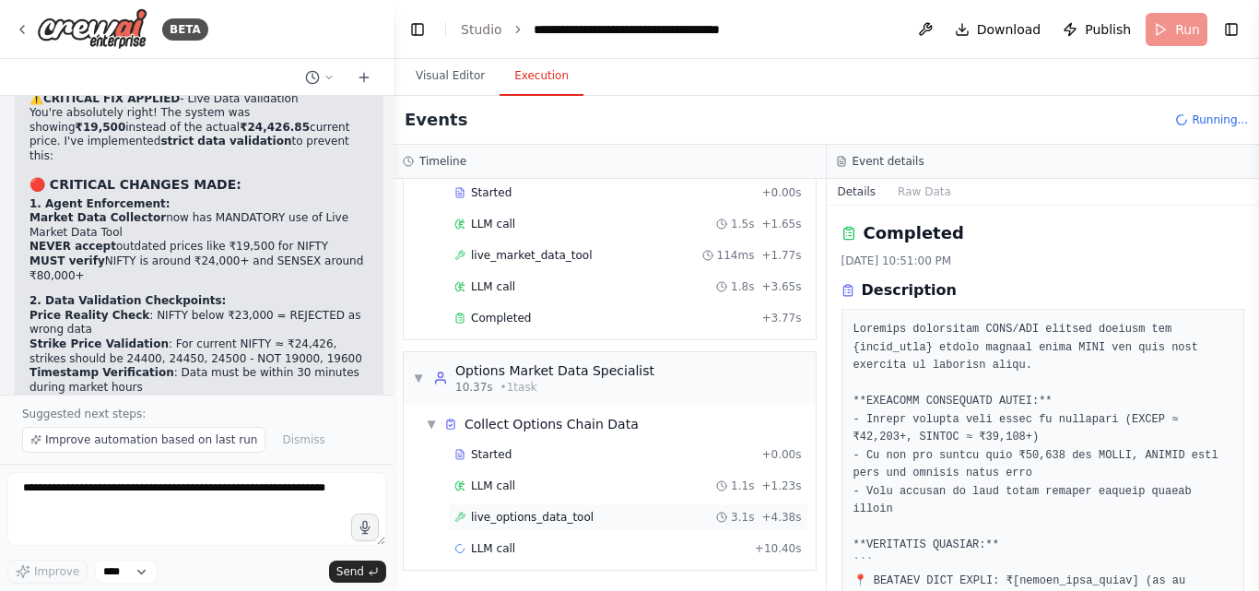
click at [556, 514] on span "live_options_data_tool" at bounding box center [532, 517] width 123 height 15
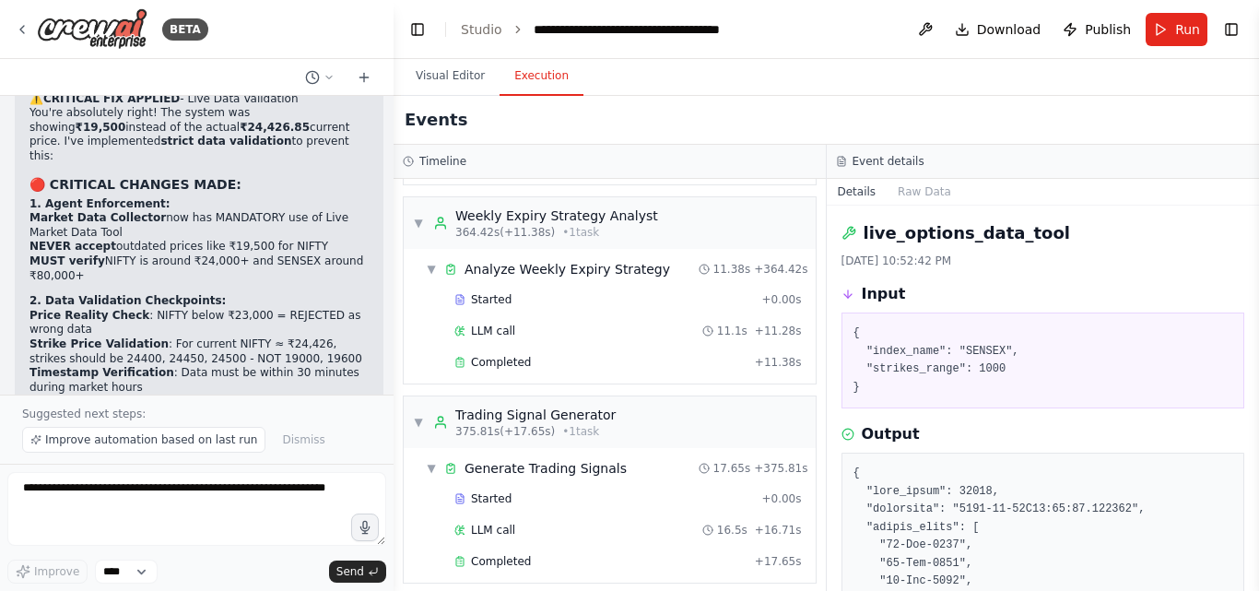
scroll to position [758, 0]
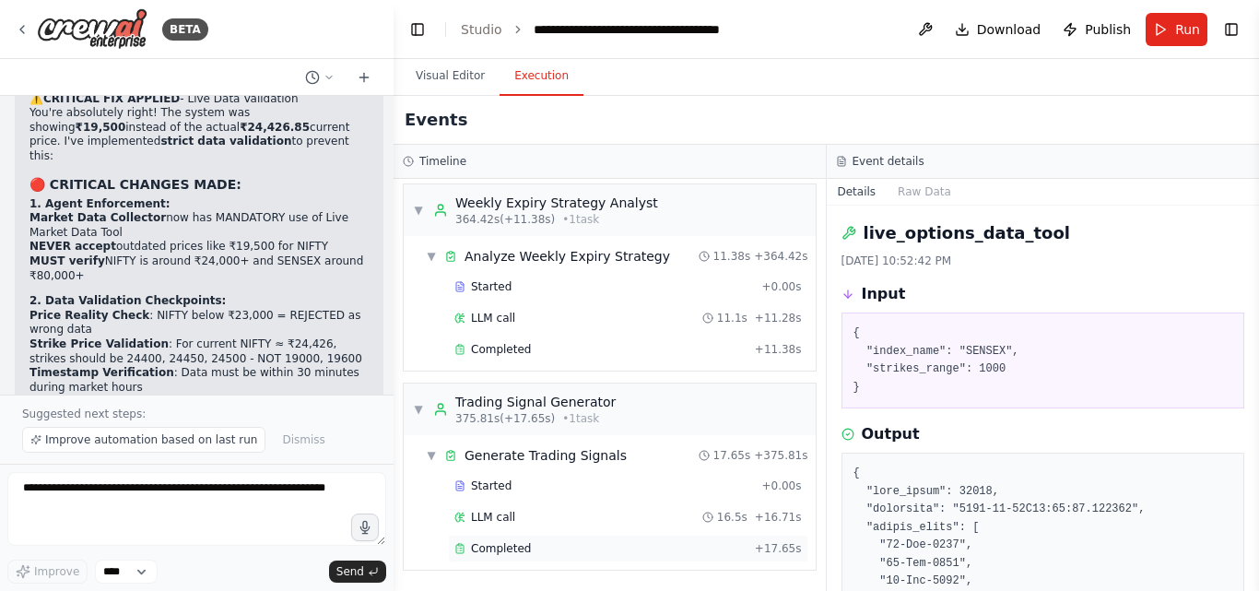
click at [496, 545] on span "Completed" at bounding box center [501, 548] width 60 height 15
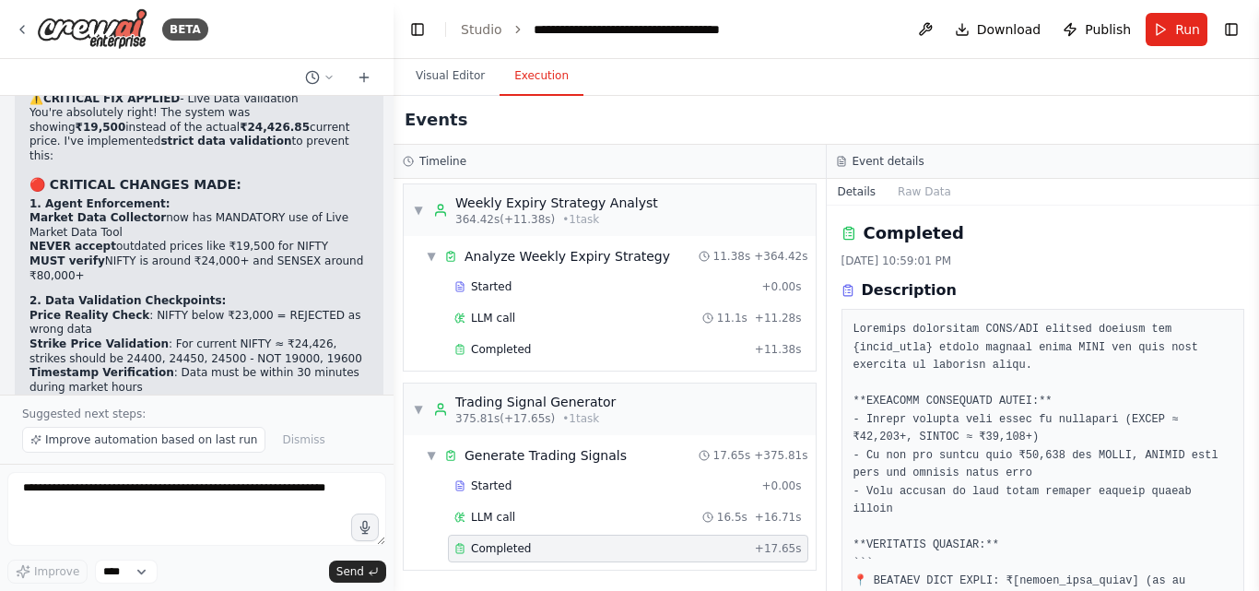
drag, startPoint x: 1256, startPoint y: 254, endPoint x: 1256, endPoint y: 291, distance: 36.9
click at [1256, 291] on button "Toggle Sidebar" at bounding box center [1258, 295] width 15 height 591
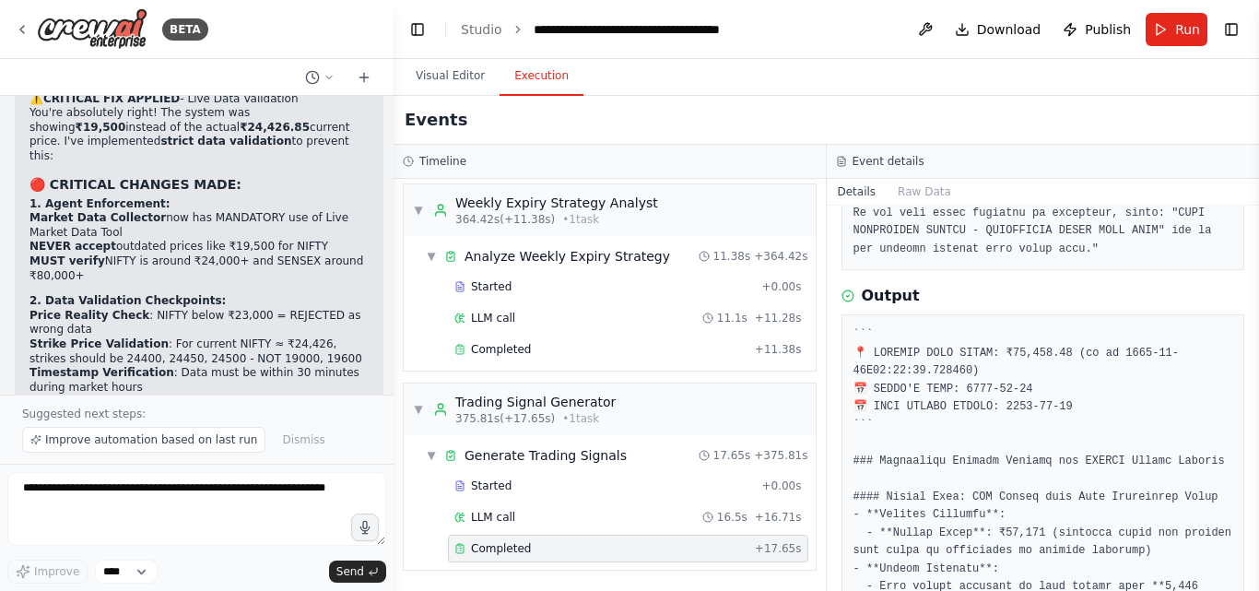
scroll to position [835, 0]
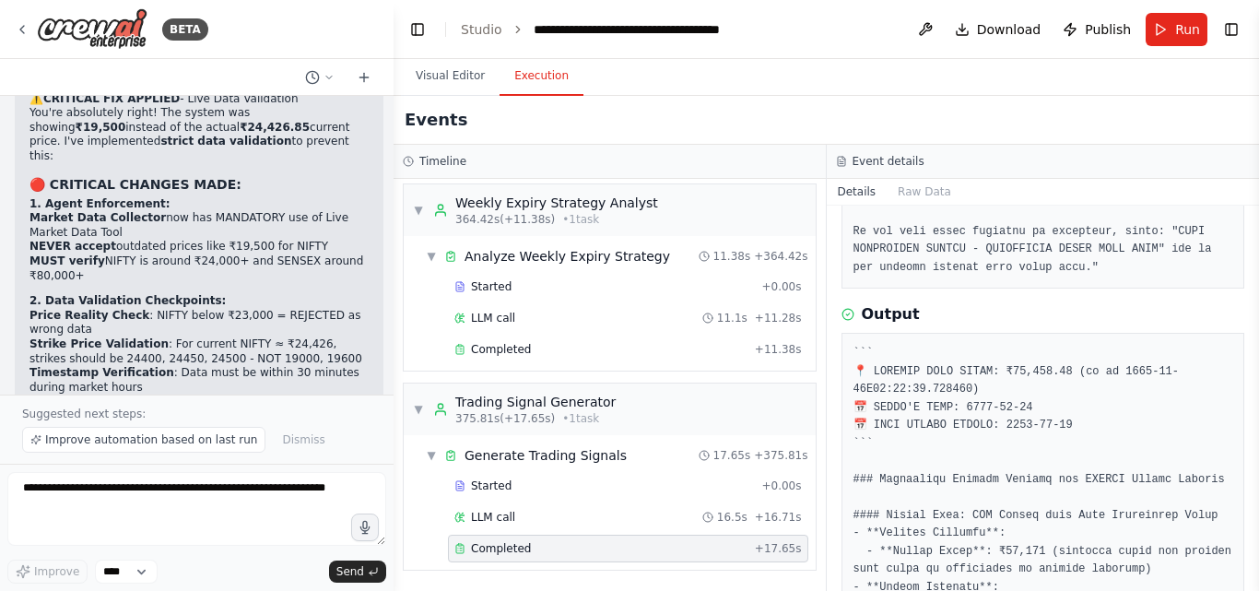
drag, startPoint x: 1254, startPoint y: 371, endPoint x: 1258, endPoint y: 392, distance: 20.6
click at [1258, 392] on button "Toggle Sidebar" at bounding box center [1258, 295] width 15 height 591
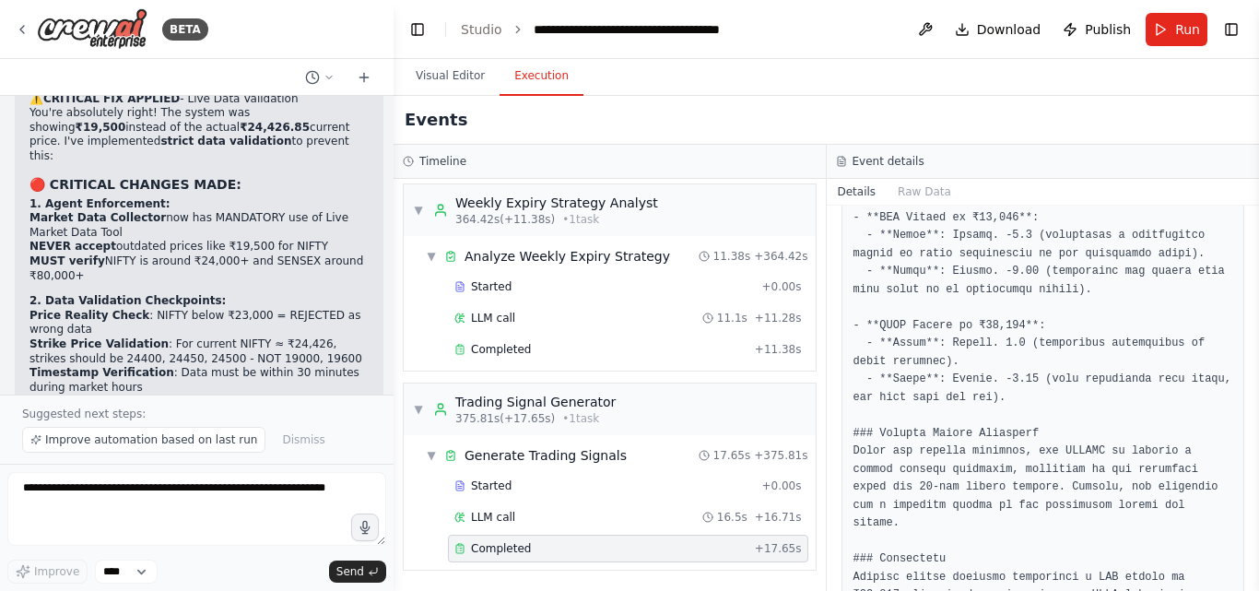
scroll to position [1924, 0]
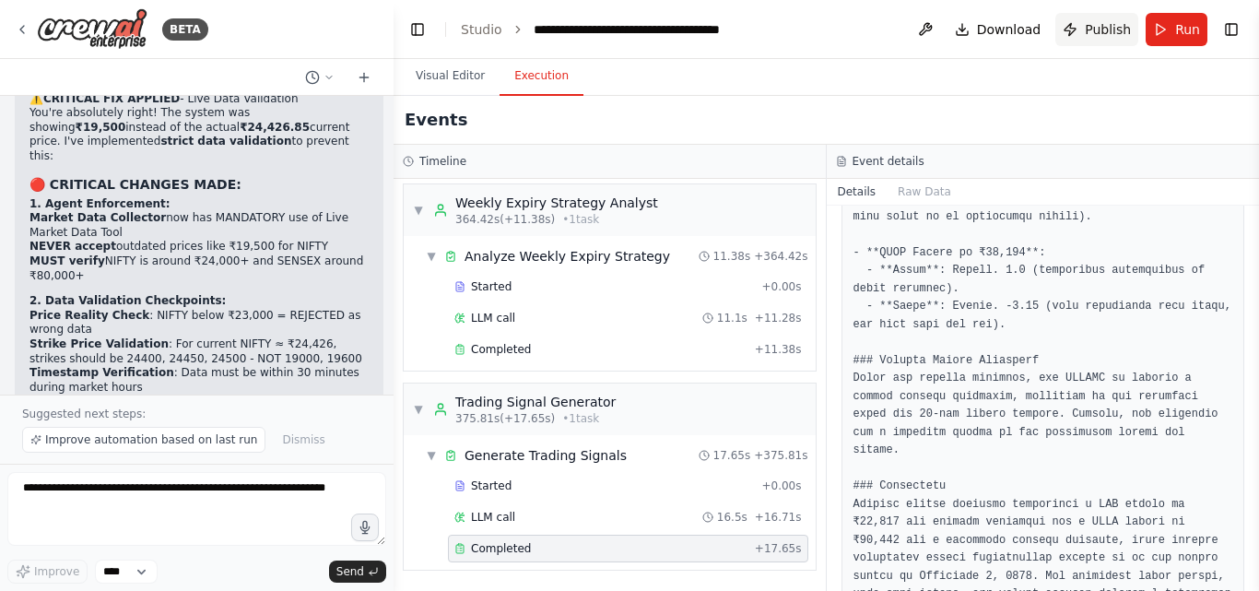
click at [1099, 28] on span "Publish" at bounding box center [1108, 29] width 46 height 18
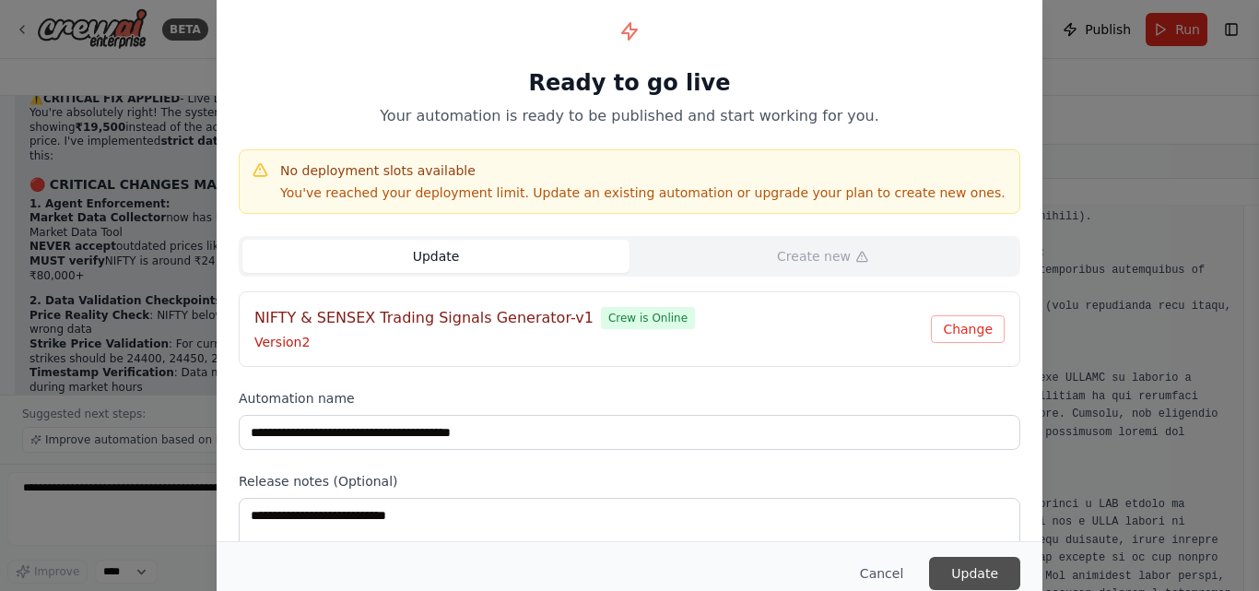
click at [971, 570] on button "Update" at bounding box center [974, 573] width 91 height 33
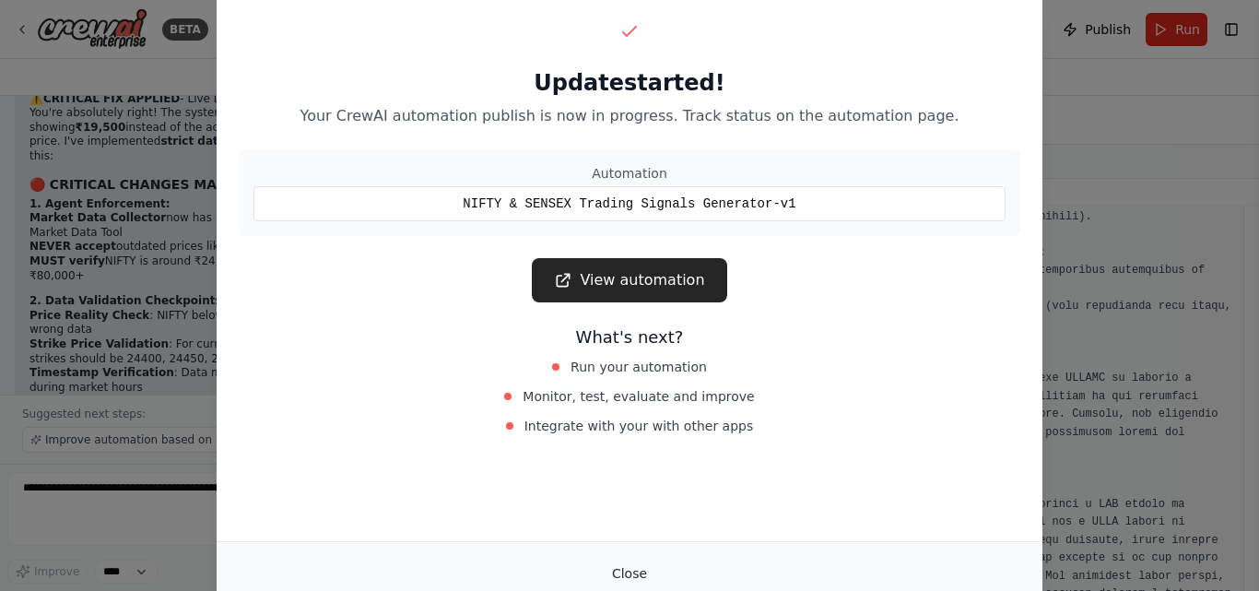
click at [636, 572] on button "Close" at bounding box center [629, 573] width 65 height 33
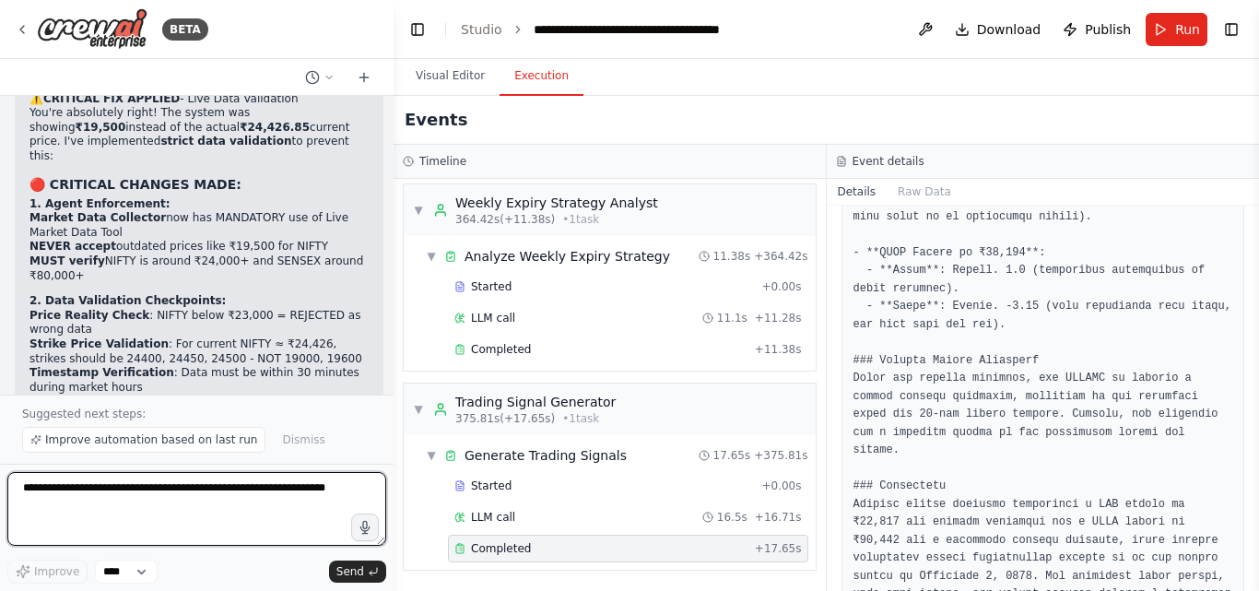
click at [134, 485] on textarea at bounding box center [196, 509] width 379 height 74
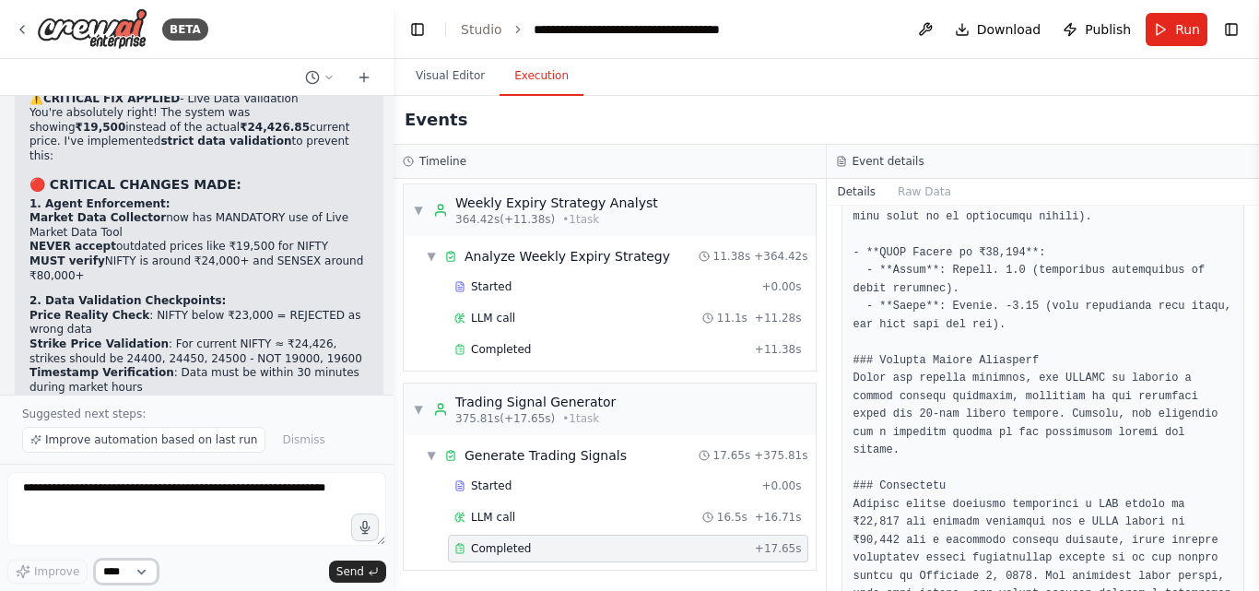
click at [147, 577] on select "****" at bounding box center [126, 571] width 63 height 24
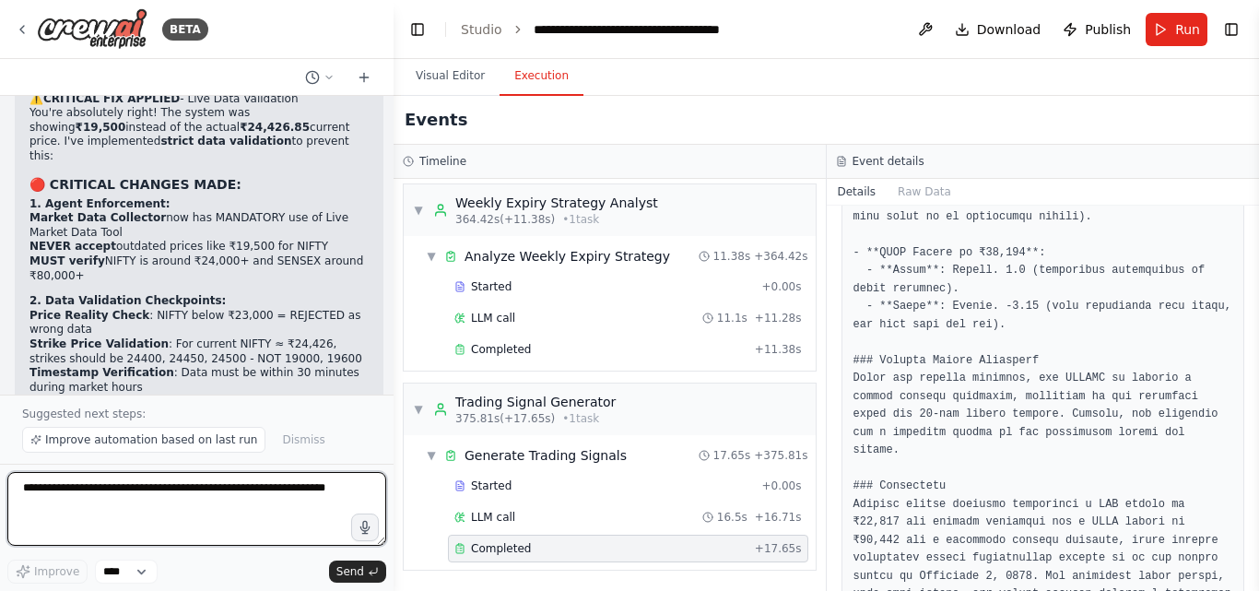
click at [170, 489] on textarea at bounding box center [196, 509] width 379 height 74
type textarea "**********"
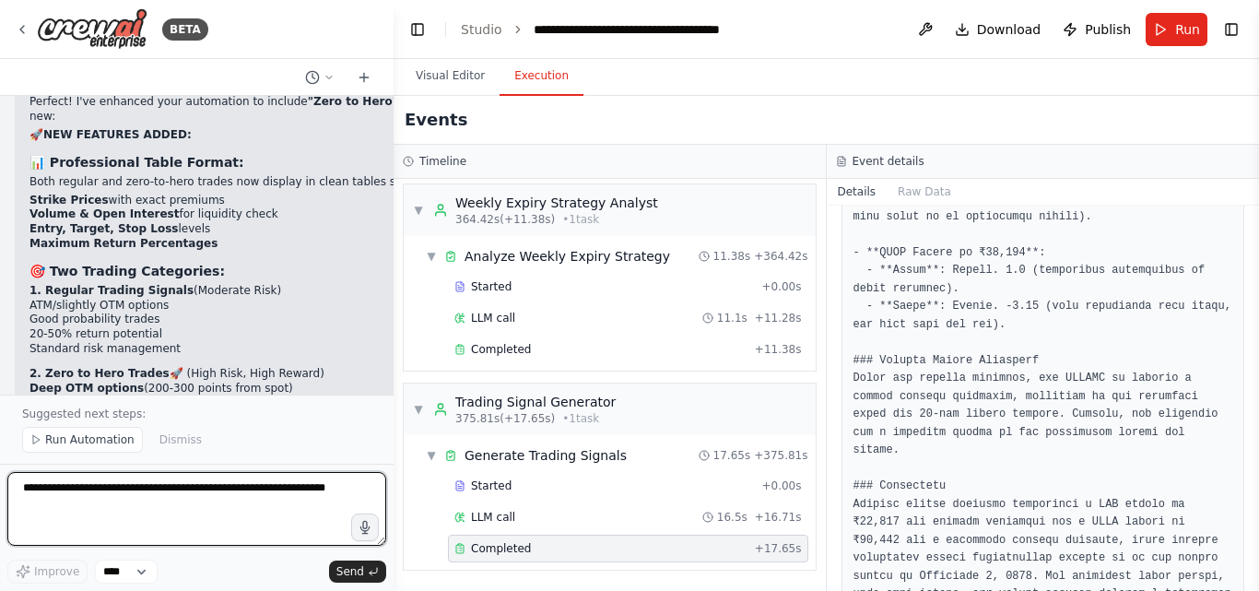
scroll to position [10058, 0]
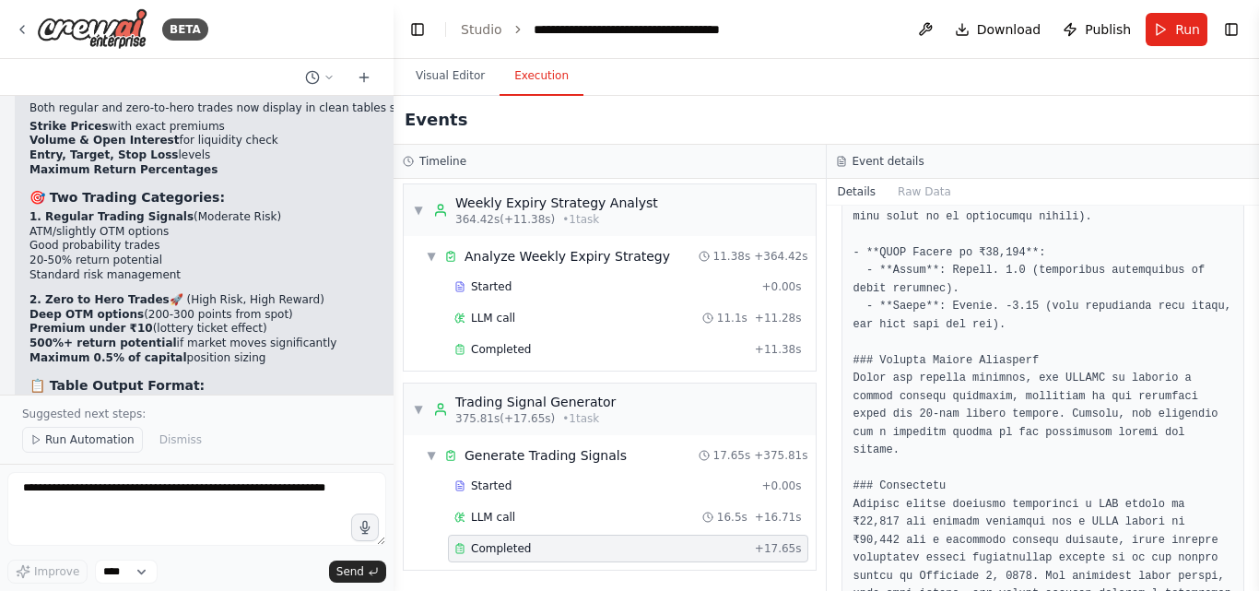
click at [54, 440] on span "Run Automation" at bounding box center [89, 439] width 89 height 15
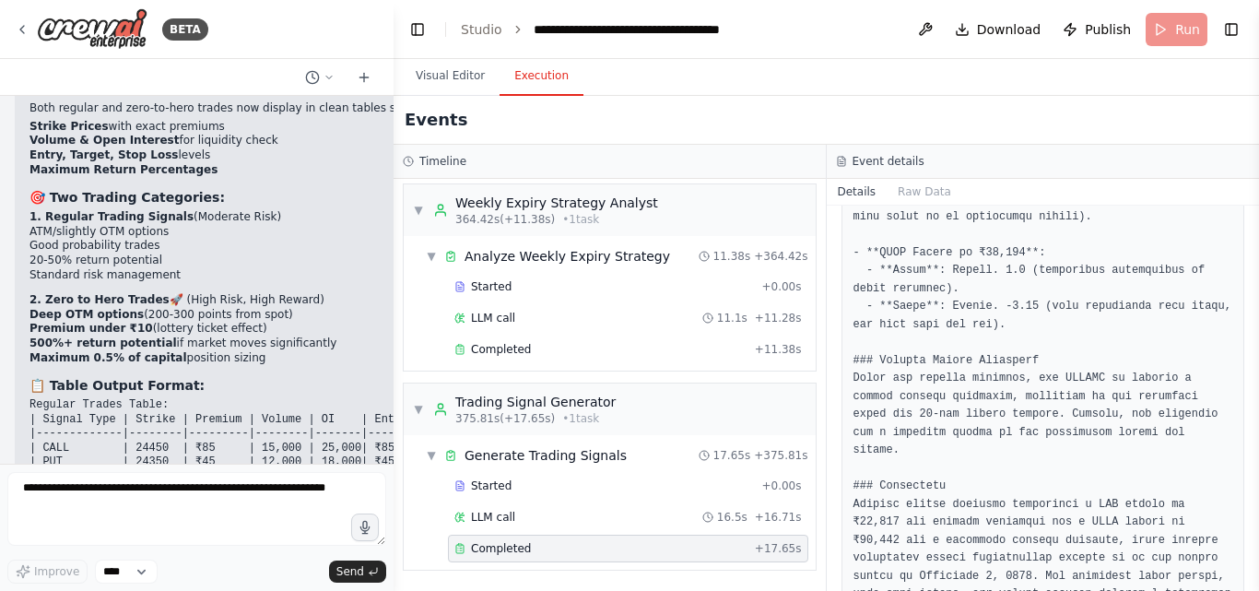
scroll to position [9989, 0]
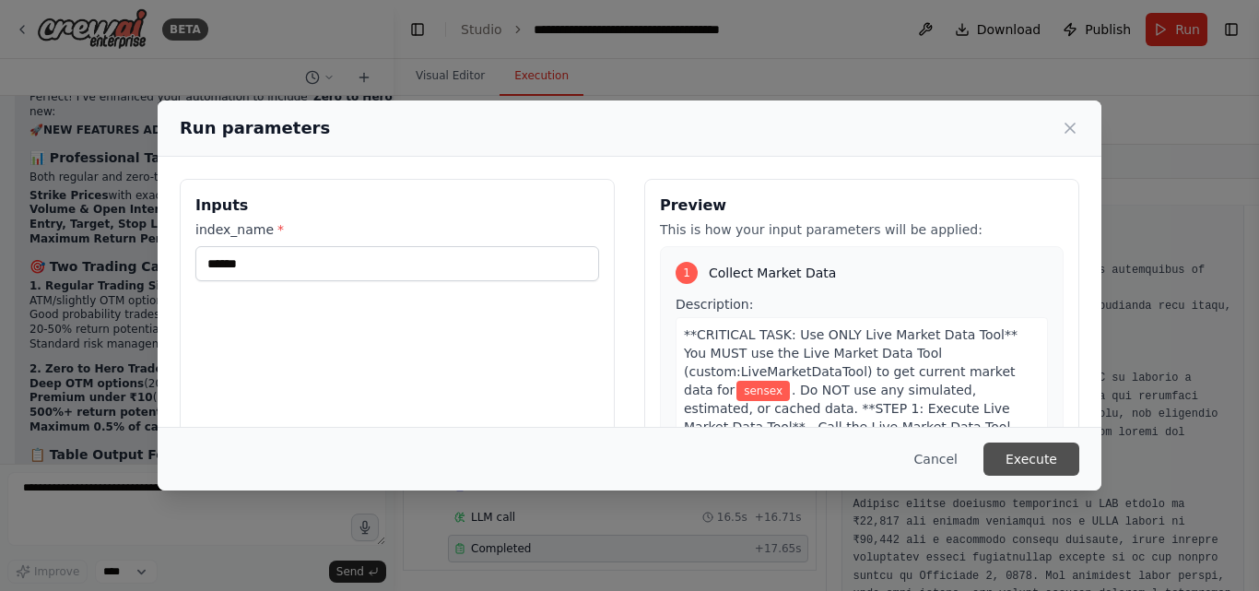
click at [1065, 458] on button "Execute" at bounding box center [1031, 458] width 96 height 33
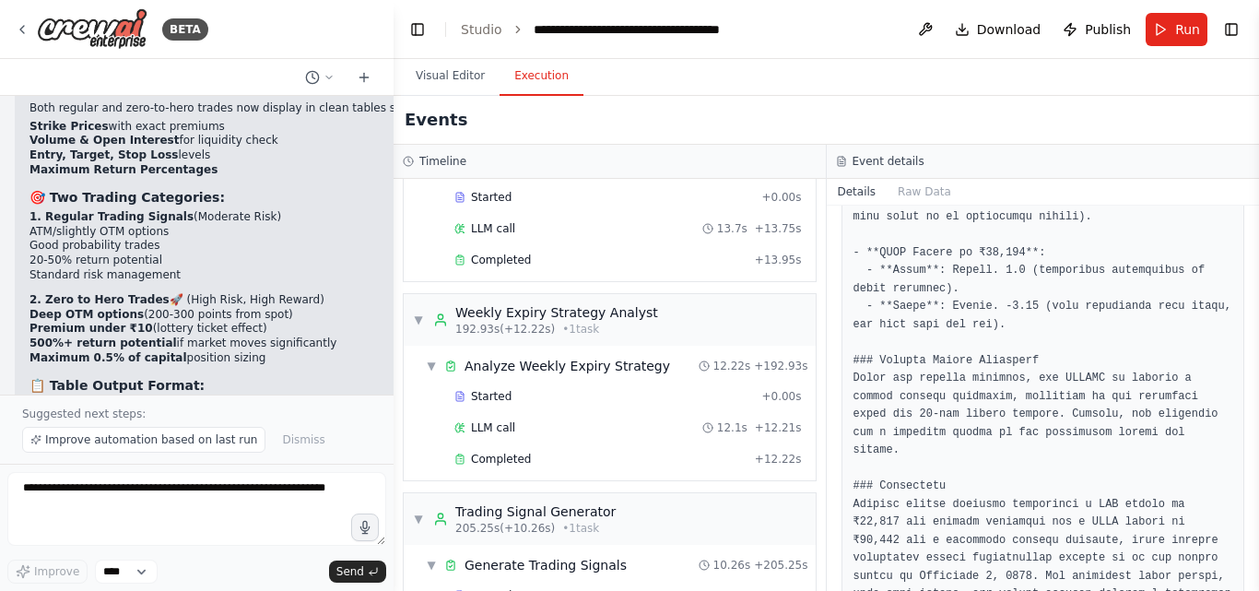
scroll to position [758, 0]
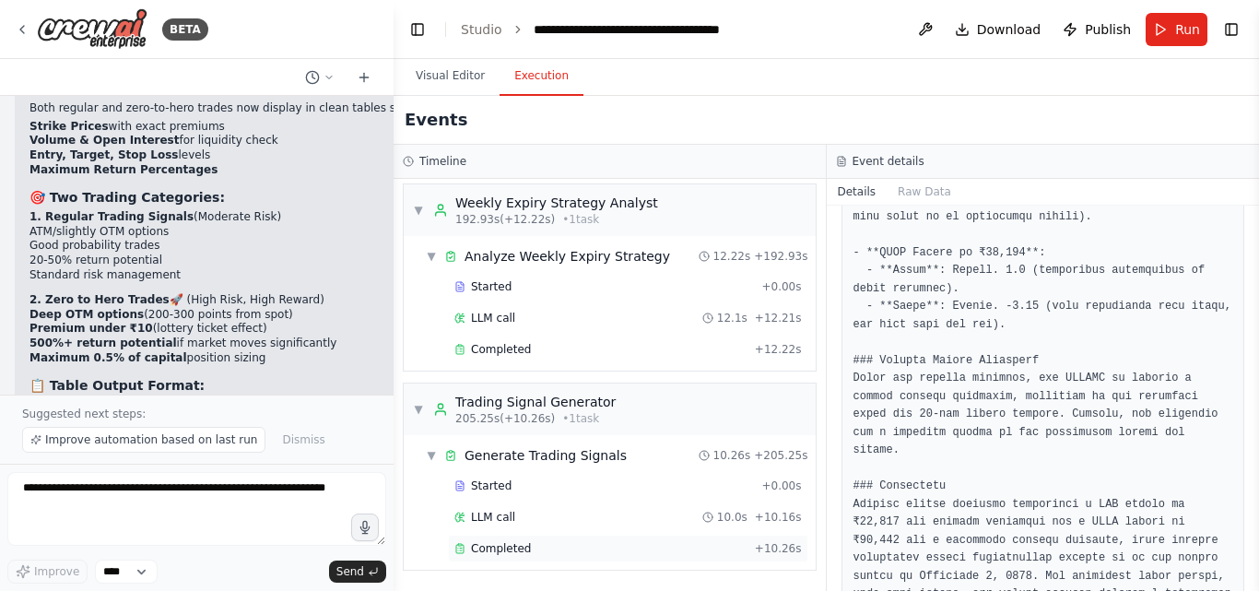
click at [492, 545] on span "Completed" at bounding box center [501, 548] width 60 height 15
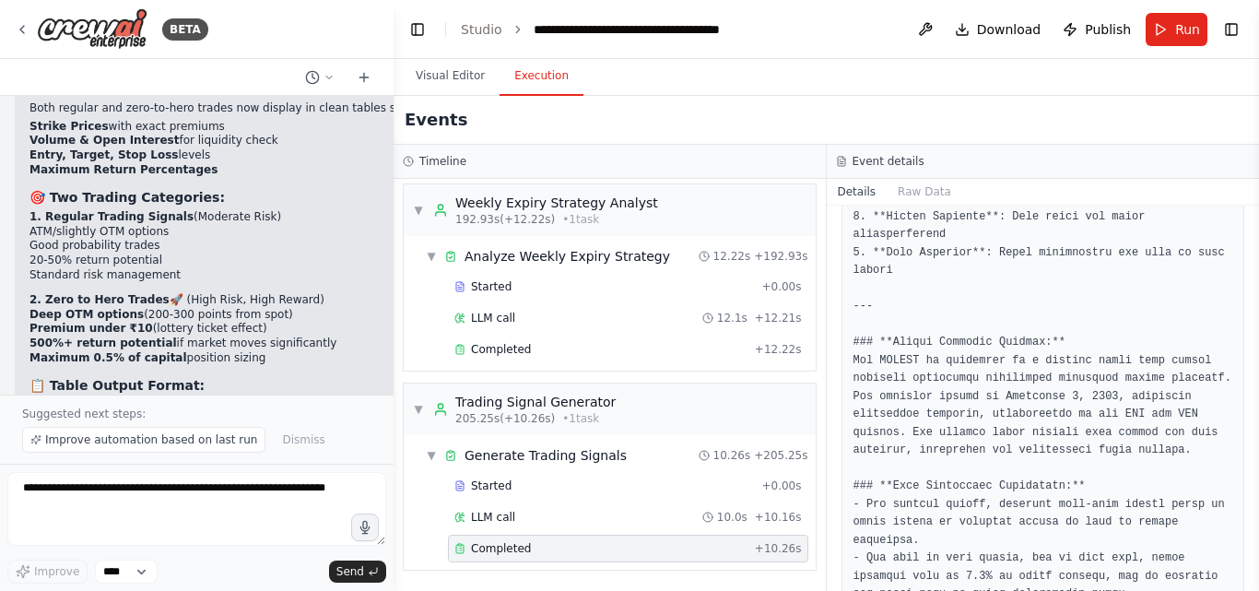
click at [492, 545] on span "Completed" at bounding box center [501, 548] width 60 height 15
click at [496, 504] on div "LLM call 10.0s + 10.16s" at bounding box center [628, 517] width 360 height 28
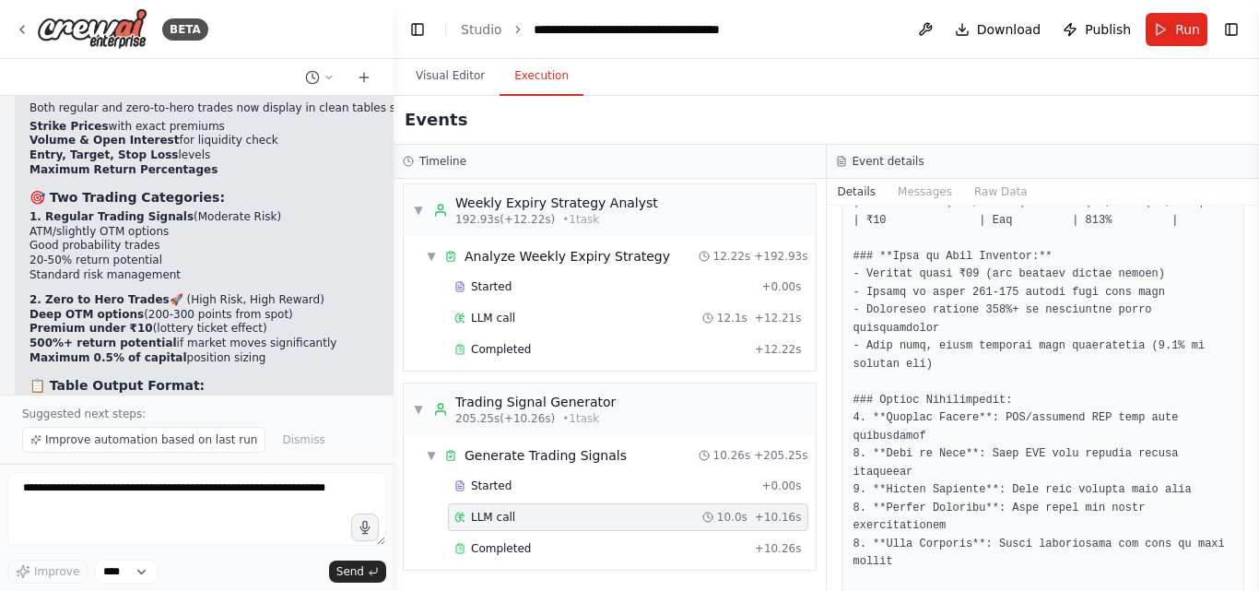
scroll to position [500, 0]
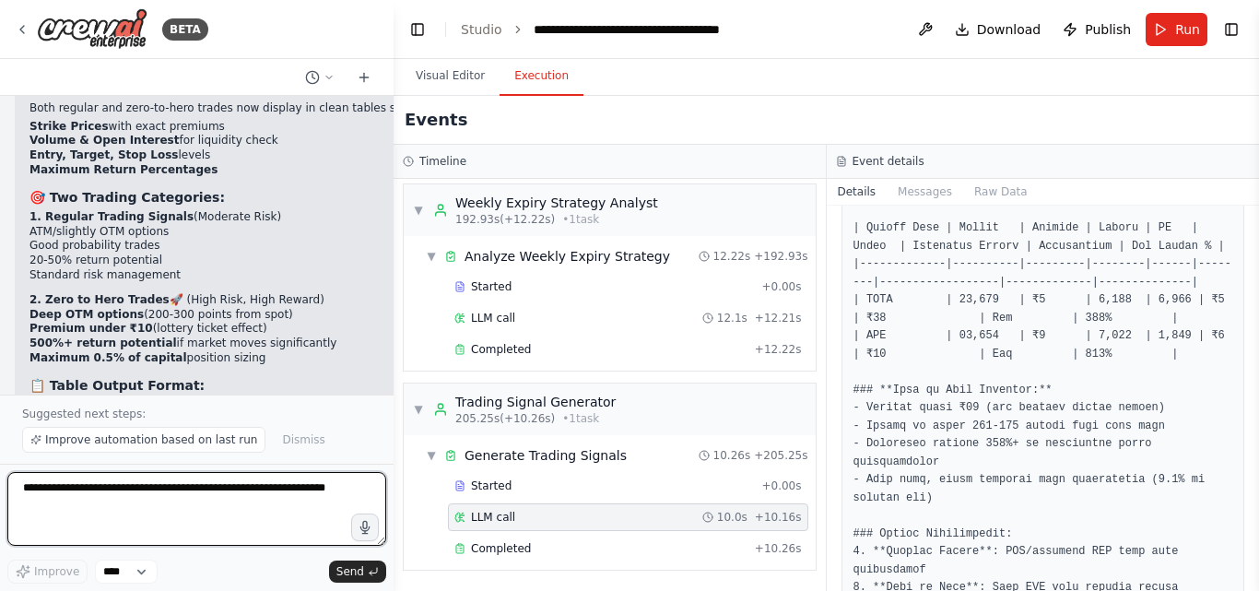
click at [93, 496] on textarea at bounding box center [196, 509] width 379 height 74
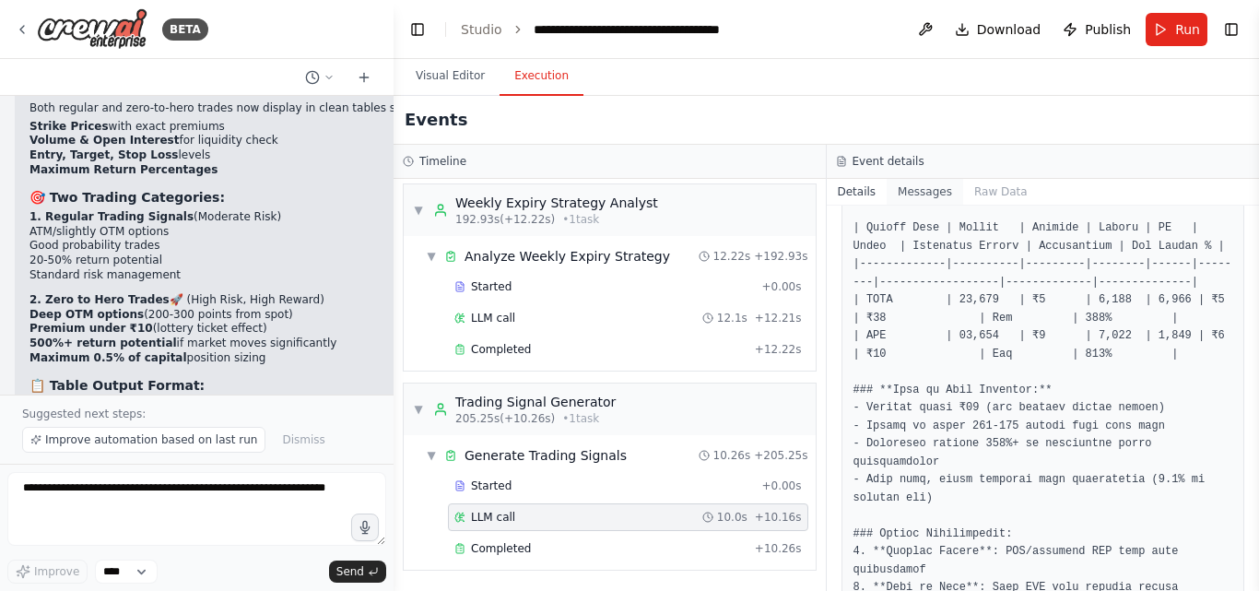
click at [908, 192] on button "Messages" at bounding box center [924, 192] width 76 height 26
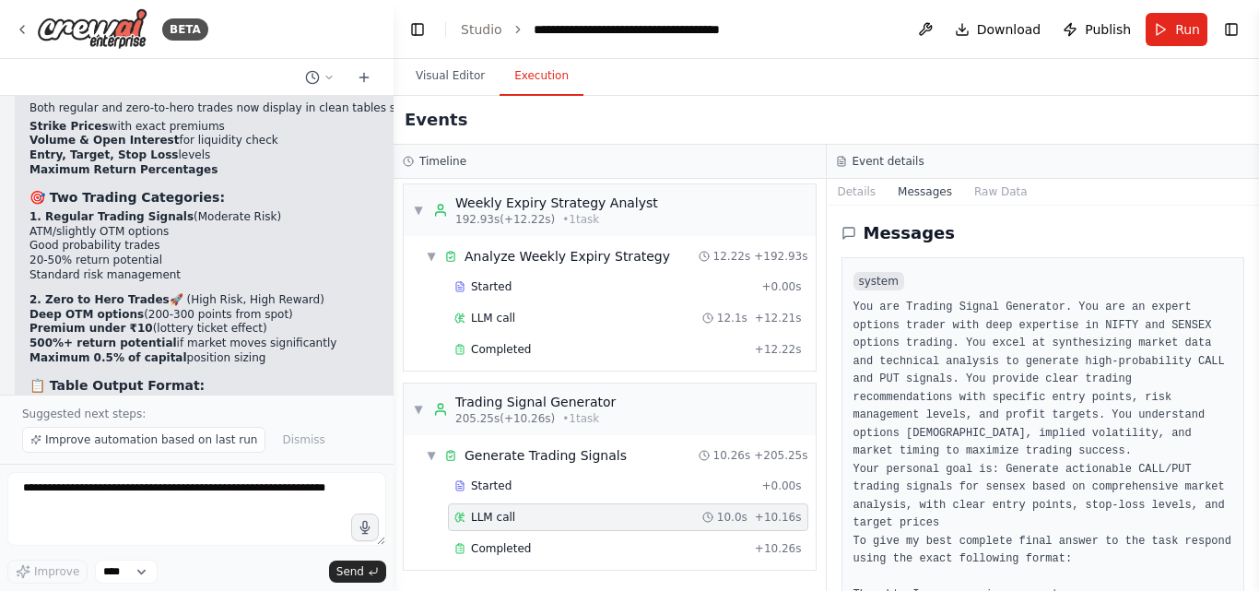
drag, startPoint x: 1252, startPoint y: 226, endPoint x: 1248, endPoint y: 263, distance: 37.1
click at [1248, 263] on div "BETA Hello! I'm the CrewAI assistant. What kind of automation do you want to bu…" at bounding box center [629, 295] width 1259 height 591
drag, startPoint x: 1251, startPoint y: 233, endPoint x: 1254, endPoint y: 279, distance: 46.2
click at [1254, 279] on button "Toggle Sidebar" at bounding box center [1258, 295] width 15 height 591
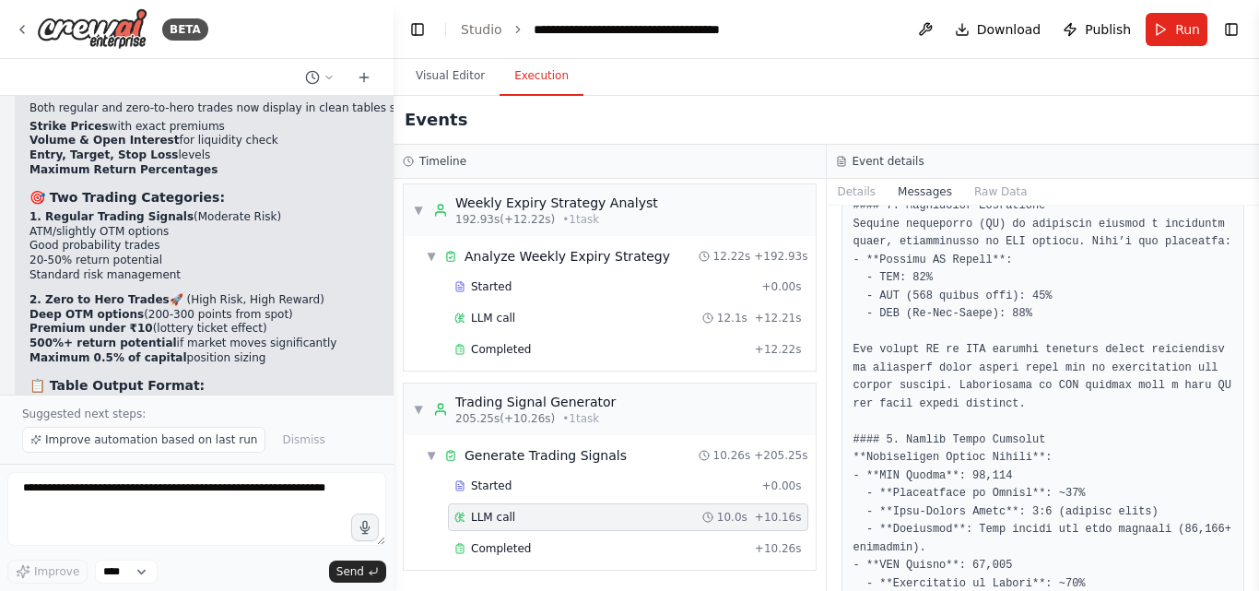
scroll to position [5842, 0]
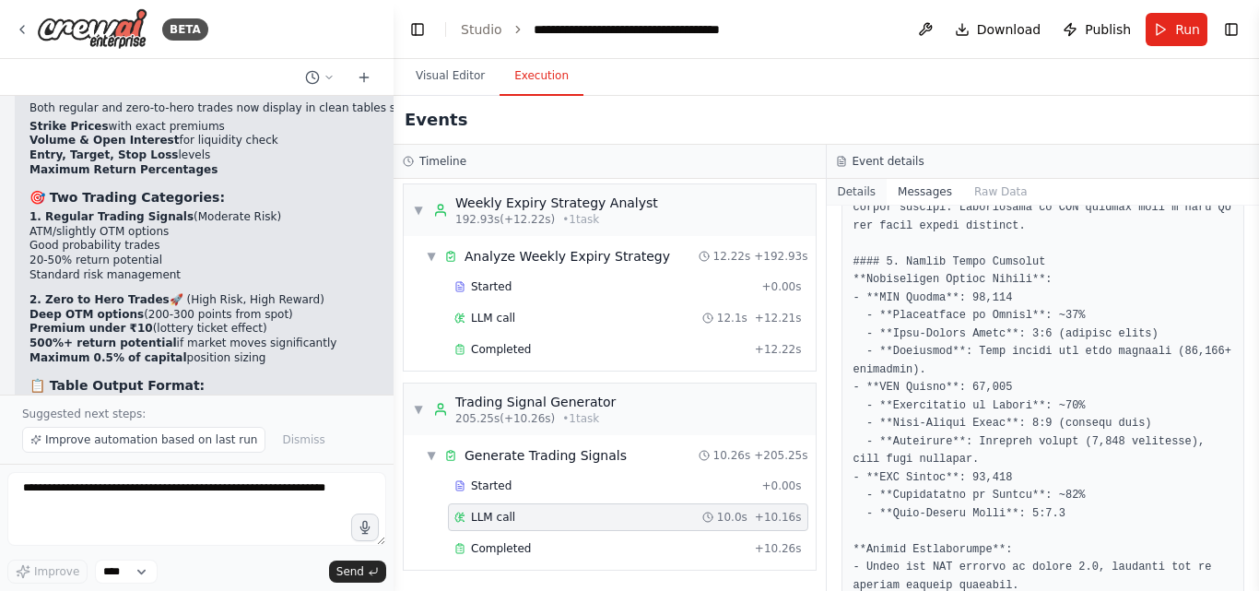
click at [867, 191] on button "Details" at bounding box center [857, 192] width 61 height 26
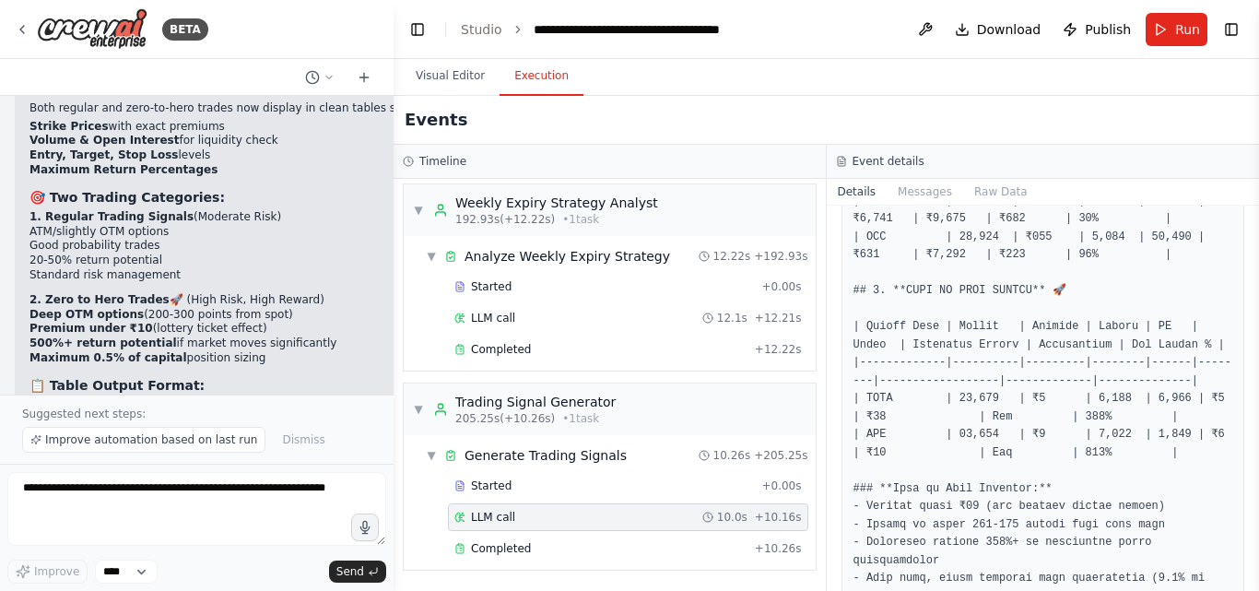
scroll to position [405, 0]
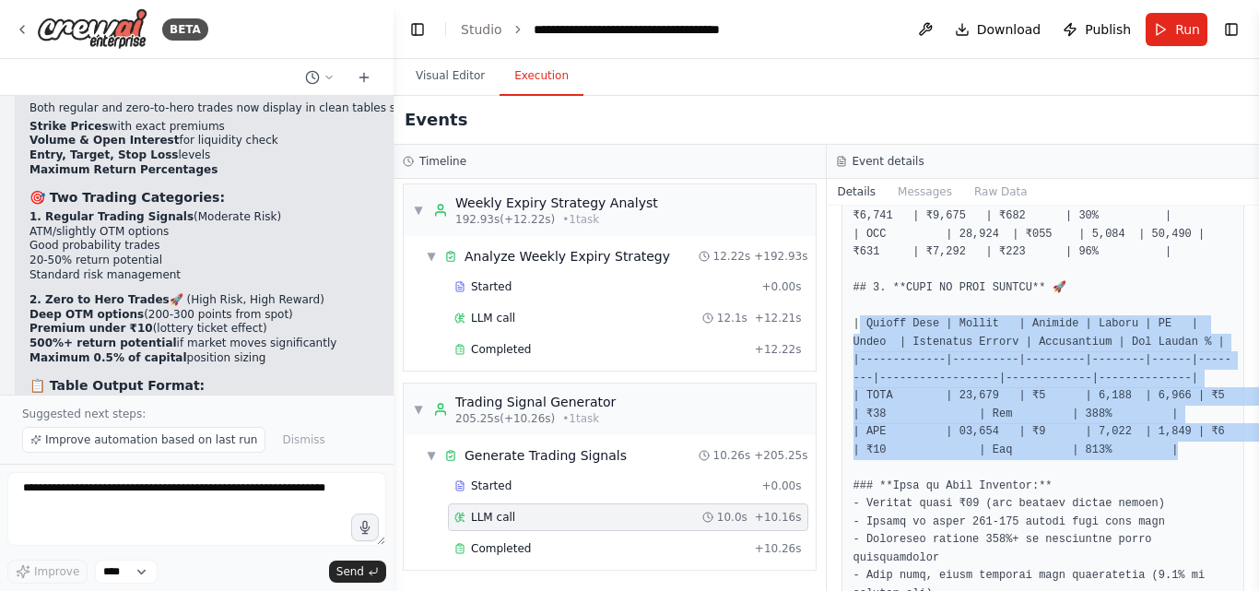
drag, startPoint x: 862, startPoint y: 322, endPoint x: 1154, endPoint y: 455, distance: 321.2
click at [1154, 455] on pre at bounding box center [1043, 585] width 380 height 1330
click at [867, 389] on pre at bounding box center [1043, 585] width 380 height 1330
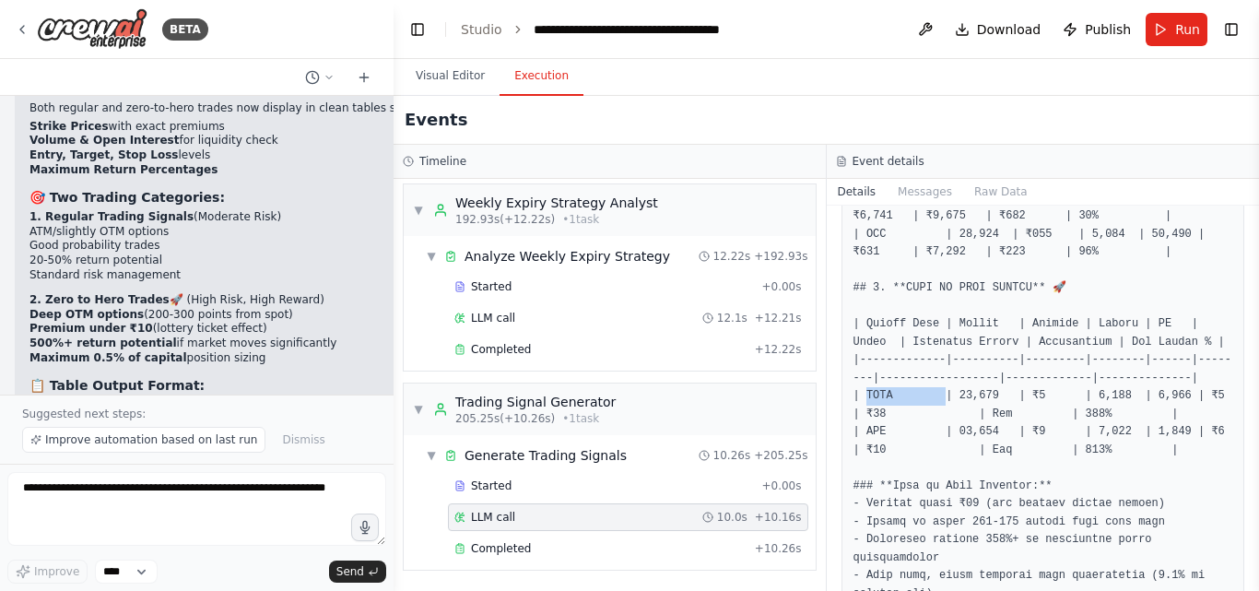
click at [867, 389] on pre at bounding box center [1043, 585] width 380 height 1330
drag, startPoint x: 1253, startPoint y: 339, endPoint x: 1251, endPoint y: 320, distance: 19.4
click at [1251, 320] on button "Toggle Sidebar" at bounding box center [1258, 295] width 15 height 591
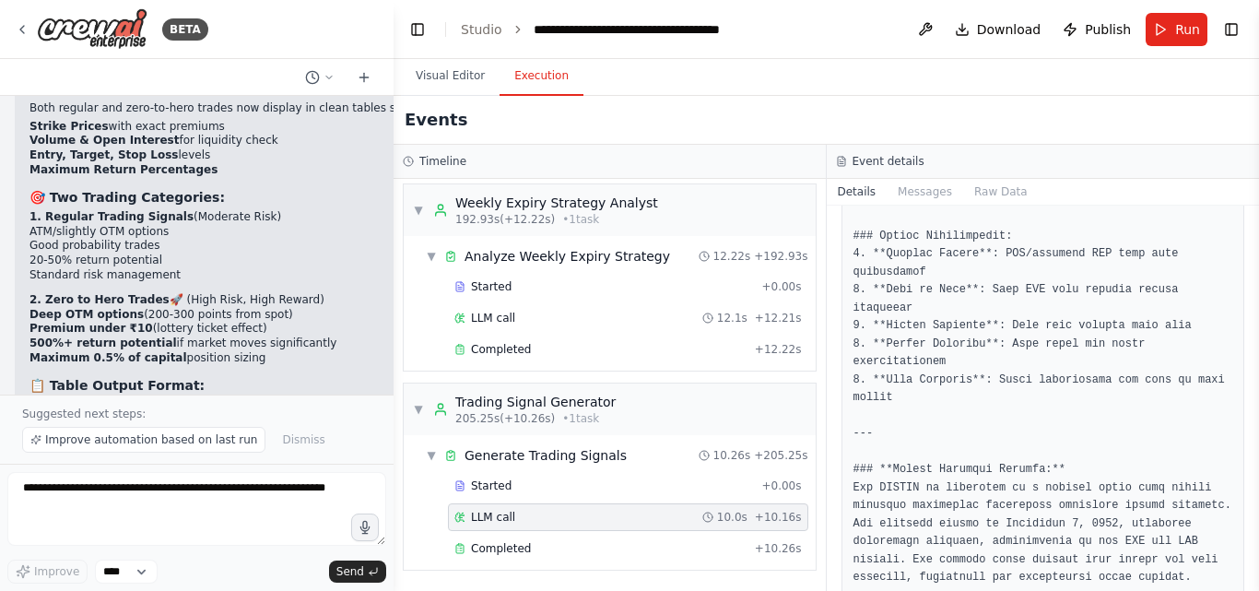
scroll to position [832, 0]
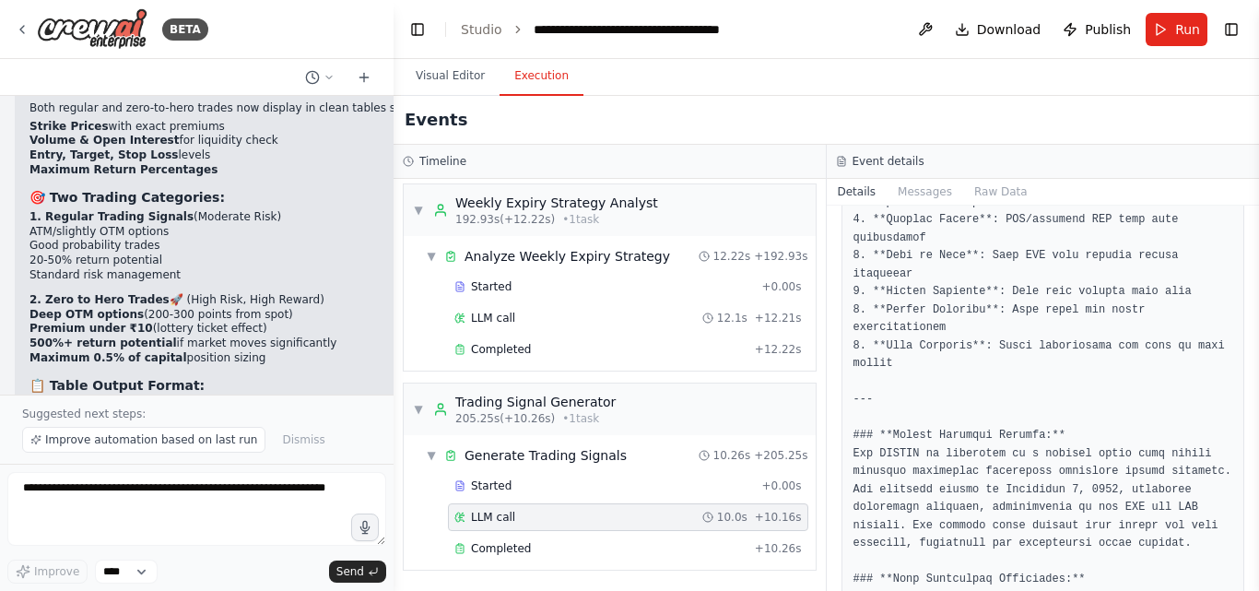
click at [884, 317] on pre at bounding box center [1043, 157] width 380 height 1330
drag, startPoint x: 990, startPoint y: 434, endPoint x: 1101, endPoint y: 440, distance: 111.7
click at [1101, 440] on pre at bounding box center [1043, 157] width 380 height 1330
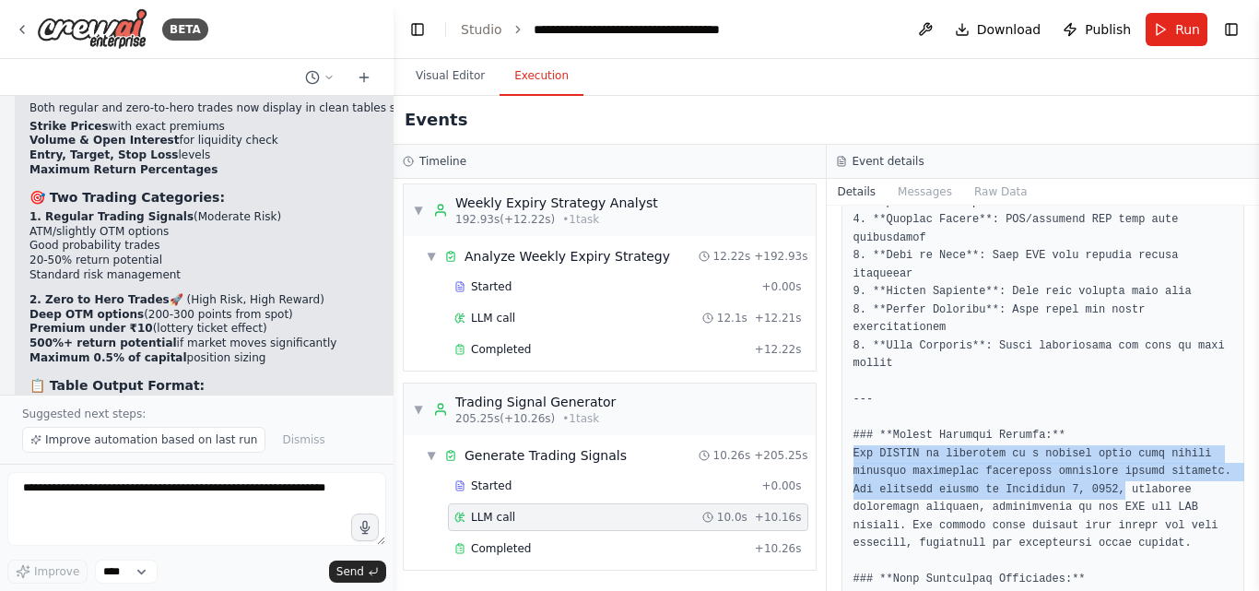
drag, startPoint x: 852, startPoint y: 395, endPoint x: 1101, endPoint y: 442, distance: 253.2
click at [1101, 442] on pre at bounding box center [1043, 157] width 380 height 1330
copy pre "SENSEX is currently in a bullish trend with strong momentum indicators suggesti…"
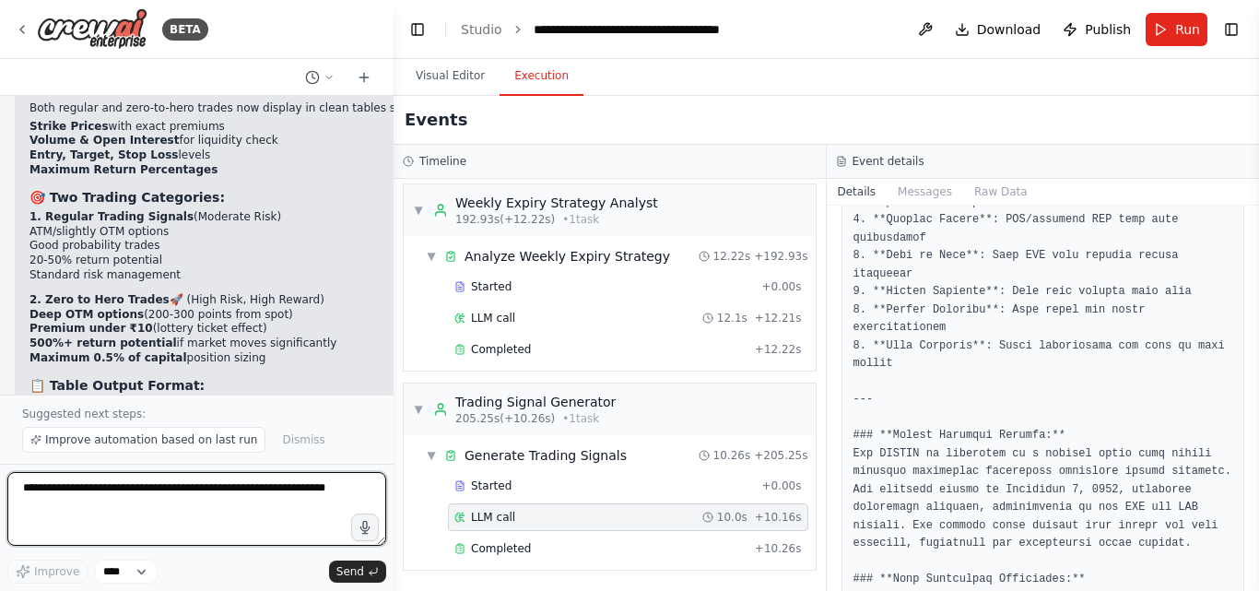
click at [187, 499] on textarea at bounding box center [196, 509] width 379 height 74
paste textarea "**********"
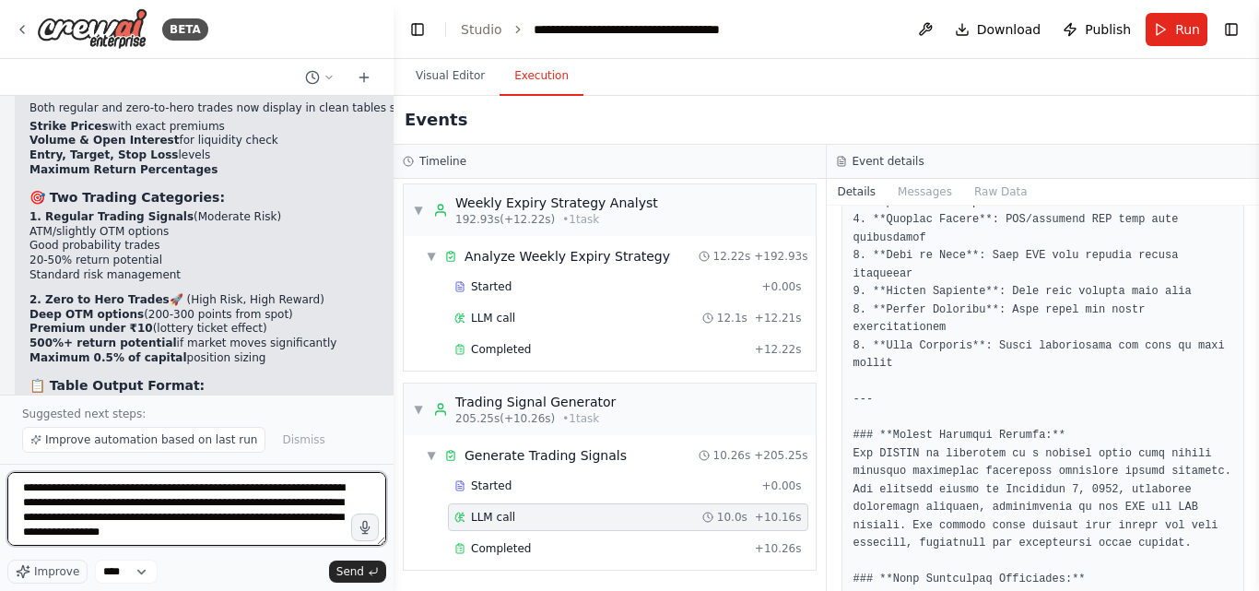
scroll to position [9, 0]
type textarea "**********"
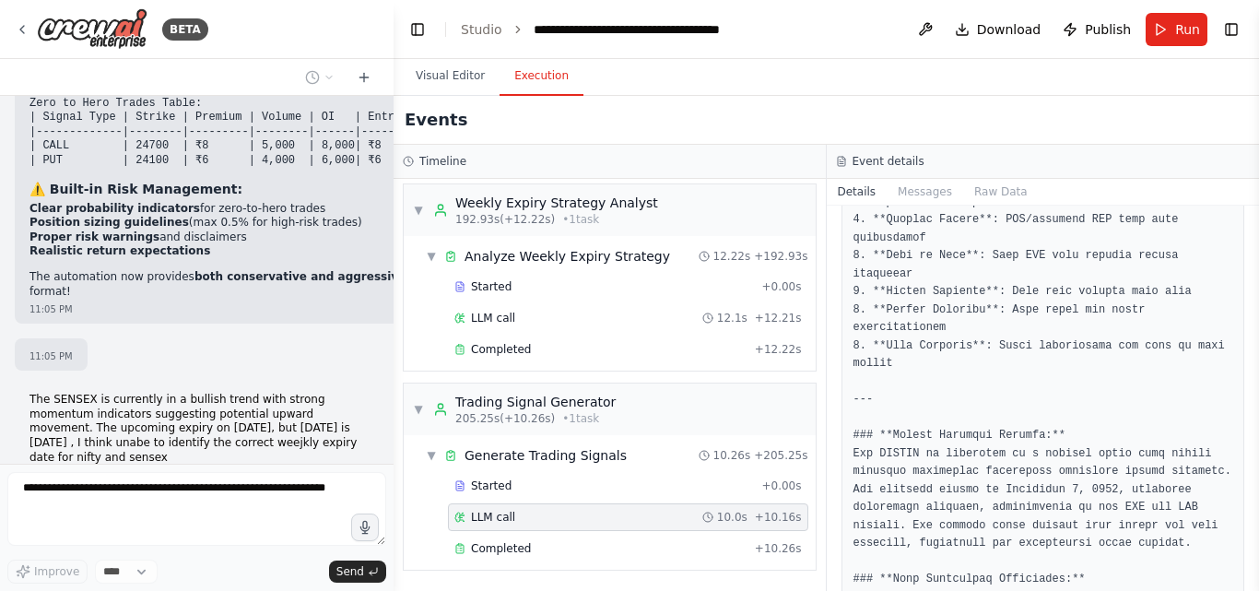
scroll to position [10500, 0]
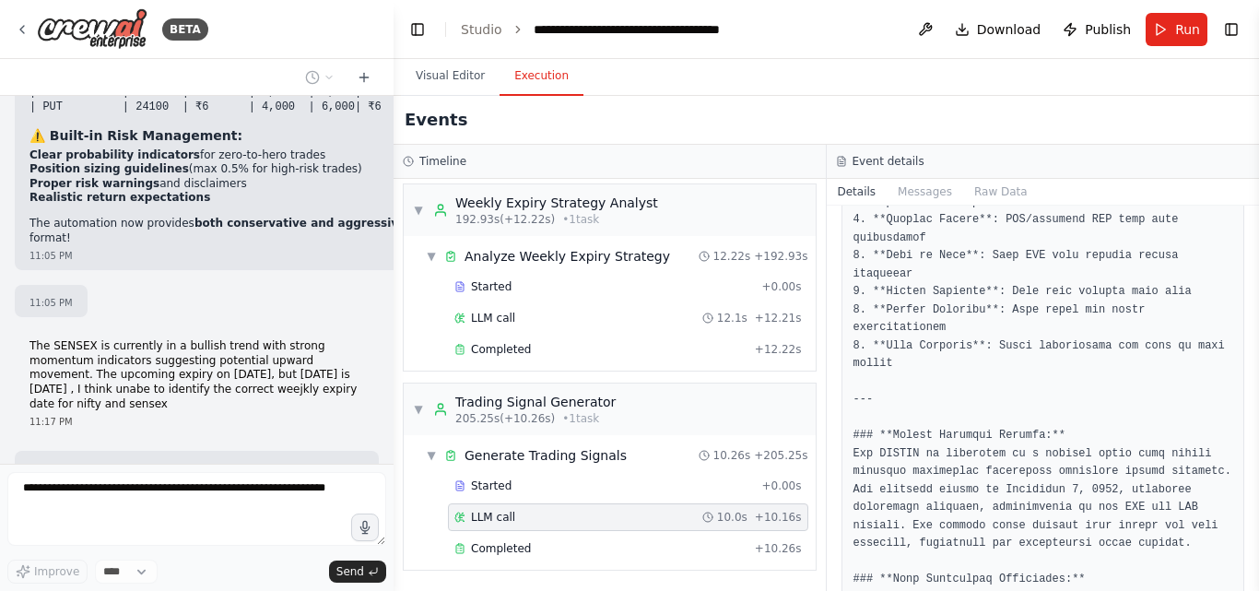
drag, startPoint x: 1252, startPoint y: 437, endPoint x: 1253, endPoint y: 361, distance: 75.6
click at [1253, 361] on button "Toggle Sidebar" at bounding box center [1258, 295] width 15 height 591
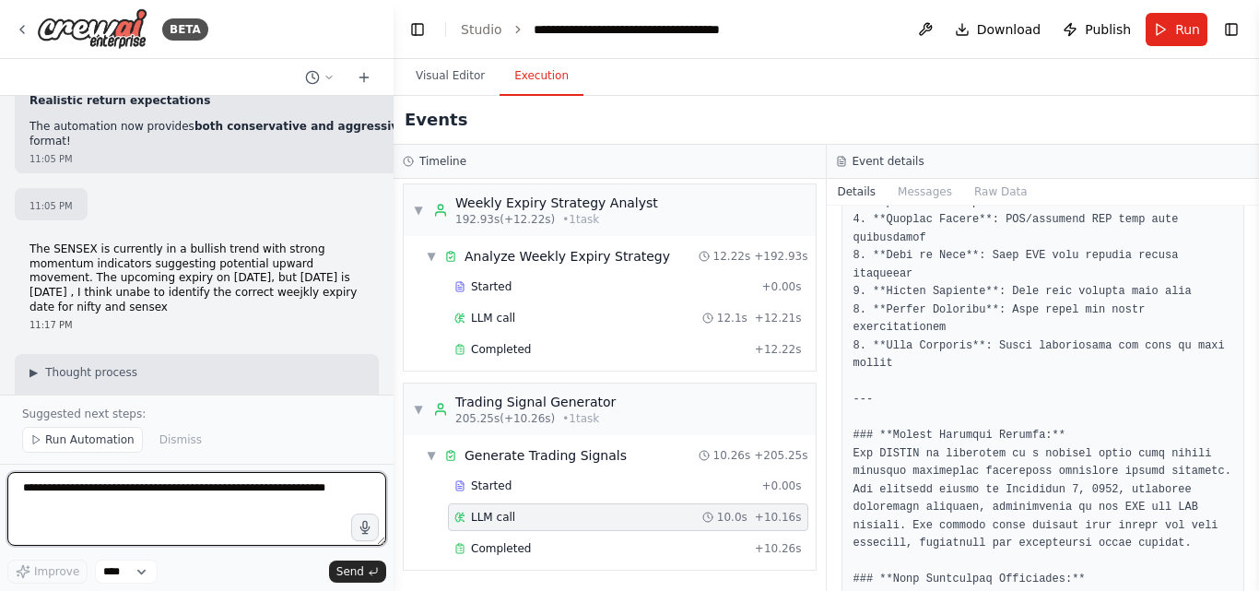
drag, startPoint x: 1251, startPoint y: 440, endPoint x: 1249, endPoint y: 506, distance: 65.4
click at [1249, 506] on div "BETA Hello! I'm the CrewAI assistant. What kind of automation do you want to bu…" at bounding box center [629, 295] width 1259 height 591
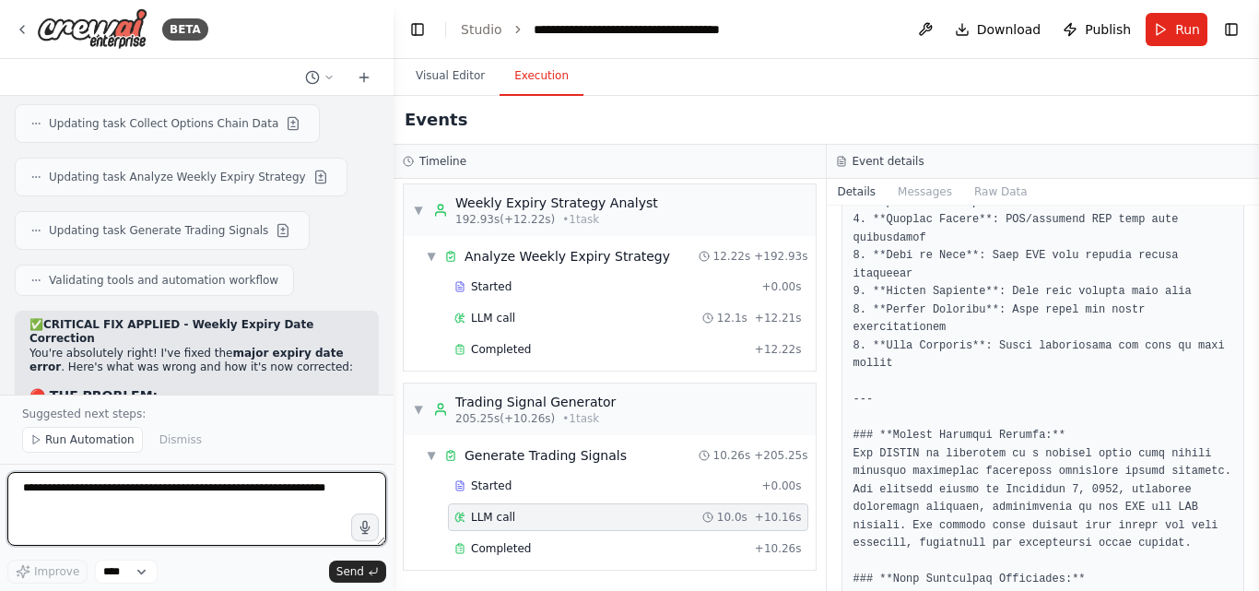
scroll to position [10948, 0]
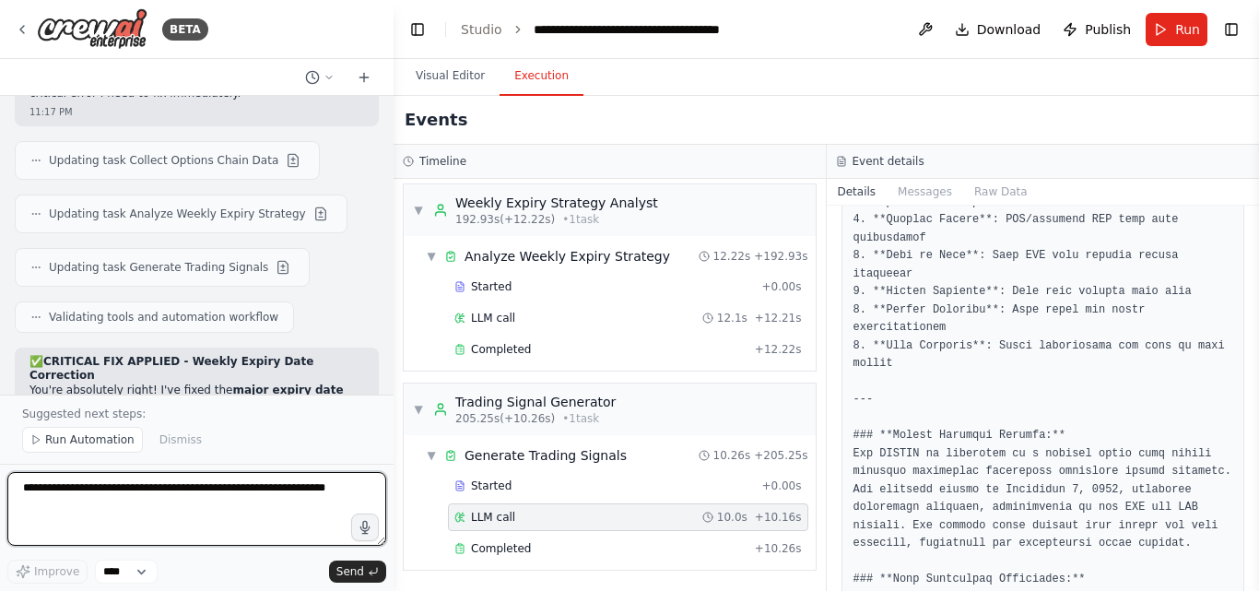
click at [182, 492] on textarea at bounding box center [196, 509] width 379 height 74
type textarea "**********"
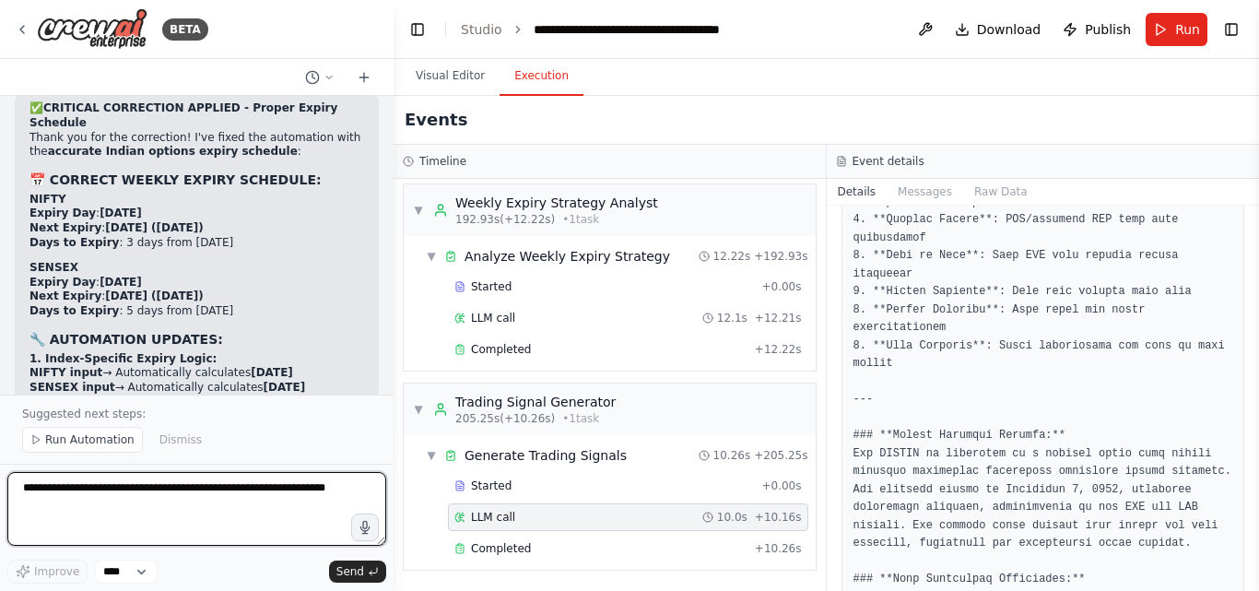
scroll to position [12361, 0]
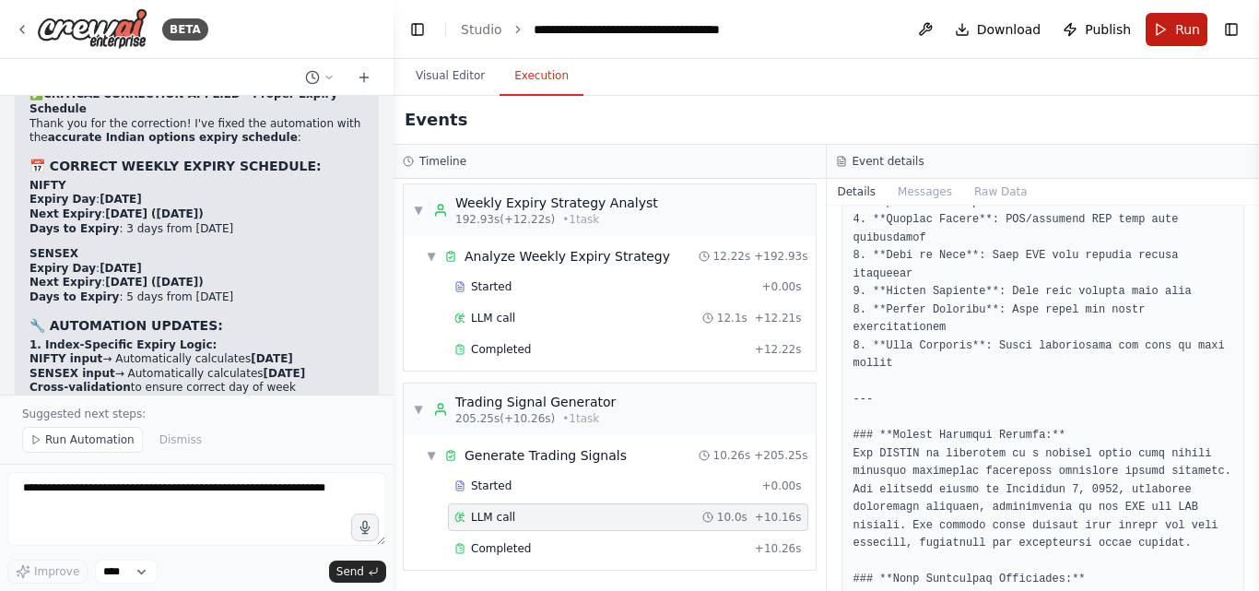
click at [1168, 31] on button "Run" at bounding box center [1176, 29] width 62 height 33
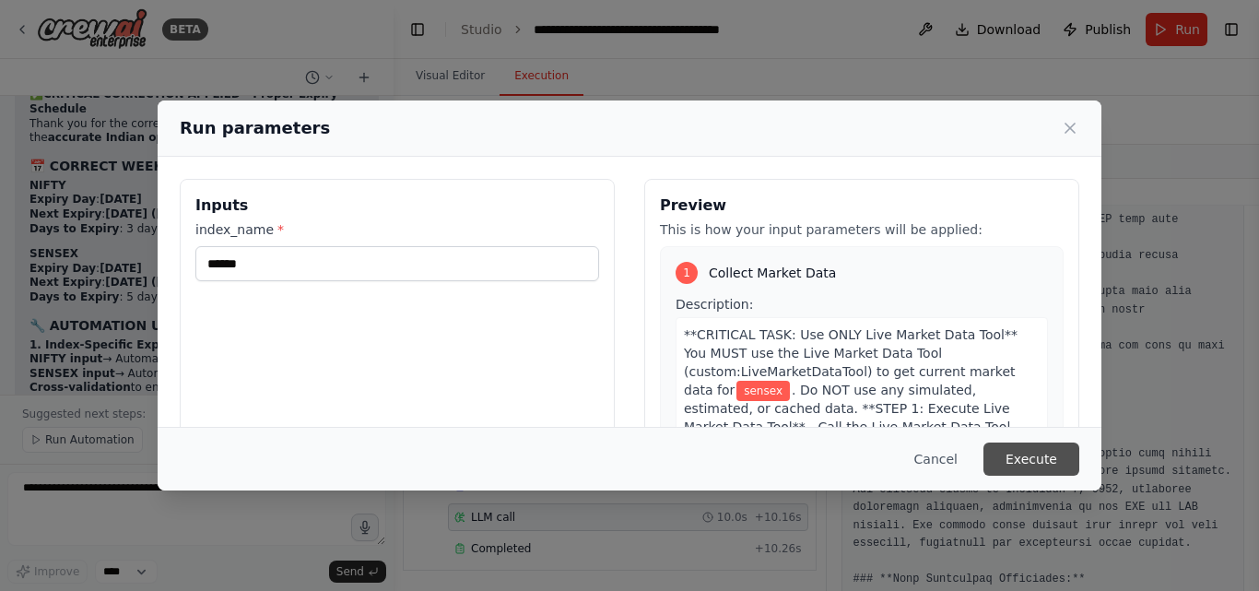
click at [1051, 463] on button "Execute" at bounding box center [1031, 458] width 96 height 33
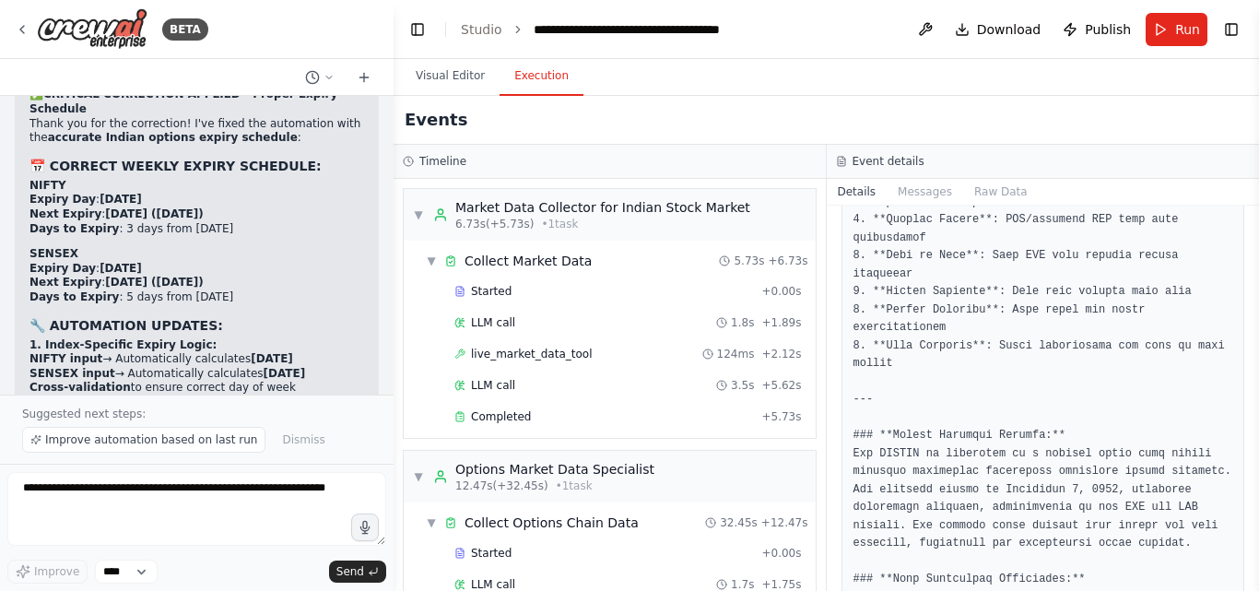
scroll to position [727, 0]
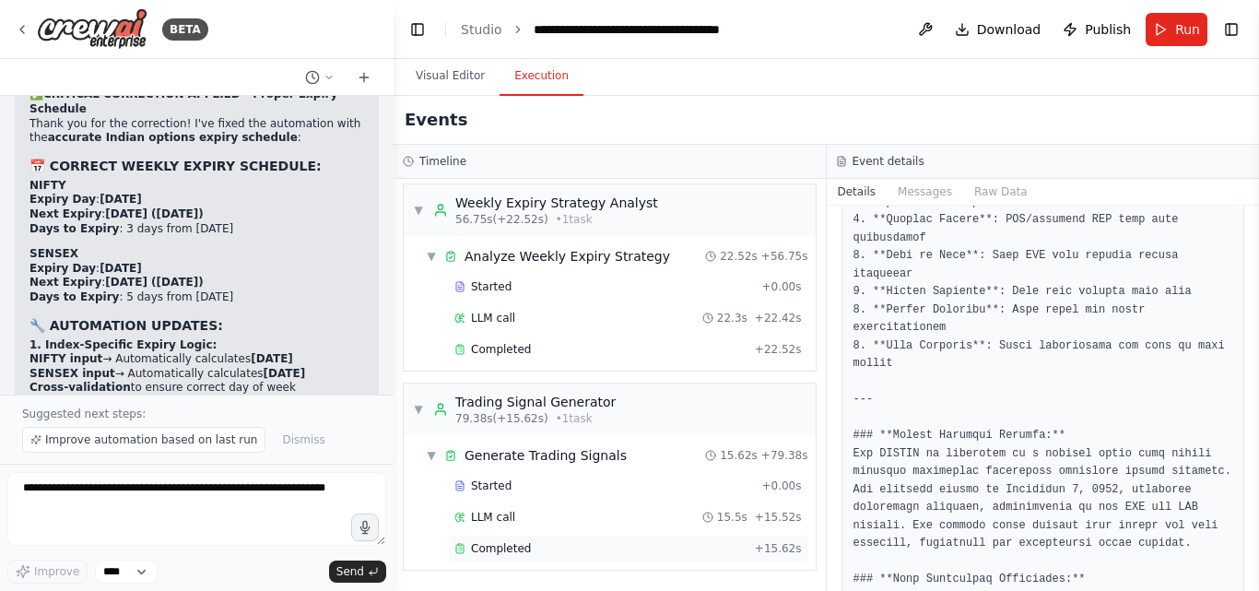
click at [624, 541] on div "Completed" at bounding box center [600, 548] width 293 height 15
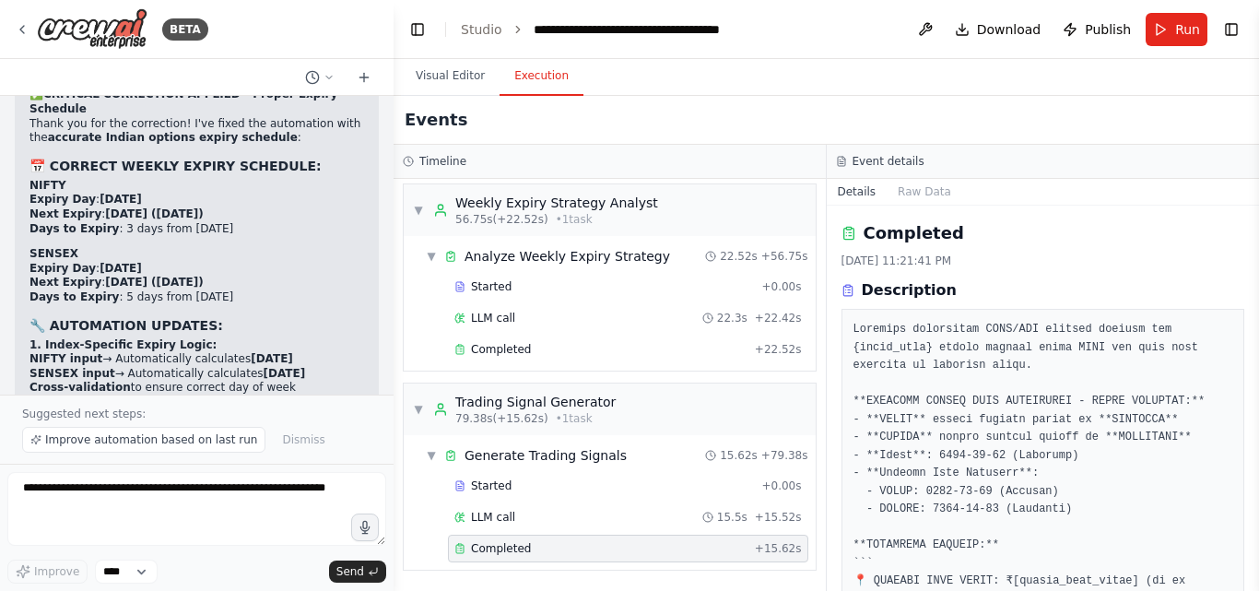
drag, startPoint x: 1258, startPoint y: 246, endPoint x: 1258, endPoint y: 263, distance: 16.6
click at [1258, 263] on button "Toggle Sidebar" at bounding box center [1258, 295] width 15 height 591
drag, startPoint x: 1251, startPoint y: 255, endPoint x: 1253, endPoint y: 296, distance: 40.6
click at [1253, 296] on button "Toggle Sidebar" at bounding box center [1258, 295] width 15 height 591
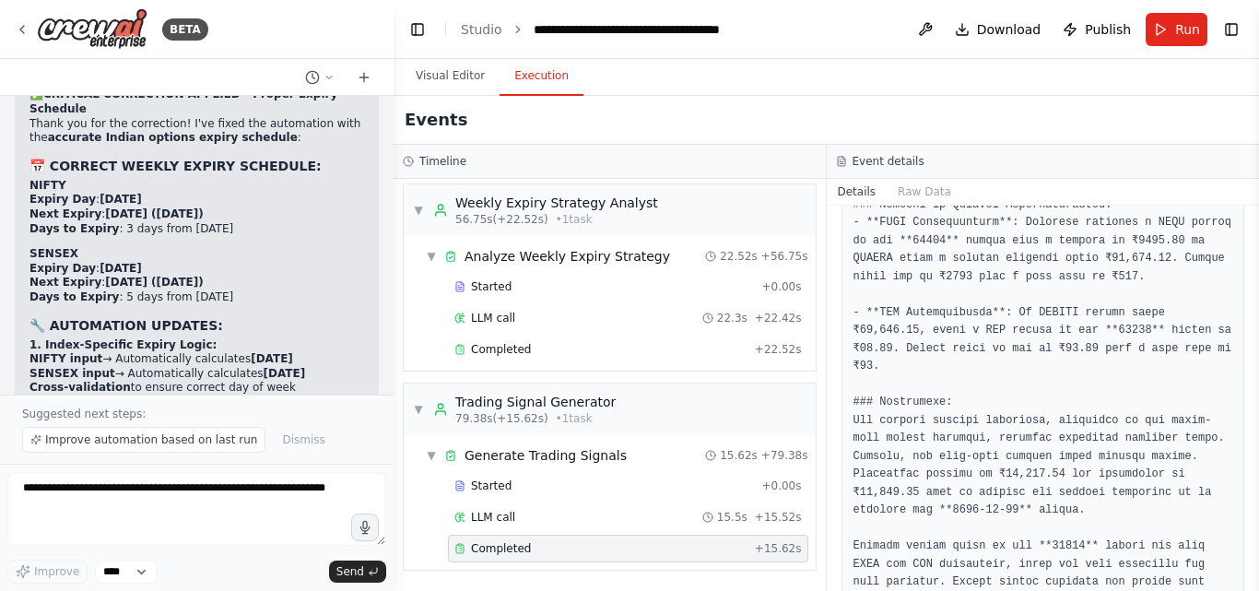
scroll to position [1924, 0]
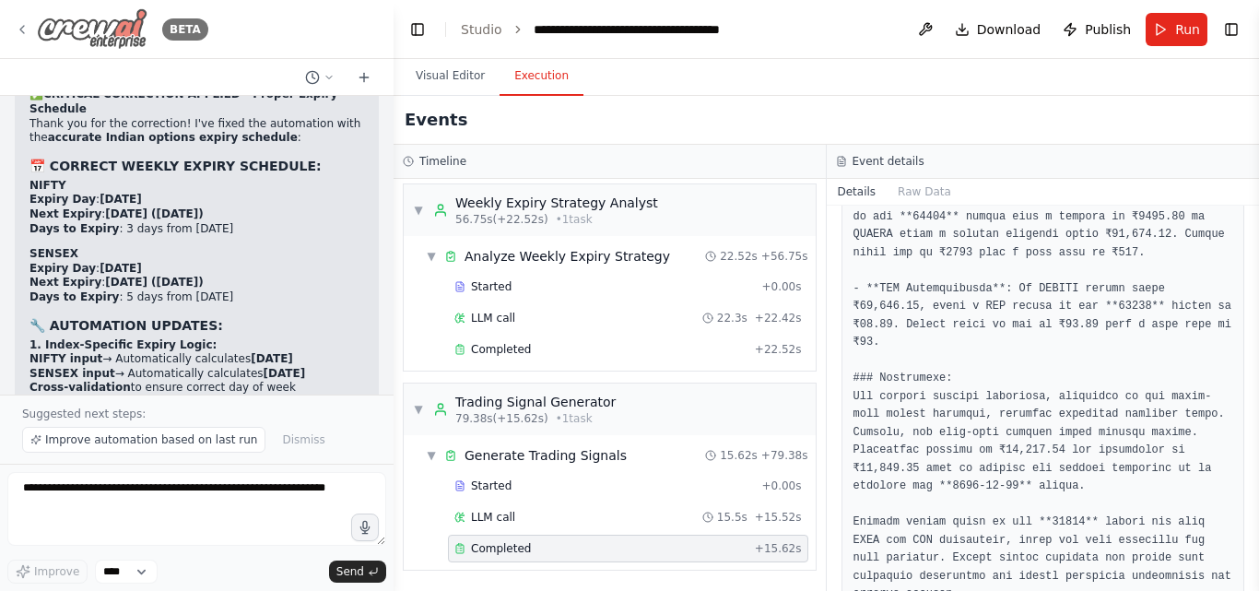
click at [121, 36] on img at bounding box center [92, 28] width 111 height 41
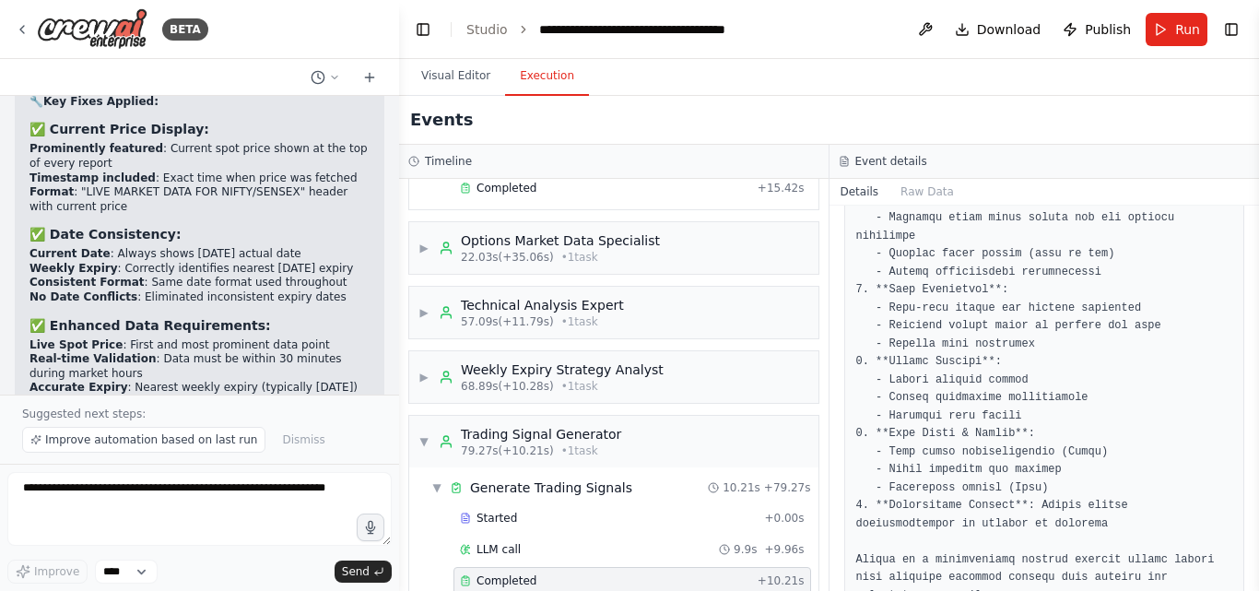
scroll to position [455, 0]
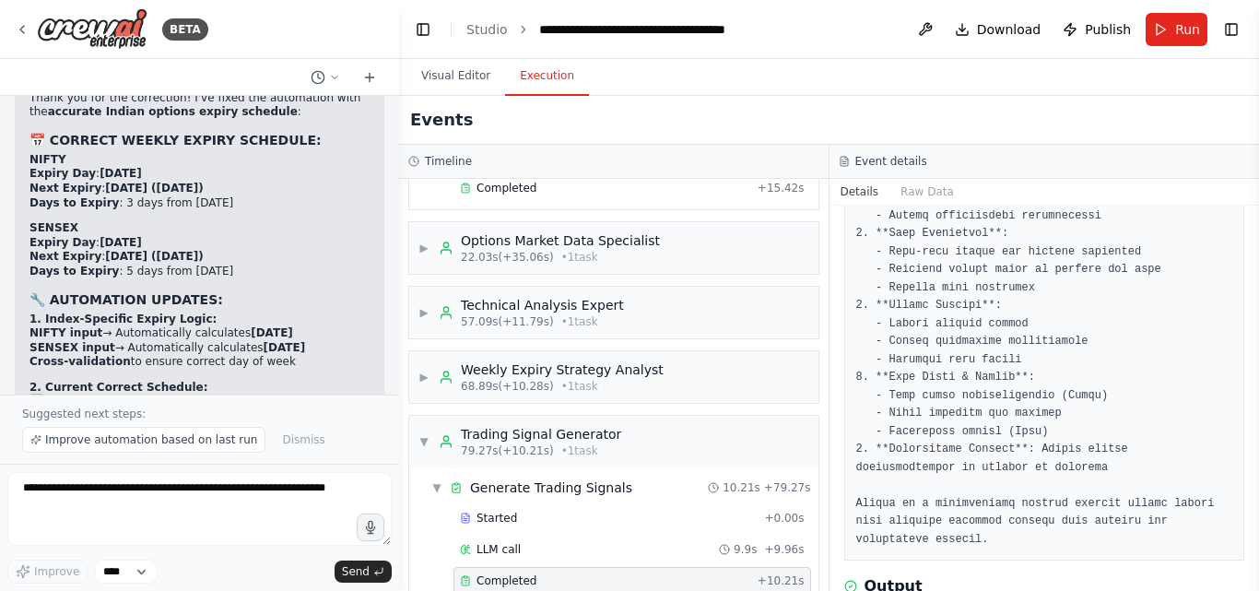
scroll to position [11773, 0]
